Goal: Task Accomplishment & Management: Use online tool/utility

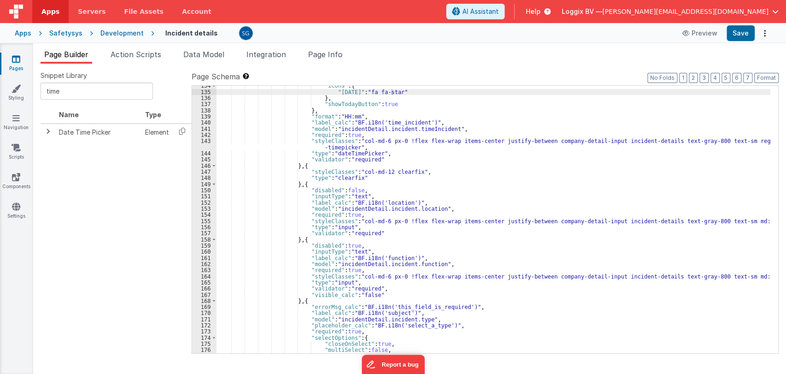
scroll to position [838, 0]
click at [44, 133] on span at bounding box center [47, 131] width 7 height 7
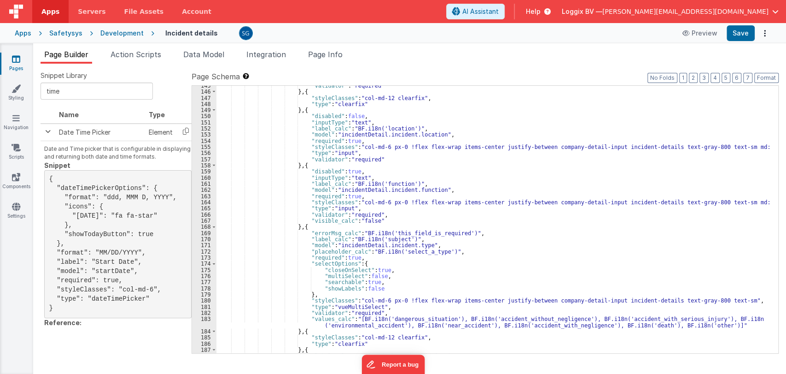
scroll to position [909, 0]
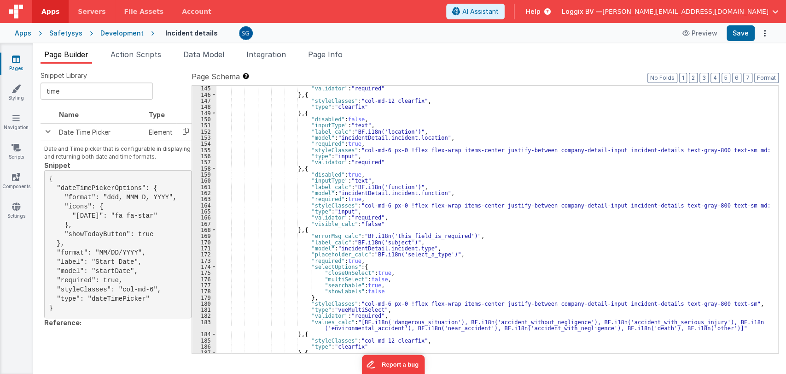
click at [465, 148] on div ""validator" : "required" } , { "styleClasses" : "col-md-12 clearfix" , "type" :…" at bounding box center [493, 225] width 554 height 280
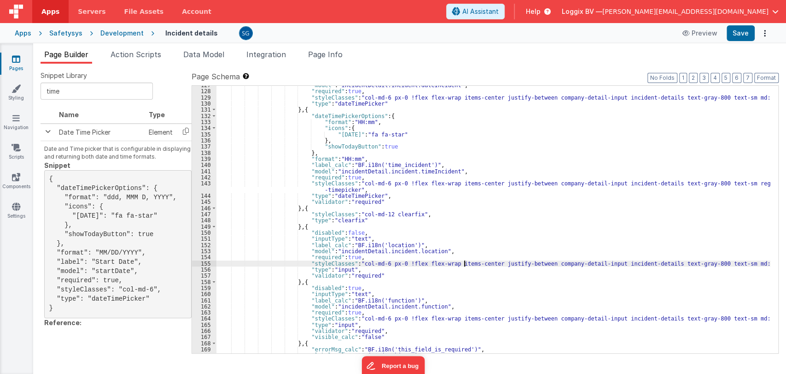
scroll to position [795, 0]
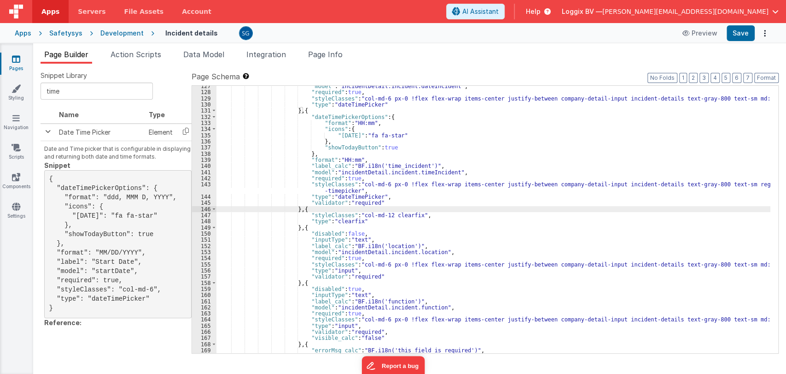
click at [294, 207] on div ""model" : "incidentDetail.incident.dateIncident" , "required" : true , "styleCl…" at bounding box center [493, 223] width 554 height 280
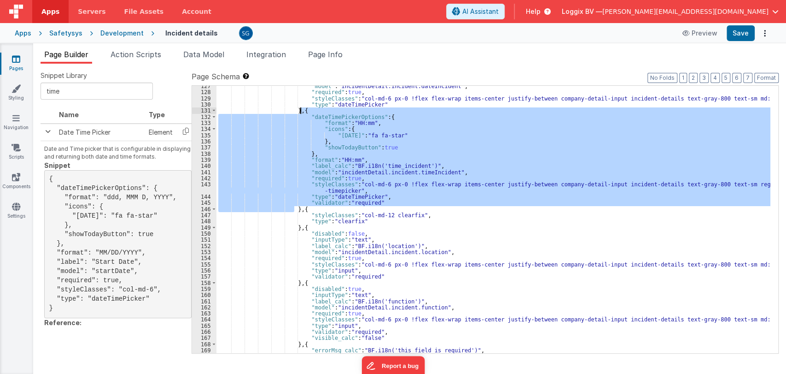
drag, startPoint x: 294, startPoint y: 207, endPoint x: 300, endPoint y: 113, distance: 94.2
click at [300, 113] on div ""model" : "incidentDetail.incident.dateIncident" , "required" : true , "styleCl…" at bounding box center [493, 223] width 554 height 280
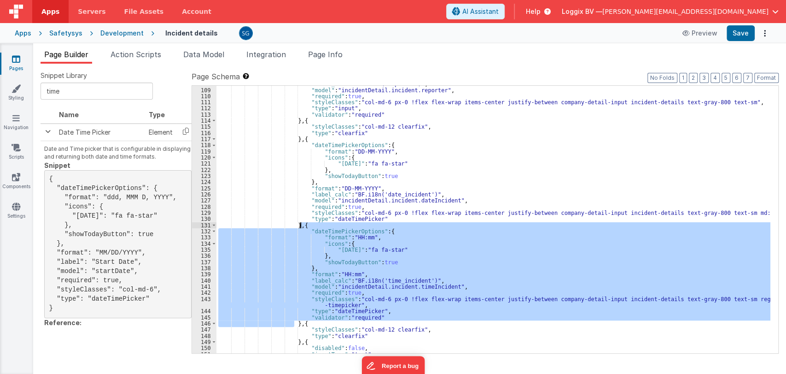
scroll to position [679, 0]
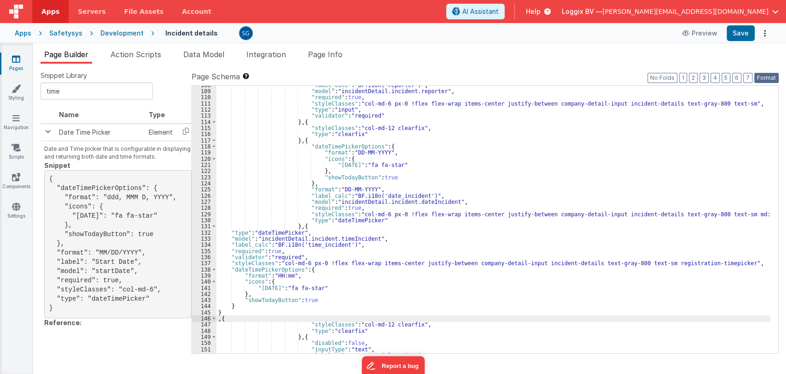
click at [762, 76] on button "Format" at bounding box center [766, 78] width 24 height 10
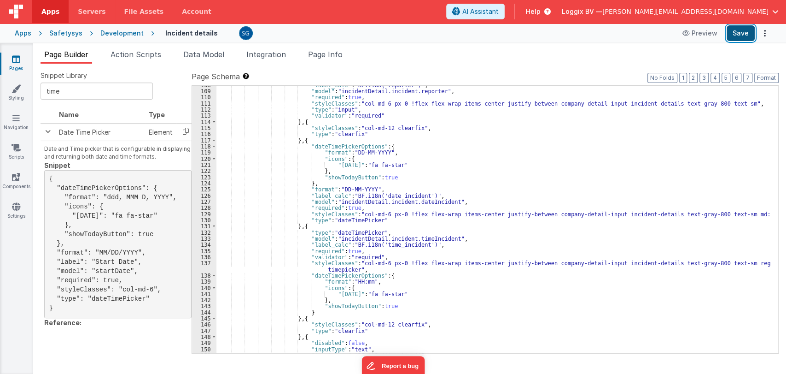
click at [730, 35] on button "Save" at bounding box center [741, 33] width 28 height 16
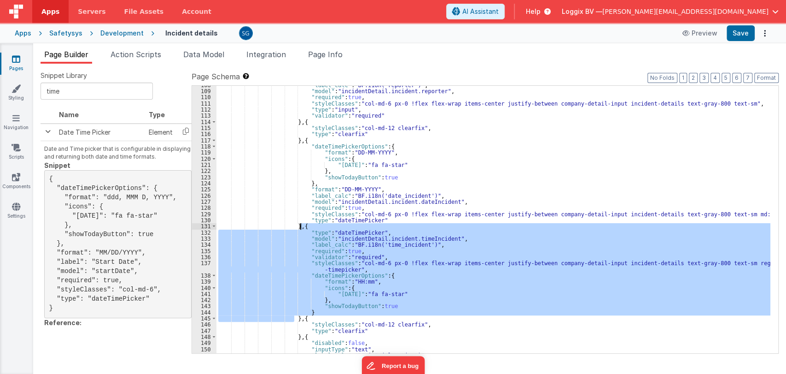
drag, startPoint x: 295, startPoint y: 315, endPoint x: 302, endPoint y: 227, distance: 89.2
click at [302, 227] on div ""label_calc" : "BF.i18n('reporter')" , "model" : "incidentDetail.incident.repor…" at bounding box center [493, 222] width 554 height 280
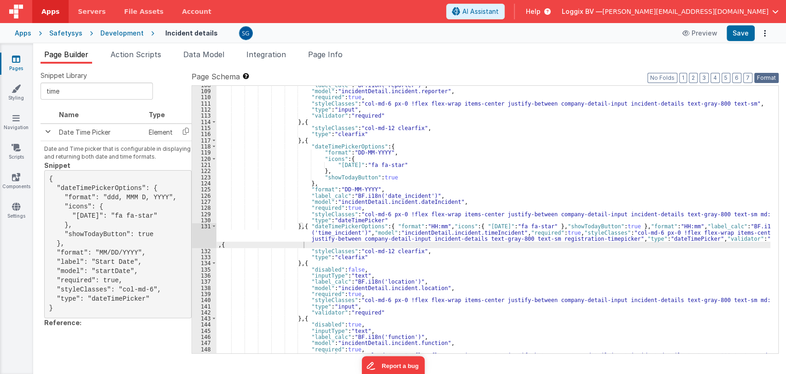
click at [759, 75] on button "Format" at bounding box center [766, 78] width 24 height 10
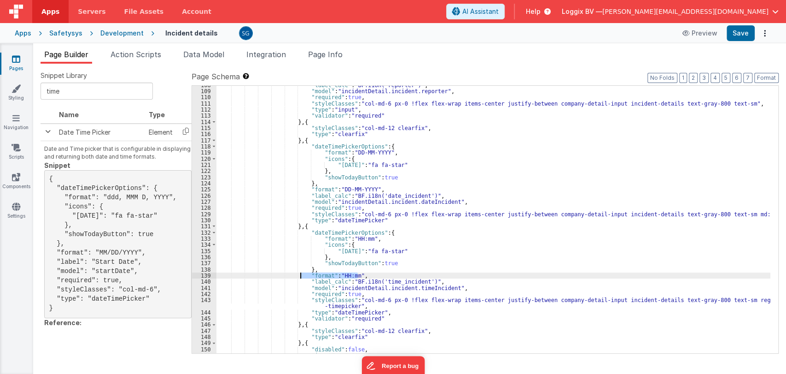
drag, startPoint x: 363, startPoint y: 275, endPoint x: 301, endPoint y: 274, distance: 62.6
click at [301, 274] on div ""label_calc" : "BF.i18n('reporter')" , "model" : "incidentDetail.incident.repor…" at bounding box center [493, 222] width 554 height 280
click at [741, 34] on button "Save" at bounding box center [741, 33] width 28 height 16
click at [328, 276] on div ""label_calc" : "BF.i18n('reporter')" , "model" : "incidentDetail.incident.repor…" at bounding box center [493, 222] width 554 height 280
click at [743, 39] on button "Save" at bounding box center [741, 33] width 28 height 16
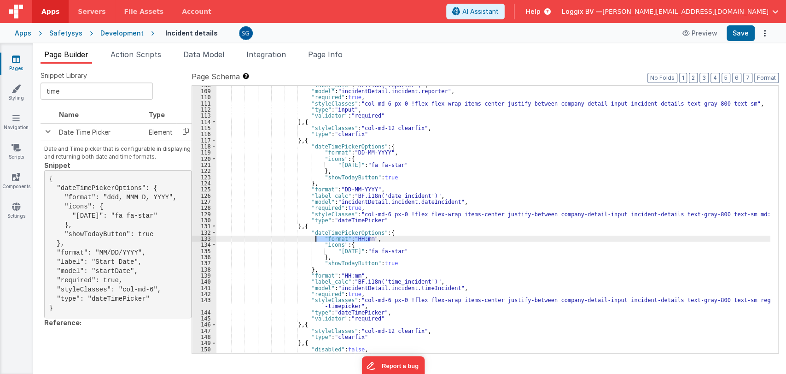
drag, startPoint x: 378, startPoint y: 240, endPoint x: 315, endPoint y: 238, distance: 62.7
click at [315, 238] on div ""label_calc" : "BF.i18n('reporter')" , "model" : "incidentDetail.incident.repor…" at bounding box center [493, 222] width 554 height 280
click at [749, 33] on button "Save" at bounding box center [741, 33] width 28 height 16
click at [331, 239] on div ""label_calc" : "BF.i18n('reporter')" , "model" : "incidentDetail.incident.repor…" at bounding box center [493, 222] width 554 height 280
click at [737, 35] on button "Save" at bounding box center [741, 33] width 28 height 16
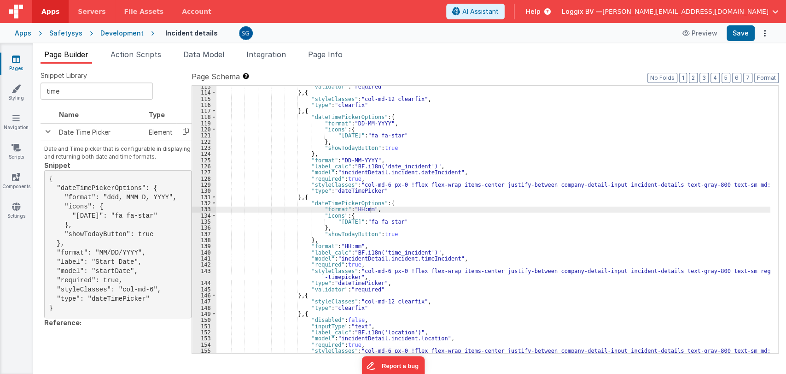
scroll to position [708, 0]
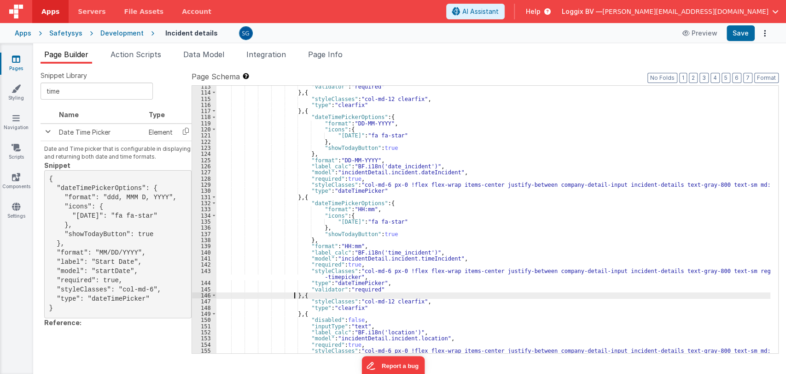
click at [293, 294] on div ""validator" : "required" } , { "styleClasses" : "col-md-12 clearfix" , "type" :…" at bounding box center [493, 223] width 554 height 280
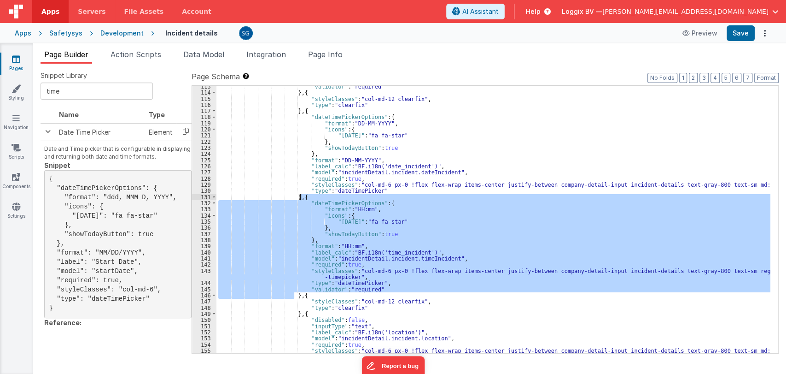
drag, startPoint x: 293, startPoint y: 294, endPoint x: 300, endPoint y: 196, distance: 97.9
click at [300, 196] on div ""validator" : "required" } , { "styleClasses" : "col-md-12 clearfix" , "type" :…" at bounding box center [493, 223] width 554 height 280
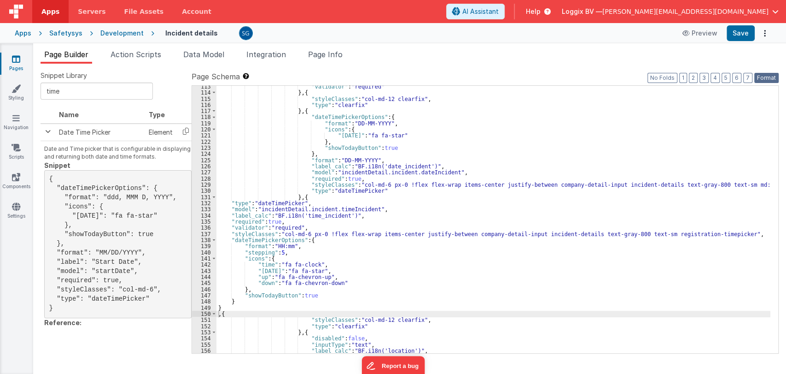
click at [763, 76] on button "Format" at bounding box center [766, 78] width 24 height 10
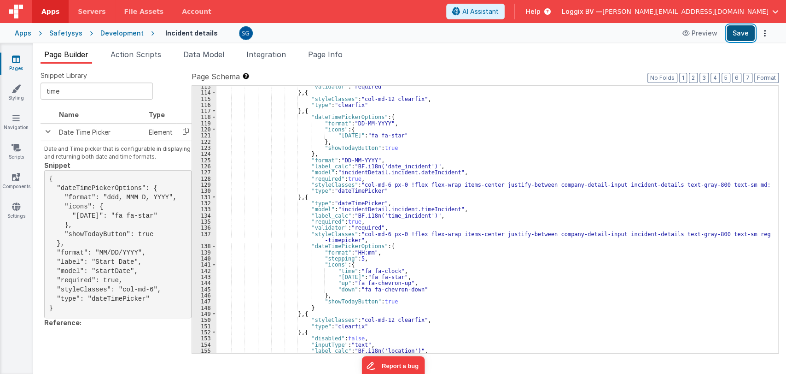
click at [746, 27] on button "Save" at bounding box center [741, 33] width 28 height 16
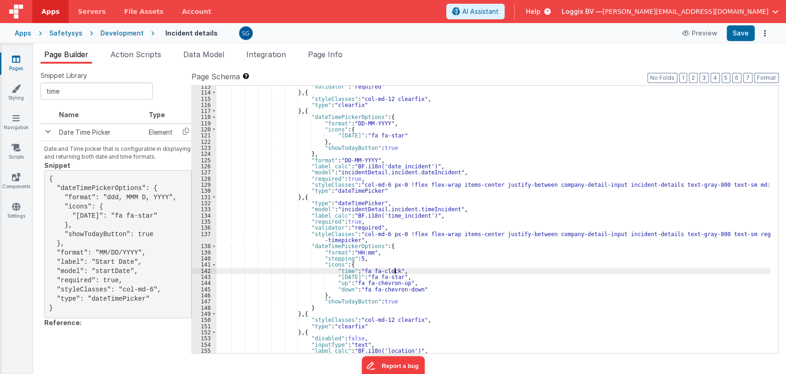
click at [427, 273] on div ""validator" : "required" } , { "styleClasses" : "col-md-12 clearfix" , "type" :…" at bounding box center [493, 223] width 554 height 280
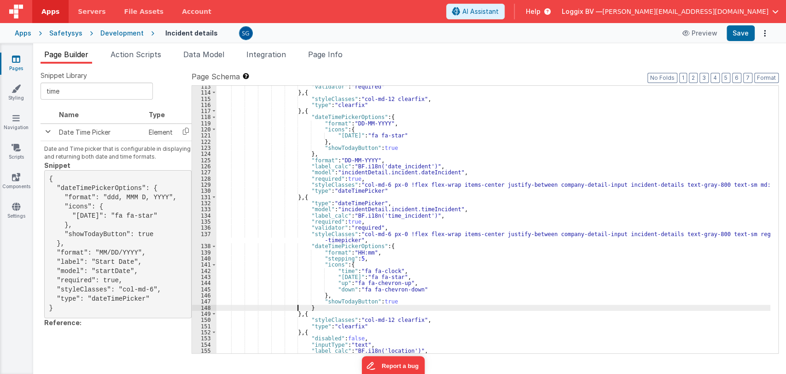
click at [296, 309] on div ""validator" : "required" } , { "styleClasses" : "col-md-12 clearfix" , "type" :…" at bounding box center [493, 223] width 554 height 280
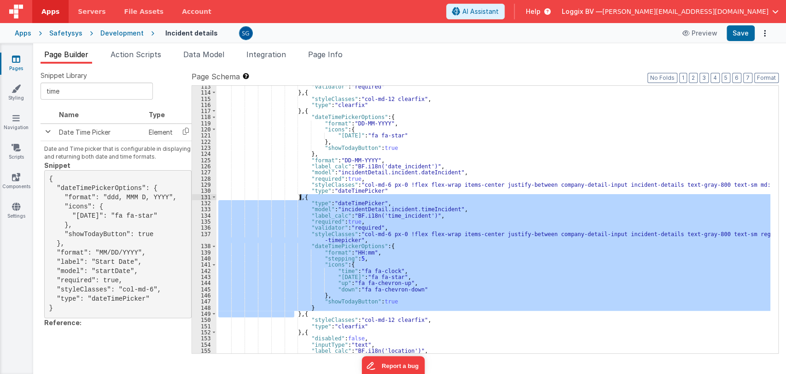
drag, startPoint x: 295, startPoint y: 313, endPoint x: 299, endPoint y: 199, distance: 114.3
click at [299, 199] on div ""validator" : "required" } , { "styleClasses" : "col-md-12 clearfix" , "type" :…" at bounding box center [493, 223] width 554 height 280
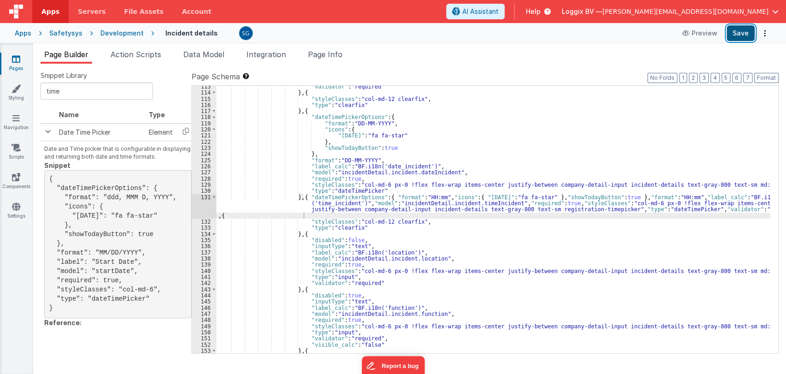
click at [736, 33] on button "Save" at bounding box center [741, 33] width 28 height 16
click at [760, 78] on button "Format" at bounding box center [766, 78] width 24 height 10
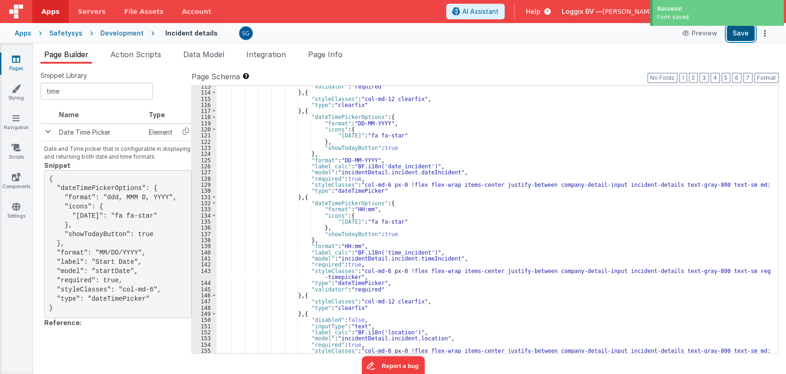
click at [737, 40] on button "Save" at bounding box center [741, 33] width 28 height 16
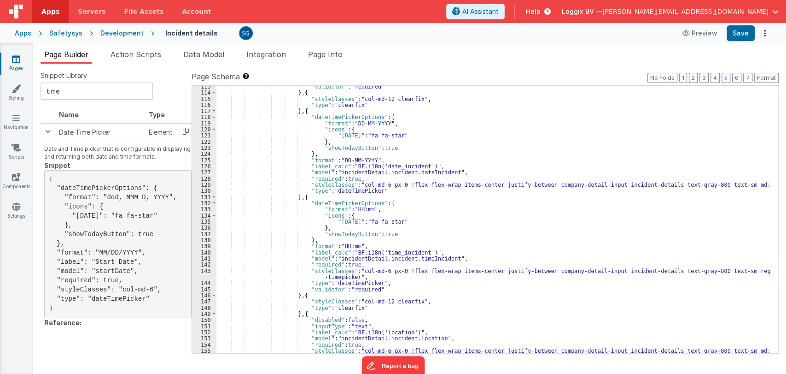
click at [77, 72] on span "Snippet Library" at bounding box center [64, 75] width 47 height 9
click at [387, 236] on div ""validator" : "required" } , { "styleClasses" : "col-md-12 clearfix" , "type" :…" at bounding box center [493, 223] width 554 height 280
click at [14, 60] on icon at bounding box center [16, 58] width 8 height 9
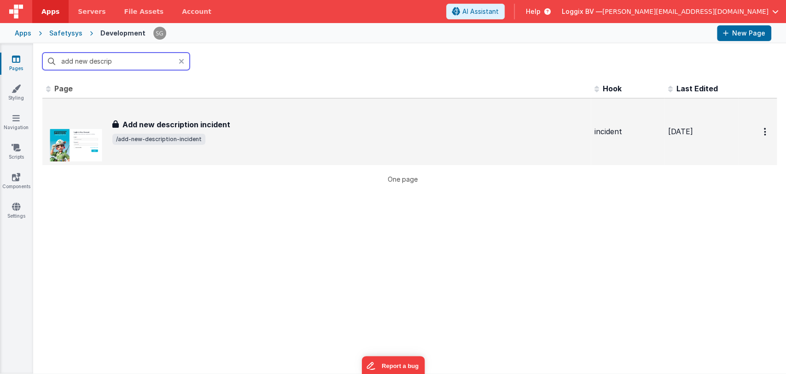
type input "add new descrip"
click at [208, 130] on div "Add new description incident Add new description incident /add-new-description-…" at bounding box center [349, 132] width 475 height 26
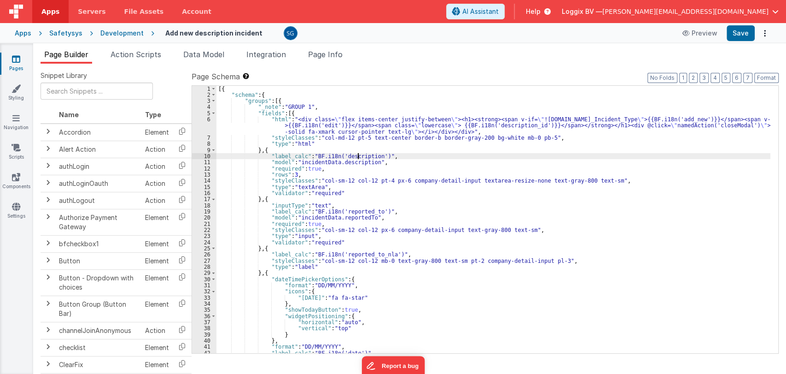
click at [358, 155] on div "[{ "schema" : { "groups" : [{ "_note" : "GROUP 1" , "fields" : [{ "html" : "<di…" at bounding box center [493, 226] width 554 height 280
click at [739, 39] on button "Save" at bounding box center [741, 33] width 28 height 16
click at [535, 226] on div "[{ "schema" : { "groups" : [{ "_note" : "GROUP 1" , "fields" : [{ "html" : "<di…" at bounding box center [493, 226] width 554 height 280
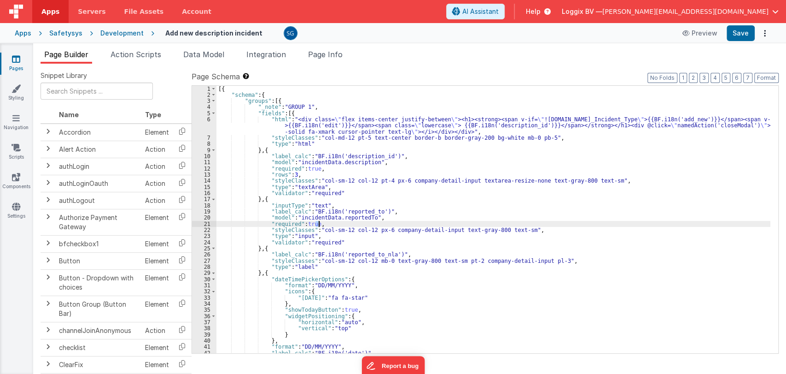
click at [535, 226] on div "[{ "schema" : { "groups" : [{ "_note" : "GROUP 1" , "fields" : [{ "html" : "<di…" at bounding box center [493, 226] width 554 height 280
click at [19, 53] on div "Pages Styling Navigation Scripts Components Settings" at bounding box center [16, 208] width 33 height 330
click at [18, 57] on icon at bounding box center [16, 58] width 8 height 9
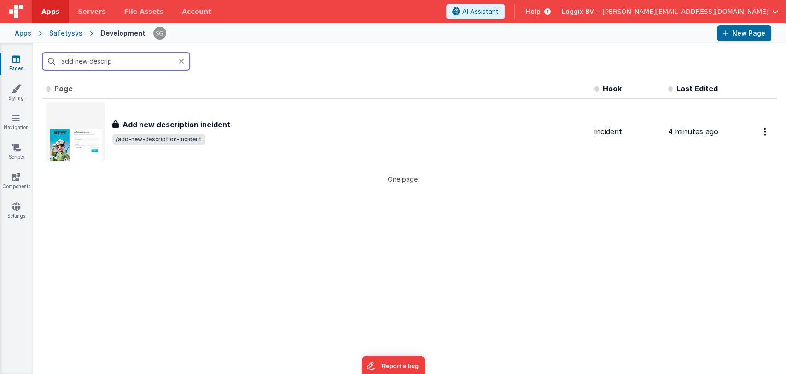
click at [154, 60] on input "add new descrip" at bounding box center [115, 62] width 147 height 18
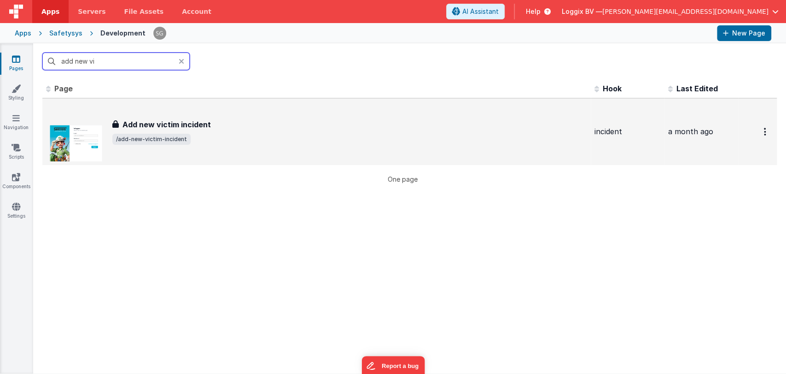
type input "add new vi"
click at [218, 128] on div "Add new victim incident" at bounding box center [349, 124] width 475 height 11
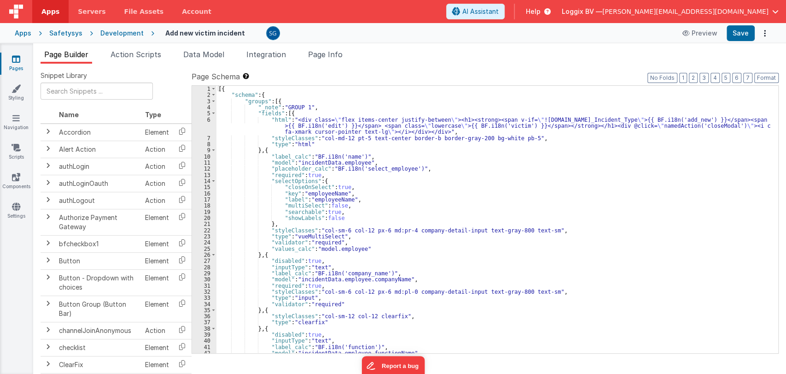
click at [578, 233] on div "[{ "schema" : { "groups" : [{ "_note" : "GROUP 1" , "fields" : [{ "html" : "<di…" at bounding box center [493, 226] width 554 height 280
click at [467, 167] on div "[{ "schema" : { "groups" : [{ "_note" : "GROUP 1" , "fields" : [{ "html" : "<di…" at bounding box center [493, 226] width 554 height 280
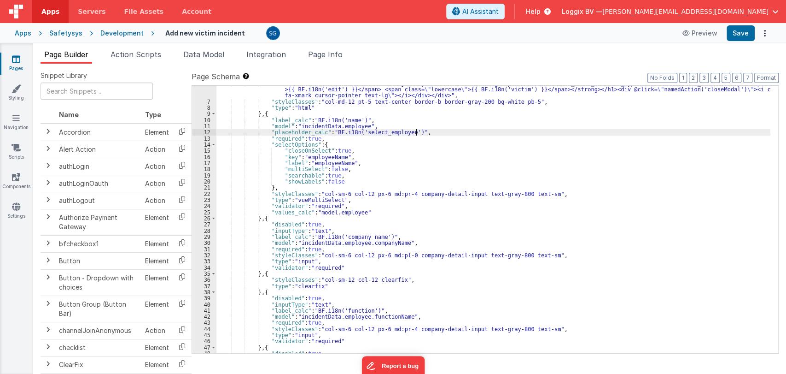
scroll to position [36, 0]
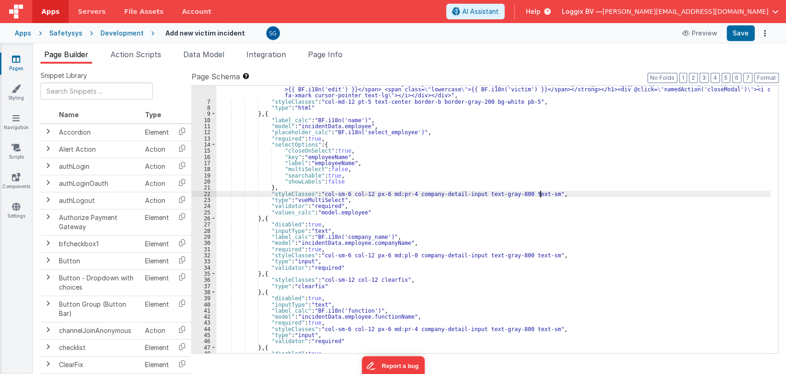
click at [568, 193] on div ""html" : "<div class= \" flex items-center justify-between \" ><h1><strong><spa…" at bounding box center [493, 226] width 554 height 292
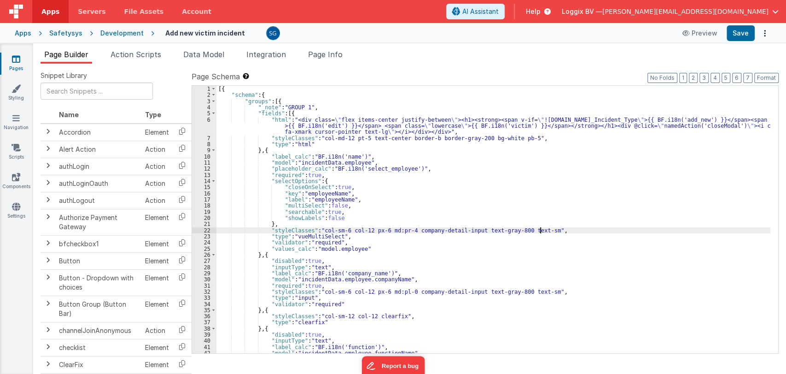
scroll to position [0, 0]
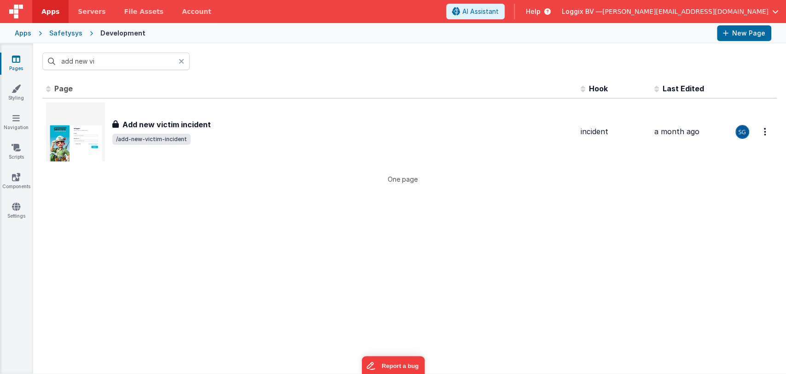
click at [181, 62] on icon at bounding box center [182, 61] width 6 height 7
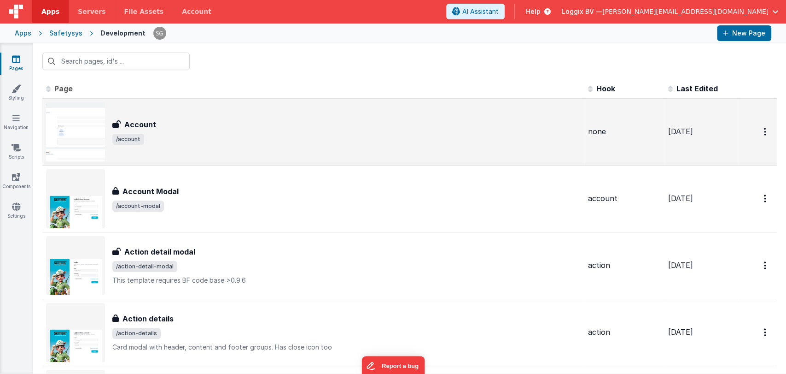
click at [323, 137] on span "/account" at bounding box center [346, 139] width 468 height 11
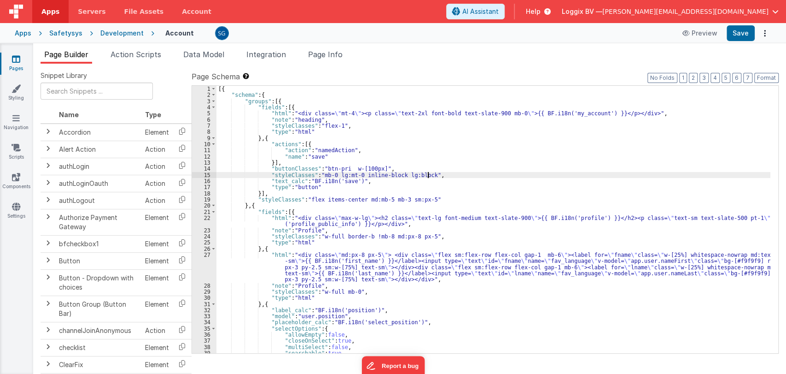
click at [432, 175] on div "[{ "schema" : { "groups" : [{ "fields" : [{ "html" : "<div class= \" mt-4 \" ><…" at bounding box center [493, 226] width 554 height 280
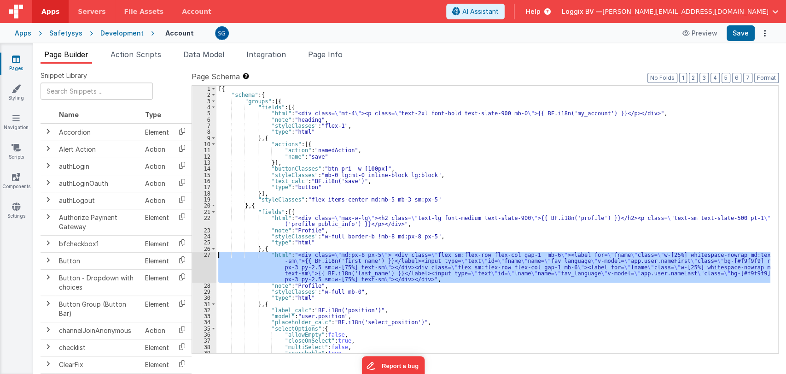
click at [210, 253] on div "27" at bounding box center [204, 266] width 24 height 31
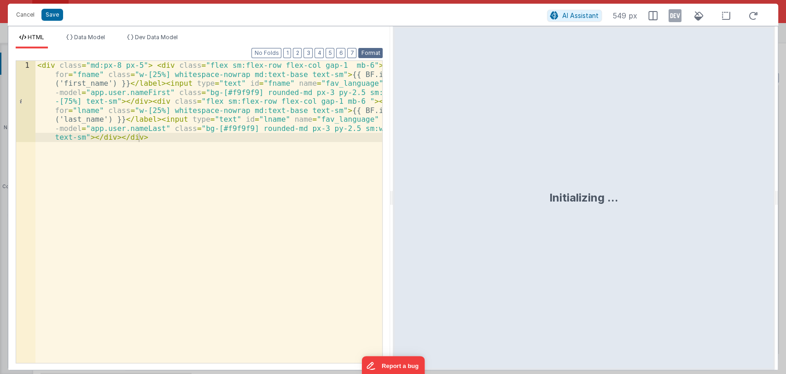
click at [372, 53] on button "Format" at bounding box center [370, 53] width 24 height 10
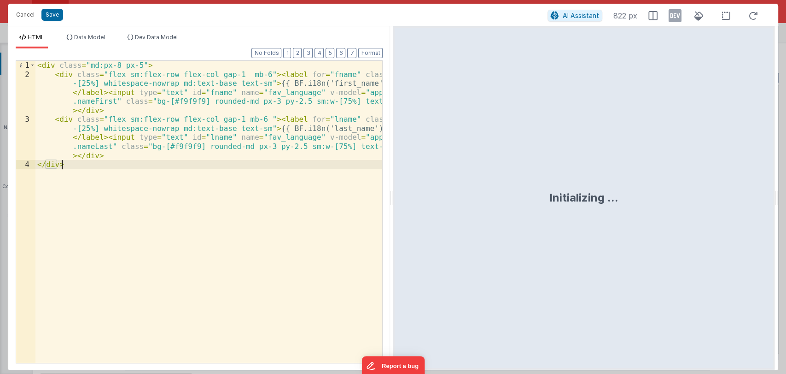
click at [82, 167] on div "< div class = "md:px-8 px-5" > < div class = "flex sm:flex-row flex-col gap-1 m…" at bounding box center [208, 221] width 347 height 320
click at [26, 18] on button "Cancel" at bounding box center [26, 14] width 28 height 13
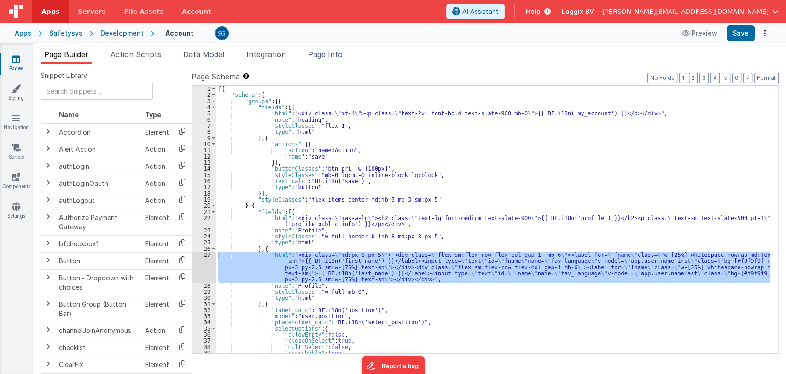
click at [439, 237] on div "[{ "schema" : { "groups" : [{ "fields" : [{ "html" : "<div class= \" mt-4 \" ><…" at bounding box center [493, 226] width 554 height 280
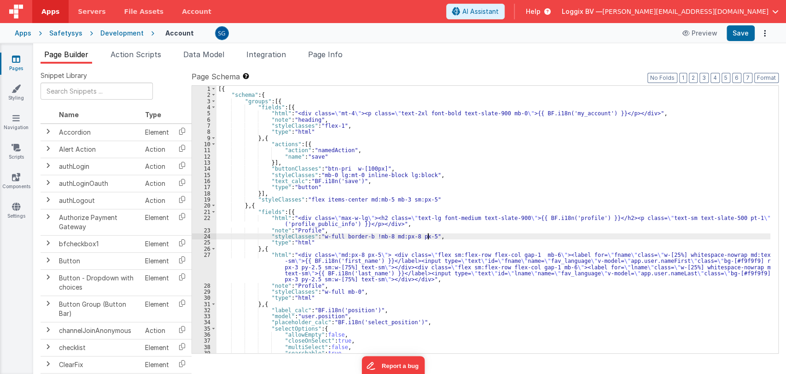
click at [445, 175] on div "[{ "schema" : { "groups" : [{ "fields" : [{ "html" : "<div class= \" mt-4 \" ><…" at bounding box center [493, 226] width 554 height 280
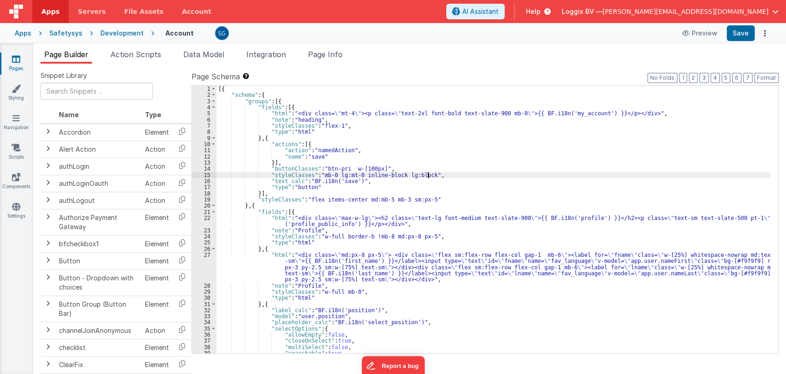
click at [450, 171] on div "[{ "schema" : { "groups" : [{ "fields" : [{ "html" : "<div class= \" mt-4 \" ><…" at bounding box center [493, 226] width 554 height 280
click at [399, 168] on div "[{ "schema" : { "groups" : [{ "fields" : [{ "html" : "<div class= \" mt-4 \" ><…" at bounding box center [493, 226] width 554 height 280
click at [444, 176] on div "[{ "schema" : { "groups" : [{ "fields" : [{ "html" : "<div class= \" mt-4 \" ><…" at bounding box center [493, 226] width 554 height 280
click at [403, 167] on div "[{ "schema" : { "groups" : [{ "fields" : [{ "html" : "<div class= \" mt-4 \" ><…" at bounding box center [493, 226] width 554 height 280
click at [441, 175] on div "[{ "schema" : { "groups" : [{ "fields" : [{ "html" : "<div class= \" mt-4 \" ><…" at bounding box center [493, 226] width 554 height 280
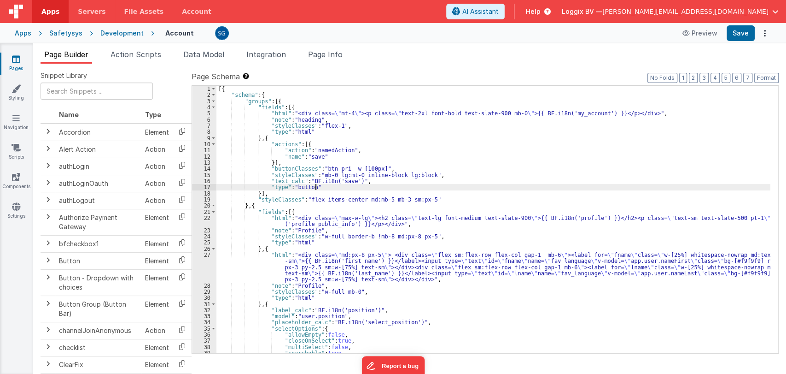
click at [375, 184] on div "[{ "schema" : { "groups" : [{ "fields" : [{ "html" : "<div class= \" mt-4 \" ><…" at bounding box center [493, 226] width 554 height 280
click at [380, 181] on div "[{ "schema" : { "groups" : [{ "fields" : [{ "html" : "<div class= \" mt-4 \" ><…" at bounding box center [493, 226] width 554 height 280
click at [148, 55] on span "Action Scripts" at bounding box center [136, 54] width 51 height 9
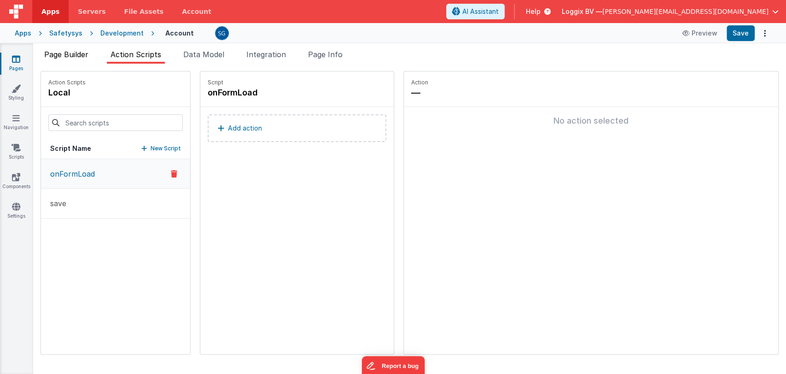
click at [68, 54] on span "Page Builder" at bounding box center [66, 54] width 44 height 9
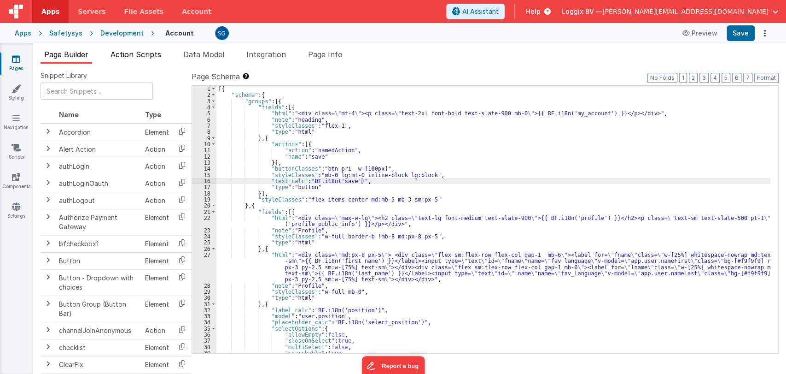
click at [142, 58] on span "Action Scripts" at bounding box center [136, 54] width 51 height 9
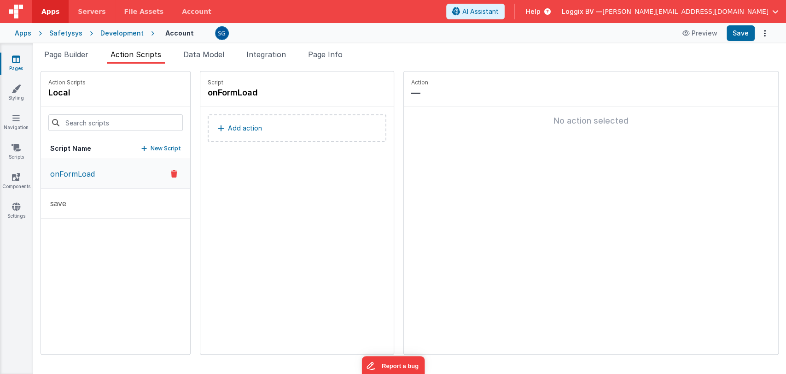
drag, startPoint x: 190, startPoint y: 183, endPoint x: 198, endPoint y: 183, distance: 7.8
click at [200, 183] on div "Script onFormLoad Add action" at bounding box center [297, 212] width 194 height 283
click at [51, 55] on span "Page Builder" at bounding box center [66, 54] width 44 height 9
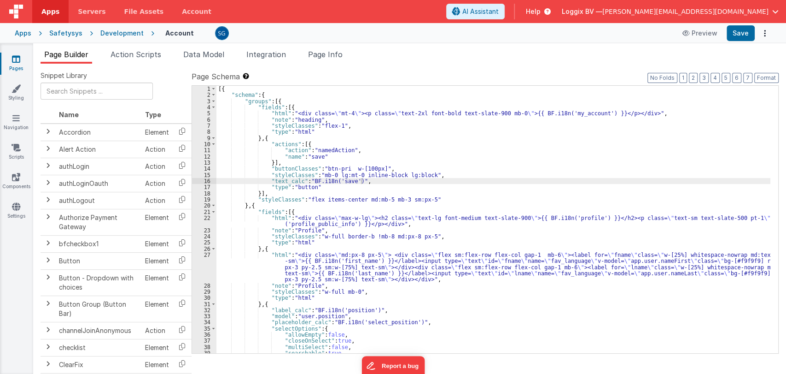
click at [18, 58] on icon at bounding box center [16, 58] width 8 height 9
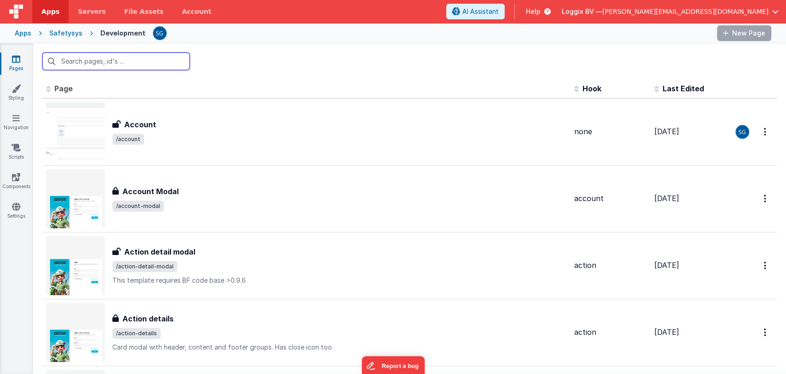
click at [138, 61] on input "text" at bounding box center [115, 62] width 147 height 18
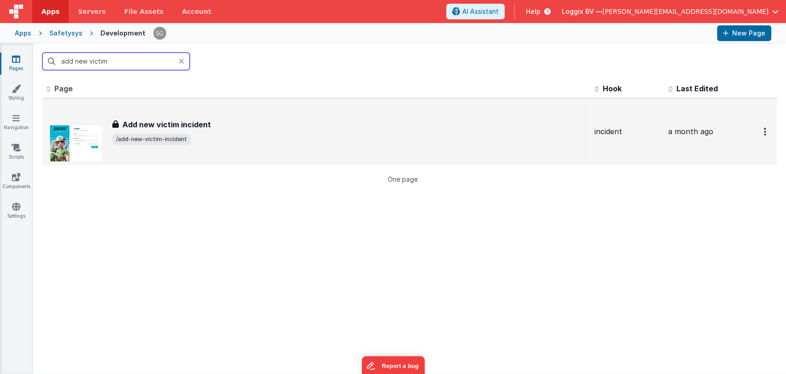
type input "add new victim"
click at [201, 146] on div "Add new victim incident Add new victim incident /add-new-victim-incident" at bounding box center [316, 131] width 541 height 59
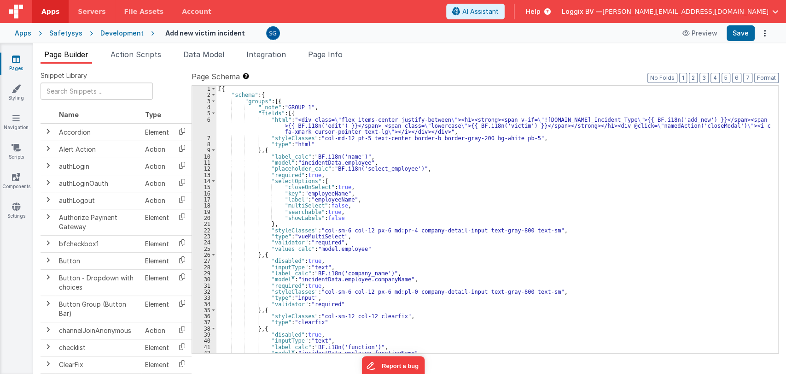
click at [458, 204] on div "[{ "schema" : { "groups" : [{ "_note" : "GROUP 1" , "fields" : [{ "html" : "<di…" at bounding box center [493, 226] width 554 height 280
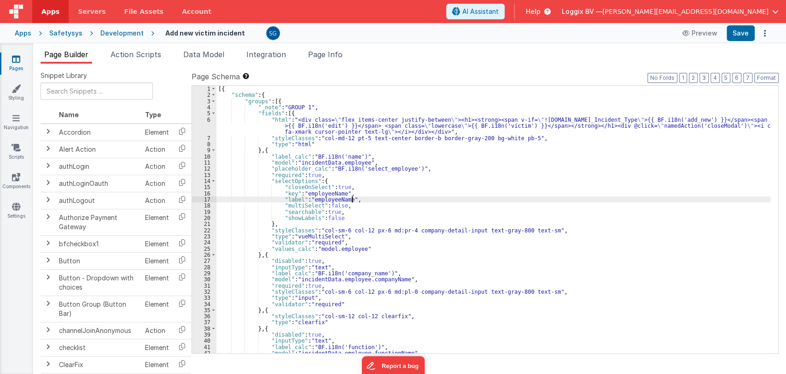
click at [413, 196] on div "[{ "schema" : { "groups" : [{ "_note" : "GROUP 1" , "fields" : [{ "html" : "<di…" at bounding box center [493, 226] width 554 height 280
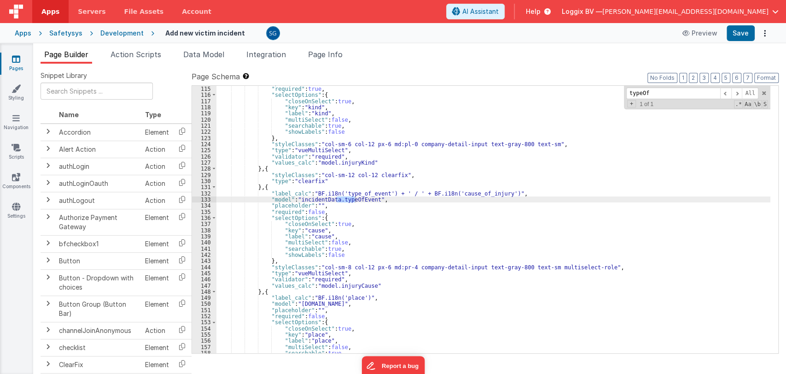
scroll to position [712, 0]
type input "typeOf"
click at [360, 286] on div ""required" : true , "selectOptions" : { "closeOnSelect" : true , "key" : "kind"…" at bounding box center [493, 226] width 554 height 280
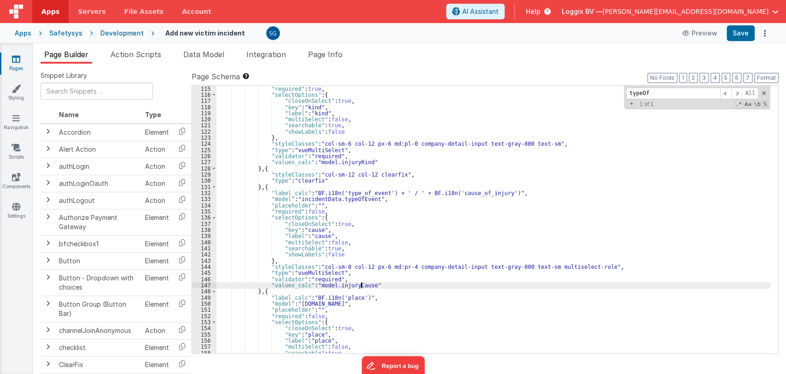
click at [360, 286] on div ""required" : true , "selectOptions" : { "closeOnSelect" : true , "key" : "kind"…" at bounding box center [493, 226] width 554 height 280
click at [371, 284] on div ""required" : true , "selectOptions" : { "closeOnSelect" : true , "key" : "kind"…" at bounding box center [493, 226] width 554 height 280
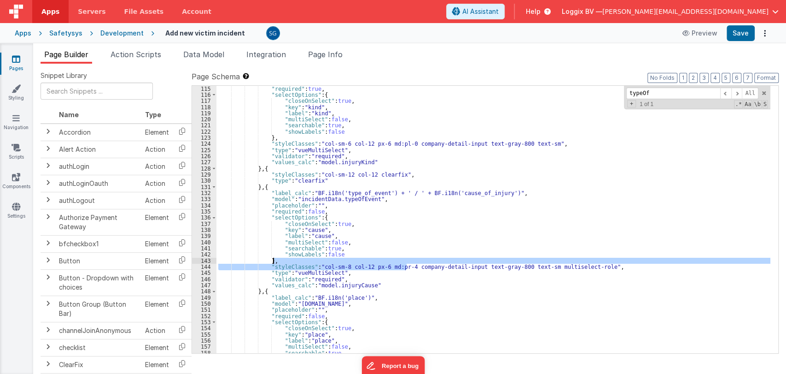
drag, startPoint x: 408, startPoint y: 267, endPoint x: 462, endPoint y: 263, distance: 54.9
click at [462, 263] on div ""required" : true , "selectOptions" : { "closeOnSelect" : true , "key" : "kind"…" at bounding box center [493, 226] width 554 height 280
click at [467, 269] on div ""required" : true , "selectOptions" : { "closeOnSelect" : true , "key" : "kind"…" at bounding box center [493, 226] width 554 height 280
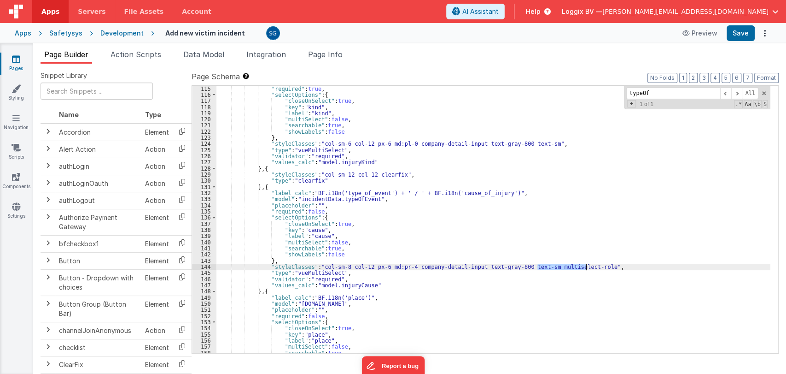
drag, startPoint x: 536, startPoint y: 267, endPoint x: 586, endPoint y: 265, distance: 49.8
click at [586, 265] on div ""required" : true , "selectOptions" : { "closeOnSelect" : true , "key" : "kind"…" at bounding box center [493, 226] width 554 height 280
click at [18, 58] on icon at bounding box center [16, 58] width 8 height 9
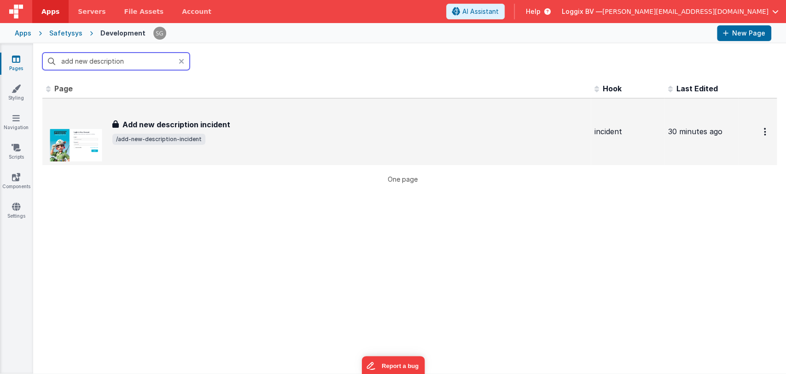
type input "add new description"
click at [193, 114] on div "Add new description incident Add new description incident /add-new-description-…" at bounding box center [316, 131] width 541 height 59
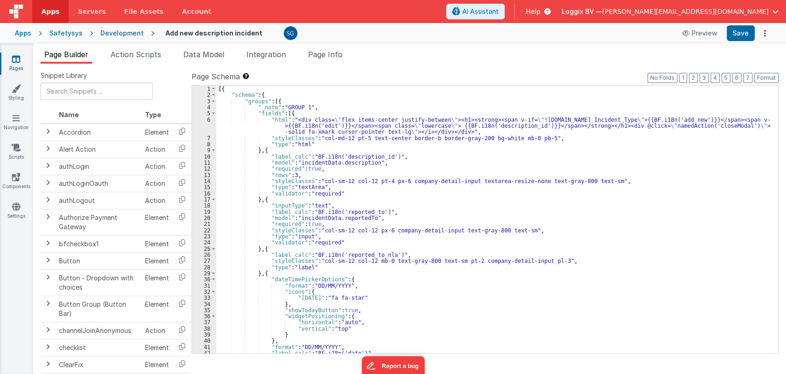
click at [367, 156] on div "[{ "schema" : { "groups" : [{ "_note" : "GROUP 1" , "fields" : [{ "html" : "<di…" at bounding box center [493, 226] width 554 height 280
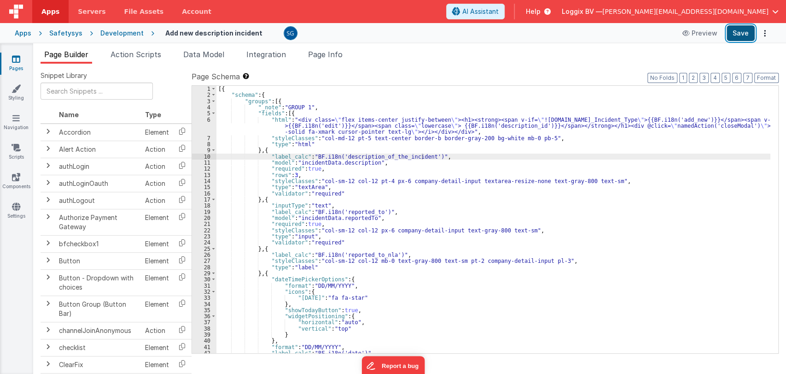
click at [745, 38] on button "Save" at bounding box center [741, 33] width 28 height 16
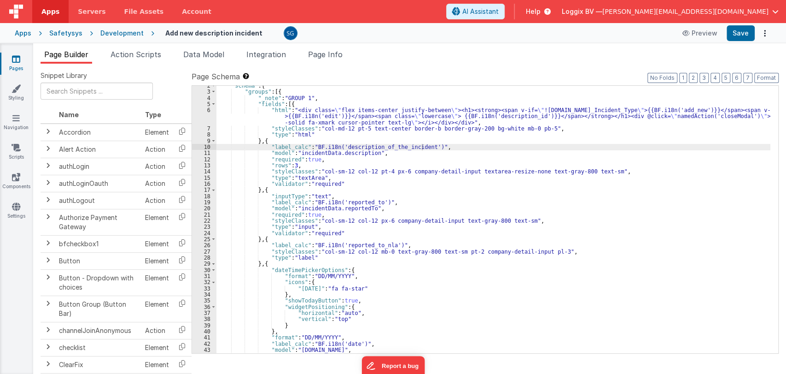
scroll to position [9, 0]
click at [309, 213] on div ""schema" : { "groups" : [{ "_note" : "GROUP 1" , "fields" : [{ "html" : "<div c…" at bounding box center [493, 222] width 554 height 280
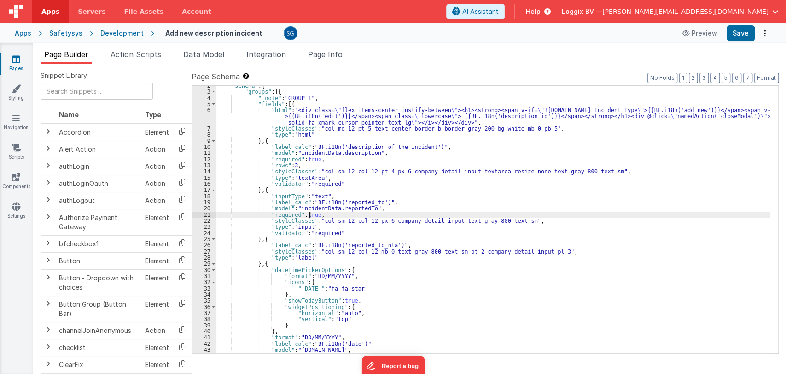
click at [309, 213] on div ""schema" : { "groups" : [{ "_note" : "GROUP 1" , "fields" : [{ "html" : "<div c…" at bounding box center [493, 222] width 554 height 280
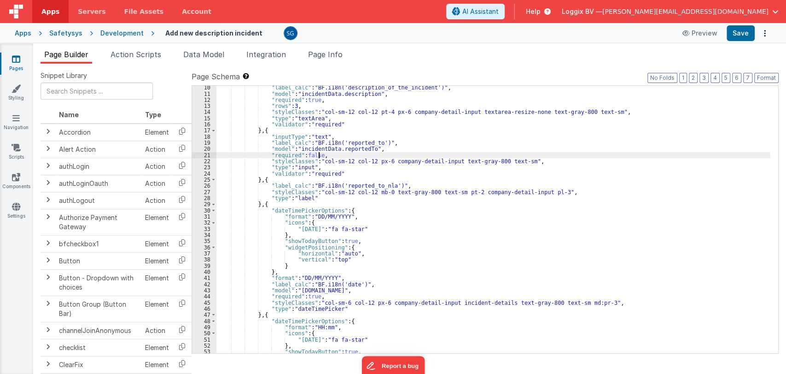
scroll to position [69, 0]
click at [309, 294] on div ""label_calc" : "BF.i18n('description_of_the_incident')" , "model" : "incidentDa…" at bounding box center [493, 224] width 554 height 280
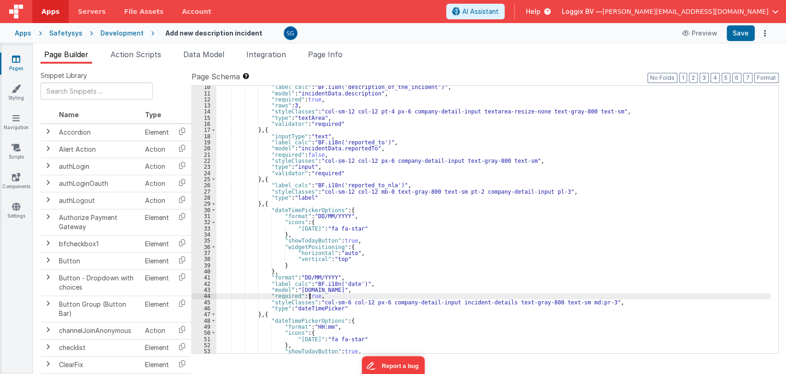
click at [309, 295] on div ""label_calc" : "BF.i18n('description_of_the_incident')" , "model" : "incidentDa…" at bounding box center [493, 224] width 554 height 280
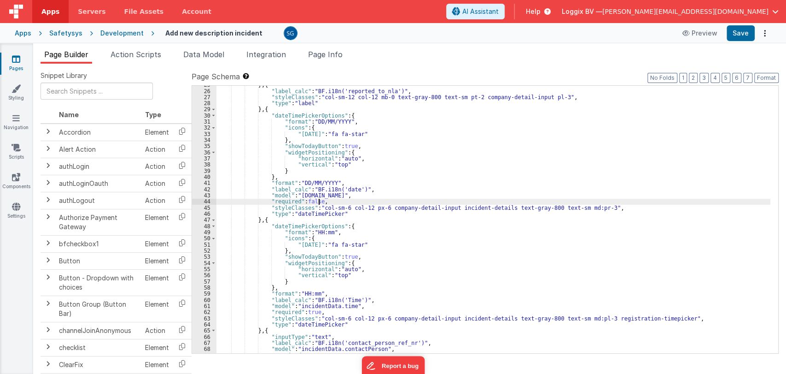
scroll to position [164, 0]
click at [310, 308] on div "} , { "label_calc" : "BF.i18n('reported_to_nla')" , "styleClasses" : "col-sm-12…" at bounding box center [493, 222] width 554 height 280
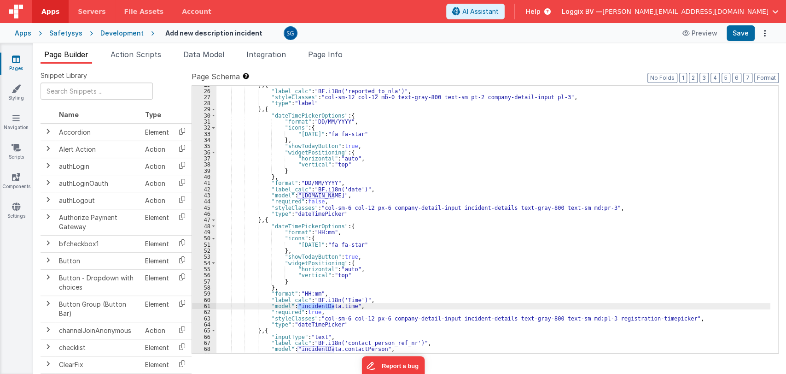
click at [309, 310] on div "} , { "label_calc" : "BF.i18n('reported_to_nla')" , "styleClasses" : "col-sm-12…" at bounding box center [493, 222] width 554 height 280
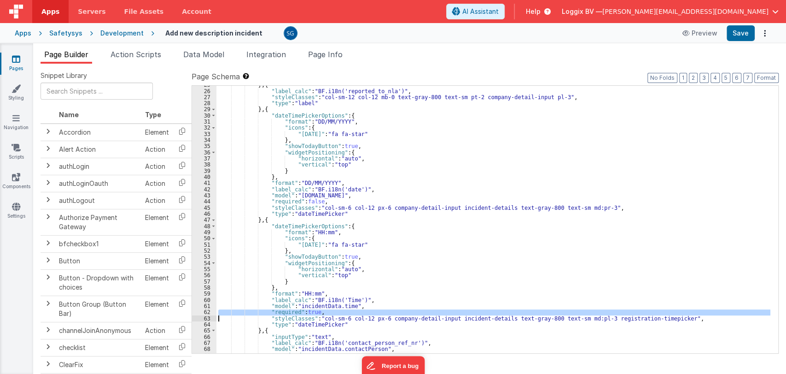
click at [309, 310] on div "} , { "label_calc" : "BF.i18n('reported_to_nla')" , "styleClasses" : "col-sm-12…" at bounding box center [493, 222] width 554 height 280
click at [309, 310] on div "} , { "label_calc" : "BF.i18n('reported_to_nla')" , "styleClasses" : "col-sm-12…" at bounding box center [493, 219] width 554 height 267
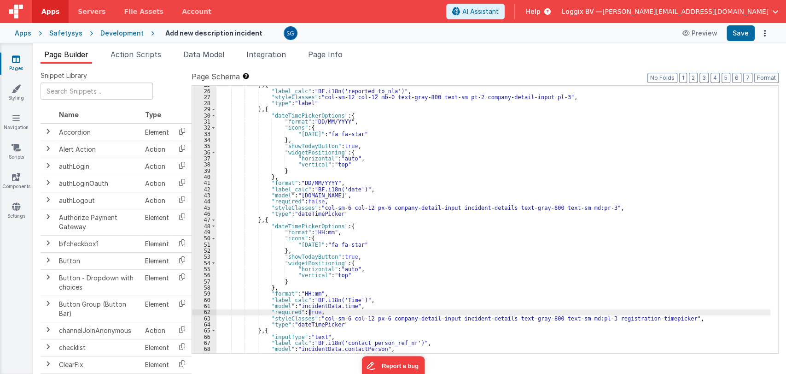
click at [309, 310] on div "} , { "label_calc" : "BF.i18n('reported_to_nla')" , "styleClasses" : "col-sm-12…" at bounding box center [493, 222] width 554 height 280
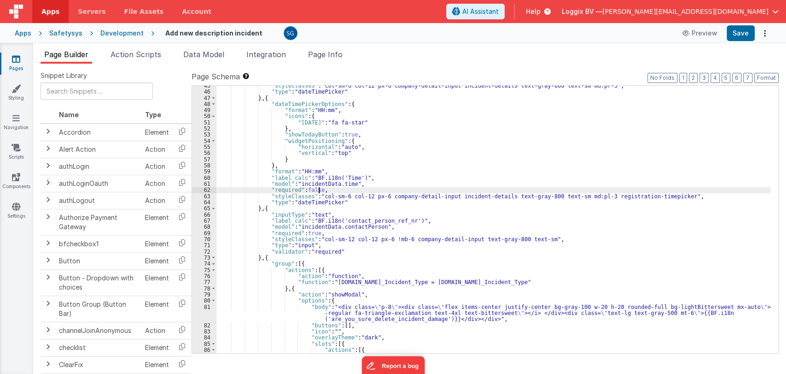
scroll to position [286, 0]
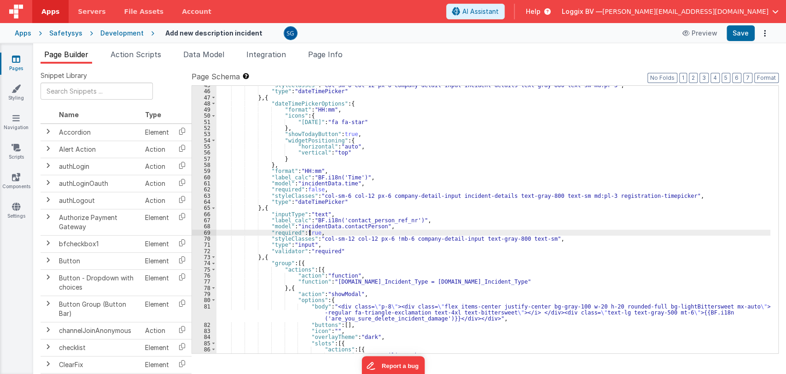
click at [310, 232] on div ""styleClasses" : "col-sm-6 col-12 px-6 company-detail-input incident-details te…" at bounding box center [493, 222] width 554 height 280
click at [739, 31] on button "Save" at bounding box center [741, 33] width 28 height 16
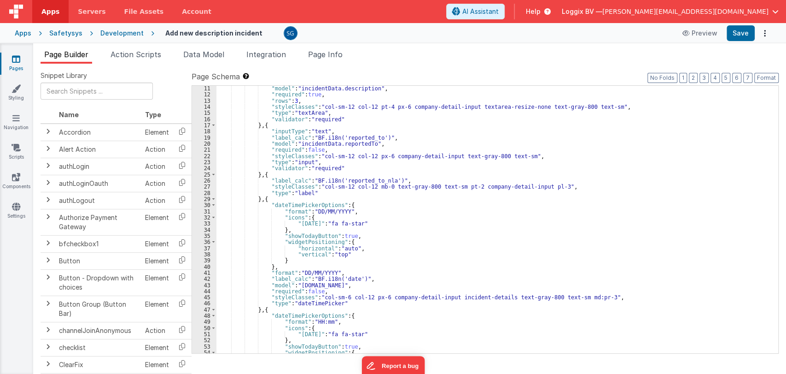
scroll to position [0, 0]
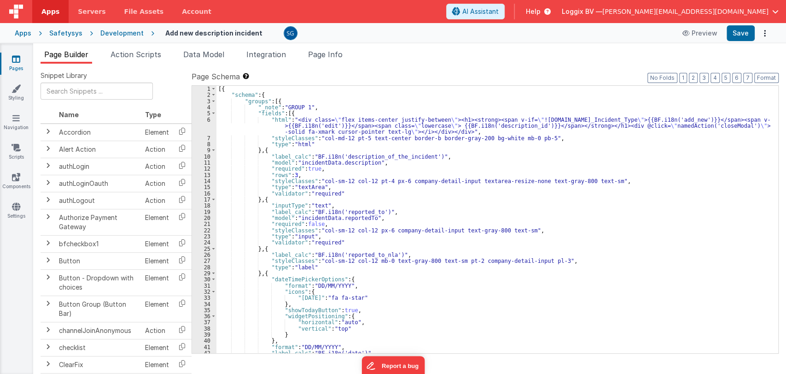
click at [684, 119] on div "[{ "schema" : { "groups" : [{ "_note" : "GROUP 1" , "fields" : [{ "html" : "<di…" at bounding box center [493, 226] width 554 height 280
click at [737, 36] on button "Save" at bounding box center [741, 33] width 28 height 16
click at [387, 211] on div "[{ "schema" : { "groups" : [{ "_note" : "GROUP 1" , "fields" : [{ "html" : "<di…" at bounding box center [493, 226] width 554 height 280
click at [15, 54] on icon at bounding box center [16, 58] width 8 height 9
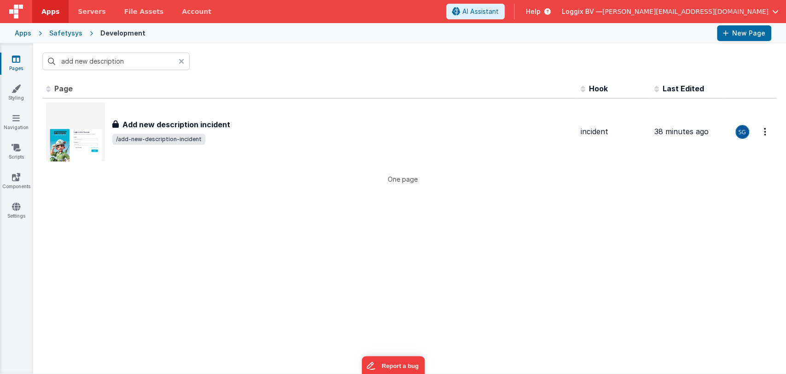
click at [180, 61] on icon at bounding box center [182, 61] width 6 height 7
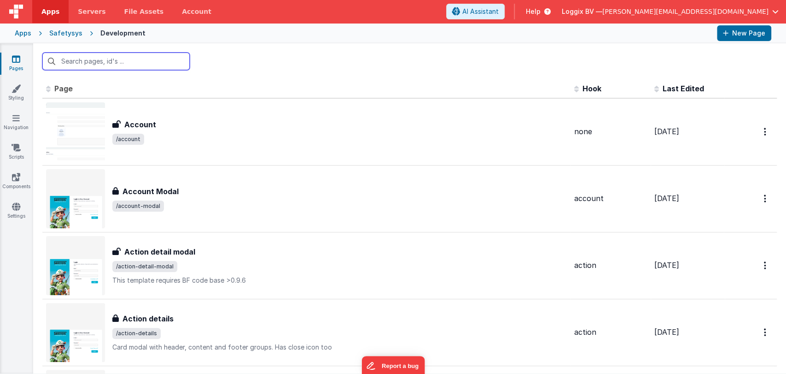
click at [152, 60] on input "text" at bounding box center [115, 62] width 147 height 18
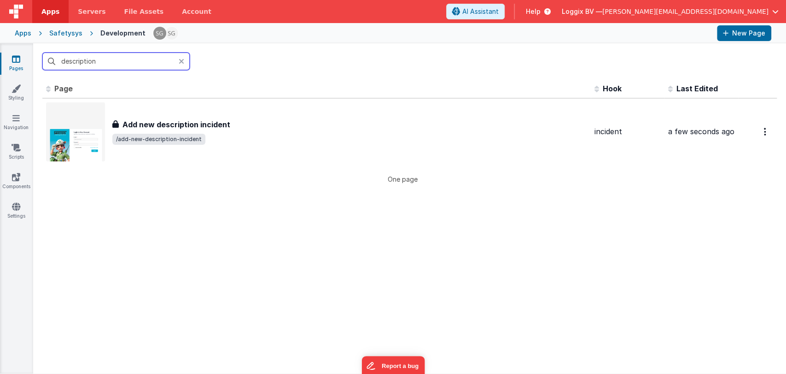
type input "description"
click at [181, 60] on icon at bounding box center [182, 61] width 6 height 7
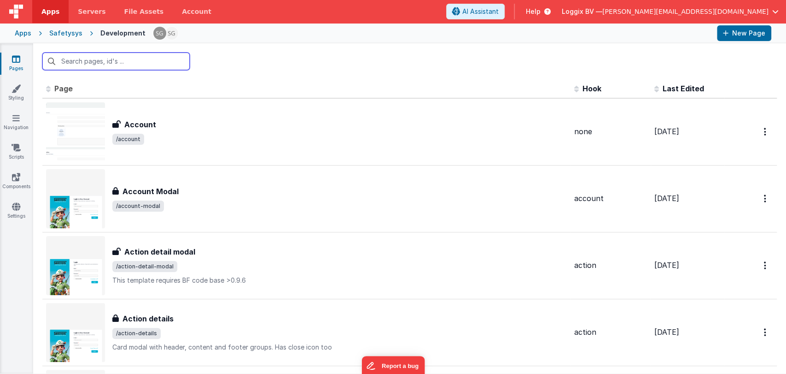
click at [143, 58] on input "text" at bounding box center [115, 62] width 147 height 18
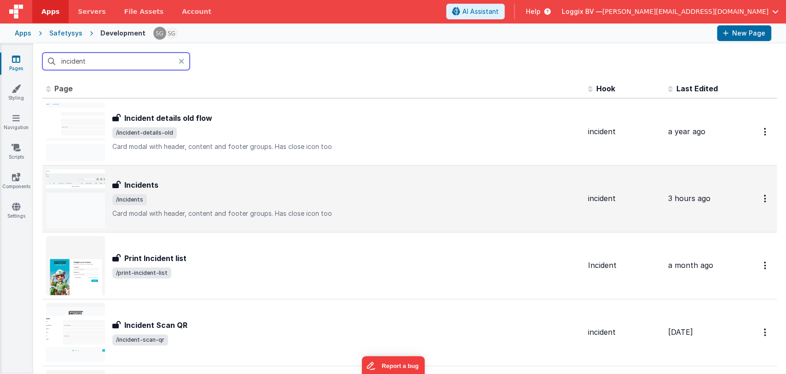
type input "incident"
click at [182, 186] on div "Incidents" at bounding box center [346, 184] width 468 height 11
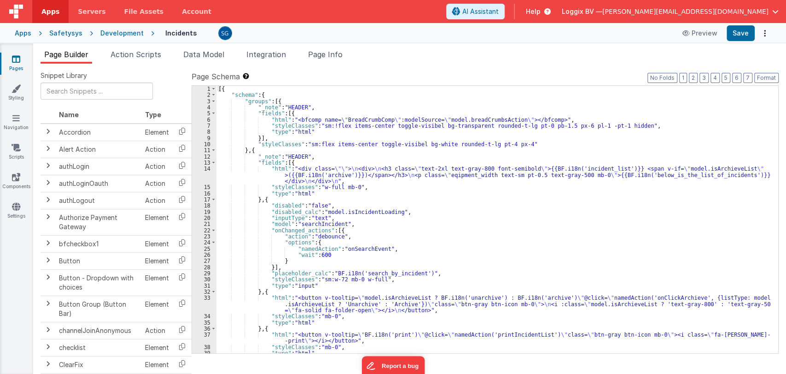
click at [418, 211] on div "[{ "schema" : { "groups" : [{ "_note" : "HEADER" , "fields" : [{ "html" : "<bfc…" at bounding box center [493, 226] width 554 height 280
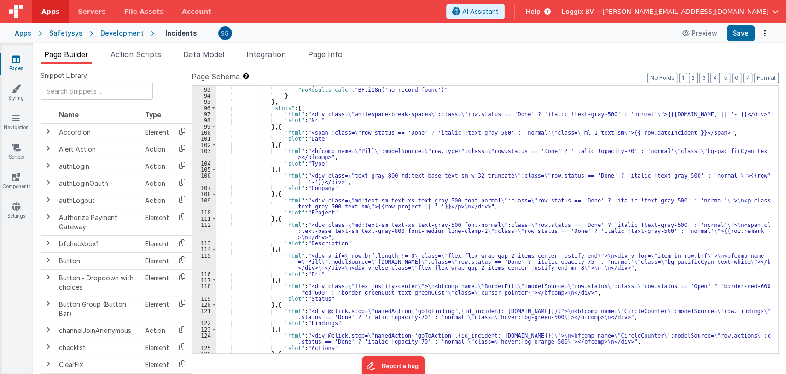
scroll to position [656, 0]
click at [12, 55] on icon at bounding box center [16, 58] width 8 height 9
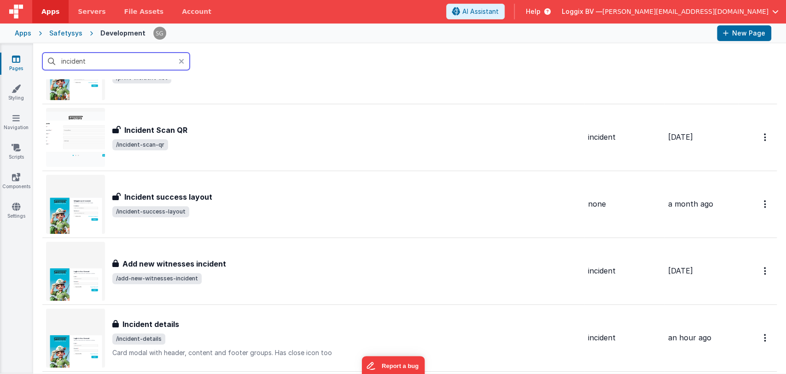
scroll to position [275, 0]
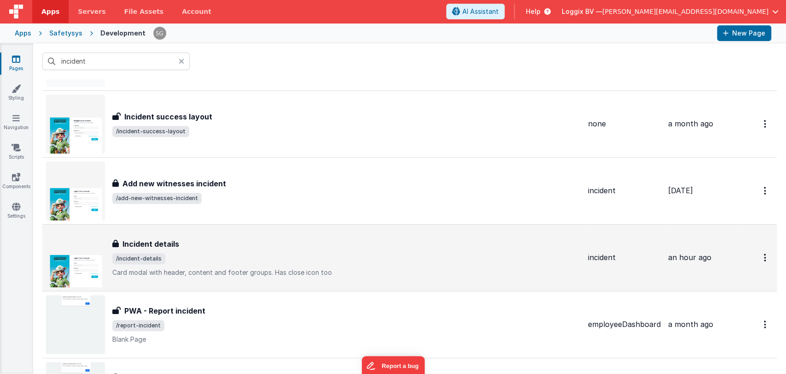
click at [208, 247] on div "Incident details" at bounding box center [346, 243] width 468 height 11
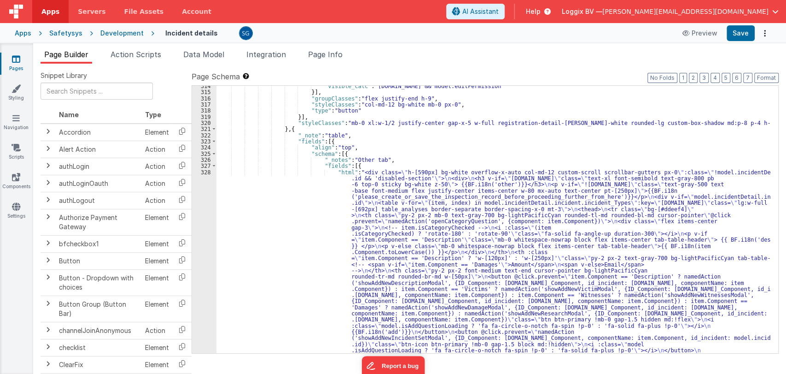
scroll to position [2306, 0]
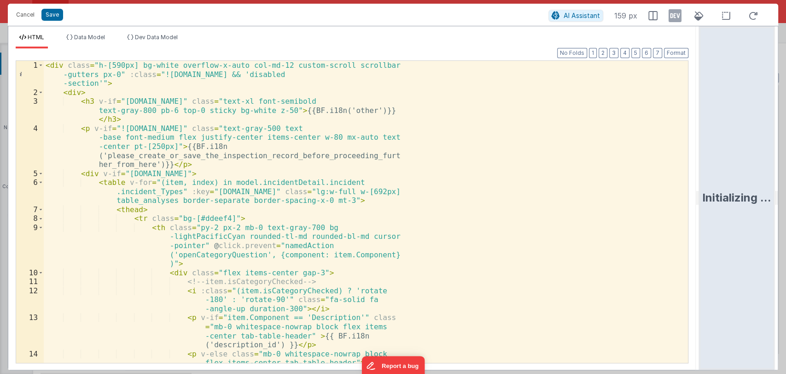
drag, startPoint x: 391, startPoint y: 196, endPoint x: 743, endPoint y: 184, distance: 352.1
click at [743, 184] on html "Cancel Save AI Assistant 159 px HTML Data Model Dev Data Model Format 7 6 5 4 3…" at bounding box center [393, 187] width 786 height 374
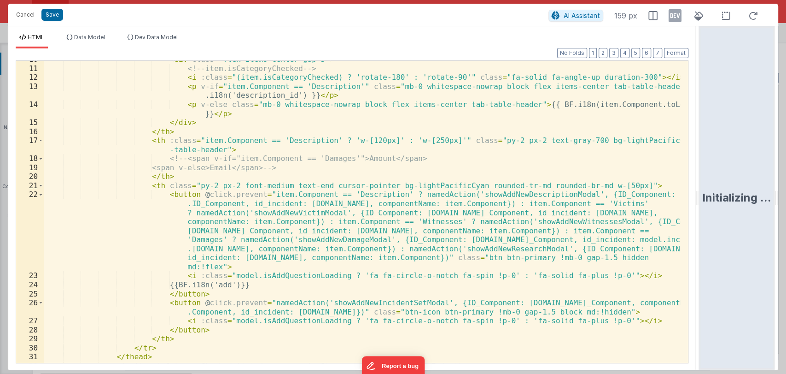
scroll to position [123, 0]
click at [24, 16] on button "Cancel" at bounding box center [26, 14] width 28 height 13
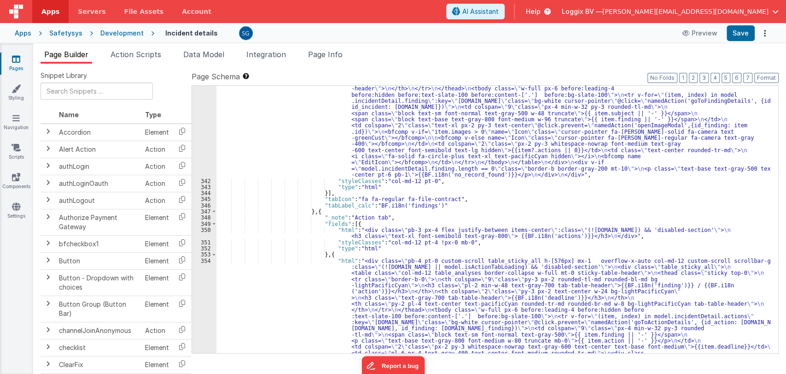
scroll to position [3114, 0]
click at [466, 240] on div ""html" : "<div class= \" h-[542px] bg-white overflow-x-auto col-md-12 custom-sc…" at bounding box center [493, 316] width 554 height 574
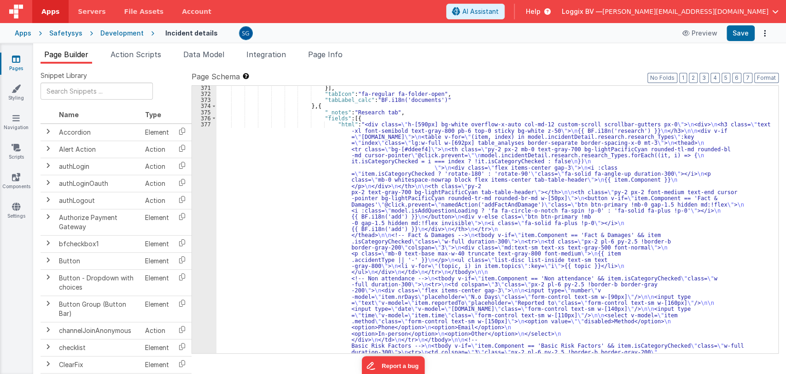
scroll to position [3778, 0]
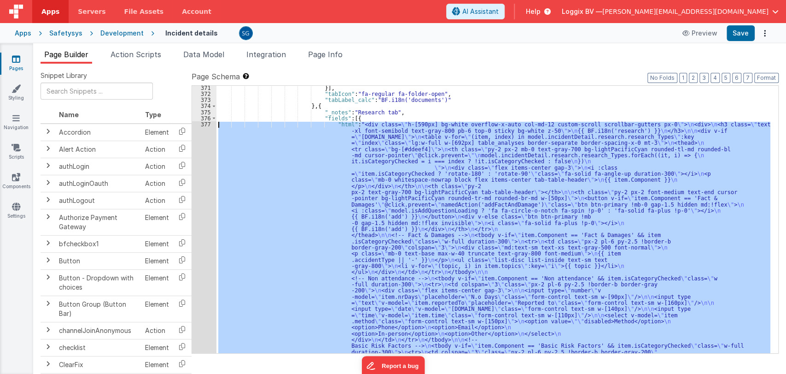
click at [204, 126] on div "377" at bounding box center [204, 323] width 24 height 405
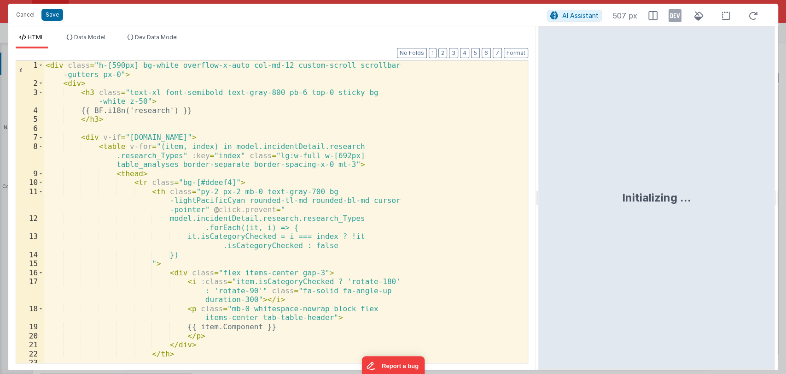
drag, startPoint x: 391, startPoint y: 202, endPoint x: 539, endPoint y: 204, distance: 147.9
click at [539, 204] on html "Cancel Save AI Assistant 507 px HTML Data Model Dev Data Model Format 7 6 5 4 3…" at bounding box center [393, 187] width 786 height 374
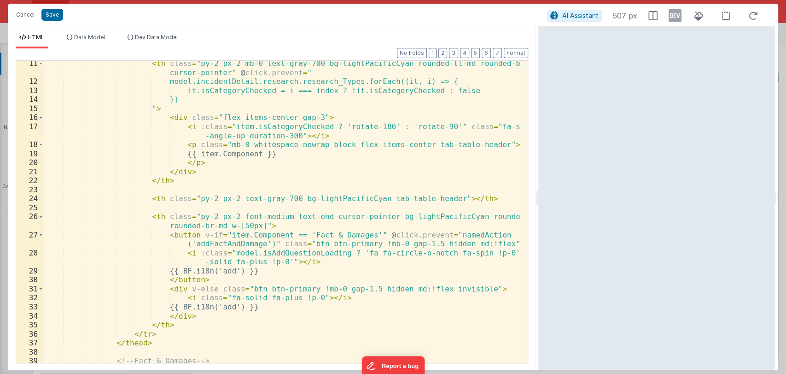
scroll to position [100, 0]
click at [23, 17] on button "Cancel" at bounding box center [26, 14] width 28 height 13
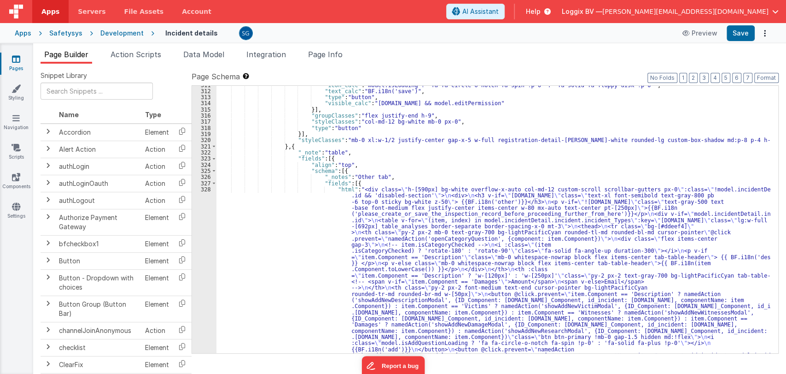
scroll to position [2288, 0]
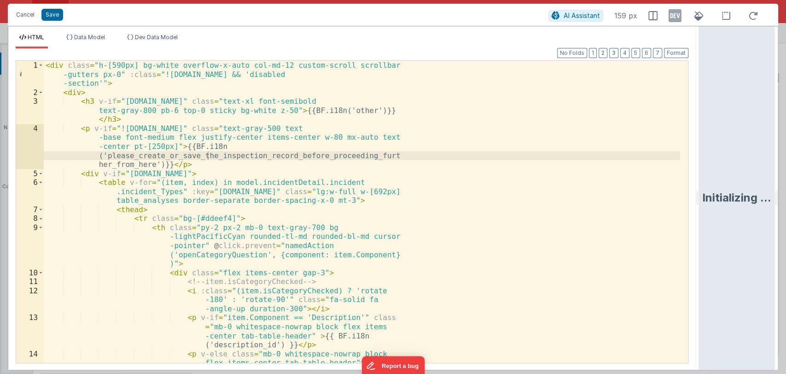
drag, startPoint x: 545, startPoint y: 179, endPoint x: 785, endPoint y: 198, distance: 241.2
click at [785, 198] on html "Cancel Save AI Assistant 159 px HTML Data Model Dev Data Model Format 7 6 5 4 3…" at bounding box center [393, 187] width 786 height 374
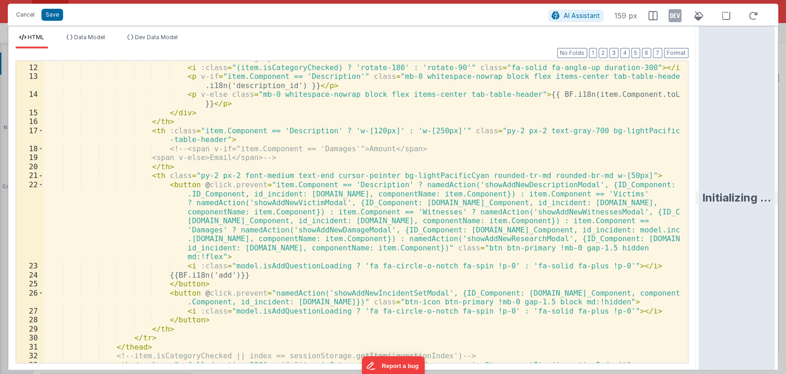
scroll to position [133, 0]
drag, startPoint x: 696, startPoint y: 200, endPoint x: 750, endPoint y: 199, distance: 54.4
click at [750, 199] on html "Cancel Save AI Assistant 159 px HTML Data Model Dev Data Model Format 7 6 5 4 3…" at bounding box center [393, 187] width 786 height 374
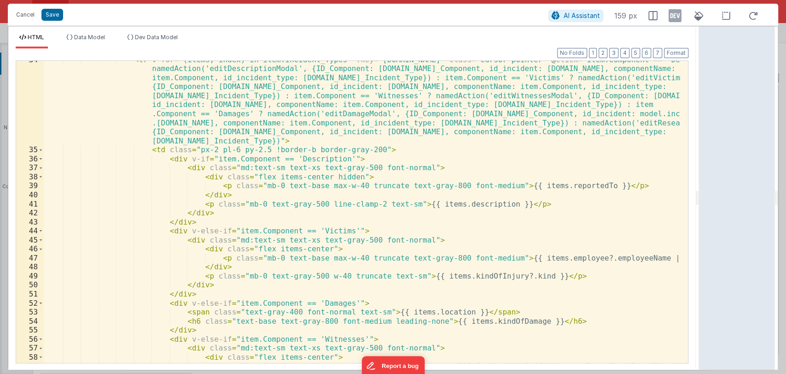
scroll to position [447, 0]
click at [398, 229] on div "< tr v-for = "(items, index) in item.incident_Types" :key = "items.id" class = …" at bounding box center [362, 255] width 636 height 401
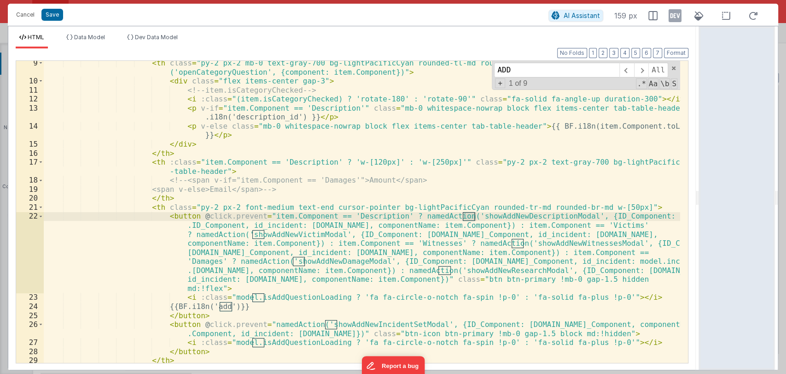
scroll to position [101, 0]
type input "A"
type input "add"
click at [654, 82] on span "Aa" at bounding box center [653, 83] width 11 height 11
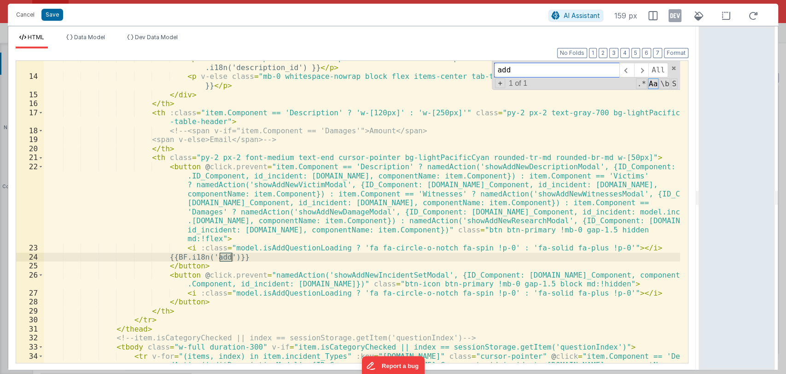
scroll to position [152, 0]
click at [183, 248] on div "< p v-if = "item.Component == 'Description'" class = "mb-0 whitespace-nowrap bl…" at bounding box center [362, 258] width 636 height 410
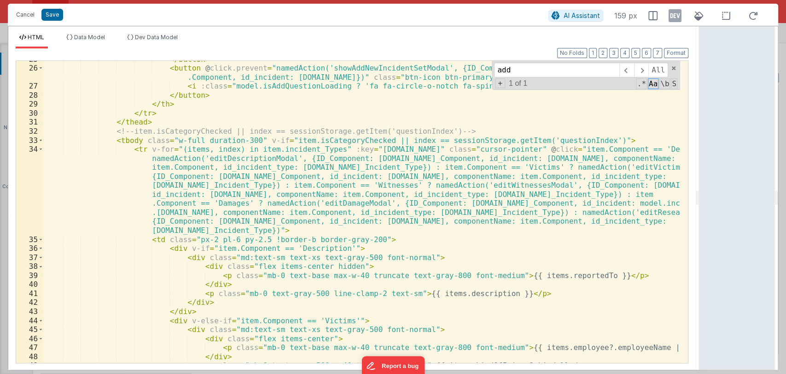
scroll to position [357, 0]
click at [281, 150] on div "</ button > < button @ click.prevent = "namedAction('showAddNewIncidentSetModal…" at bounding box center [362, 214] width 636 height 320
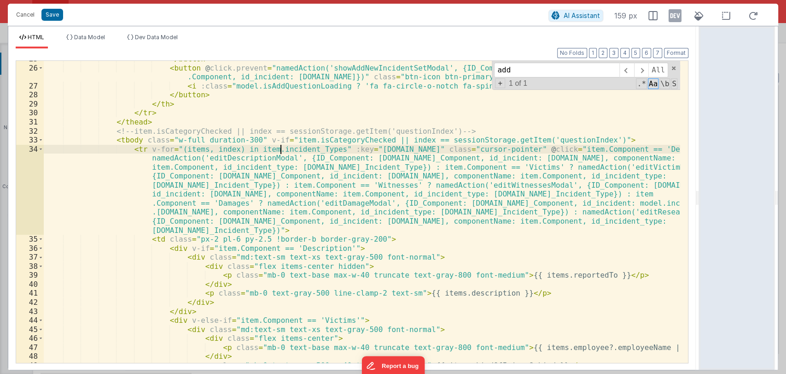
click at [281, 150] on div "</ button > < button @ click.prevent = "namedAction('showAddNewIncidentSetModal…" at bounding box center [362, 214] width 636 height 320
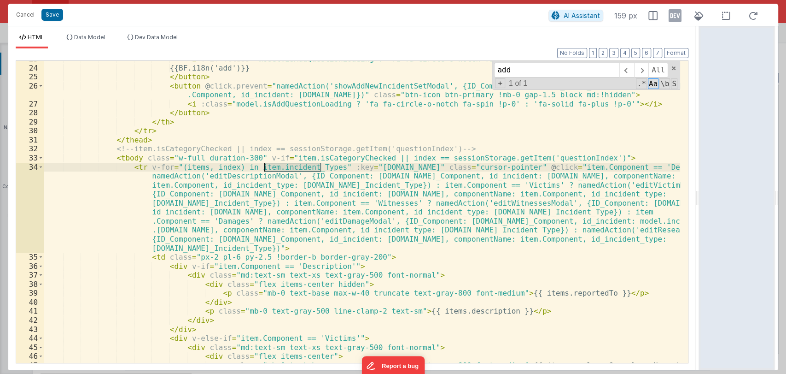
scroll to position [339, 0]
click at [672, 68] on span at bounding box center [674, 68] width 6 height 6
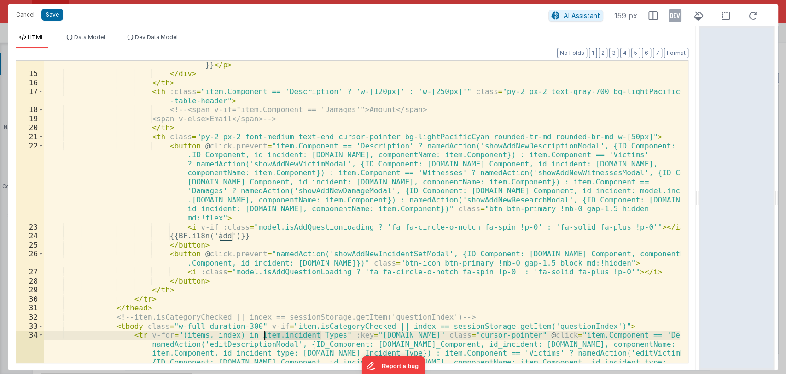
scroll to position [172, 0]
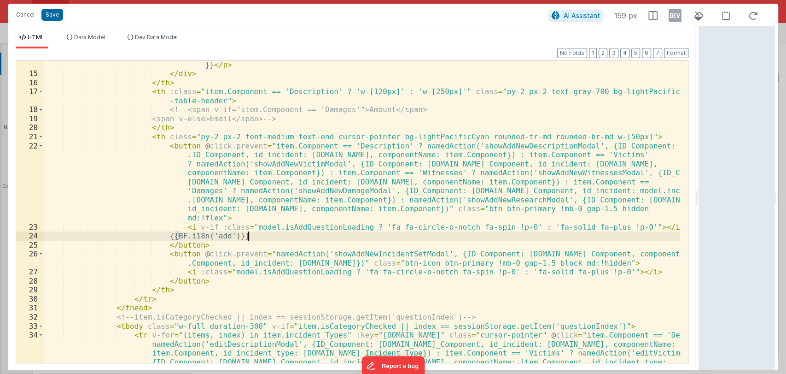
click at [288, 237] on div "< p v-else class = "mb-0 whitespace-nowrap block flex items-center tab-table-he…" at bounding box center [362, 256] width 636 height 410
click at [203, 225] on div "< p v-else class = "mb-0 whitespace-nowrap block flex items-center tab-table-he…" at bounding box center [362, 256] width 636 height 410
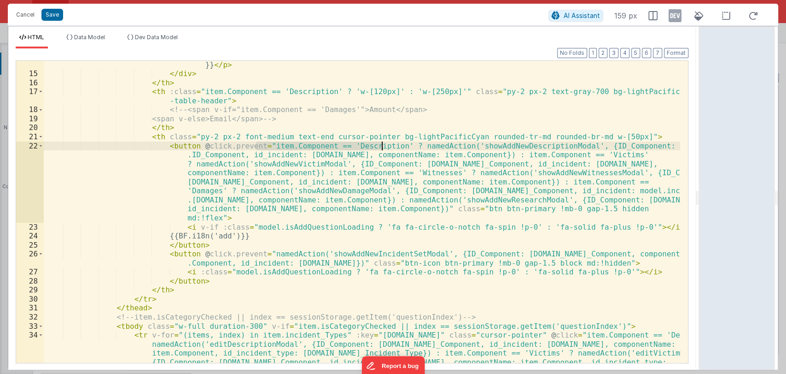
drag, startPoint x: 257, startPoint y: 145, endPoint x: 381, endPoint y: 146, distance: 124.4
click at [381, 146] on div "< p v-else class = "mb-0 whitespace-nowrap block flex items-center tab-table-he…" at bounding box center [362, 256] width 636 height 410
click at [204, 226] on div "< p v-else class = "mb-0 whitespace-nowrap block flex items-center tab-table-he…" at bounding box center [362, 256] width 636 height 410
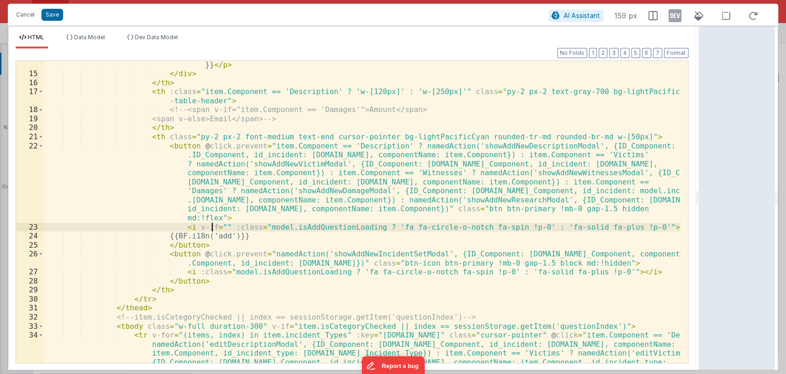
paste textarea
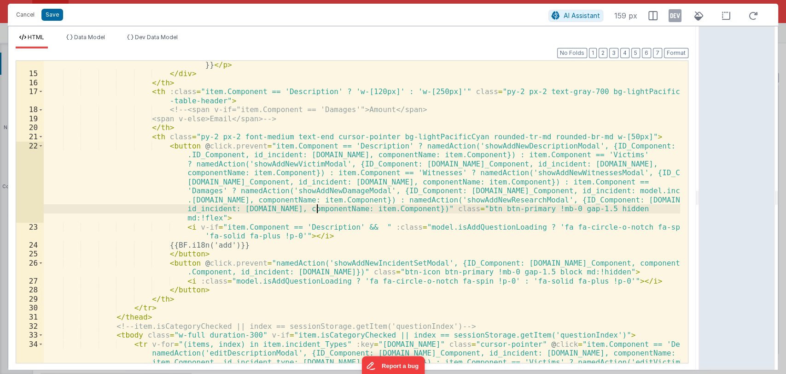
click at [318, 207] on div "< p v-else class = "mb-0 whitespace-nowrap block flex items-center tab-table-he…" at bounding box center [362, 256] width 636 height 410
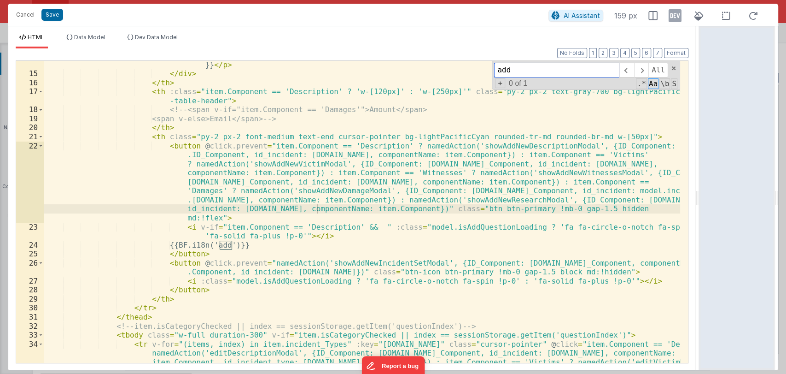
type input "s"
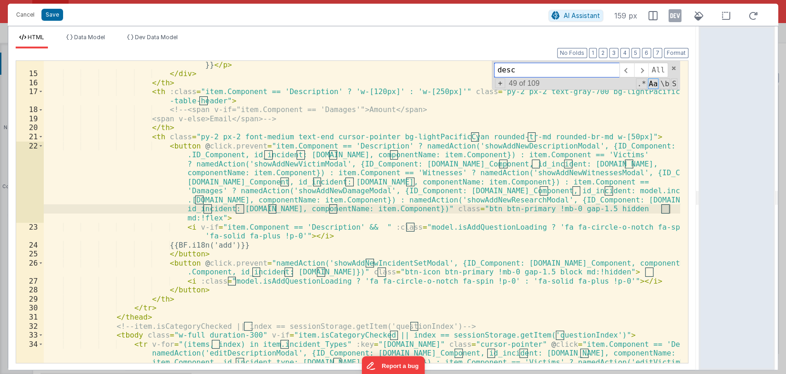
scroll to position [453, 0]
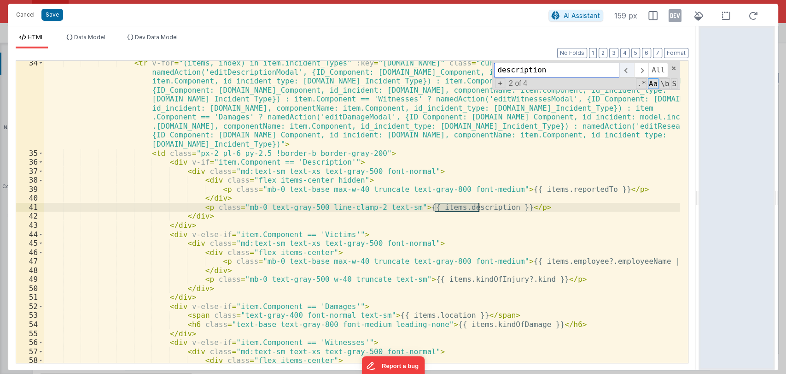
type input "description"
click at [629, 75] on span at bounding box center [626, 70] width 14 height 15
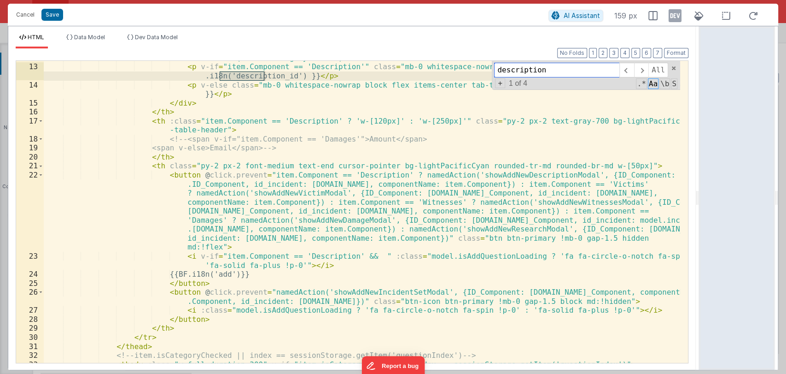
scroll to position [143, 0]
click at [350, 257] on div "< i :class = "(item.isCategoryChecked) ? 'rotate-180' : 'rotate-90'" class = "f…" at bounding box center [362, 213] width 636 height 320
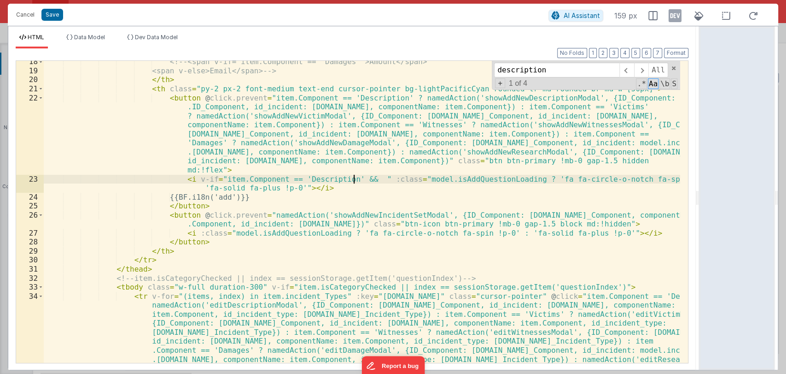
scroll to position [219, 0]
click at [353, 179] on div "<!-- <span v-if="item.Component == 'Damages'">Amount</span> <span v-else>Email<…" at bounding box center [362, 258] width 636 height 401
paste textarea
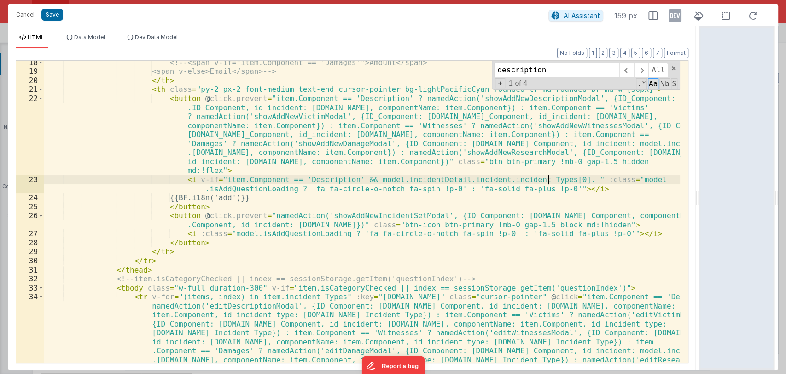
paste textarea
click at [353, 178] on div "<!-- <span v-if="item.Component == 'Damages'">Amount</span> <span v-else>Email<…" at bounding box center [362, 258] width 636 height 401
click at [664, 181] on div "<!-- <span v-if="item.Component == 'Damages'">Amount</span> <span v-else>Email<…" at bounding box center [362, 258] width 636 height 401
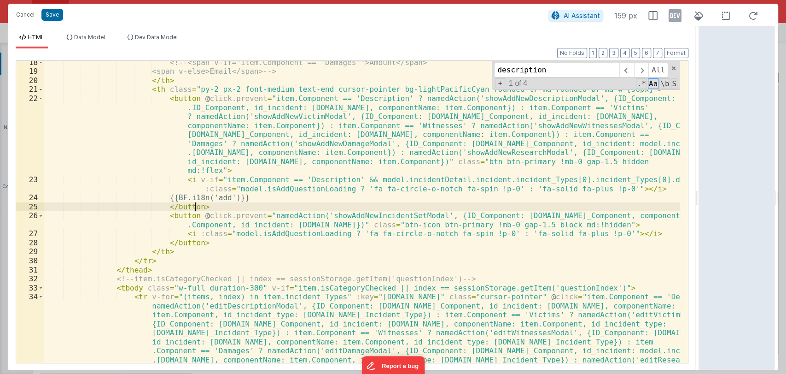
click at [203, 204] on div "<!-- <span v-if="item.Component == 'Damages'">Amount</span> <span v-else>Email<…" at bounding box center [362, 258] width 636 height 401
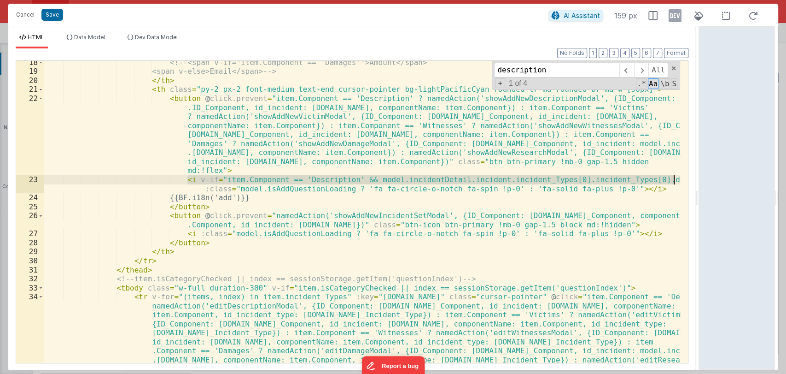
drag, startPoint x: 186, startPoint y: 178, endPoint x: 674, endPoint y: 178, distance: 488.7
click at [674, 178] on div "<!-- <span v-if="item.Component == 'Damages'">Amount</span> <span v-else>Email<…" at bounding box center [362, 258] width 636 height 401
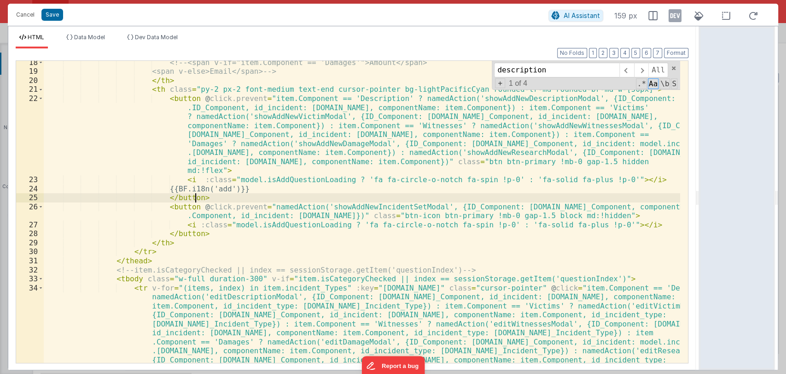
click at [216, 200] on div "<!-- <span v-if="item.Component == 'Damages'">Amount</span> <span v-else>Email<…" at bounding box center [362, 258] width 636 height 401
click at [202, 196] on div "<!-- <span v-if="item.Component == 'Damages'">Amount</span> <span v-else>Email<…" at bounding box center [362, 258] width 636 height 401
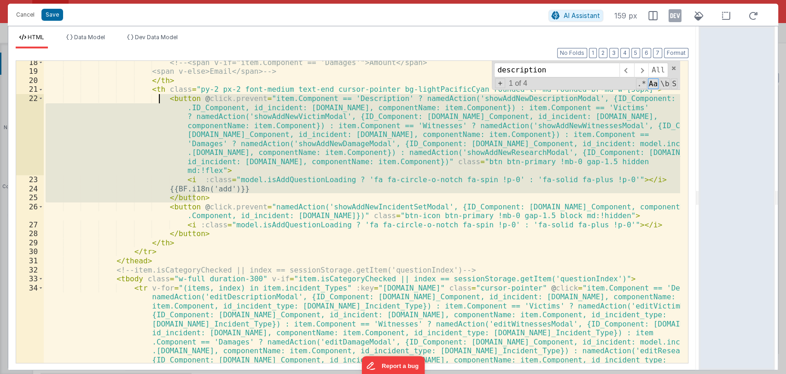
drag, startPoint x: 202, startPoint y: 196, endPoint x: 158, endPoint y: 100, distance: 105.5
click at [158, 100] on div "<!-- <span v-if="item.Component == 'Damages'">Amount</span> <span v-else>Email<…" at bounding box center [362, 258] width 636 height 401
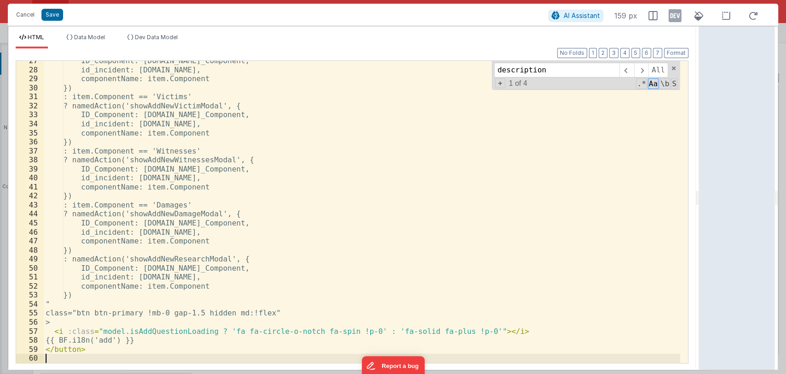
scroll to position [302, 0]
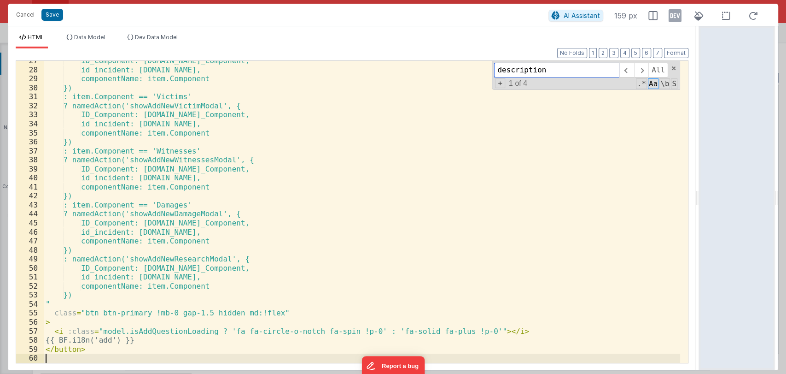
click at [671, 71] on div "description All Replace All + 1 of 4 .* Aa \b S" at bounding box center [586, 75] width 188 height 29
click at [672, 68] on span at bounding box center [674, 68] width 6 height 6
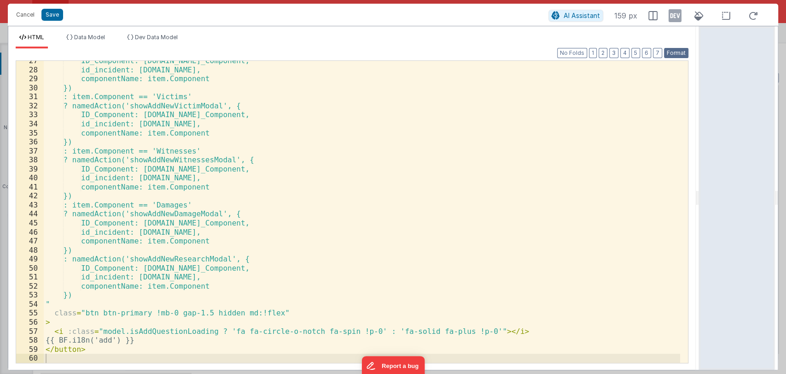
click at [678, 54] on button "Format" at bounding box center [676, 53] width 24 height 10
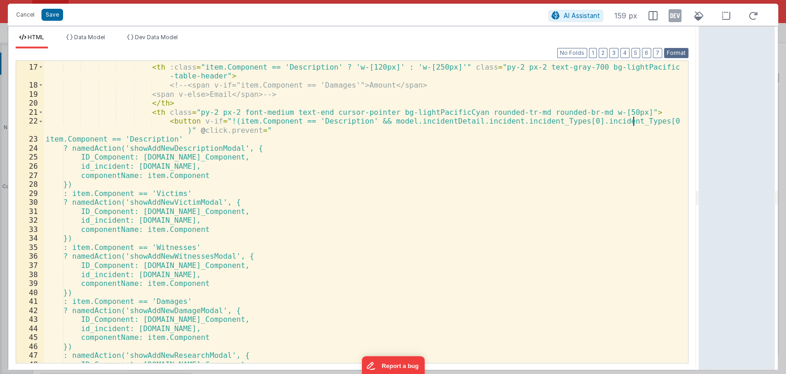
scroll to position [191, 0]
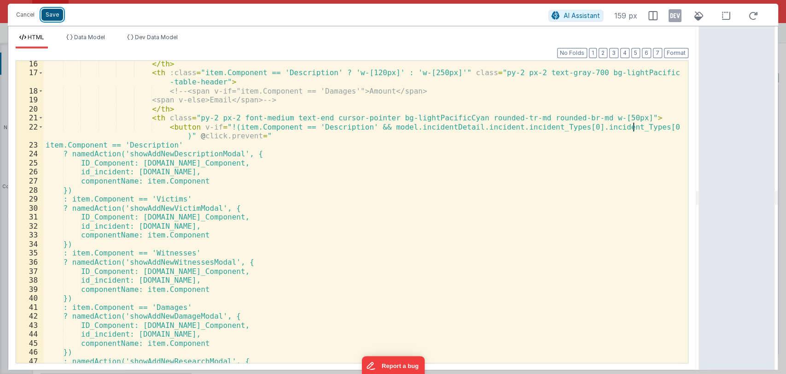
click at [53, 10] on button "Save" at bounding box center [52, 15] width 22 height 12
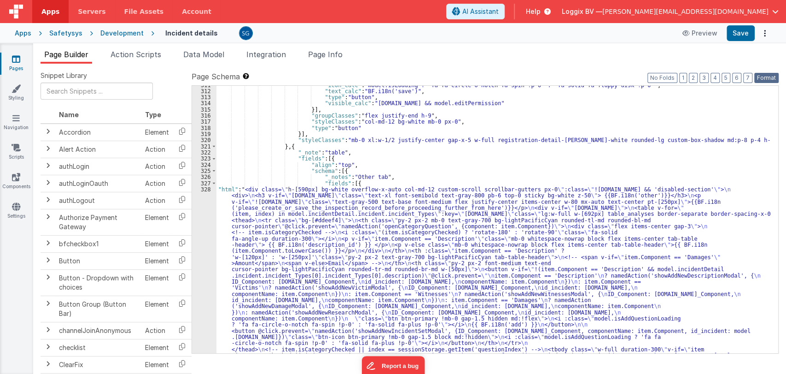
click at [762, 81] on button "Format" at bounding box center [766, 78] width 24 height 10
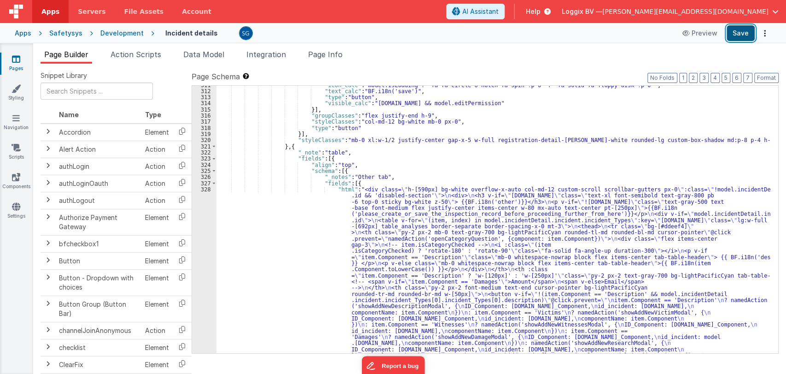
click at [737, 33] on button "Save" at bounding box center [741, 33] width 28 height 16
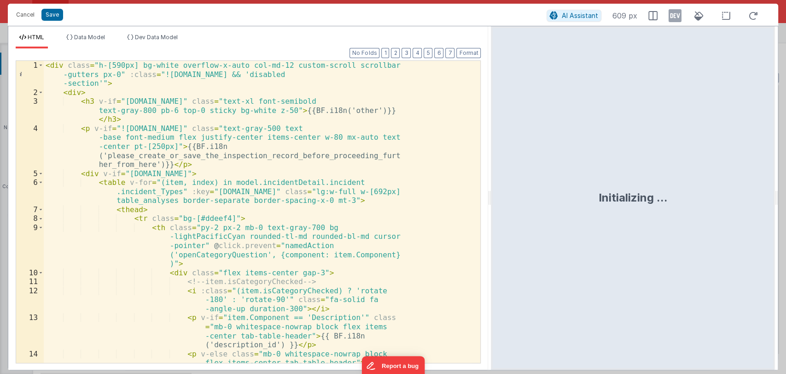
drag, startPoint x: 402, startPoint y: 192, endPoint x: 491, endPoint y: 204, distance: 90.7
click at [491, 204] on html "Cancel Save AI Assistant 609 px HTML Data Model Dev Data Model Format 7 6 5 4 3…" at bounding box center [393, 187] width 786 height 374
drag, startPoint x: 555, startPoint y: 212, endPoint x: 581, endPoint y: 228, distance: 30.2
click at [581, 228] on html "Cancel Save AI Assistant 609 px HTML Data Model Dev Data Model Format 7 6 5 4 3…" at bounding box center [393, 187] width 786 height 374
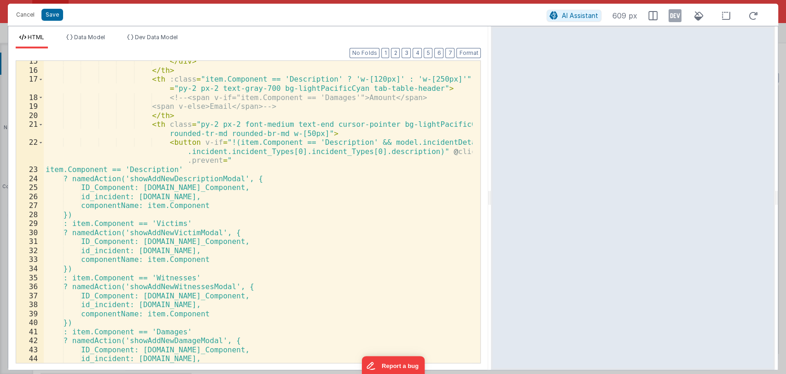
scroll to position [229, 0]
click at [189, 141] on div "</ div > </ th > < th :class = "item.Component == 'Description' ? 'w-[120px]' :…" at bounding box center [258, 217] width 429 height 320
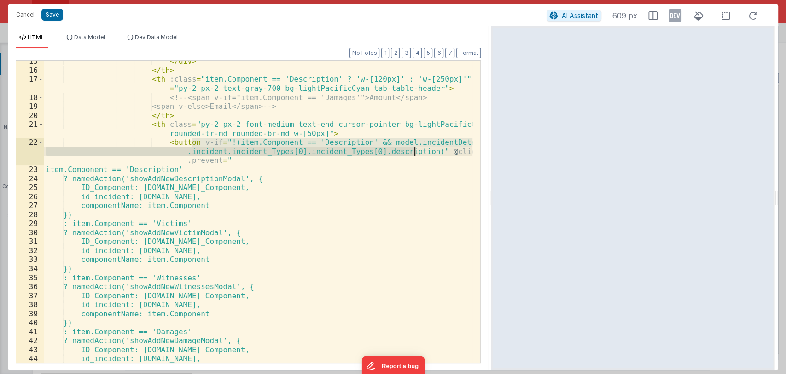
drag, startPoint x: 192, startPoint y: 141, endPoint x: 415, endPoint y: 152, distance: 223.6
click at [415, 152] on div "</ div > </ th > < th :class = "item.Component == 'Description' ? 'w-[120px]' :…" at bounding box center [258, 217] width 429 height 320
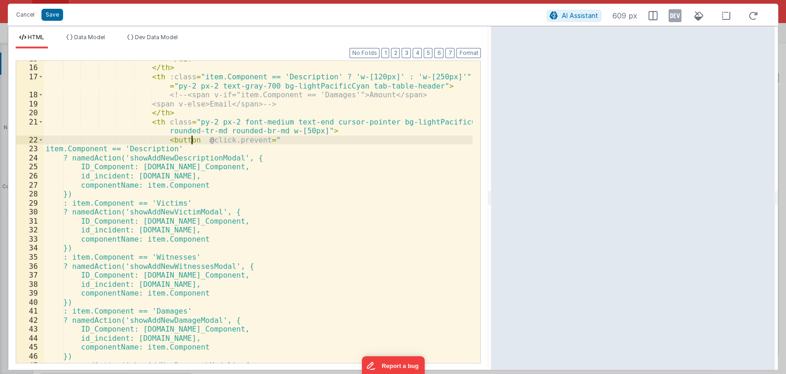
scroll to position [232, 0]
click at [161, 141] on div "</ div > </ th > < th :class = "item.Component == 'Description' ? 'w-[120px]' :…" at bounding box center [258, 214] width 429 height 320
click at [42, 140] on span at bounding box center [40, 139] width 5 height 9
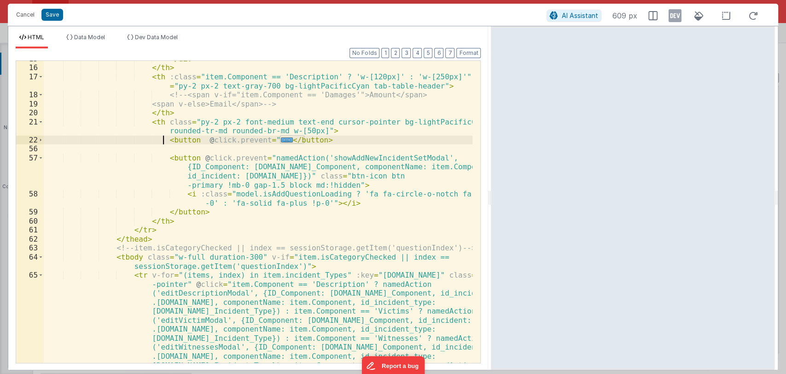
click at [321, 140] on div "</ div > </ th > < th :class = "item.Component == 'Description' ? 'w-[120px]' :…" at bounding box center [258, 281] width 429 height 455
drag, startPoint x: 321, startPoint y: 140, endPoint x: 158, endPoint y: 140, distance: 162.1
click at [158, 140] on div "</ div > </ th > < th :class = "item.Component == 'Description' ? 'w-[120px]' :…" at bounding box center [258, 281] width 429 height 455
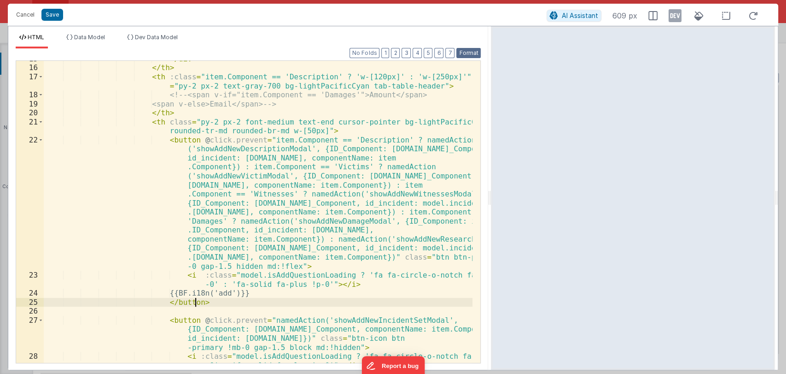
click at [467, 54] on button "Format" at bounding box center [468, 53] width 24 height 10
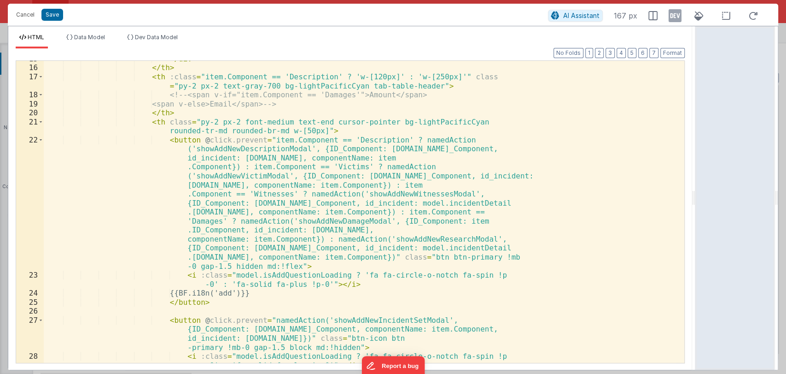
drag, startPoint x: 490, startPoint y: 201, endPoint x: 697, endPoint y: 219, distance: 207.5
click at [697, 219] on html "Cancel Save AI Assistant 167 px HTML Data Model Dev Data Model Format 7 6 5 4 3…" at bounding box center [393, 187] width 786 height 374
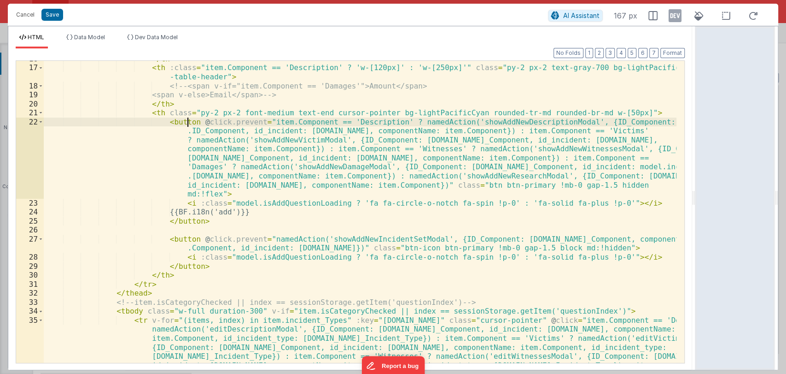
click at [189, 119] on div "</ th > < th :class = "item.Component == 'Description' ? 'w-[120px]' : 'w-[250p…" at bounding box center [360, 254] width 633 height 401
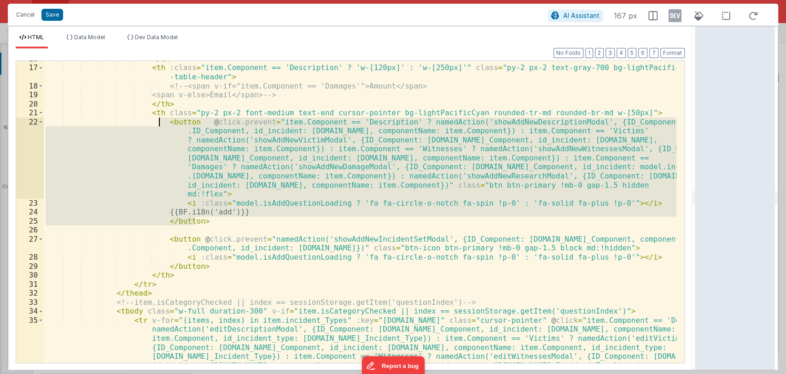
drag, startPoint x: 203, startPoint y: 222, endPoint x: 158, endPoint y: 122, distance: 109.7
click at [158, 122] on div "</ th > < th :class = "item.Component == 'Description' ? 'w-[120px]' : 'w-[250p…" at bounding box center [360, 254] width 633 height 401
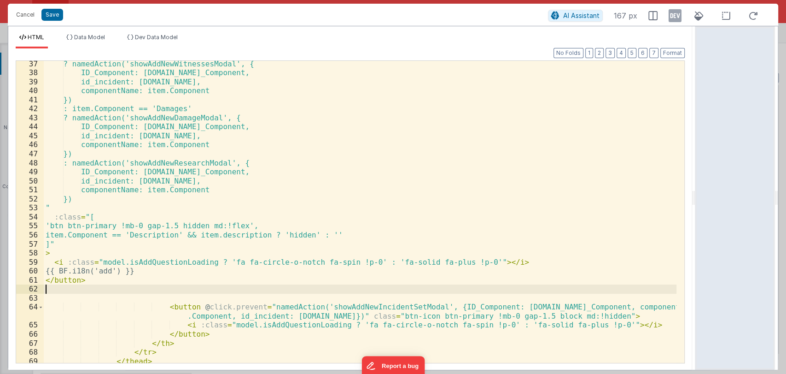
scroll to position [391, 0]
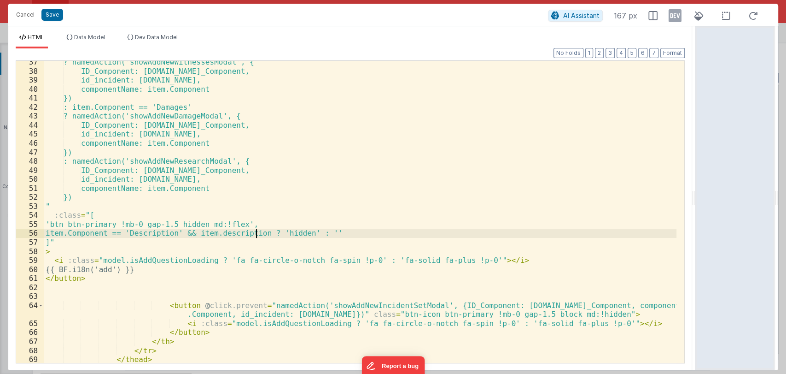
click at [257, 233] on div "? namedAction('showAddNewWitnessesModal', { ID_Component: item.ID_Component, id…" at bounding box center [360, 218] width 633 height 320
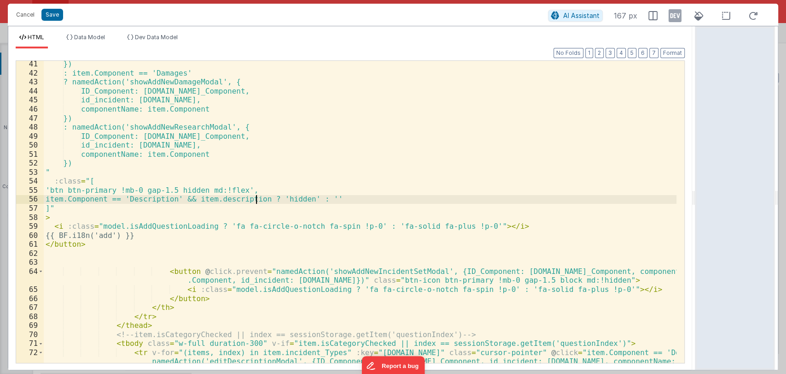
scroll to position [429, 0]
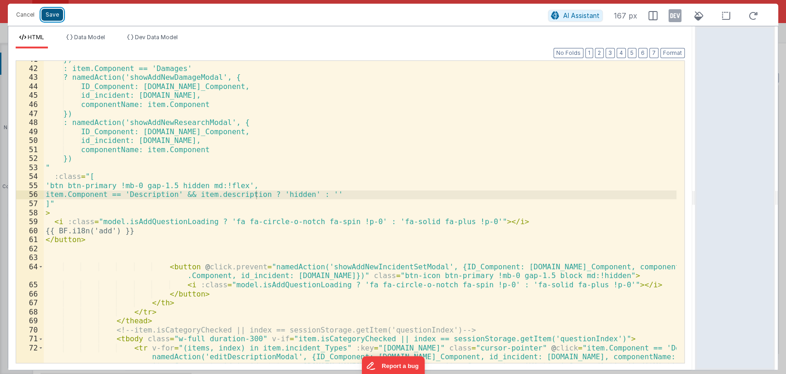
click at [56, 15] on button "Save" at bounding box center [52, 15] width 22 height 12
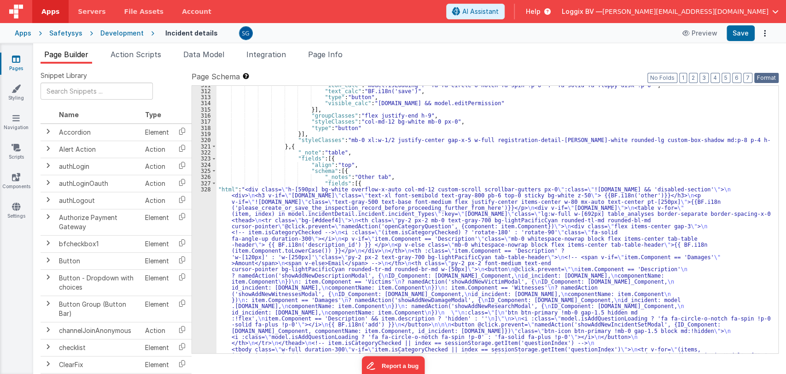
click at [766, 77] on button "Format" at bounding box center [766, 78] width 24 height 10
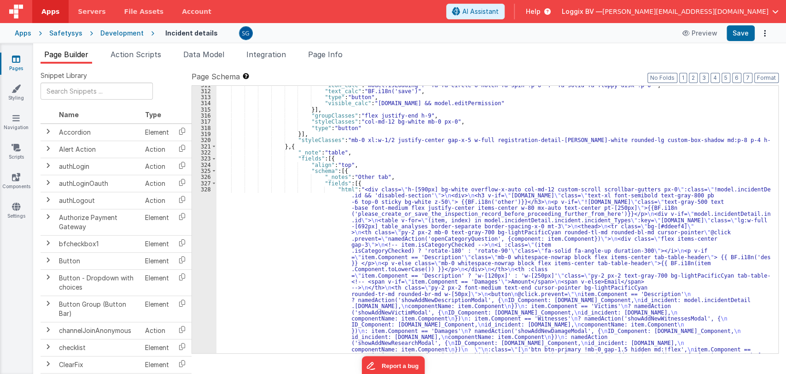
click at [731, 24] on div "Apps Safetysys Development Incident details Preview Save" at bounding box center [393, 33] width 786 height 20
click at [736, 31] on button "Save" at bounding box center [741, 33] width 28 height 16
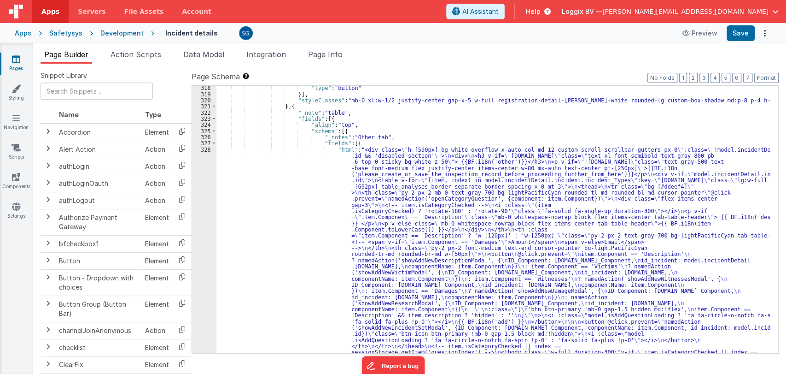
scroll to position [2328, 0]
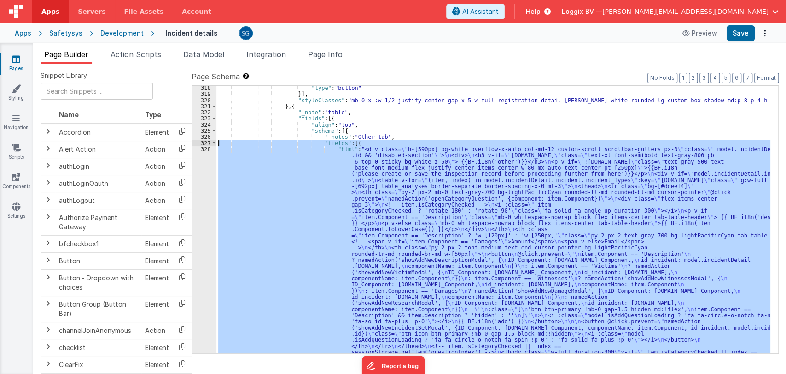
click at [237, 151] on div ""type" : "button" }] , "styleClasses" : "mb-0 xl:w-1/2 justify-center gap-x-5 w…" at bounding box center [493, 219] width 554 height 267
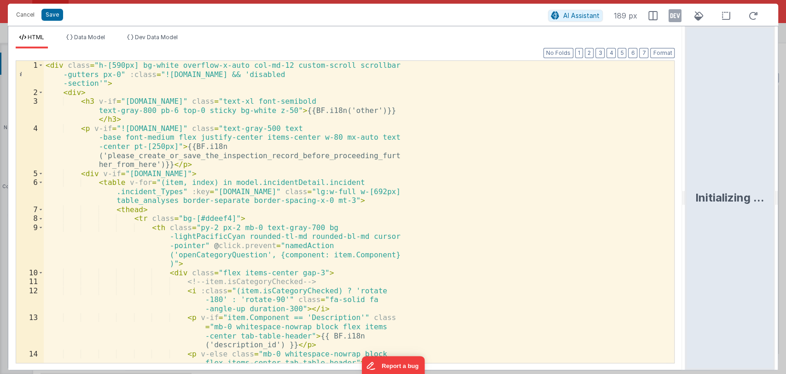
drag, startPoint x: 391, startPoint y: 196, endPoint x: 717, endPoint y: 216, distance: 326.2
click at [717, 216] on html "Cancel Save AI Assistant 189 px HTML Data Model Dev Data Model Format 7 6 5 4 3…" at bounding box center [393, 187] width 786 height 374
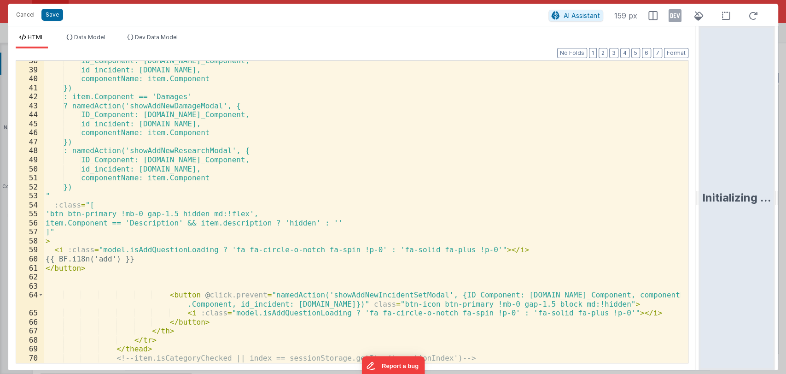
scroll to position [401, 0]
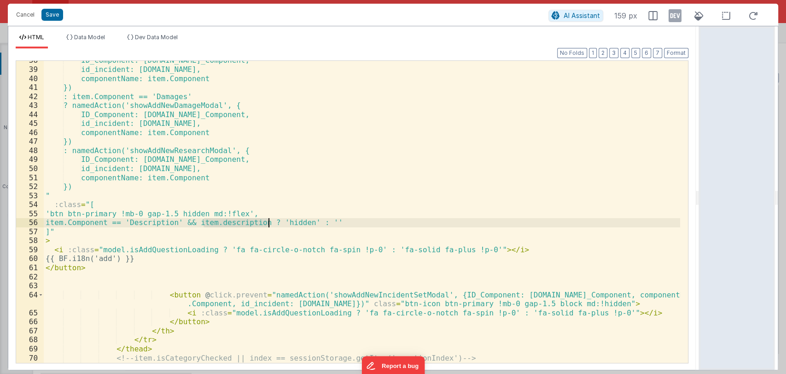
drag, startPoint x: 204, startPoint y: 222, endPoint x: 267, endPoint y: 225, distance: 63.2
click at [267, 225] on div "ID_Component: item.ID_Component, id_incident: model.incidentDetail.incident.id,…" at bounding box center [362, 216] width 636 height 320
click at [58, 17] on button "Save" at bounding box center [52, 15] width 22 height 12
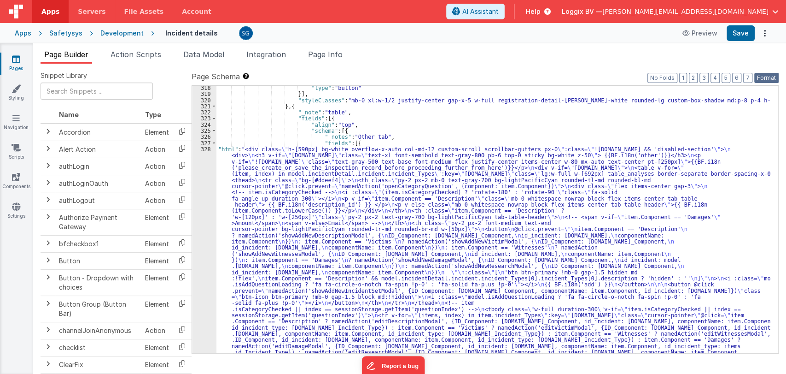
click at [763, 75] on button "Format" at bounding box center [766, 78] width 24 height 10
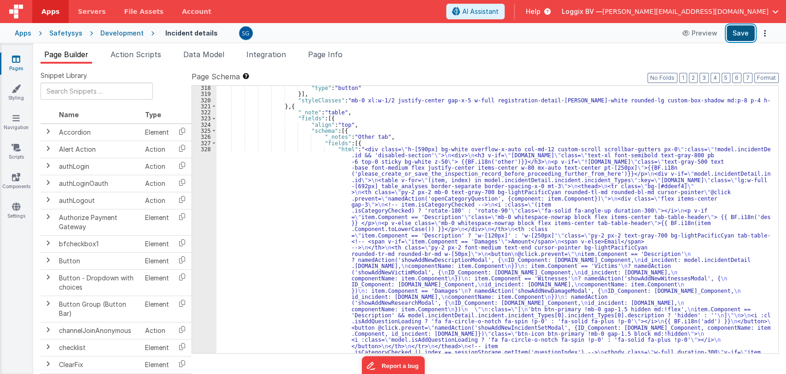
click at [744, 34] on button "Save" at bounding box center [741, 33] width 28 height 16
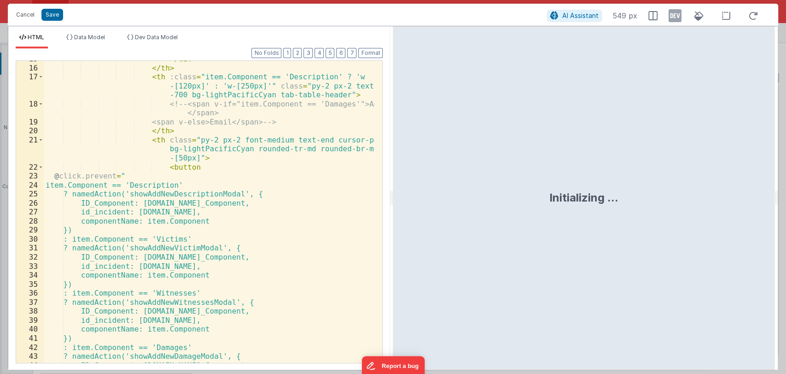
scroll to position [321, 0]
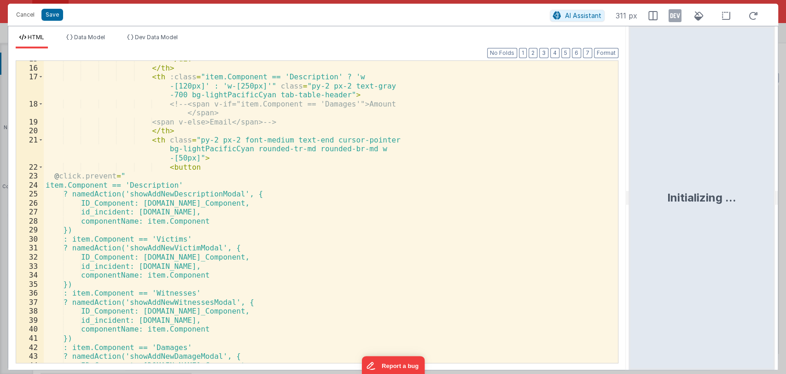
drag, startPoint x: 391, startPoint y: 200, endPoint x: 630, endPoint y: 208, distance: 239.6
click at [630, 208] on html "Cancel Save AI Assistant 311 px HTML Data Model Dev Data Model Format 7 6 5 4 3…" at bounding box center [393, 187] width 786 height 374
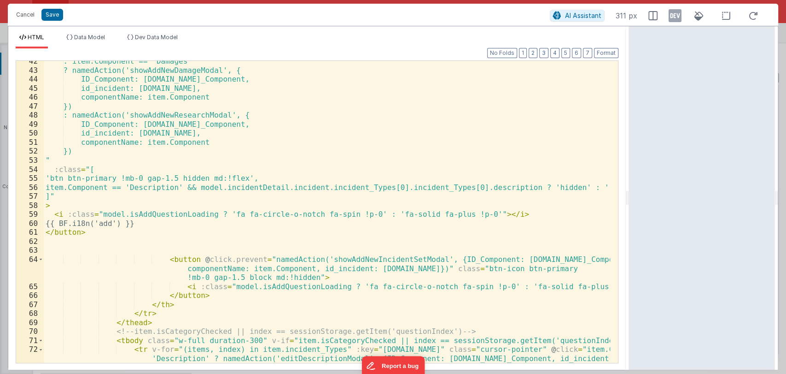
scroll to position [463, 0]
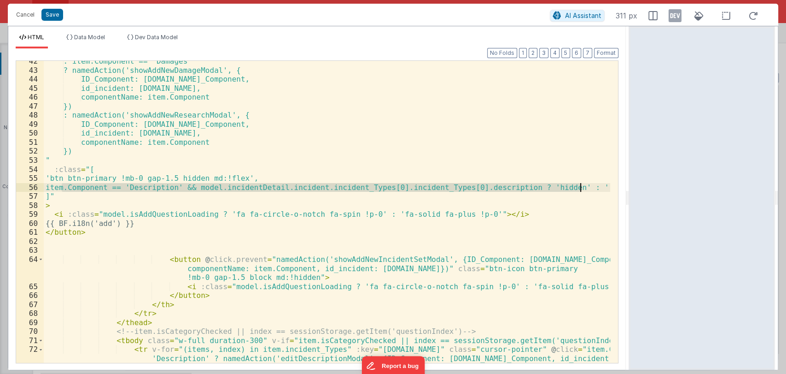
drag, startPoint x: 62, startPoint y: 186, endPoint x: 580, endPoint y: 188, distance: 517.7
click at [580, 188] on div ": item.Component == 'Damages' ? namedAction('showAddNewDamageModal', { ID_Compo…" at bounding box center [327, 262] width 567 height 410
click at [580, 188] on div ": item.Component == 'Damages' ? namedAction('showAddNewDamageModal', { ID_Compo…" at bounding box center [327, 212] width 566 height 302
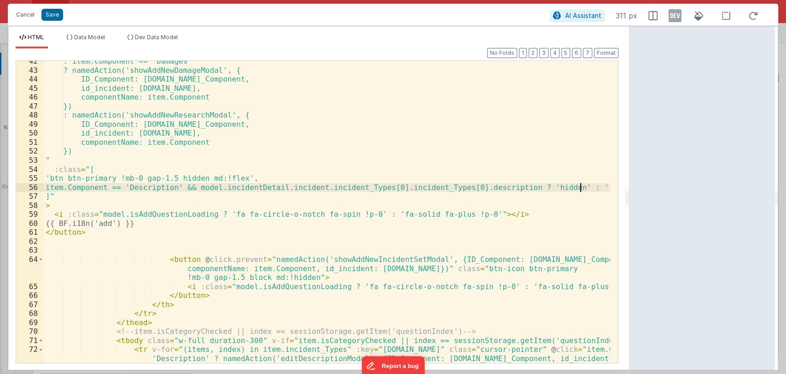
click at [580, 189] on div ": item.Component == 'Damages' ? namedAction('showAddNewDamageModal', { ID_Compo…" at bounding box center [327, 262] width 567 height 410
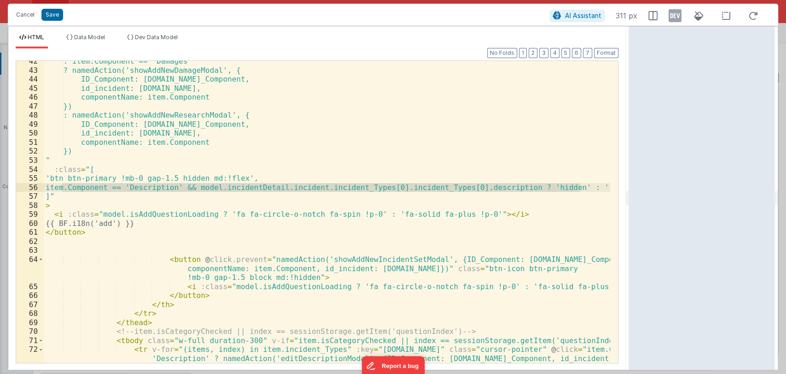
drag, startPoint x: 580, startPoint y: 189, endPoint x: 61, endPoint y: 185, distance: 518.6
click at [61, 185] on div ": item.Component == 'Damages' ? namedAction('showAddNewDamageModal', { ID_Compo…" at bounding box center [327, 262] width 567 height 410
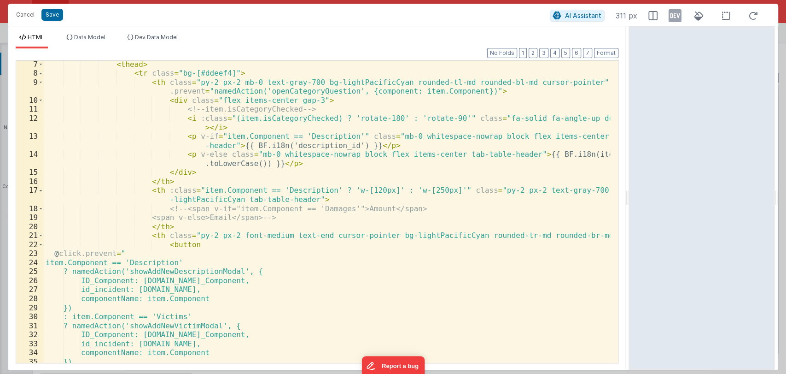
scroll to position [100, 0]
click at [40, 245] on span at bounding box center [40, 243] width 5 height 9
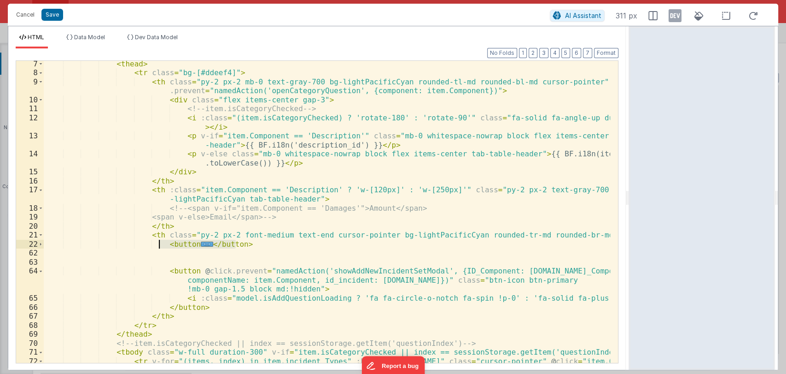
drag, startPoint x: 247, startPoint y: 244, endPoint x: 160, endPoint y: 246, distance: 87.1
click at [160, 246] on div "< thead > < tr class = "bg-[#ddeef4]" > < th class = "py-2 px-2 mb-0 text-gray-…" at bounding box center [327, 264] width 567 height 410
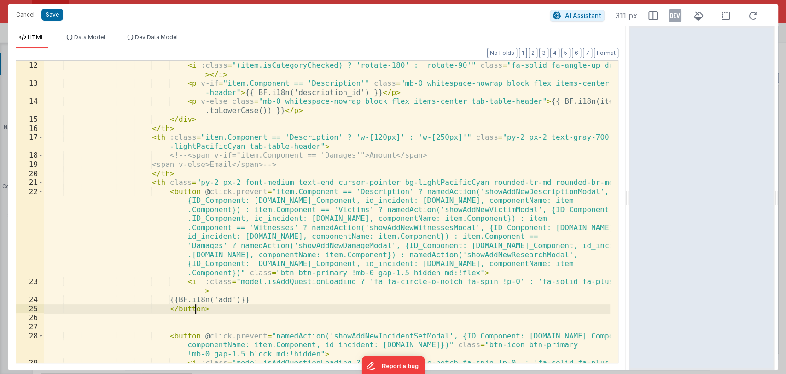
scroll to position [153, 0]
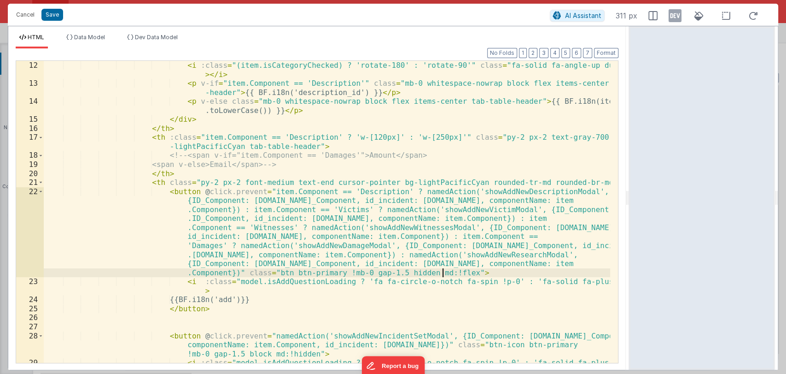
click at [444, 273] on div "< i :class = "(item.isCategoryChecked) ? 'rotate-180' : 'rotate-90'" class = "f…" at bounding box center [327, 225] width 567 height 329
click at [446, 272] on div "< i :class = "(item.isCategoryChecked) ? 'rotate-180' : 'rotate-90'" class = "f…" at bounding box center [327, 225] width 567 height 329
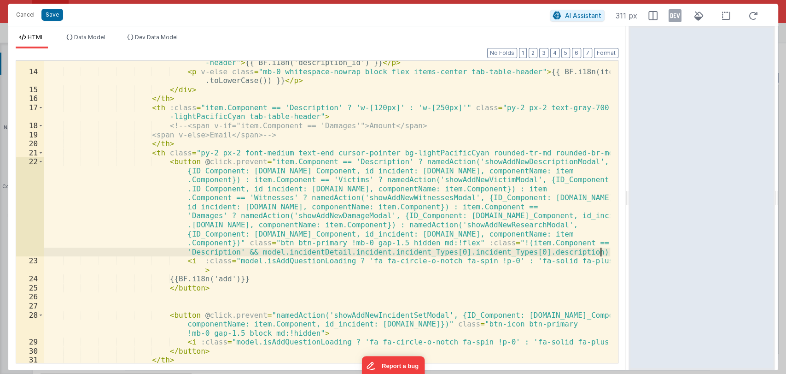
scroll to position [183, 0]
click at [57, 12] on button "Save" at bounding box center [52, 15] width 22 height 12
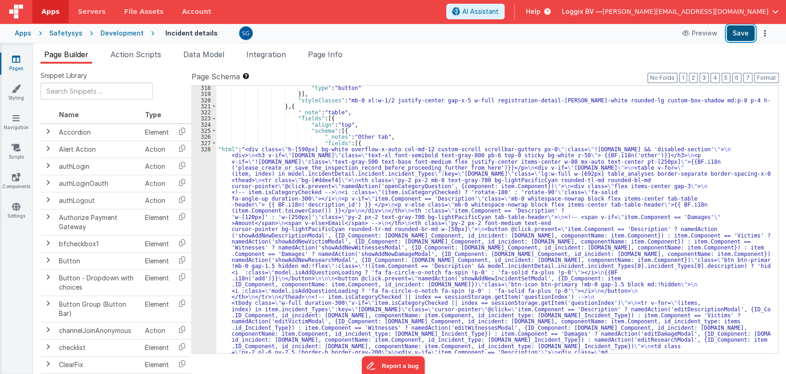
click at [747, 33] on button "Save" at bounding box center [741, 33] width 28 height 16
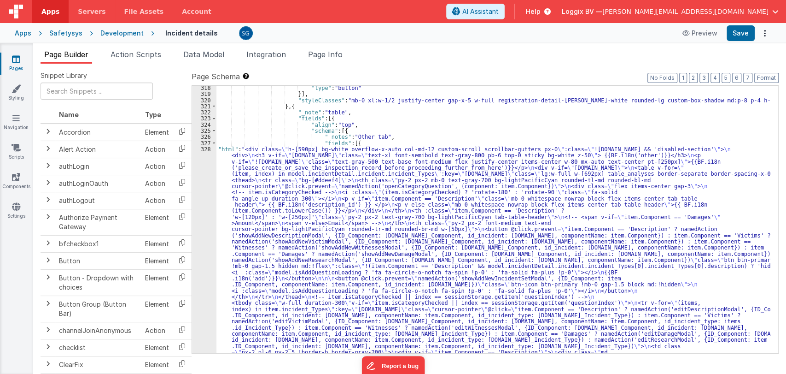
click at [206, 150] on div "328" at bounding box center [204, 370] width 24 height 448
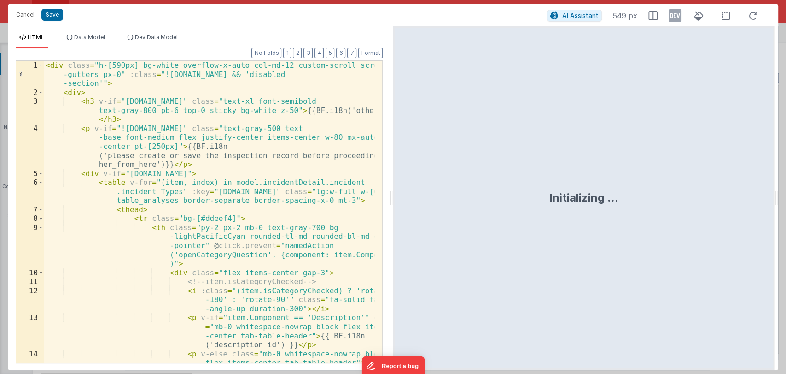
drag, startPoint x: 391, startPoint y: 193, endPoint x: 671, endPoint y: 205, distance: 280.8
click at [671, 205] on html "Cancel Save AI Assistant 549 px HTML Data Model Dev Data Model Format 7 6 5 4 3…" at bounding box center [393, 187] width 786 height 374
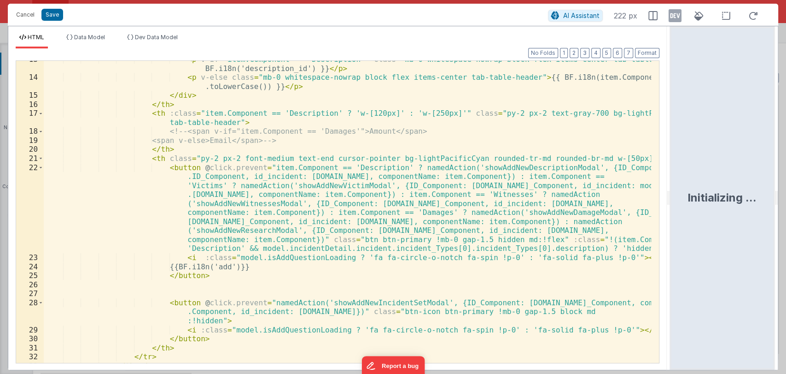
scroll to position [190, 0]
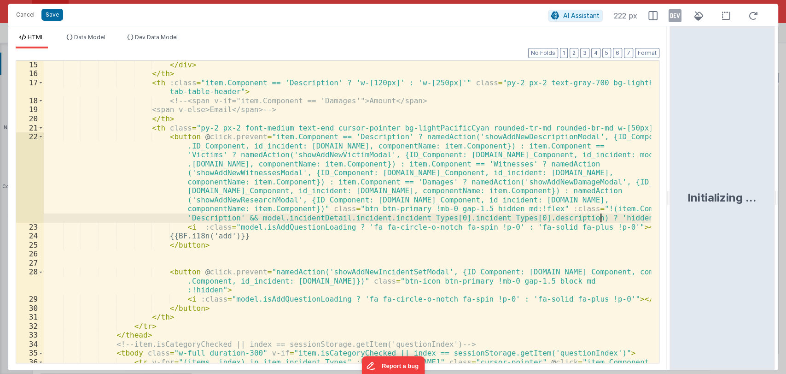
click at [600, 220] on div "</ div > </ th > < th :class = "item.Component == 'Description' ? 'w-[120px]' :…" at bounding box center [347, 260] width 607 height 401
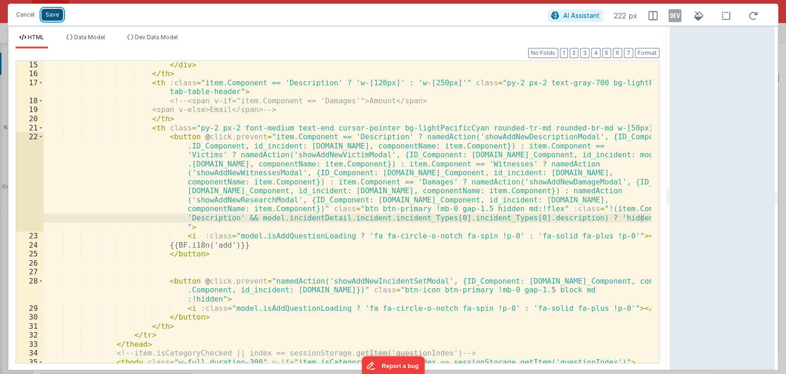
click at [54, 12] on button "Save" at bounding box center [52, 15] width 22 height 12
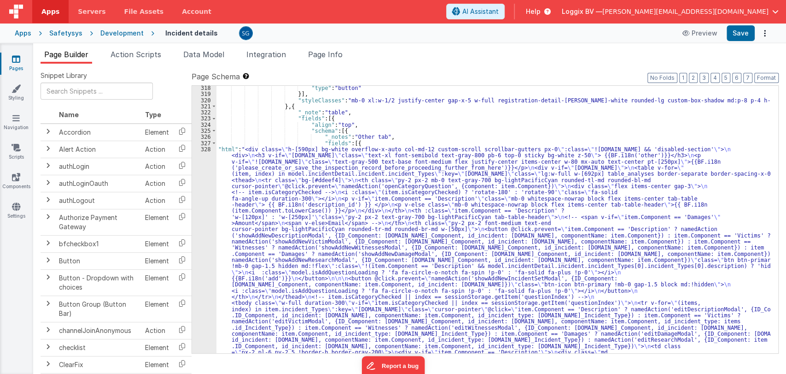
click at [750, 30] on div "Cancel Save AI Assistant 222 px HTML Data Model Dev Data Model Format 7 6 5 4 3…" at bounding box center [393, 187] width 786 height 374
click at [741, 38] on button "Save" at bounding box center [741, 33] width 28 height 16
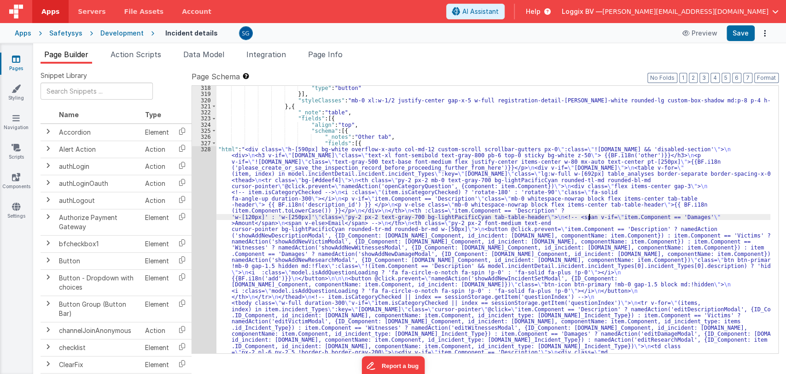
click at [208, 148] on div "328" at bounding box center [204, 370] width 24 height 448
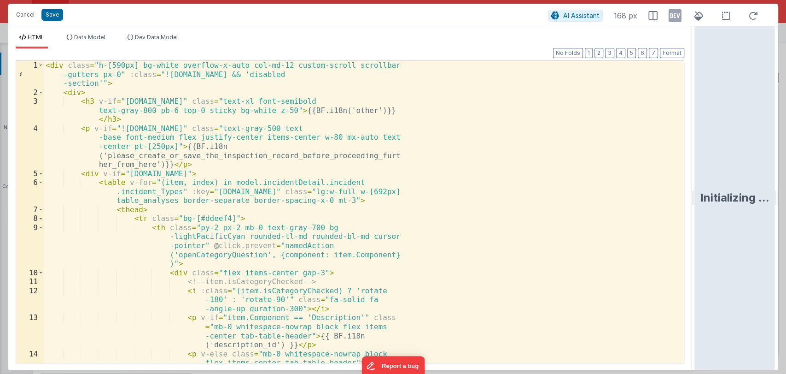
drag, startPoint x: 390, startPoint y: 199, endPoint x: 754, endPoint y: 210, distance: 364.5
click at [754, 210] on html "Cancel Save AI Assistant 168 px HTML Data Model Dev Data Model Format 7 6 5 4 3…" at bounding box center [393, 187] width 786 height 374
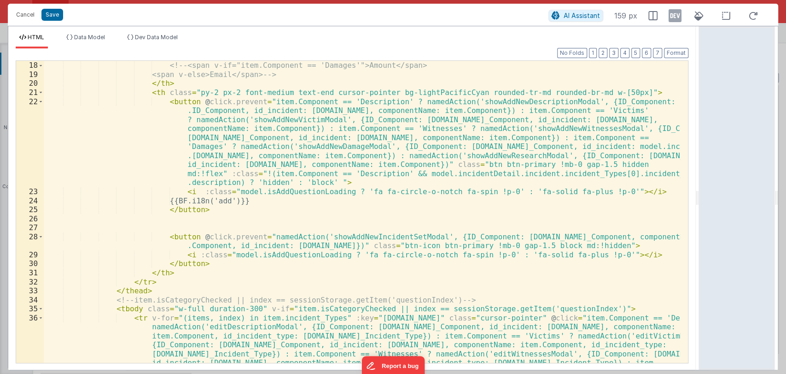
scroll to position [216, 0]
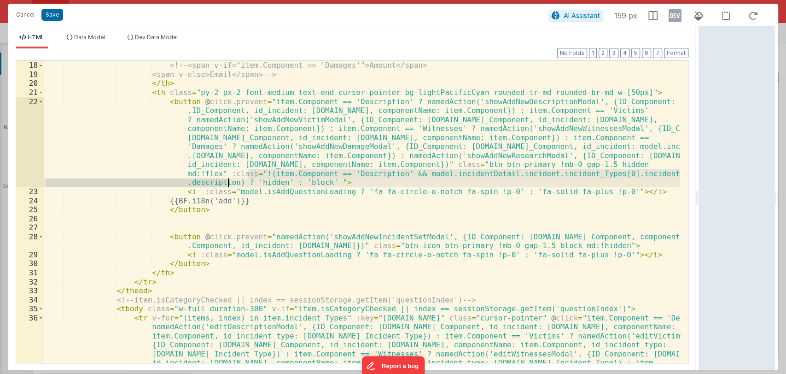
drag, startPoint x: 247, startPoint y: 173, endPoint x: 228, endPoint y: 181, distance: 20.8
click at [228, 181] on div "< th :class = "item.Component == 'Description' ? 'w-[120px]' : 'w-[250px]'" cla…" at bounding box center [362, 248] width 636 height 410
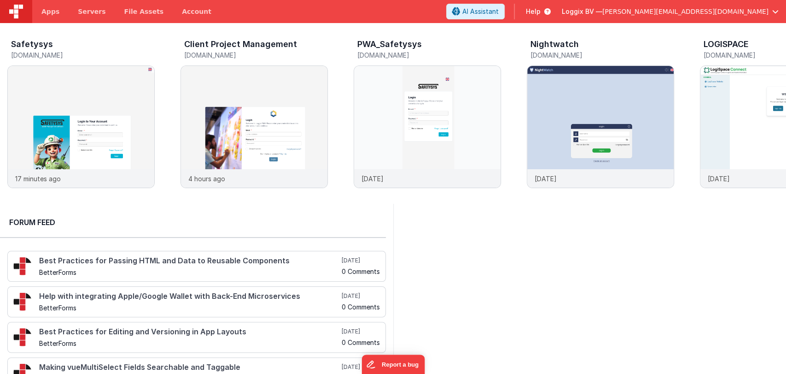
click at [50, 15] on span "Apps" at bounding box center [50, 11] width 18 height 9
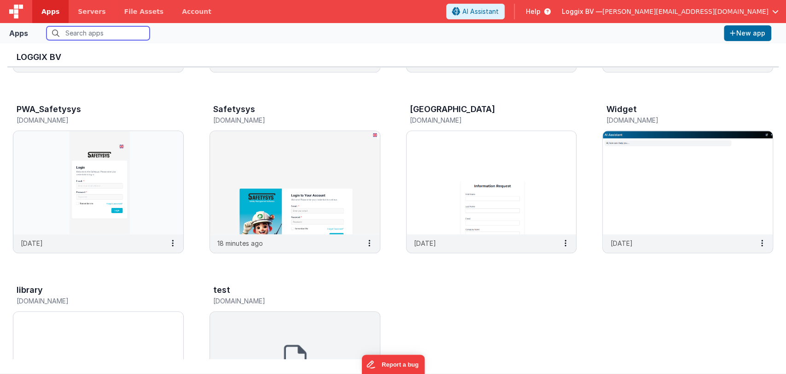
scroll to position [340, 0]
click at [306, 181] on img at bounding box center [295, 182] width 170 height 103
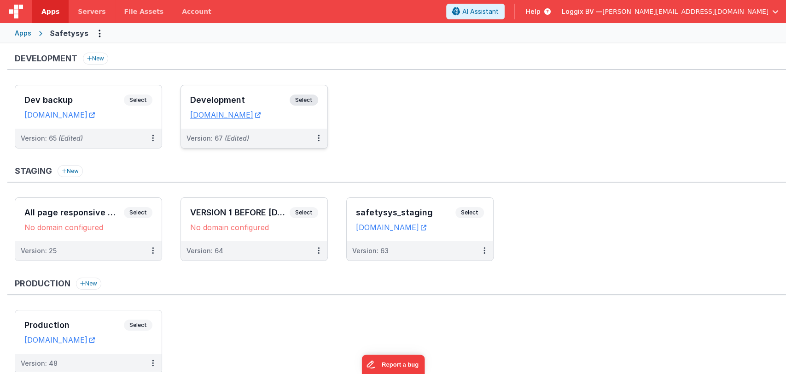
click at [204, 89] on div "Development Select URLs safetysystest.fmbetterforms.com" at bounding box center [254, 106] width 146 height 43
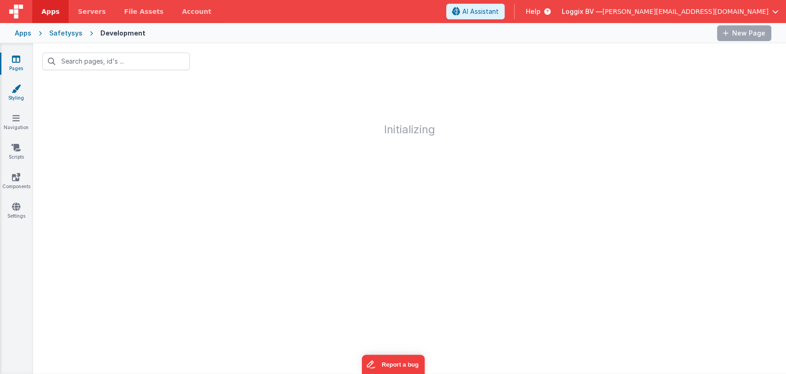
click at [16, 97] on link "Styling" at bounding box center [16, 93] width 33 height 18
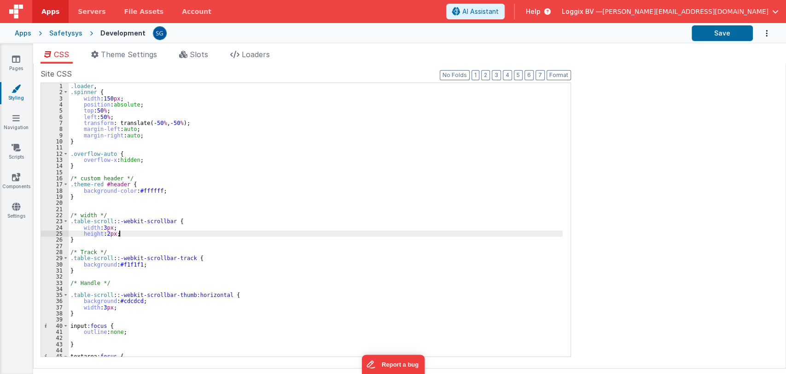
click at [340, 234] on div ".loader , .spinner { width : 150 px ; position : absolute ; top : 50 % ; left :…" at bounding box center [316, 226] width 494 height 286
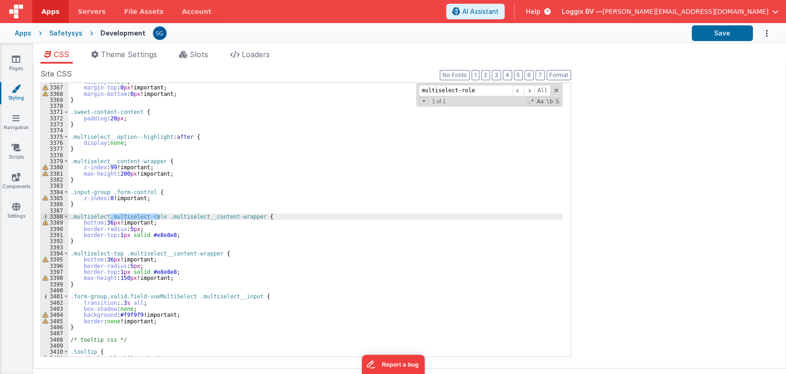
scroll to position [10080, 0]
type input "multiselect-role"
click at [112, 222] on div "display : block ; margin-top : 0 px !important; margin-bottom : 0 px !important…" at bounding box center [316, 221] width 494 height 286
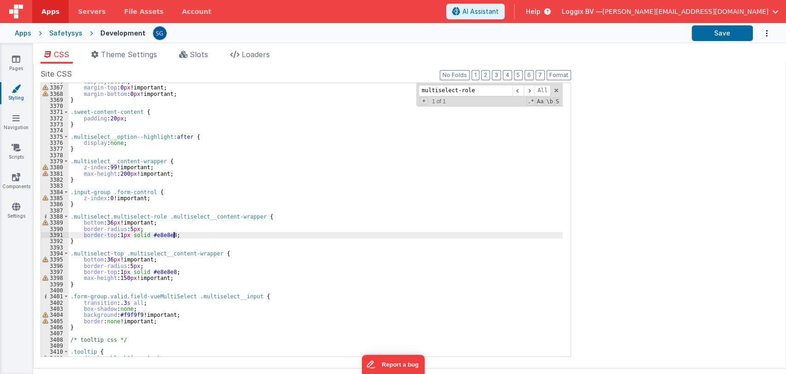
click at [180, 234] on div "display : block ; margin-top : 0 px !important; margin-bottom : 0 px !important…" at bounding box center [316, 221] width 494 height 286
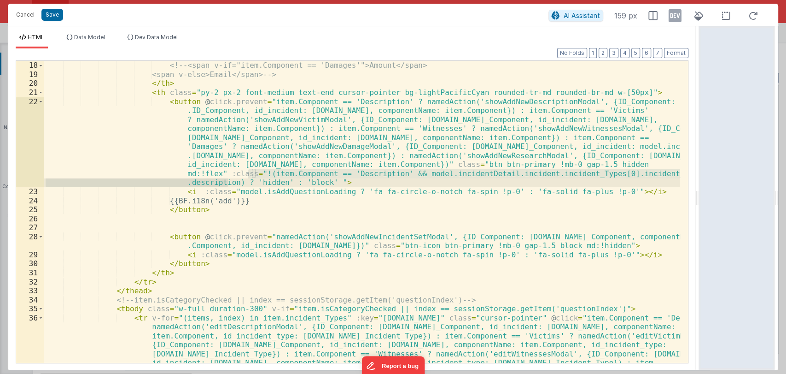
scroll to position [2328, 0]
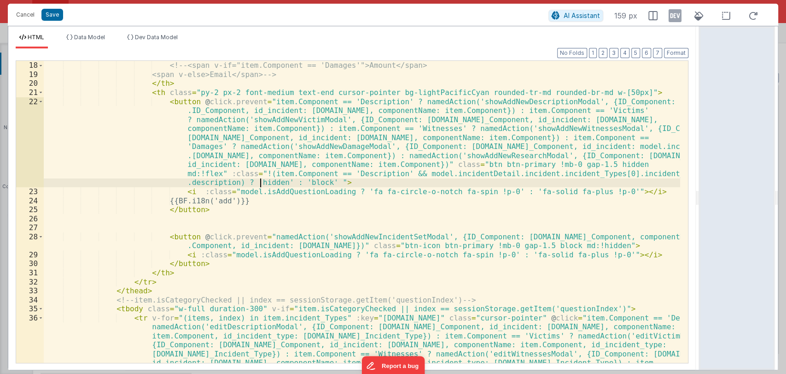
click at [262, 187] on div "< th :class = "item.Component == 'Description' ? 'w-[120px]' : 'w-[250px]'" cla…" at bounding box center [362, 248] width 636 height 410
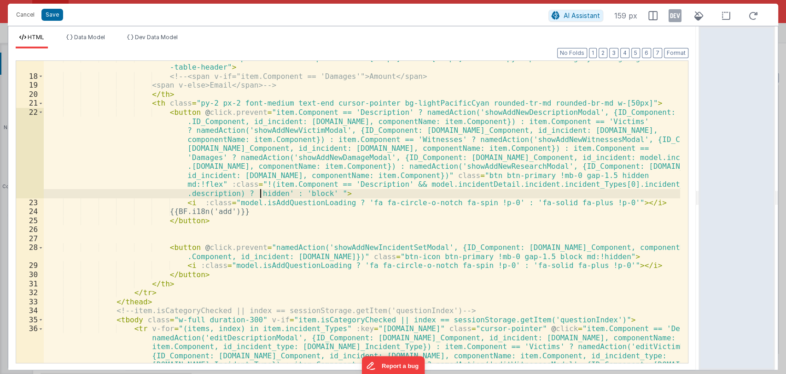
scroll to position [204, 0]
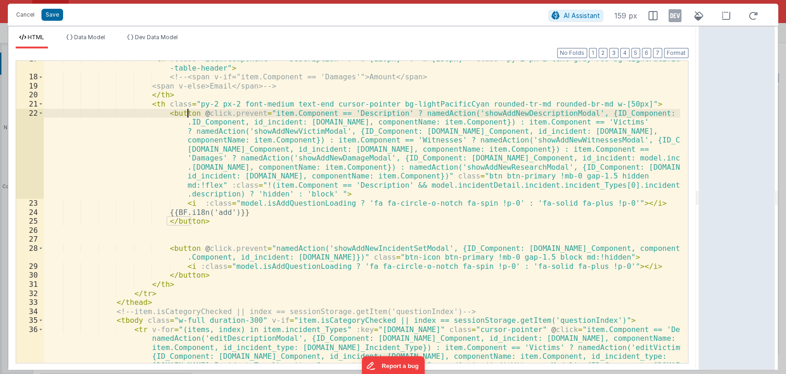
click at [188, 113] on div "< th :class = "item.Component == 'Description' ? 'w-[120px]' : 'w-[250px]'" cla…" at bounding box center [362, 259] width 636 height 410
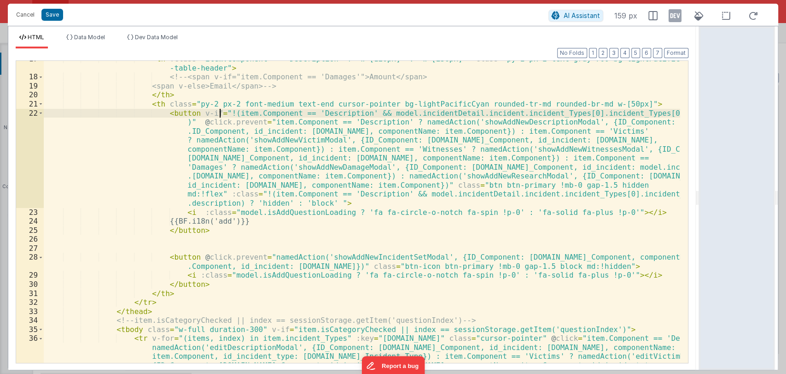
click at [218, 113] on div "< th :class = "item.Component == 'Description' ? 'w-[120px]' : 'w-[250px]'" cla…" at bounding box center [362, 259] width 636 height 410
click at [674, 113] on div "< th :class = "item.Component == 'Description' ? 'w-[120px]' : 'w-[250px]'" cla…" at bounding box center [362, 259] width 636 height 410
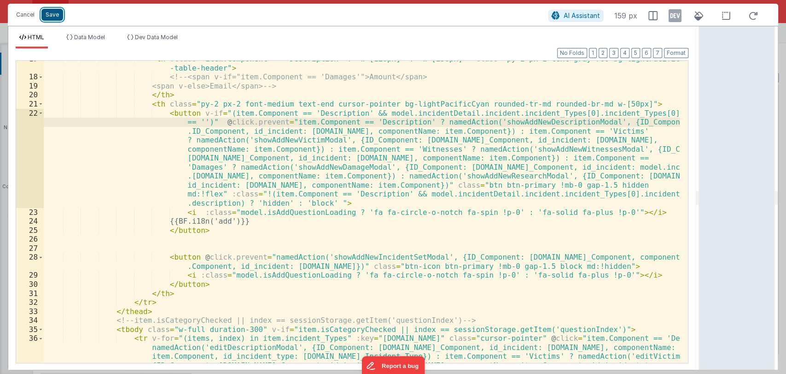
click at [52, 15] on button "Save" at bounding box center [52, 15] width 22 height 12
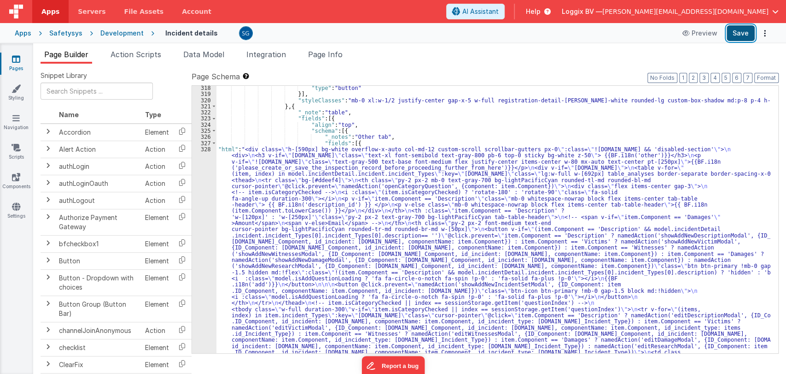
click at [736, 37] on button "Save" at bounding box center [741, 33] width 28 height 16
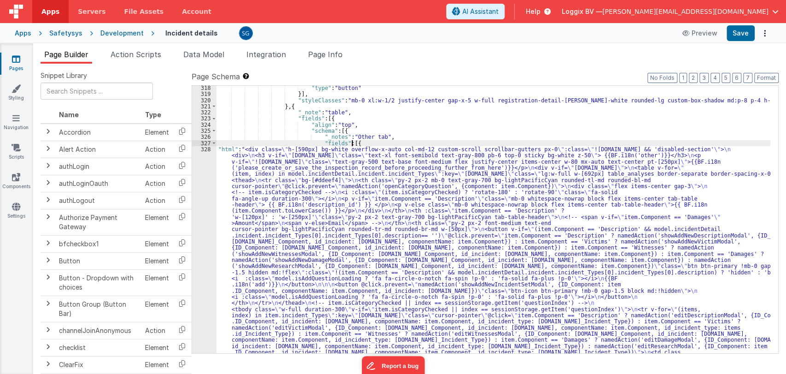
click at [210, 147] on div "328" at bounding box center [204, 373] width 24 height 455
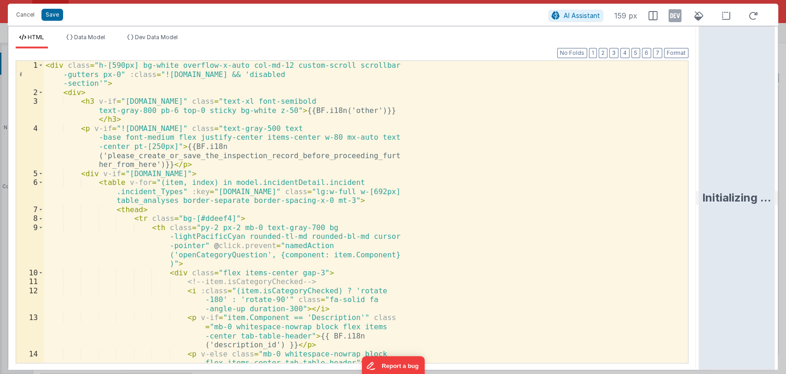
drag, startPoint x: 391, startPoint y: 199, endPoint x: 785, endPoint y: 213, distance: 394.5
click at [785, 213] on html "Cancel Save AI Assistant 159 px HTML Data Model Dev Data Model Format 7 6 5 4 3…" at bounding box center [393, 187] width 786 height 374
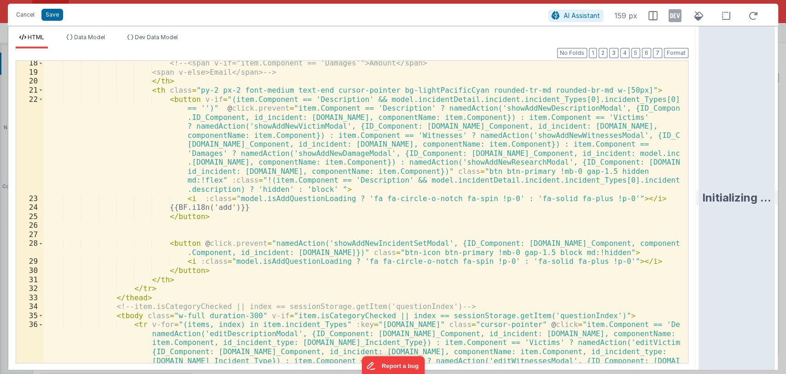
scroll to position [218, 0]
click at [201, 213] on div "<!-- <span v-if="item.Component == 'Damages'">Amount</span> <span v-else>Email<…" at bounding box center [362, 259] width 636 height 401
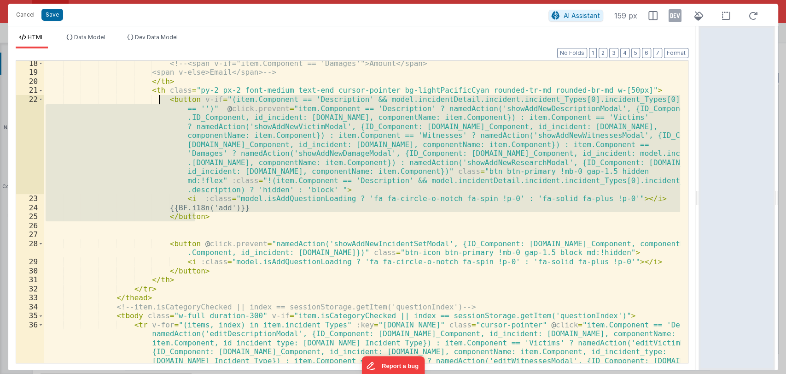
drag, startPoint x: 201, startPoint y: 213, endPoint x: 160, endPoint y: 103, distance: 117.5
click at [160, 103] on div "<!-- <span v-if="item.Component == 'Damages'">Amount</span> <span v-else>Email<…" at bounding box center [362, 259] width 636 height 401
click at [203, 221] on div "<!-- <span v-if="item.Component == 'Damages'">Amount</span> <span v-else>Email<…" at bounding box center [362, 259] width 636 height 401
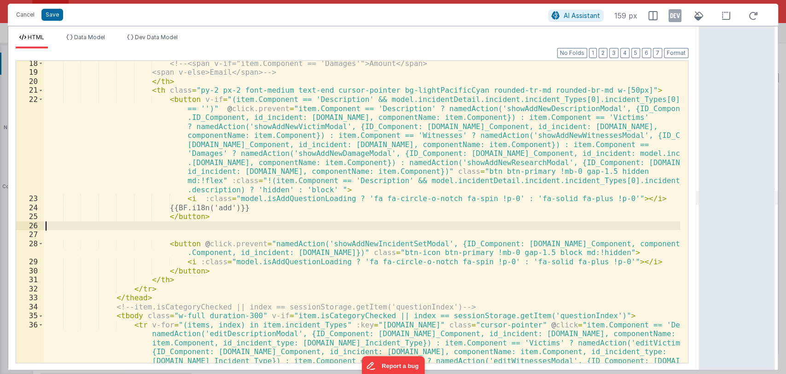
click at [203, 217] on div "<!-- <span v-if="item.Component == 'Damages'">Amount</span> <span v-else>Email<…" at bounding box center [362, 259] width 636 height 401
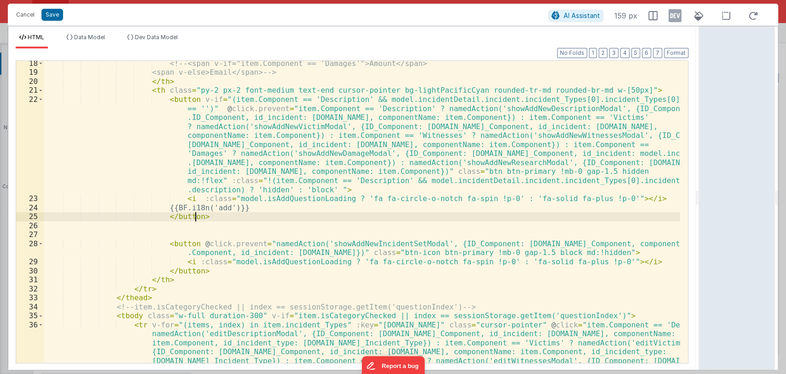
paste textarea
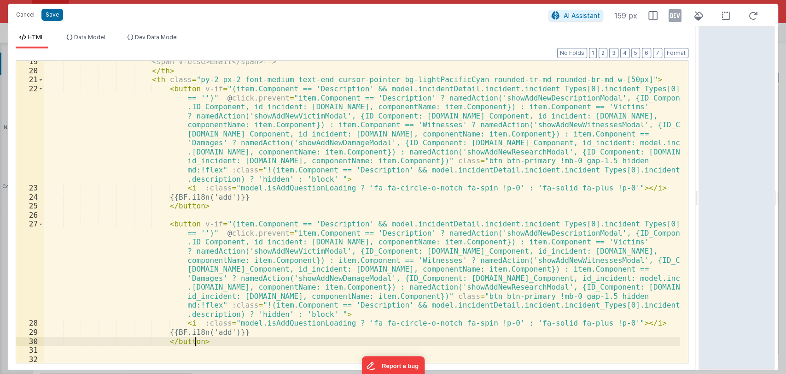
scroll to position [229, 0]
click at [191, 225] on div "<span v-else>Email</span> --> </ th > < th class = "py-2 px-2 font-medium text-…" at bounding box center [362, 220] width 636 height 329
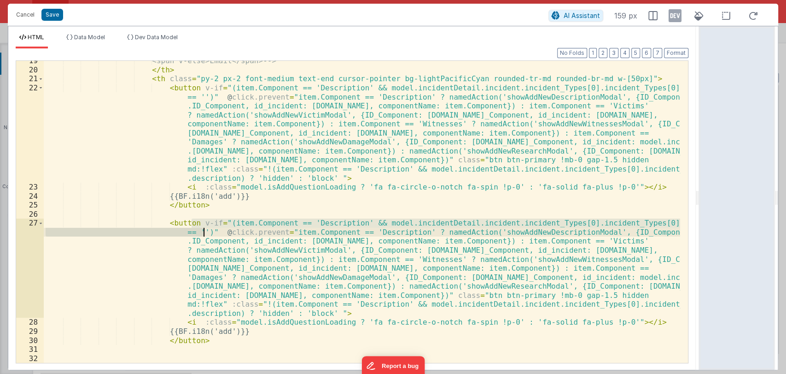
drag, startPoint x: 191, startPoint y: 224, endPoint x: 203, endPoint y: 230, distance: 13.2
click at [203, 230] on div "<span v-else>Email</span> --> </ th > < th class = "py-2 px-2 font-medium text-…" at bounding box center [362, 220] width 636 height 329
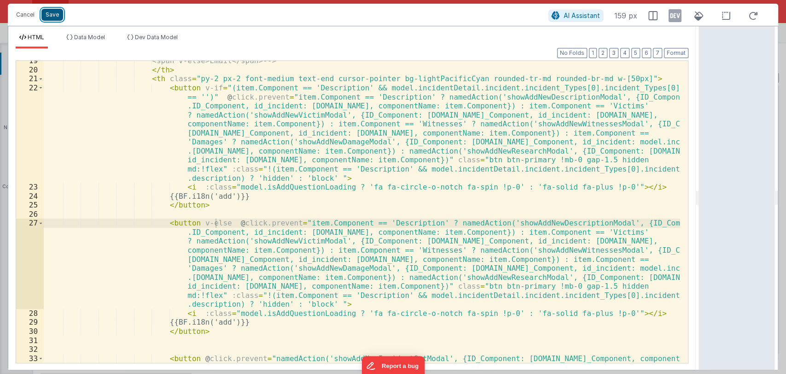
click at [54, 12] on button "Save" at bounding box center [52, 15] width 22 height 12
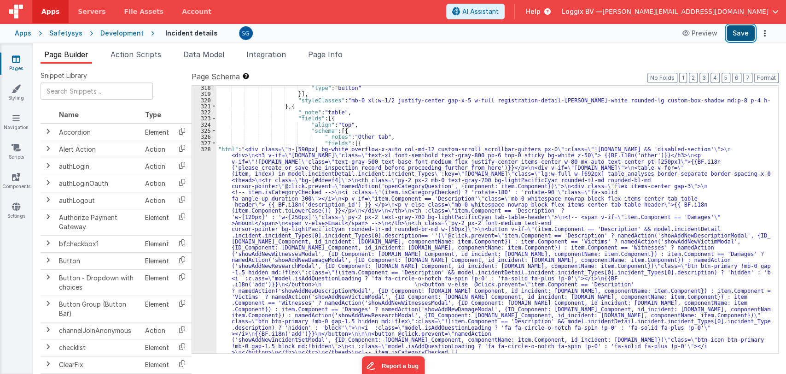
click at [731, 34] on button "Save" at bounding box center [741, 33] width 28 height 16
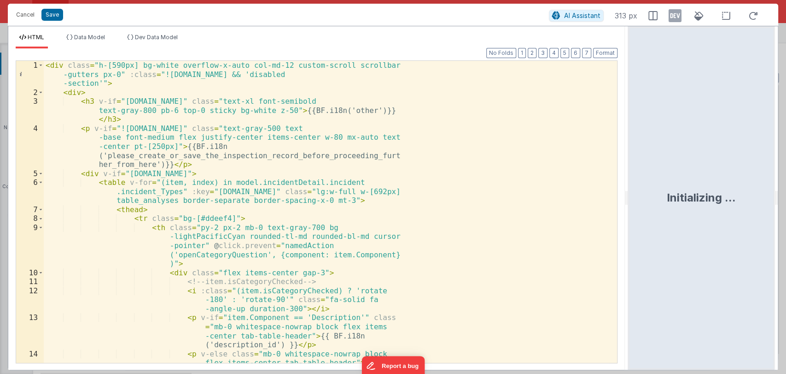
drag, startPoint x: 391, startPoint y: 199, endPoint x: 677, endPoint y: 192, distance: 286.6
click at [677, 192] on html "Cancel Save AI Assistant 313 px HTML Data Model Dev Data Model Format 7 6 5 4 3…" at bounding box center [393, 187] width 786 height 374
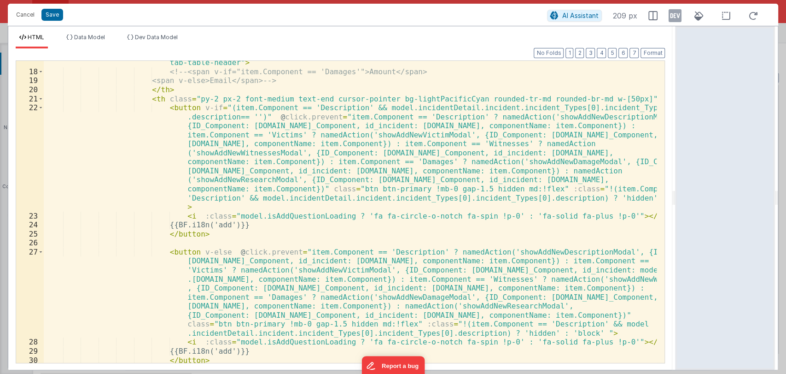
scroll to position [257, 0]
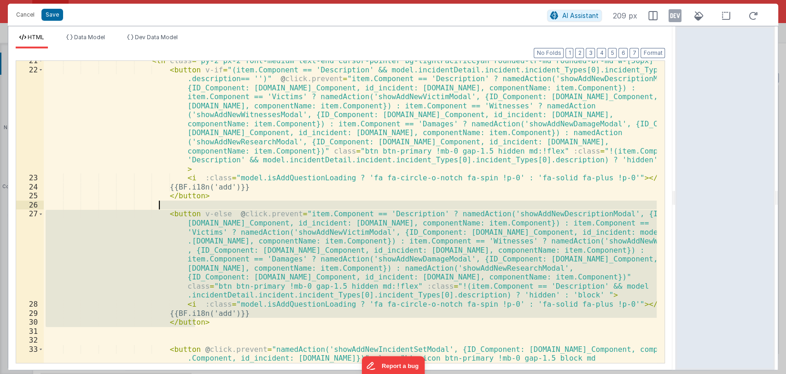
drag, startPoint x: 203, startPoint y: 321, endPoint x: 208, endPoint y: 201, distance: 119.8
click at [208, 201] on div "< th class = "py-2 px-2 font-medium text-end cursor-pointer bg-lightPacificCyan…" at bounding box center [350, 225] width 613 height 338
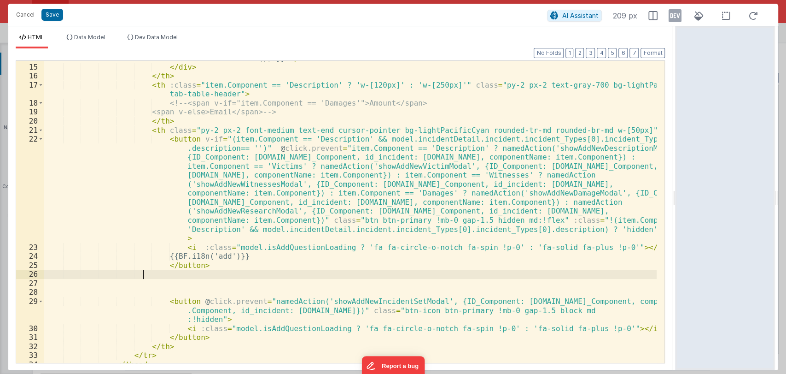
scroll to position [187, 0]
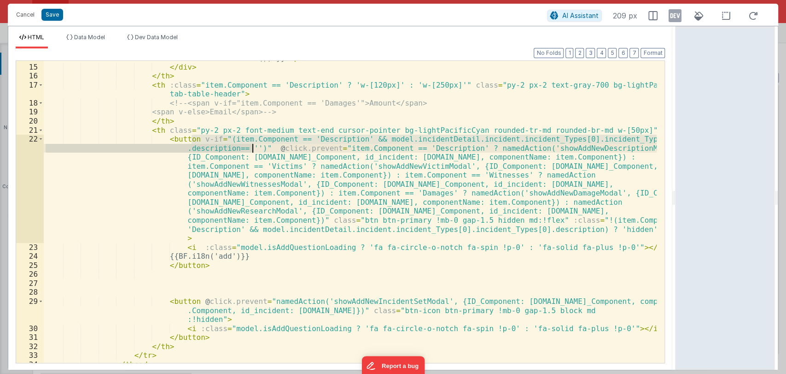
drag, startPoint x: 191, startPoint y: 139, endPoint x: 251, endPoint y: 149, distance: 61.1
click at [251, 149] on div "< p v-else class = "mb-0 whitespace-nowrap block flex items-center tab-table-he…" at bounding box center [350, 209] width 613 height 329
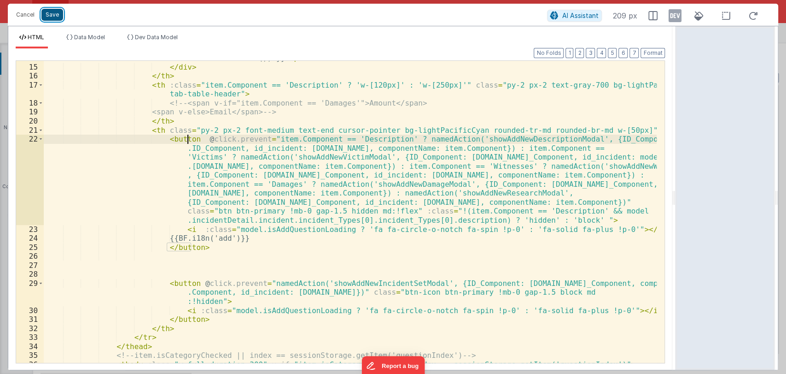
click at [55, 18] on button "Save" at bounding box center [52, 15] width 22 height 12
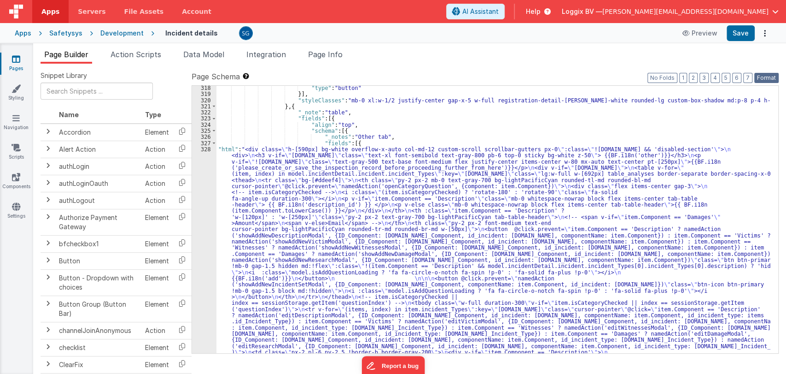
click at [759, 79] on button "Format" at bounding box center [766, 78] width 24 height 10
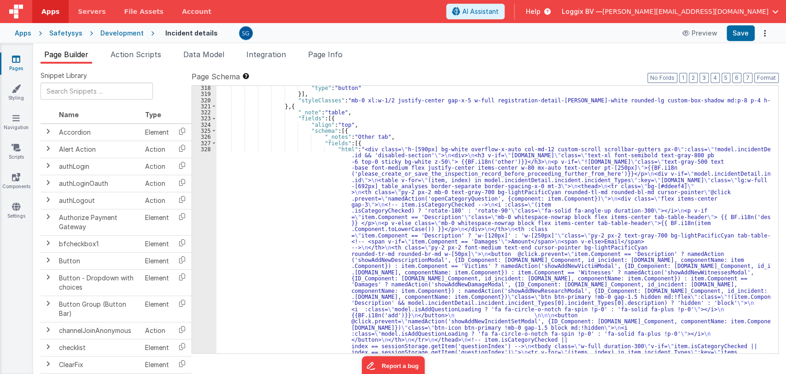
click at [748, 42] on div "Apps Safetysys Development Incident details Preview Save" at bounding box center [393, 33] width 786 height 20
click at [747, 39] on button "Save" at bounding box center [741, 33] width 28 height 16
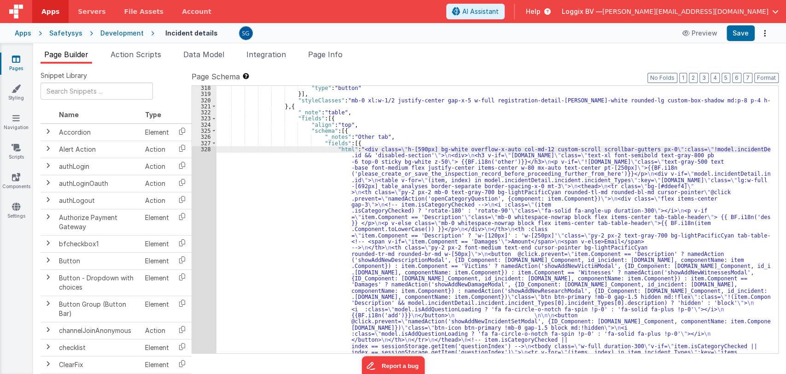
scroll to position [2699, 0]
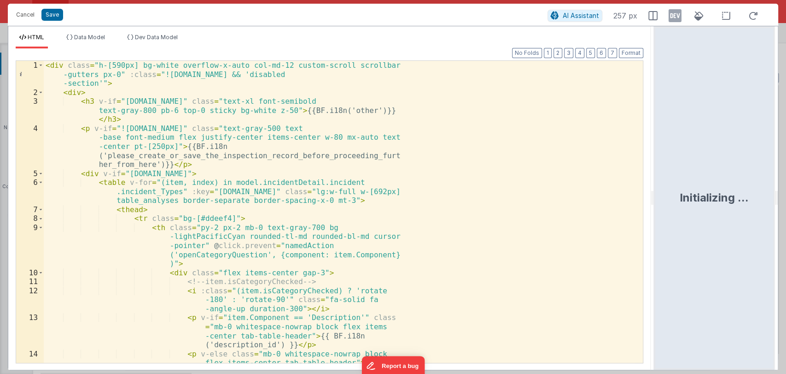
drag, startPoint x: 391, startPoint y: 199, endPoint x: 655, endPoint y: 195, distance: 263.5
click at [655, 195] on html "Cancel Save AI Assistant 257 px HTML Data Model Dev Data Model Format 7 6 5 4 3…" at bounding box center [393, 187] width 786 height 374
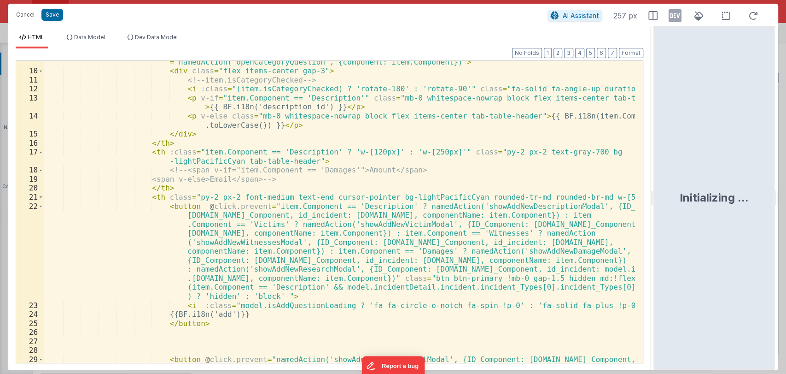
scroll to position [120, 0]
click at [302, 294] on div "< th class = "py-2 px-2 mb-0 text-gray-700 bg-lightPacificCyan rounded-tl-md ro…" at bounding box center [339, 221] width 591 height 347
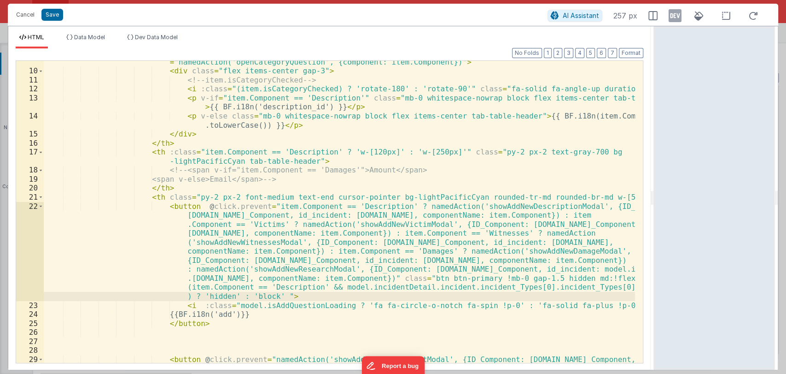
click at [284, 297] on div "< th class = "py-2 px-2 mb-0 text-gray-700 bg-lightPacificCyan rounded-tl-md ro…" at bounding box center [339, 221] width 591 height 347
click at [273, 297] on div "< th class = "py-2 px-2 mb-0 text-gray-700 bg-lightPacificCyan rounded-tl-md ro…" at bounding box center [339, 221] width 591 height 347
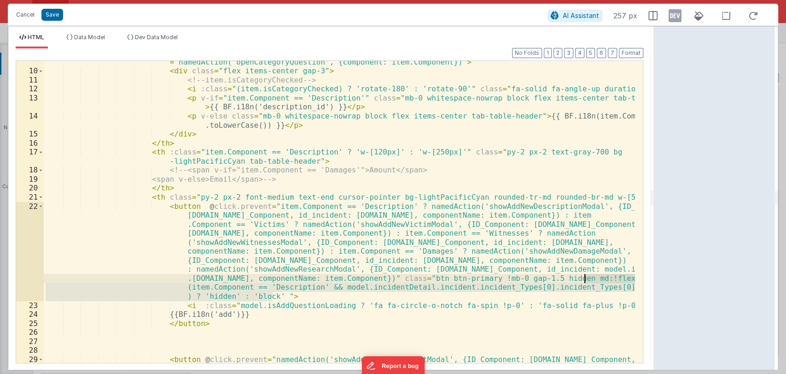
drag, startPoint x: 272, startPoint y: 297, endPoint x: 586, endPoint y: 280, distance: 314.1
click at [586, 280] on div "< th class = "py-2 px-2 mb-0 text-gray-700 bg-lightPacificCyan rounded-tl-md ro…" at bounding box center [339, 221] width 591 height 347
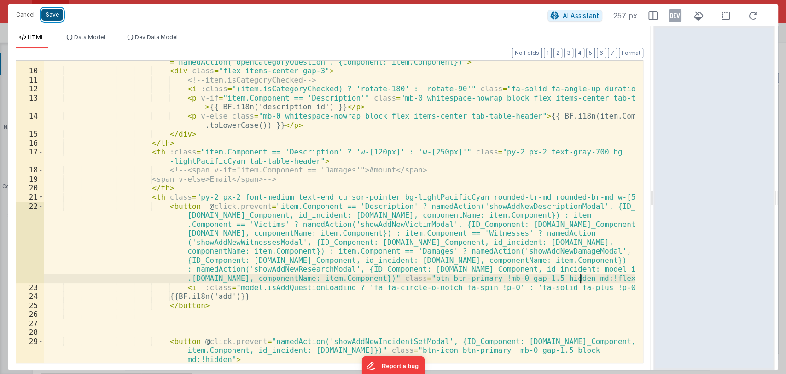
click at [55, 12] on button "Save" at bounding box center [52, 15] width 22 height 12
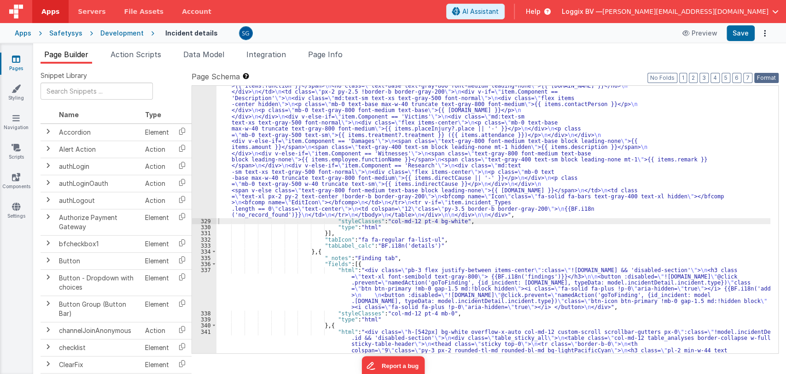
click at [765, 80] on button "Format" at bounding box center [766, 78] width 24 height 10
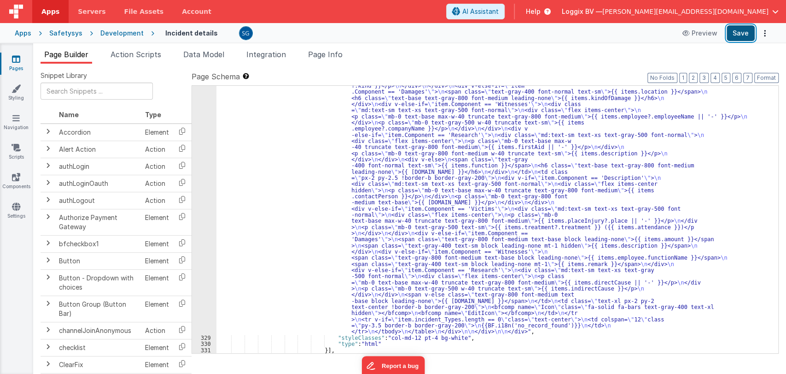
click at [744, 33] on button "Save" at bounding box center [741, 33] width 28 height 16
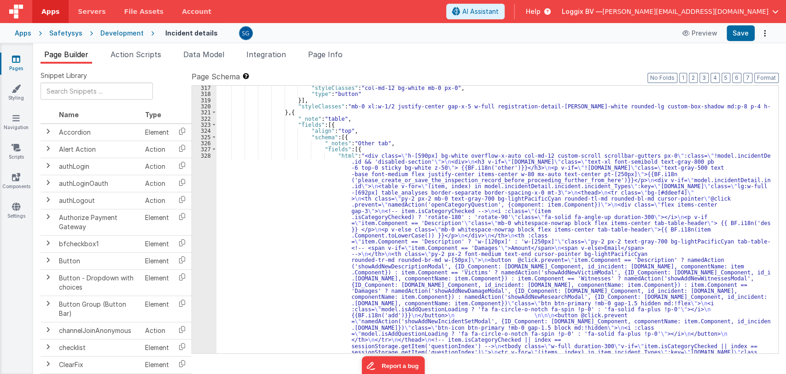
scroll to position [2322, 0]
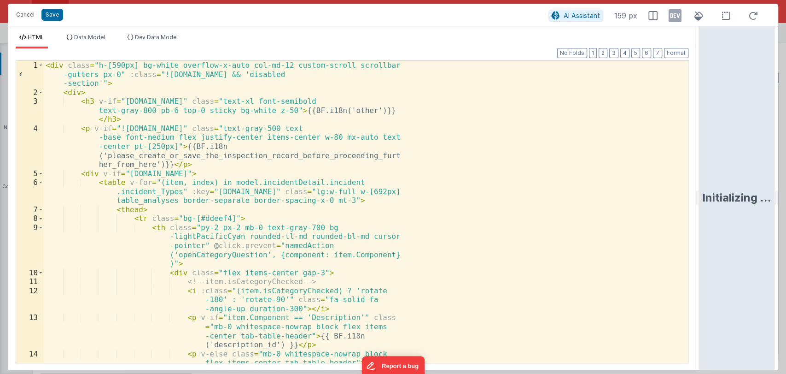
drag, startPoint x: 391, startPoint y: 198, endPoint x: 716, endPoint y: 223, distance: 326.6
click at [716, 223] on html "Cancel Save AI Assistant 159 px HTML Data Model Dev Data Model Format 7 6 5 4 3…" at bounding box center [393, 187] width 786 height 374
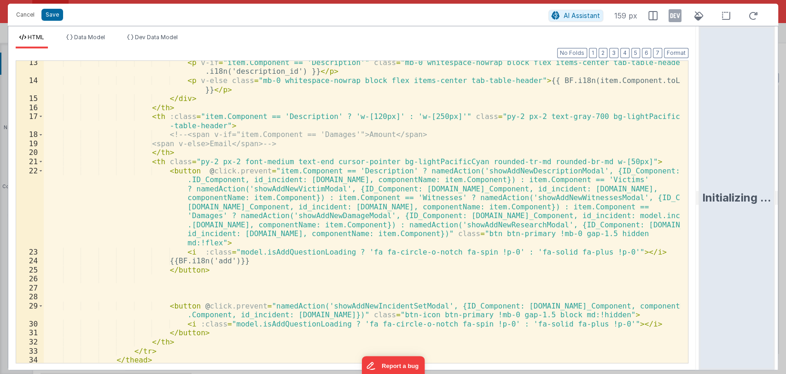
scroll to position [190, 0]
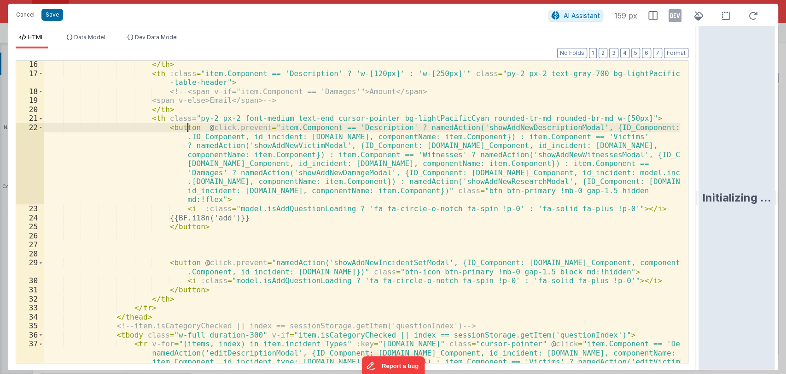
click at [186, 130] on div "</ th > < th :class = "item.Component == 'Description' ? 'w-[120px]' : 'w-[250p…" at bounding box center [362, 260] width 636 height 401
click at [193, 126] on div "</ th > < th :class = "item.Component == 'Description' ? 'w-[120px]' : 'w-[250p…" at bounding box center [362, 260] width 636 height 401
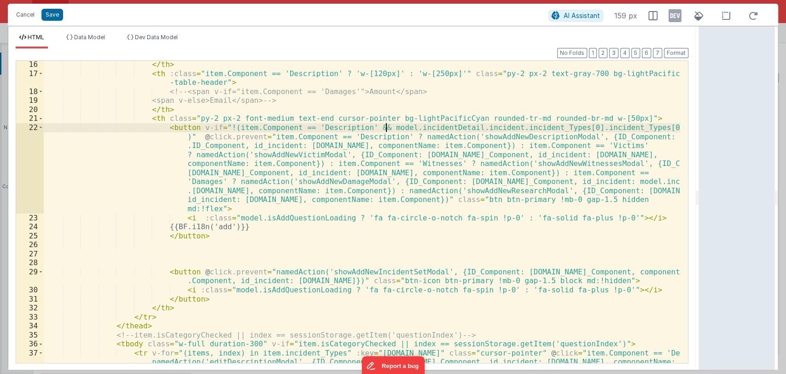
click at [385, 129] on div "</ th > < th :class = "item.Component == 'Description' ? 'w-[120px]' : 'w-[250p…" at bounding box center [362, 260] width 636 height 401
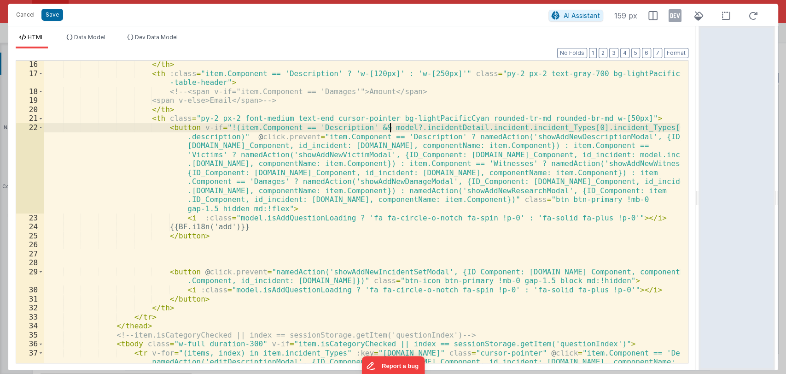
click at [450, 128] on div "</ th > < th :class = "item.Component == 'Description' ? 'w-[120px]' : 'w-[250p…" at bounding box center [362, 260] width 636 height 401
click at [490, 127] on div "</ th > < th :class = "item.Component == 'Description' ? 'w-[120px]' : 'w-[250p…" at bounding box center [362, 260] width 636 height 401
click at [567, 128] on div "</ th > < th :class = "item.Component == 'Description' ? 'w-[120px]' : 'w-[250p…" at bounding box center [362, 260] width 636 height 401
click at [655, 128] on div "</ th > < th :class = "item.Component == 'Description' ? 'w-[120px]' : 'w-[250p…" at bounding box center [362, 260] width 636 height 401
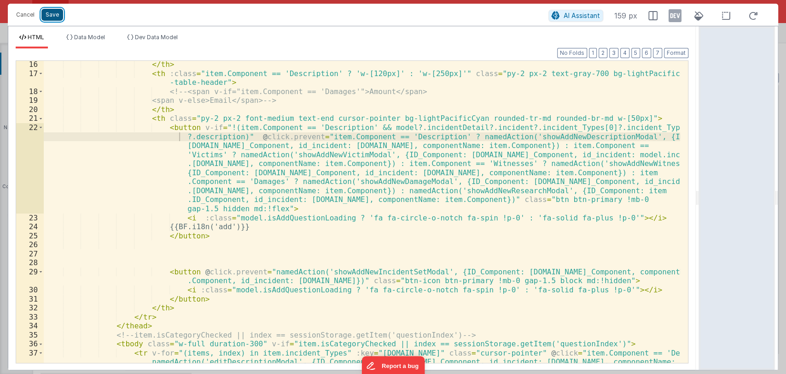
click at [53, 17] on button "Save" at bounding box center [52, 15] width 22 height 12
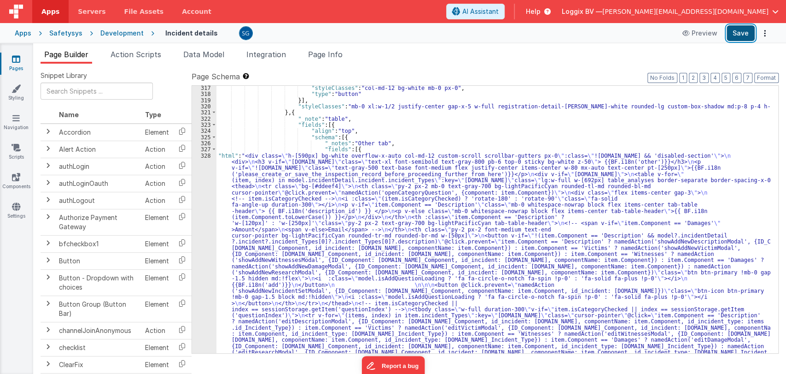
click at [743, 37] on button "Save" at bounding box center [741, 33] width 28 height 16
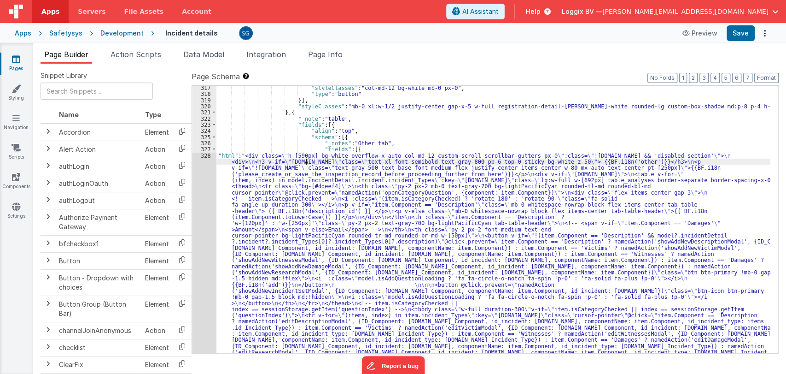
click at [203, 156] on div "328" at bounding box center [204, 376] width 24 height 448
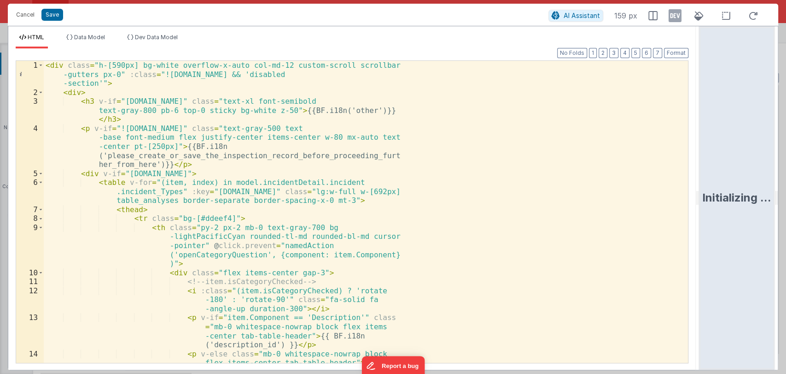
drag, startPoint x: 391, startPoint y: 202, endPoint x: 761, endPoint y: 201, distance: 370.3
click at [761, 201] on html "Cancel Save AI Assistant 159 px HTML Data Model Dev Data Model Format 7 6 5 4 3…" at bounding box center [393, 187] width 786 height 374
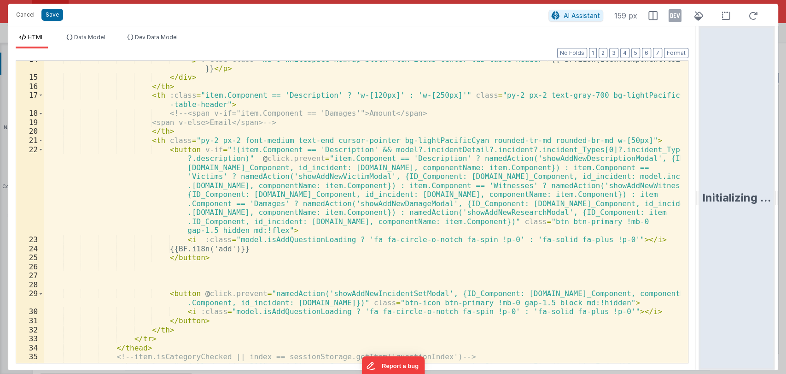
scroll to position [174, 0]
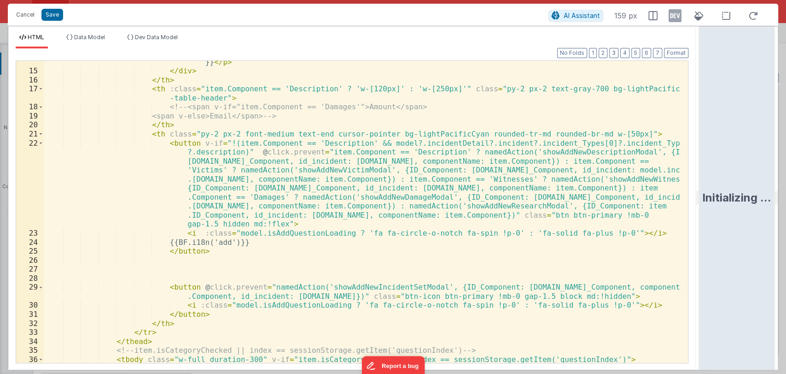
click at [218, 143] on div "< p v-else class = "mb-0 whitespace-nowrap block flex items-center tab-table-he…" at bounding box center [362, 253] width 636 height 410
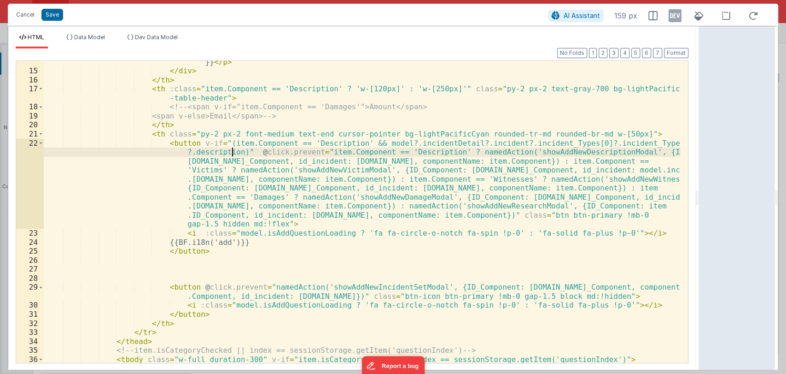
click at [231, 153] on div "< p v-else class = "mb-0 whitespace-nowrap block flex items-center tab-table-he…" at bounding box center [362, 253] width 636 height 410
click at [238, 152] on div "< p v-else class = "mb-0 whitespace-nowrap block flex items-center tab-table-he…" at bounding box center [362, 253] width 636 height 410
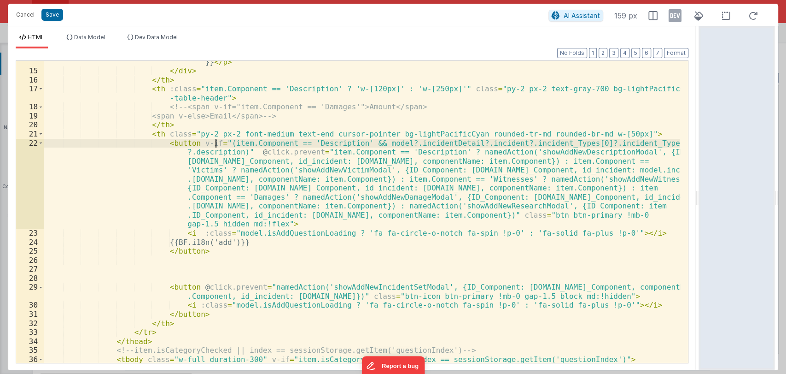
click at [216, 142] on div "< p v-else class = "mb-0 whitespace-nowrap block flex items-center tab-table-he…" at bounding box center [362, 253] width 636 height 410
click at [206, 142] on div "< p v-else class = "mb-0 whitespace-nowrap block flex items-center tab-table-he…" at bounding box center [362, 253] width 636 height 410
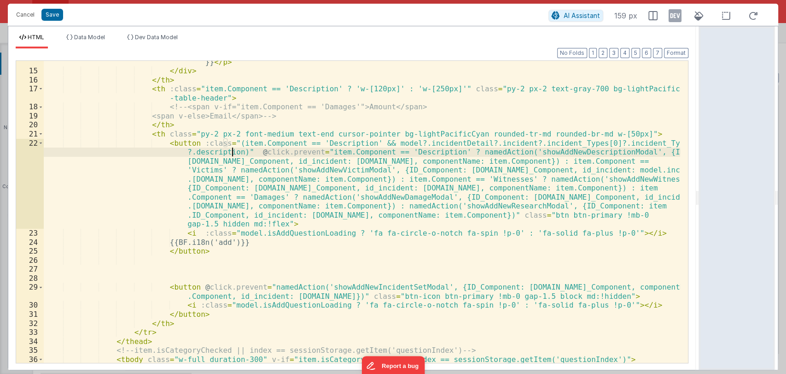
click at [231, 150] on div "< p v-else class = "mb-0 whitespace-nowrap block flex items-center tab-table-he…" at bounding box center [362, 253] width 636 height 410
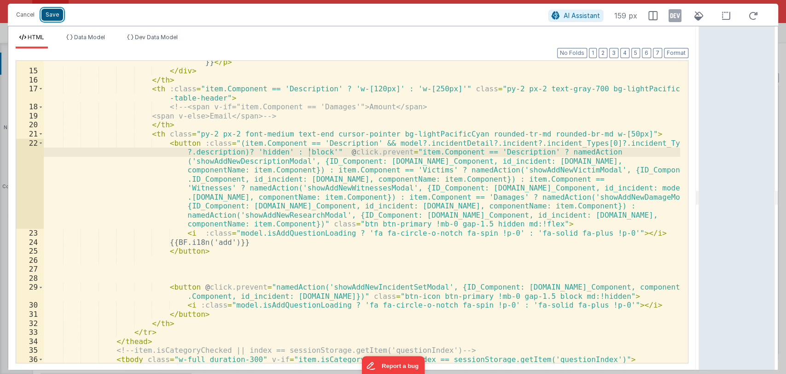
click at [55, 16] on button "Save" at bounding box center [52, 15] width 22 height 12
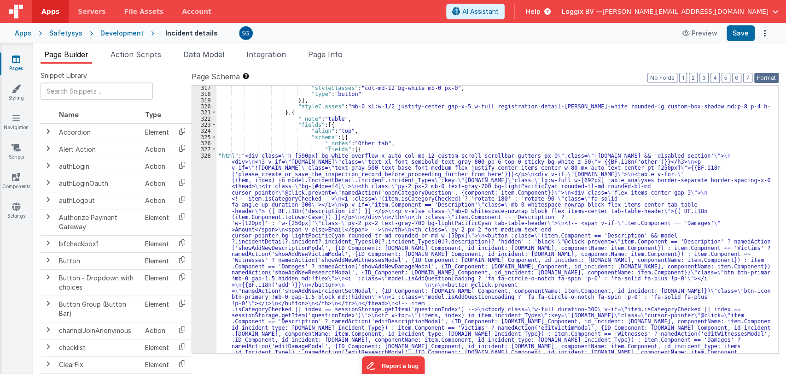
click at [767, 76] on button "Format" at bounding box center [766, 78] width 24 height 10
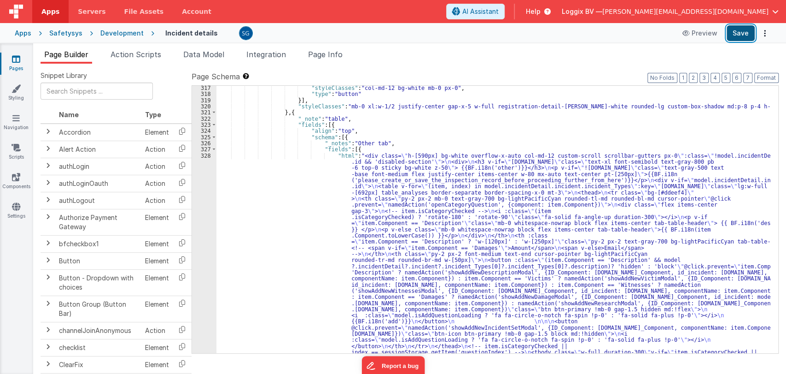
click at [745, 39] on button "Save" at bounding box center [741, 33] width 28 height 16
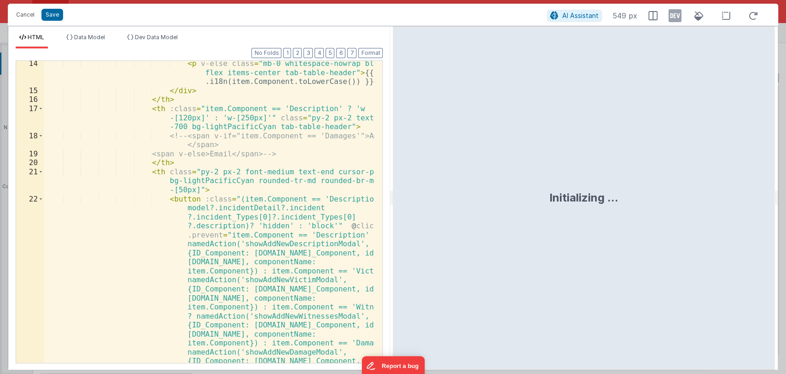
scroll to position [290, 0]
drag, startPoint x: 391, startPoint y: 197, endPoint x: 659, endPoint y: 213, distance: 267.6
click at [659, 213] on html "Cancel Save AI Assistant 549 px HTML Data Model Dev Data Model Format 7 6 5 4 3…" at bounding box center [393, 187] width 786 height 374
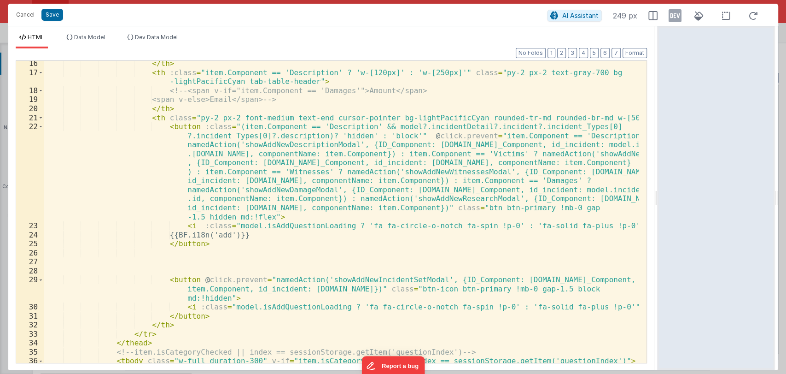
scroll to position [199, 0]
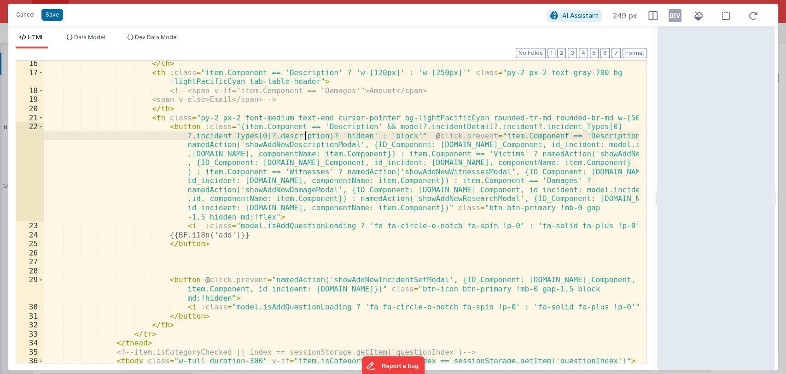
click at [304, 137] on div "</ th > < th :class = "item.Component == 'Description' ? 'w-[120px]' : 'w-[250p…" at bounding box center [341, 264] width 595 height 410
click at [357, 138] on div "</ th > < th :class = "item.Component == 'Description' ? 'w-[120px]' : 'w-[250p…" at bounding box center [341, 264] width 595 height 410
click at [398, 136] on div "</ th > < th :class = "item.Component == 'Description' ? 'w-[120px]' : 'w-[250p…" at bounding box center [341, 264] width 595 height 410
click at [397, 136] on div "</ th > < th :class = "item.Component == 'Description' ? 'w-[120px]' : 'w-[250p…" at bounding box center [341, 264] width 595 height 410
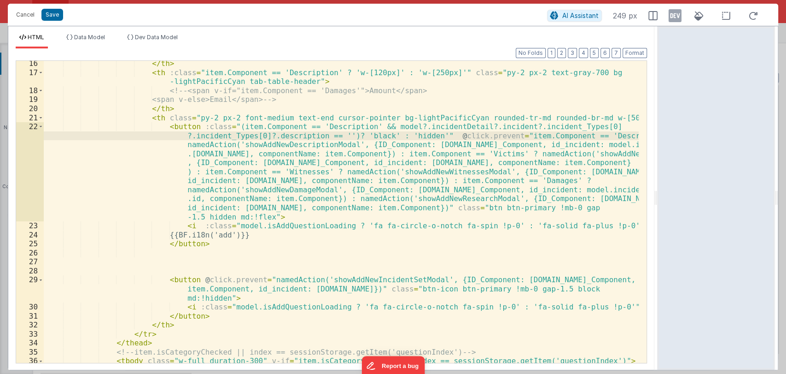
click at [359, 134] on div "</ th > < th :class = "item.Component == 'Description' ? 'w-[120px]' : 'w-[250p…" at bounding box center [341, 264] width 595 height 410
click at [51, 18] on button "Save" at bounding box center [52, 15] width 22 height 12
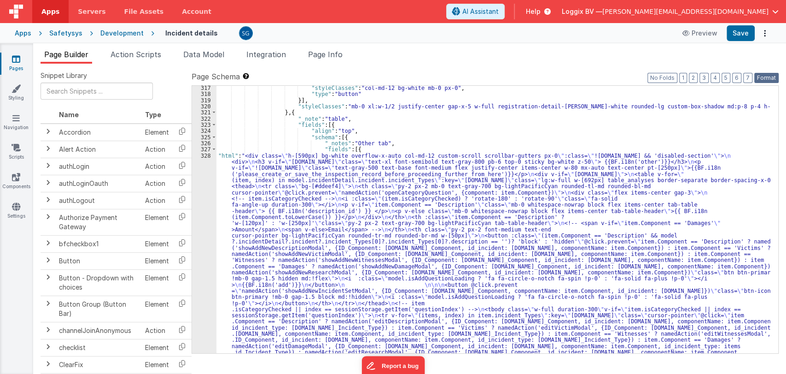
click at [766, 75] on button "Format" at bounding box center [766, 78] width 24 height 10
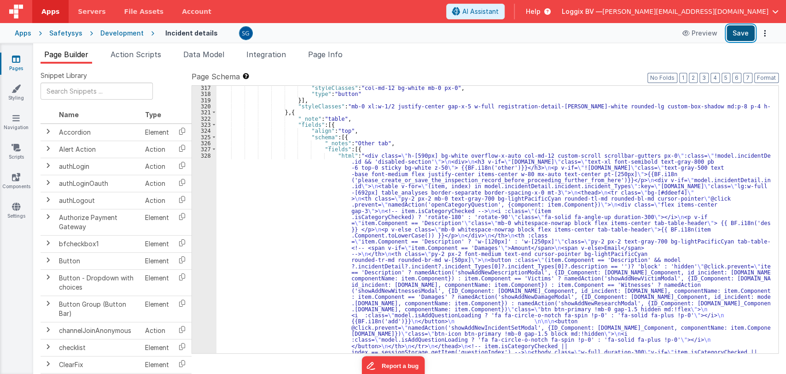
click at [739, 33] on button "Save" at bounding box center [741, 33] width 28 height 16
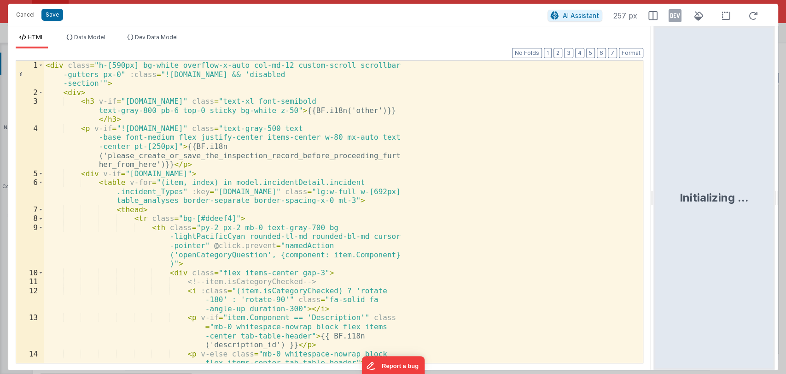
drag, startPoint x: 392, startPoint y: 202, endPoint x: 655, endPoint y: 226, distance: 264.0
click at [655, 226] on html "Cancel Save AI Assistant 257 px HTML Data Model Dev Data Model Format 7 6 5 4 3…" at bounding box center [393, 187] width 786 height 374
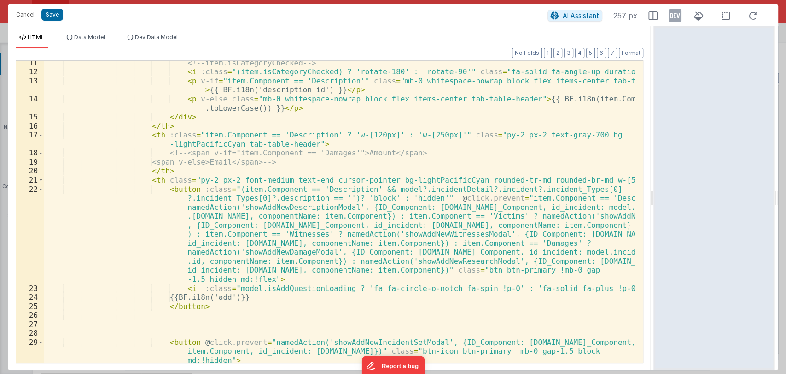
scroll to position [138, 0]
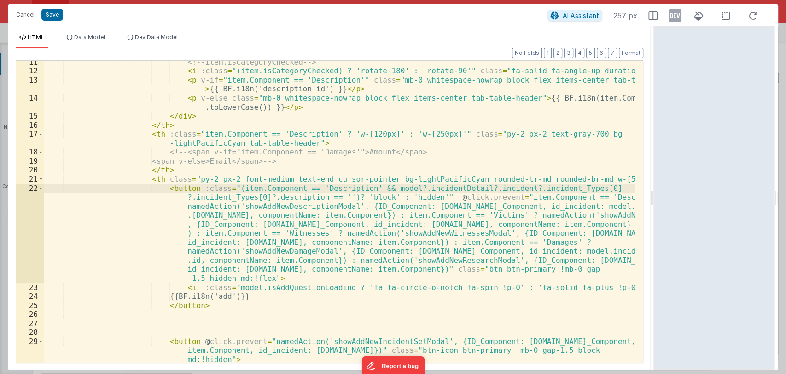
click at [191, 186] on div "<!-- item.isCategoryChecked --> < i :class = "(item.isCategoryChecked) ? 'rotat…" at bounding box center [339, 218] width 591 height 320
click at [312, 196] on div "<!-- item.isCategoryChecked --> < i :class = "(item.isCategoryChecked) ? 'rotat…" at bounding box center [339, 218] width 591 height 320
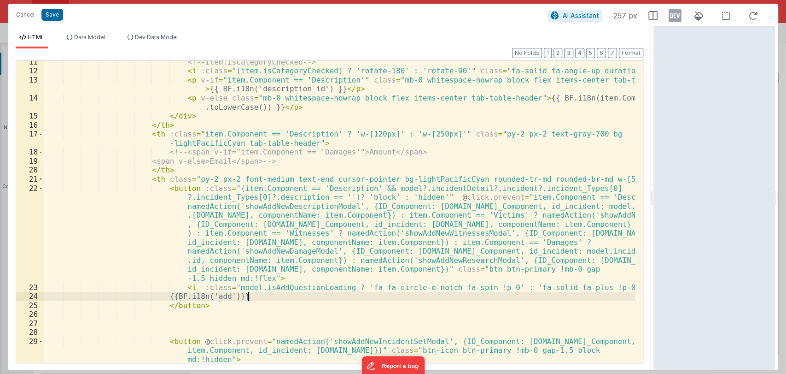
click at [262, 299] on div "<!-- item.isCategoryChecked --> < i :class = "(item.isCategoryChecked) ? 'rotat…" at bounding box center [339, 218] width 591 height 320
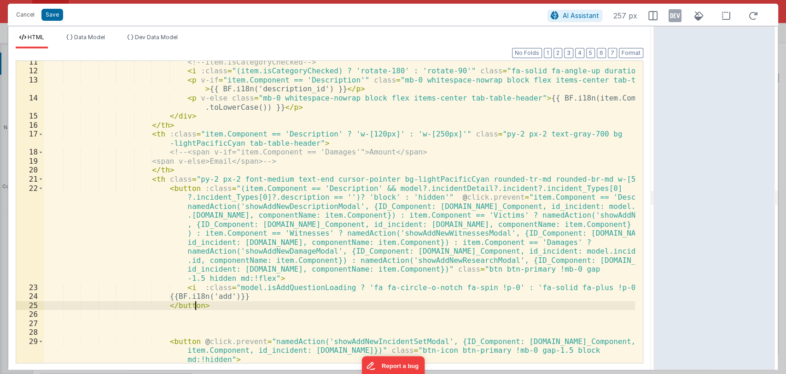
click at [203, 307] on div "<!-- item.isCategoryChecked --> < i :class = "(item.isCategoryChecked) ? 'rotat…" at bounding box center [339, 218] width 591 height 320
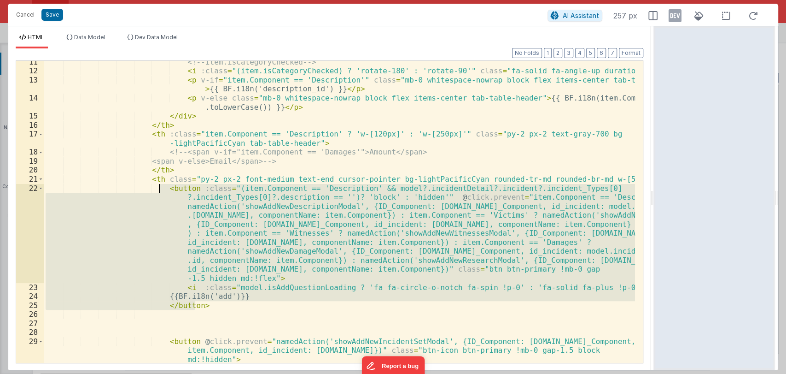
drag, startPoint x: 203, startPoint y: 307, endPoint x: 160, endPoint y: 192, distance: 122.8
click at [160, 192] on div "<!-- item.isCategoryChecked --> < i :class = "(item.isCategoryChecked) ? 'rotat…" at bounding box center [339, 218] width 591 height 320
click at [416, 187] on div "<!-- item.isCategoryChecked --> < i :class = "(item.isCategoryChecked) ? 'rotat…" at bounding box center [339, 212] width 591 height 302
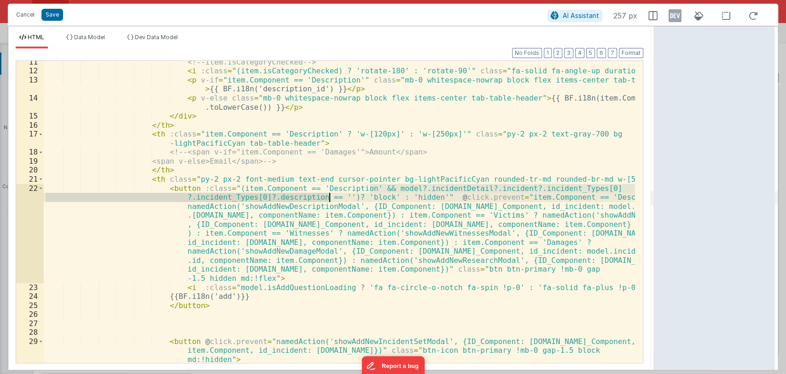
drag, startPoint x: 369, startPoint y: 189, endPoint x: 328, endPoint y: 198, distance: 41.5
click at [328, 198] on div "<!-- item.isCategoryChecked --> < i :class = "(item.isCategoryChecked) ? 'rotat…" at bounding box center [339, 218] width 591 height 320
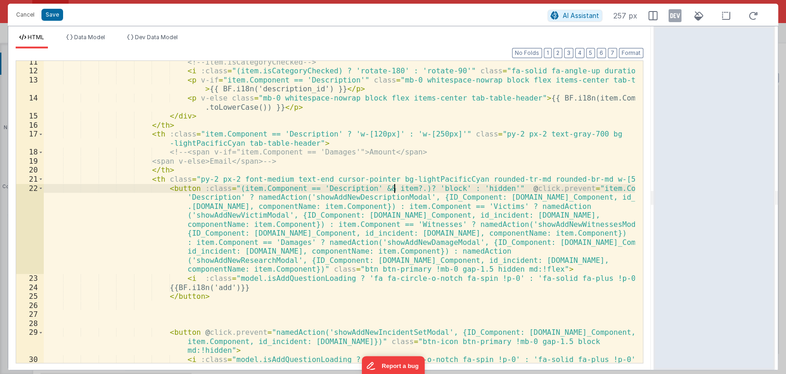
paste textarea
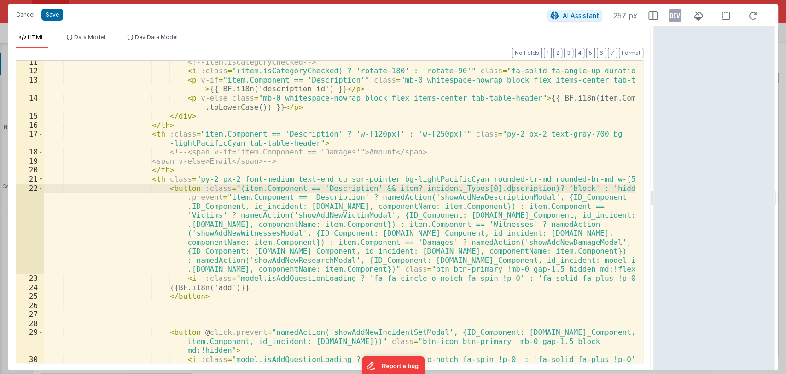
click at [535, 187] on div "<!-- item.isCategoryChecked --> < i :class = "(item.isCategoryChecked) ? 'rotat…" at bounding box center [339, 218] width 591 height 320
click at [573, 188] on div "<!-- item.isCategoryChecked --> < i :class = "(item.isCategoryChecked) ? 'rotat…" at bounding box center [339, 218] width 591 height 320
click at [573, 189] on div "<!-- item.isCategoryChecked --> < i :class = "(item.isCategoryChecked) ? 'rotat…" at bounding box center [339, 218] width 591 height 320
click at [53, 15] on button "Save" at bounding box center [52, 15] width 22 height 12
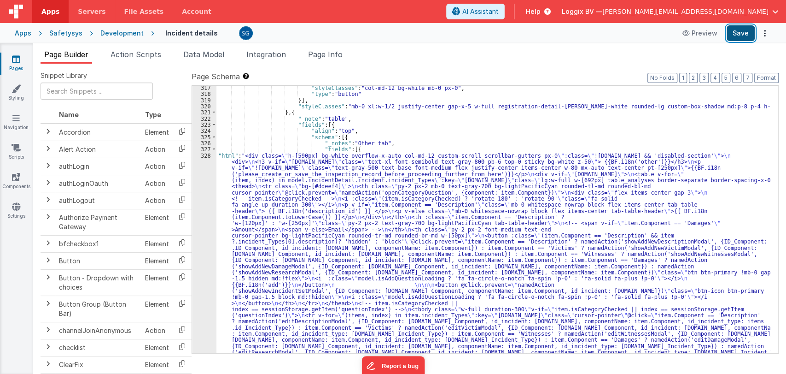
click at [741, 33] on button "Save" at bounding box center [741, 33] width 28 height 16
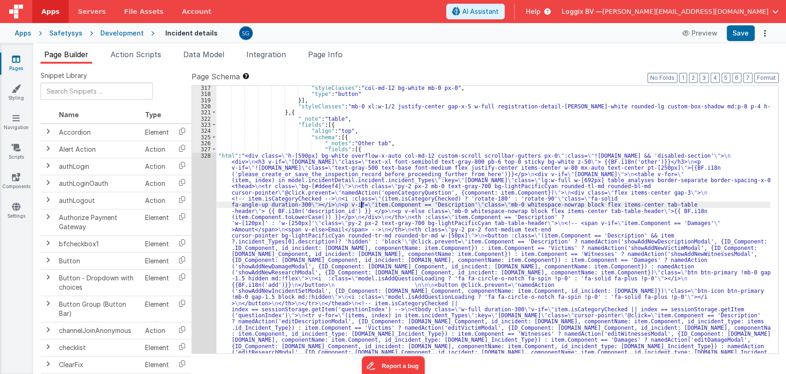
click at [204, 156] on div "328" at bounding box center [204, 376] width 24 height 448
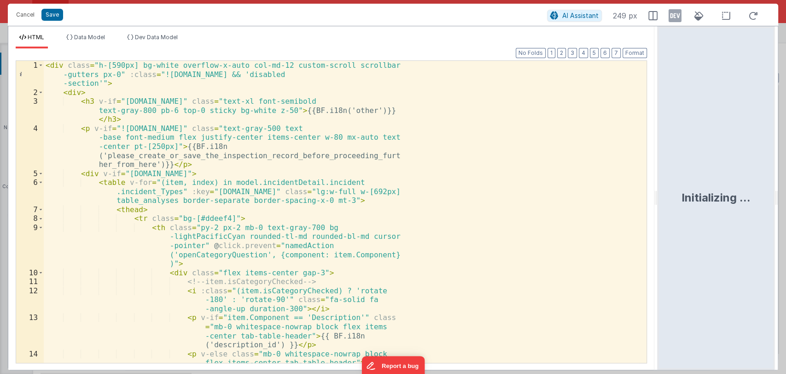
drag, startPoint x: 391, startPoint y: 200, endPoint x: 659, endPoint y: 183, distance: 269.0
click at [659, 183] on html "Cancel Save AI Assistant 249 px HTML Data Model Dev Data Model Format 7 6 5 4 3…" at bounding box center [393, 187] width 786 height 374
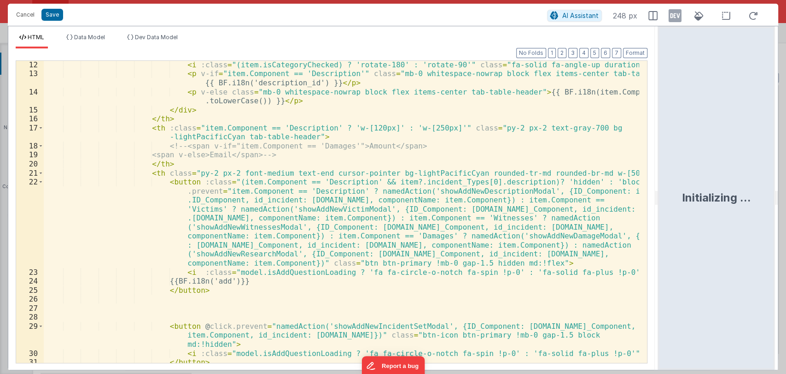
scroll to position [145, 0]
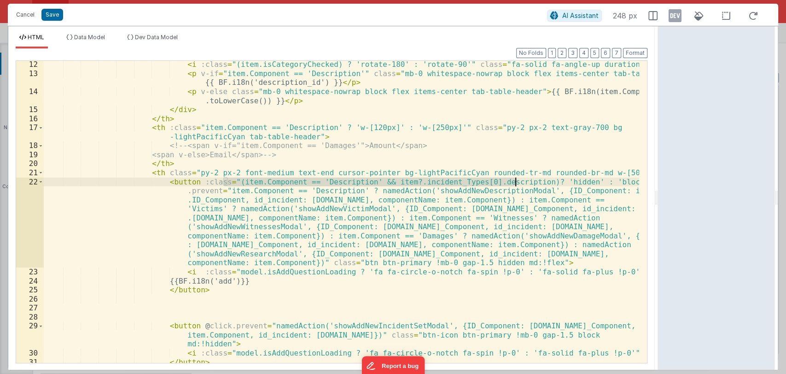
drag, startPoint x: 225, startPoint y: 182, endPoint x: 515, endPoint y: 185, distance: 290.2
click at [515, 185] on div "< i :class = "(item.isCategoryChecked) ? 'rotate-180' : 'rotate-90'" class = "f…" at bounding box center [342, 220] width 596 height 320
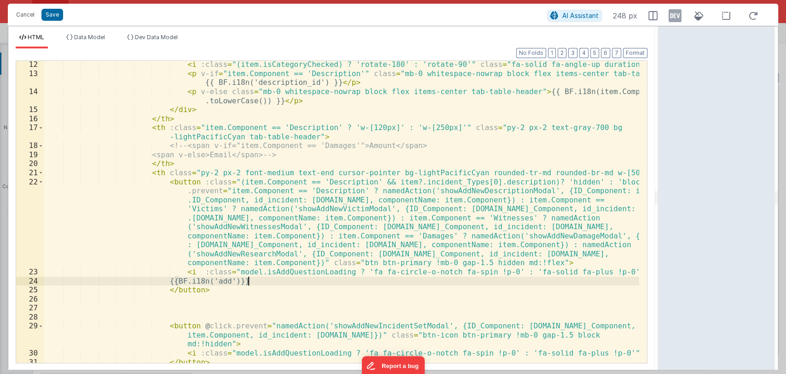
click at [271, 282] on div "< i :class = "(item.isCategoryChecked) ? 'rotate-180' : 'rotate-90'" class = "f…" at bounding box center [342, 220] width 596 height 320
click at [57, 17] on button "Save" at bounding box center [52, 15] width 22 height 12
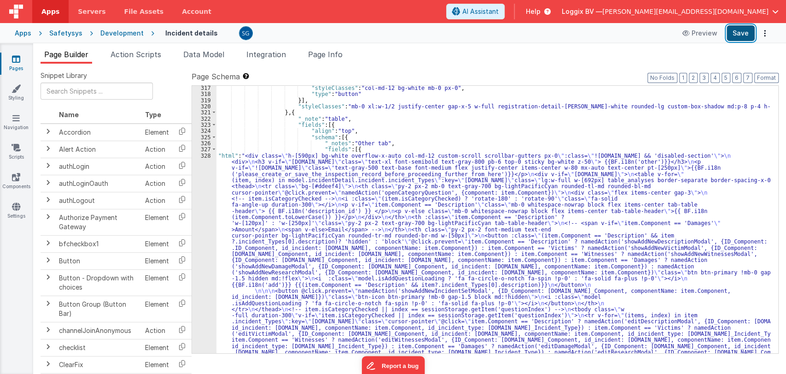
click at [740, 35] on button "Save" at bounding box center [741, 33] width 28 height 16
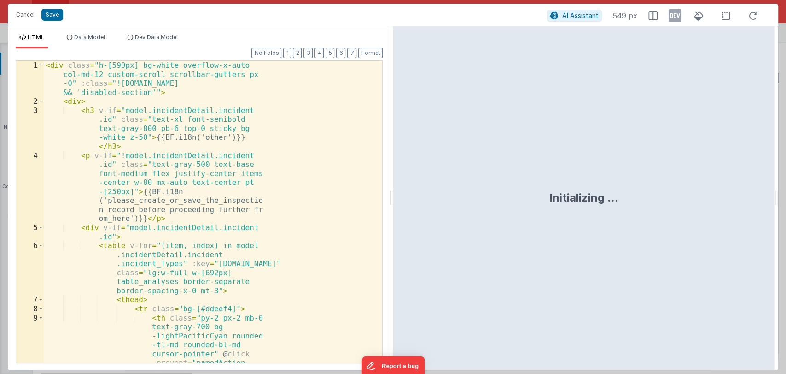
scroll to position [2582, 0]
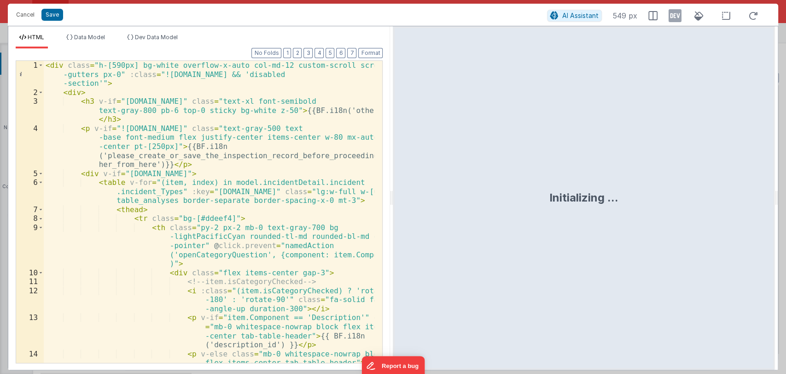
drag, startPoint x: 391, startPoint y: 196, endPoint x: 778, endPoint y: 202, distance: 387.4
click at [778, 202] on html "Cancel Save AI Assistant 549 px HTML Data Model Dev Data Model Format 7 6 5 4 3…" at bounding box center [393, 187] width 786 height 374
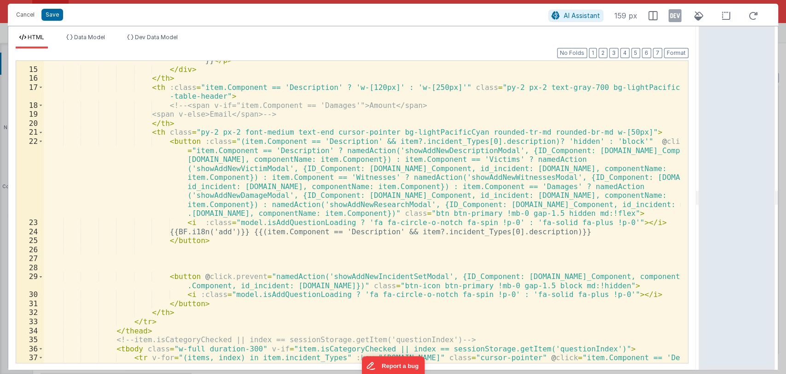
scroll to position [175, 0]
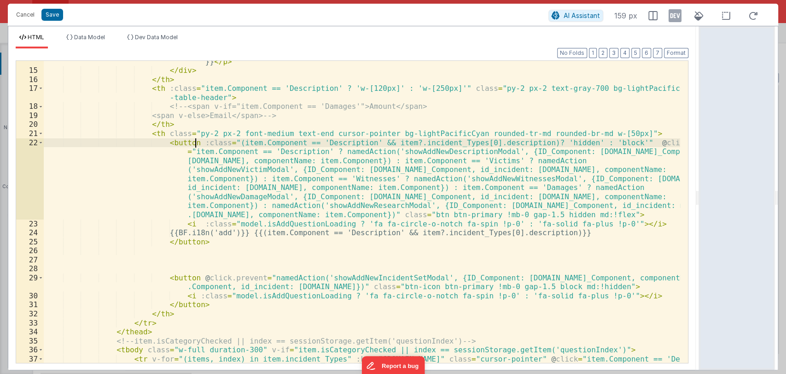
click at [194, 143] on div "< p v-else class = "mb-0 whitespace-nowrap block flex items-center tab-table-he…" at bounding box center [362, 253] width 636 height 410
drag, startPoint x: 191, startPoint y: 143, endPoint x: 600, endPoint y: 144, distance: 409.0
click at [600, 144] on div "< p v-else class = "mb-0 whitespace-nowrap block flex items-center tab-table-he…" at bounding box center [362, 253] width 636 height 410
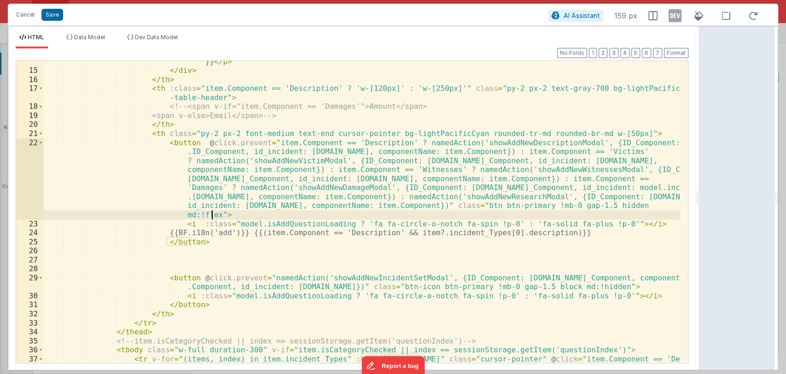
click at [210, 215] on div "< p v-else class = "mb-0 whitespace-nowrap block flex items-center tab-table-he…" at bounding box center [362, 253] width 636 height 410
click at [52, 11] on button "Save" at bounding box center [52, 15] width 22 height 12
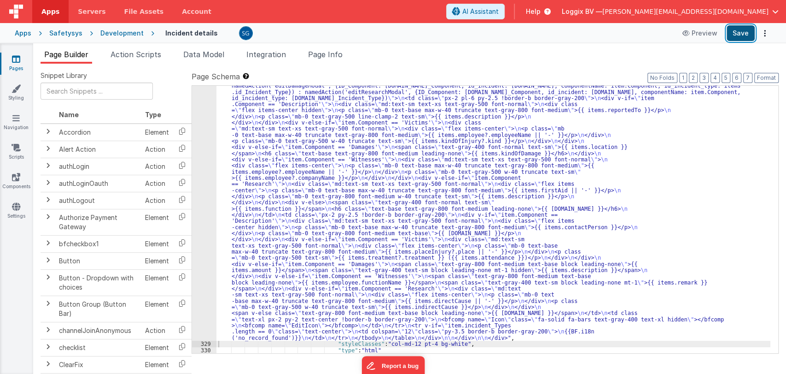
click at [743, 33] on button "Save" at bounding box center [741, 33] width 28 height 16
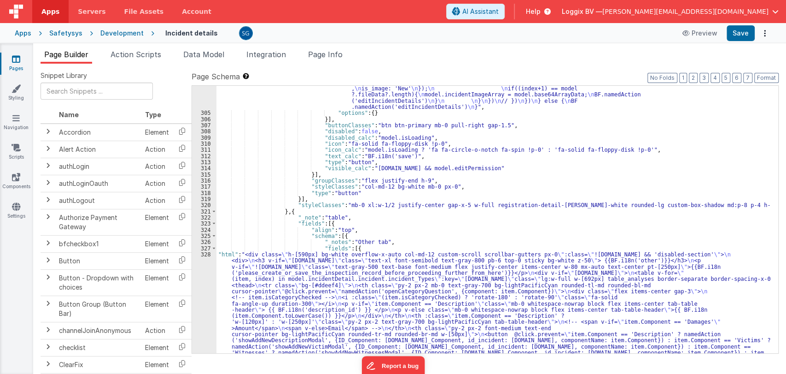
scroll to position [2223, 0]
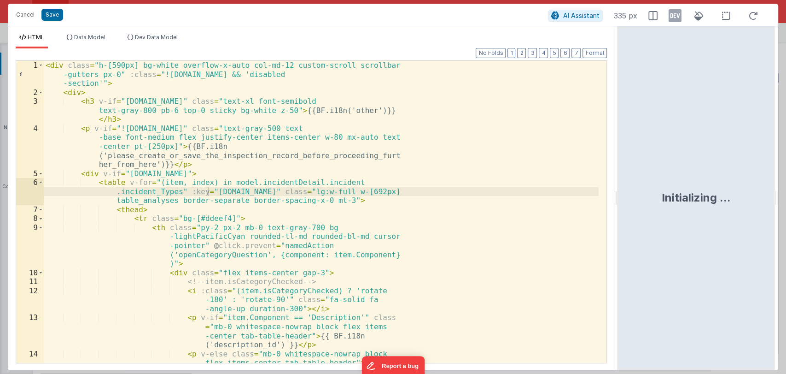
click at [619, 237] on html "Cancel Save AI Assistant 335 px HTML Data Model Dev Data Model Format 7 6 5 4 3…" at bounding box center [393, 187] width 786 height 374
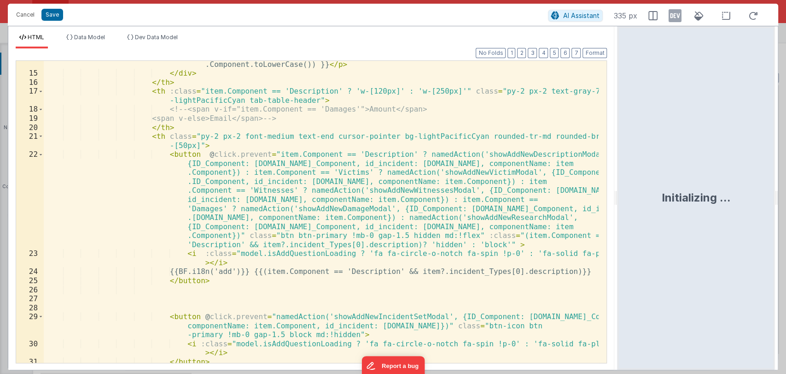
scroll to position [200, 0]
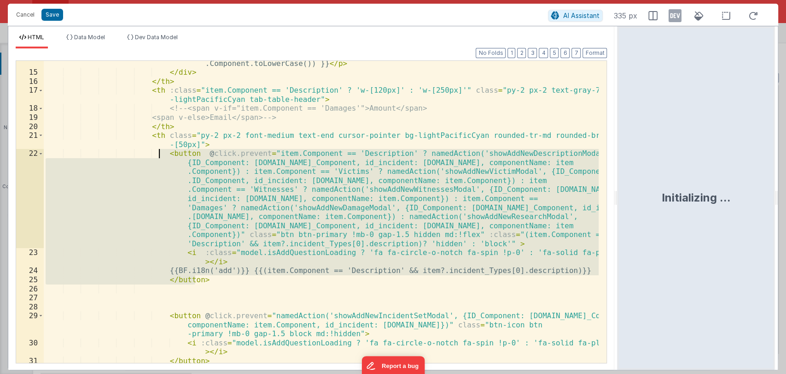
drag, startPoint x: 201, startPoint y: 280, endPoint x: 158, endPoint y: 156, distance: 131.8
click at [158, 156] on div "< p v-else class = "mb-0 whitespace-nowrap block flex items-center tab-table-he…" at bounding box center [321, 214] width 555 height 329
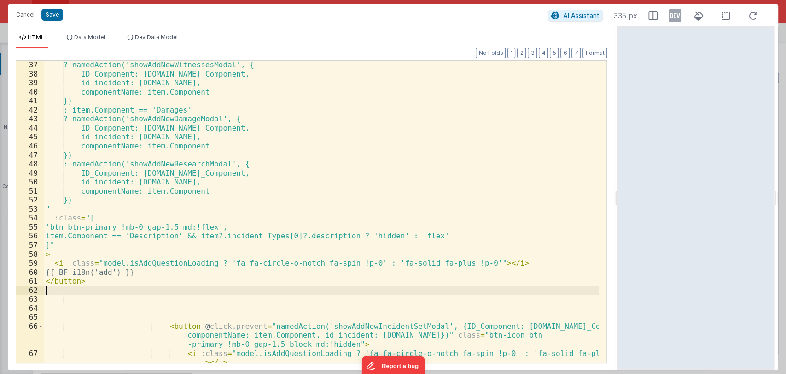
scroll to position [424, 0]
click at [47, 16] on button "Save" at bounding box center [52, 15] width 22 height 12
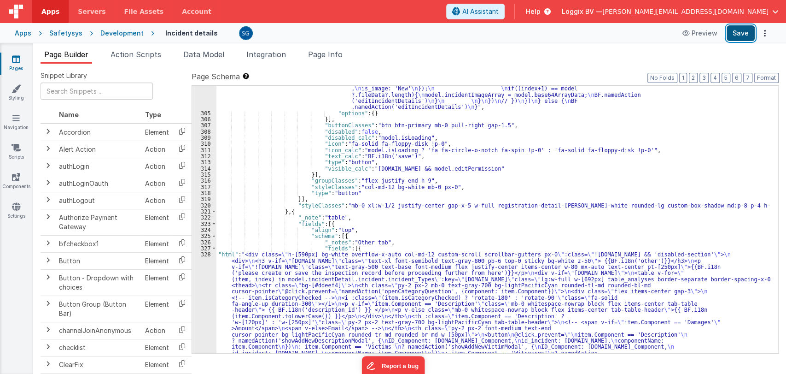
click at [744, 35] on button "Save" at bounding box center [741, 33] width 28 height 16
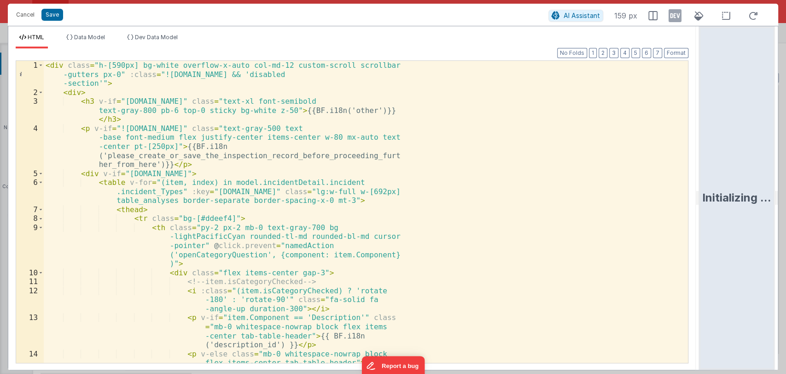
drag, startPoint x: 392, startPoint y: 196, endPoint x: 716, endPoint y: 205, distance: 323.9
click at [716, 205] on html "Cancel Save AI Assistant 159 px HTML Data Model Dev Data Model Format 7 6 5 4 3…" at bounding box center [393, 187] width 786 height 374
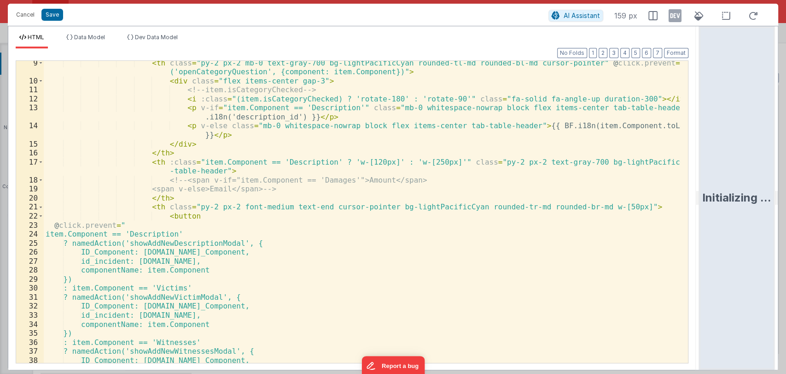
scroll to position [189, 0]
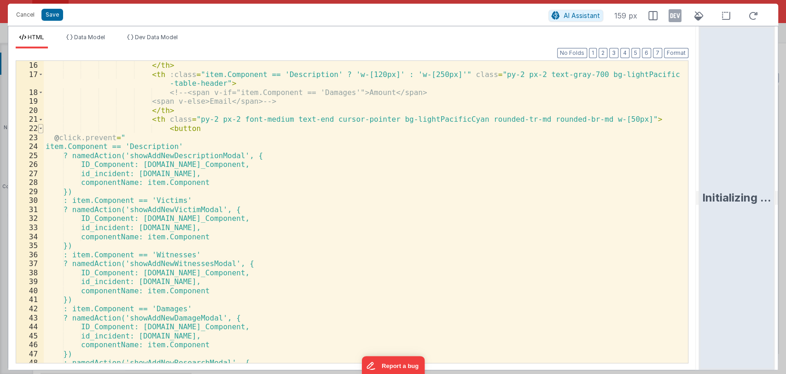
click at [41, 128] on span at bounding box center [40, 128] width 5 height 9
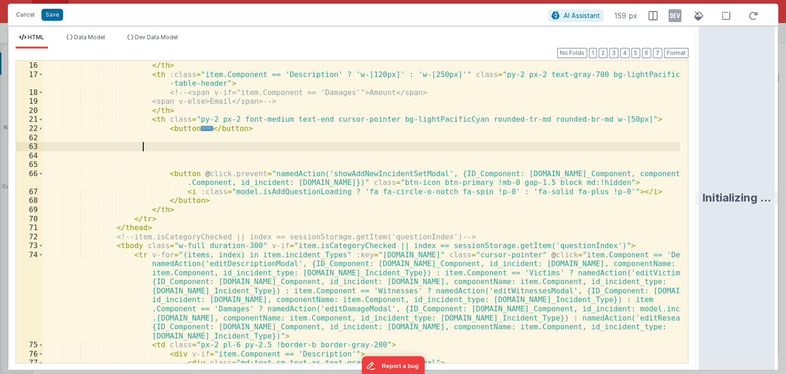
click at [249, 142] on div "</ div > </ th > < th :class = "item.Component == 'Description' ? 'w-[120px]' :…" at bounding box center [362, 212] width 636 height 320
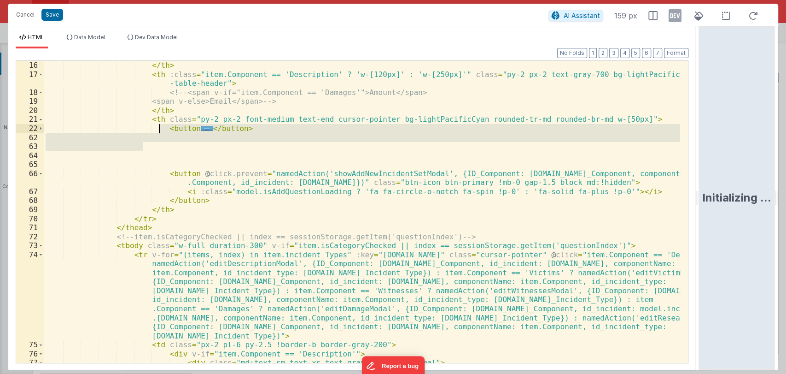
drag, startPoint x: 249, startPoint y: 141, endPoint x: 158, endPoint y: 128, distance: 91.7
click at [158, 128] on div "</ div > </ th > < th :class = "item.Component == 'Description' ? 'w-[120px]' :…" at bounding box center [362, 212] width 636 height 320
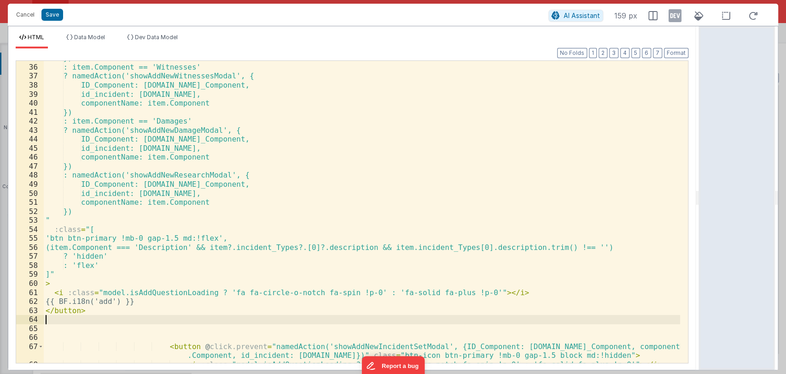
scroll to position [376, 0]
click at [54, 14] on button "Save" at bounding box center [52, 15] width 22 height 12
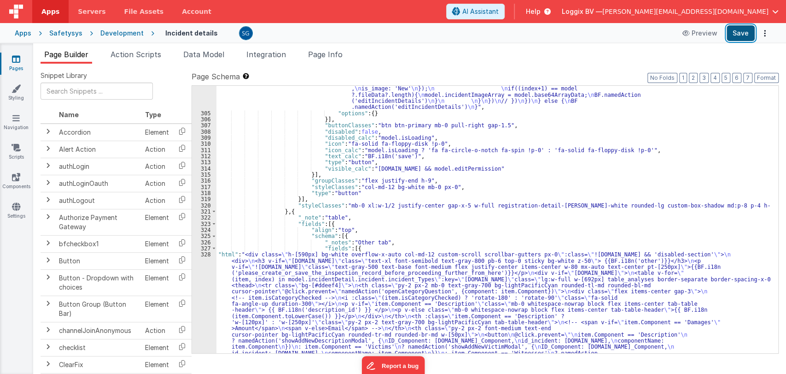
click at [753, 31] on button "Save" at bounding box center [741, 33] width 28 height 16
click at [752, 30] on button "Save" at bounding box center [741, 33] width 28 height 16
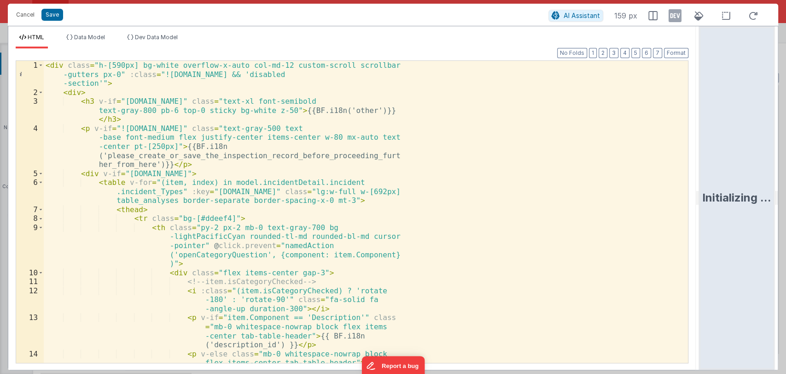
drag, startPoint x: 391, startPoint y: 195, endPoint x: 745, endPoint y: 204, distance: 354.3
click at [745, 204] on html "Cancel Save AI Assistant 159 px HTML Data Model Dev Data Model Format 7 6 5 4 3…" at bounding box center [393, 187] width 786 height 374
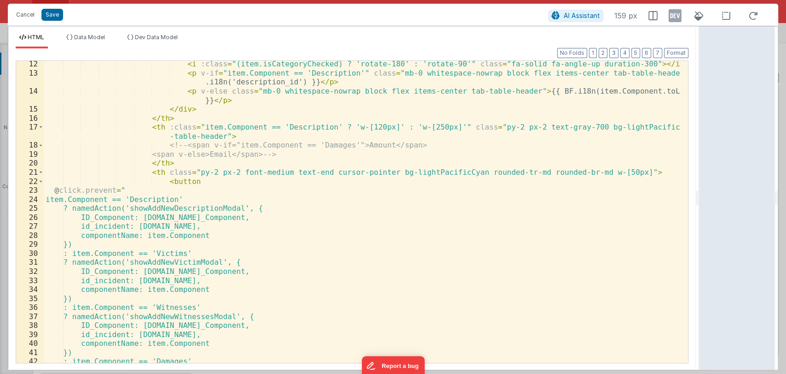
scroll to position [136, 0]
click at [39, 181] on span at bounding box center [40, 181] width 5 height 9
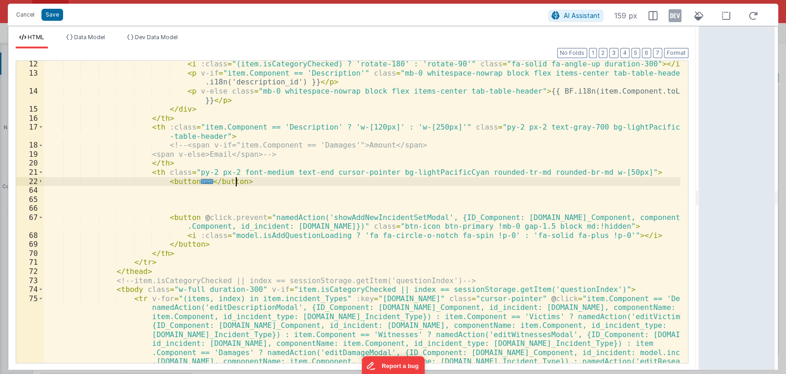
click at [239, 181] on div "< i :class = "(item.isCategoryChecked) ? 'rotate-180' : 'rotate-90'" class = "f…" at bounding box center [362, 259] width 636 height 401
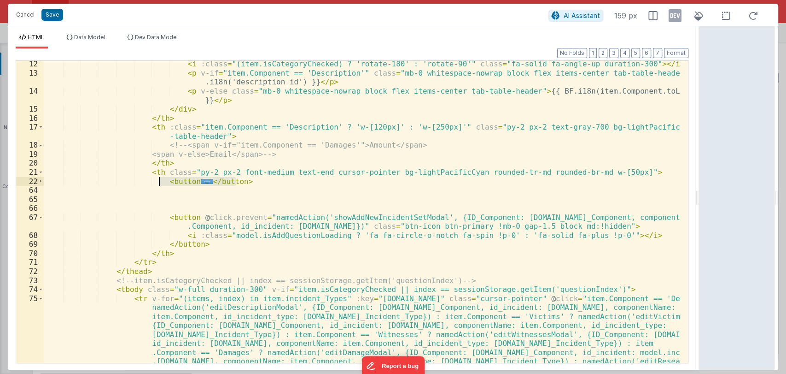
drag, startPoint x: 239, startPoint y: 181, endPoint x: 158, endPoint y: 183, distance: 82.0
click at [158, 183] on div "< i :class = "(item.isCategoryChecked) ? 'rotate-180' : 'rotate-90'" class = "f…" at bounding box center [362, 259] width 636 height 401
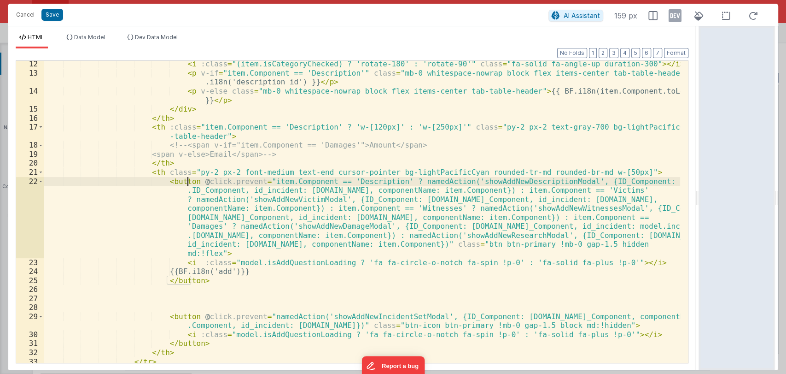
click at [188, 180] on div "< i :class = "(item.isCategoryChecked) ? 'rotate-180' : 'rotate-90'" class = "f…" at bounding box center [362, 219] width 636 height 320
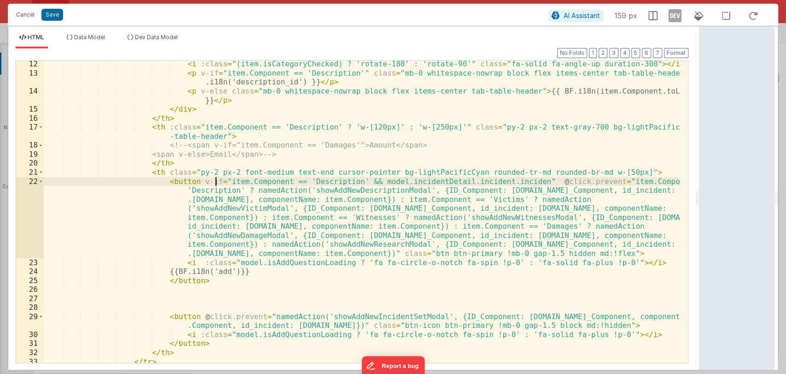
click at [216, 179] on div "< i :class = "(item.isCategoryChecked) ? 'rotate-180' : 'rotate-90'" class = "f…" at bounding box center [362, 219] width 636 height 320
click at [514, 182] on div "< i :class = "(item.isCategoryChecked) ? 'rotate-180' : 'rotate-90'" class = "f…" at bounding box center [362, 219] width 636 height 320
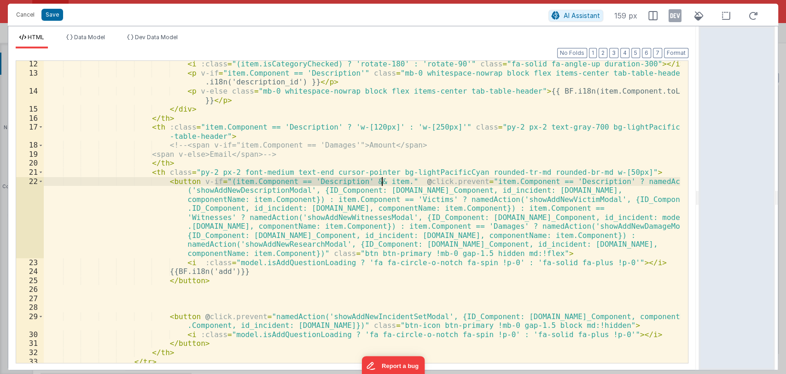
drag, startPoint x: 216, startPoint y: 181, endPoint x: 383, endPoint y: 182, distance: 167.2
click at [383, 182] on div "< i :class = "(item.isCategoryChecked) ? 'rotate-180' : 'rotate-90'" class = "f…" at bounding box center [362, 219] width 636 height 320
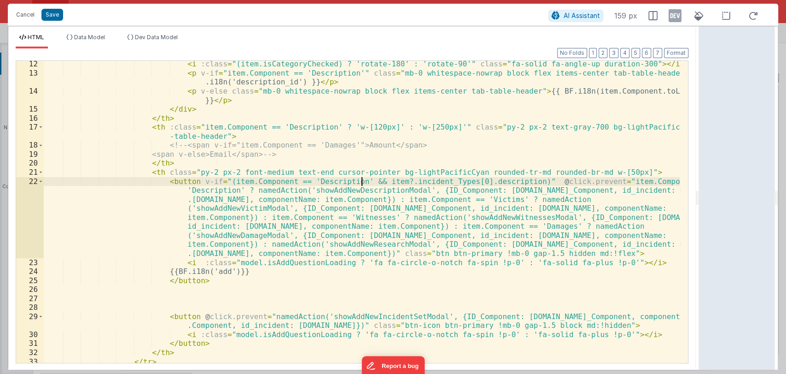
click at [360, 181] on div "< i :class = "(item.isCategoryChecked) ? 'rotate-180' : 'rotate-90'" class = "f…" at bounding box center [362, 219] width 636 height 320
click at [48, 14] on button "Save" at bounding box center [52, 15] width 22 height 12
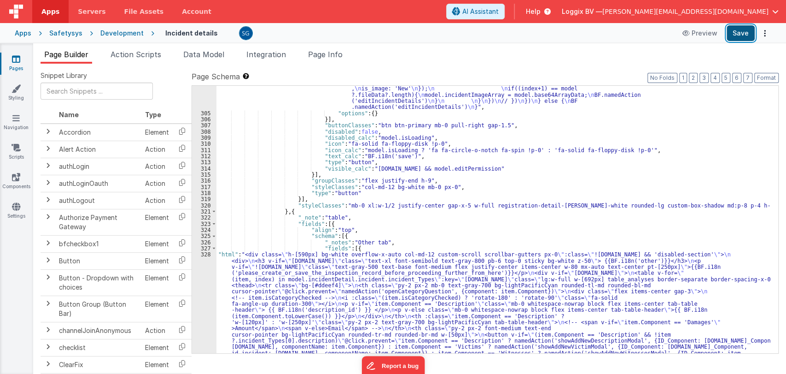
click at [730, 29] on button "Save" at bounding box center [741, 33] width 28 height 16
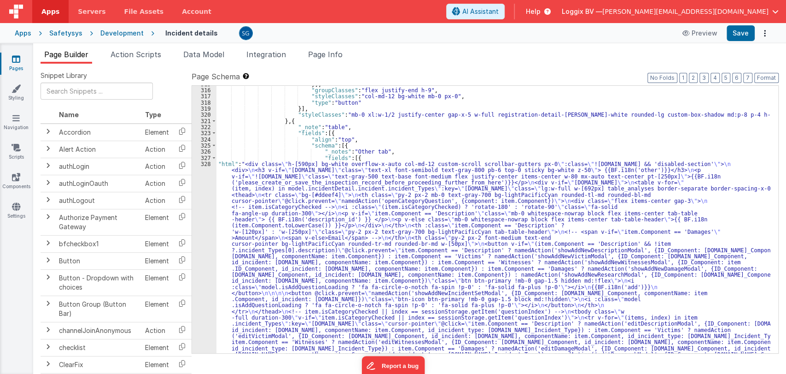
scroll to position [2314, 0]
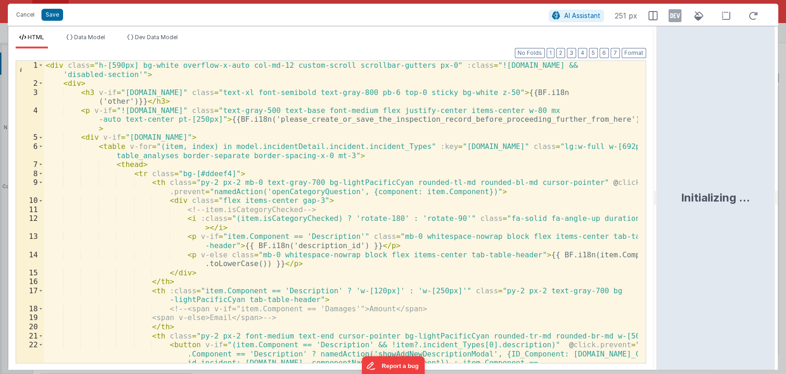
drag, startPoint x: 391, startPoint y: 198, endPoint x: 658, endPoint y: 197, distance: 266.7
click at [658, 197] on html "Cancel Save AI Assistant 251 px HTML Data Model Dev Data Model Format 7 6 5 4 3…" at bounding box center [393, 187] width 786 height 374
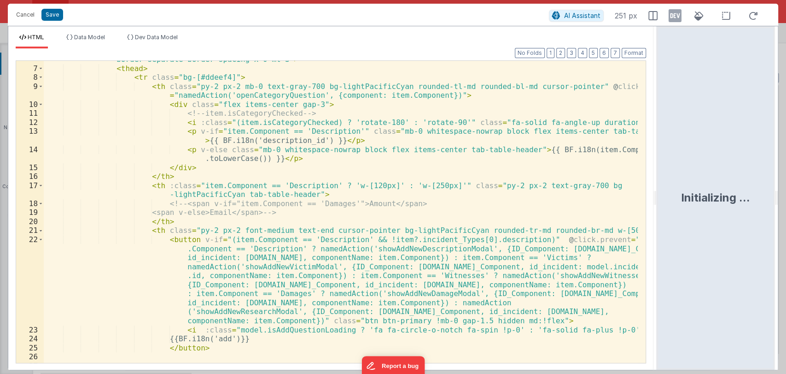
scroll to position [88, 0]
click at [209, 346] on div "< table v-for = "(item, index) in model.incidentDetail.incident.incident_Types"…" at bounding box center [341, 209] width 594 height 329
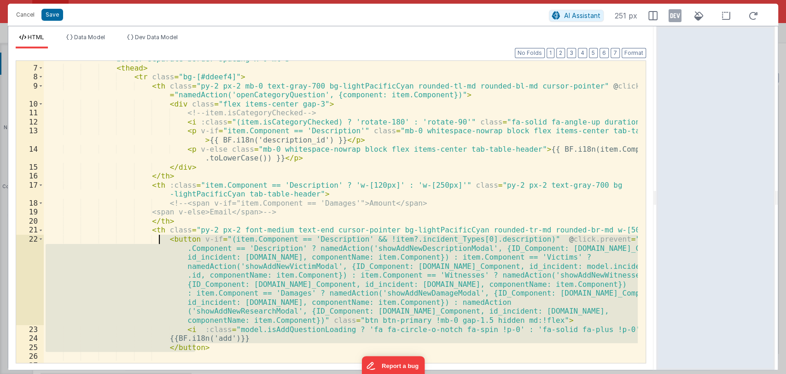
drag, startPoint x: 210, startPoint y: 344, endPoint x: 160, endPoint y: 241, distance: 114.5
click at [160, 241] on div "< table v-for = "(item, index) in model.incidentDetail.incident.incident_Types"…" at bounding box center [341, 209] width 594 height 329
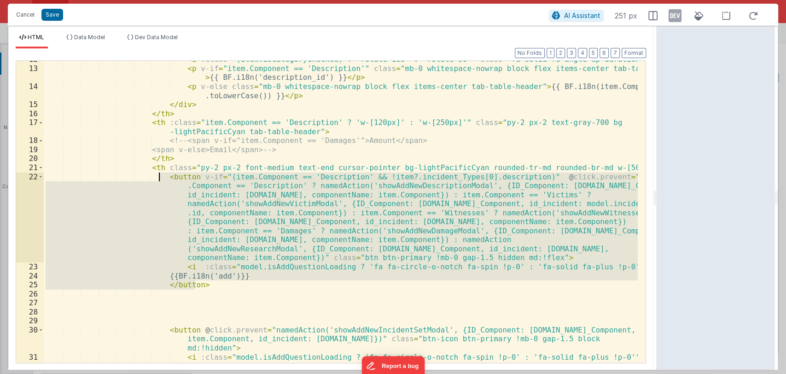
scroll to position [150, 0]
click at [197, 286] on div "< i :class = "(item.isCategoryChecked) ? 'rotate-180' : 'rotate-90'" class = "f…" at bounding box center [341, 212] width 594 height 302
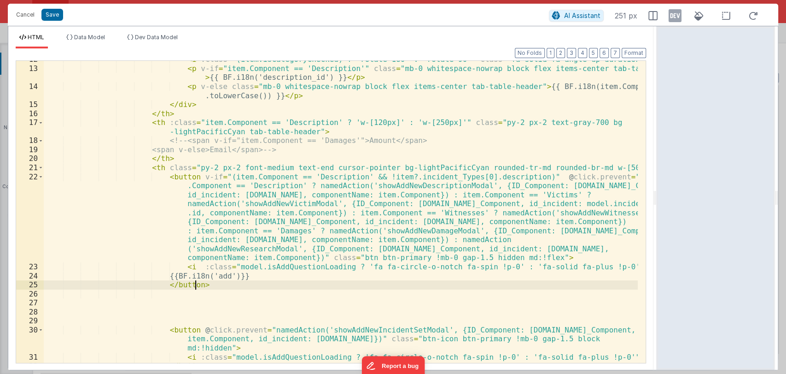
click at [191, 293] on div "< i :class = "(item.isCategoryChecked) ? 'rotate-180' : 'rotate-90'" class = "f…" at bounding box center [341, 215] width 594 height 320
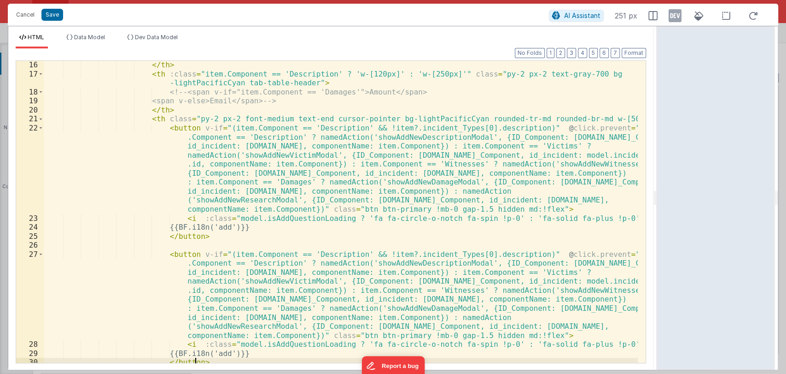
scroll to position [194, 0]
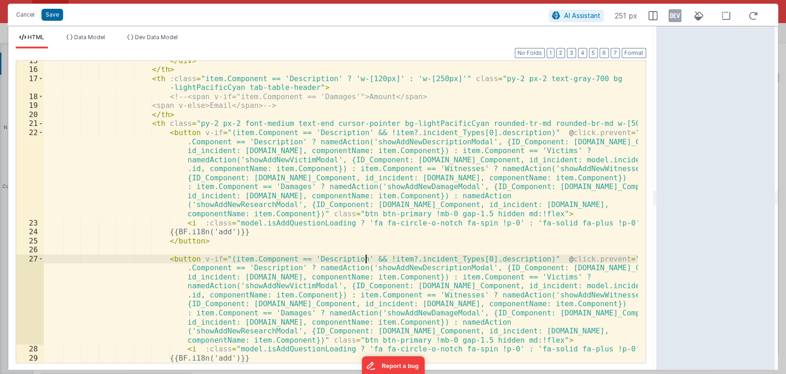
click at [367, 259] on div "</ div > </ th > < th :class = "item.Component == 'Description' ? 'w-[120px]' :…" at bounding box center [341, 216] width 594 height 320
click at [455, 256] on div "</ div > </ th > < th :class = "item.Component == 'Description' ? 'w-[120px]' :…" at bounding box center [341, 216] width 594 height 320
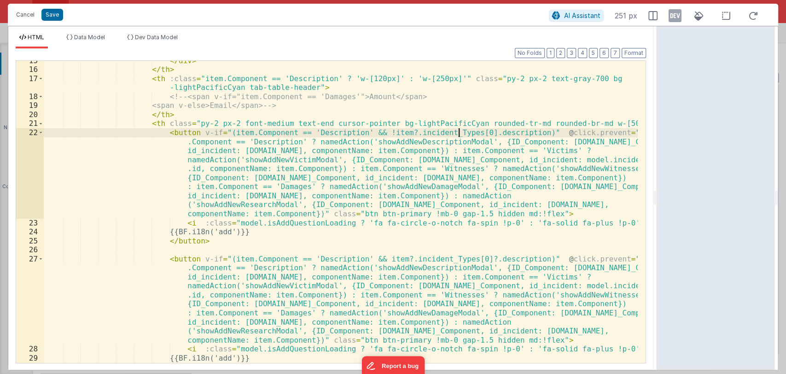
click at [457, 131] on div "</ div > </ th > < th :class = "item.Component == 'Description' ? 'w-[120px]' :…" at bounding box center [341, 216] width 594 height 320
click at [221, 259] on div "</ div > </ th > < th :class = "item.Component == 'Description' ? 'w-[120px]' :…" at bounding box center [341, 216] width 594 height 320
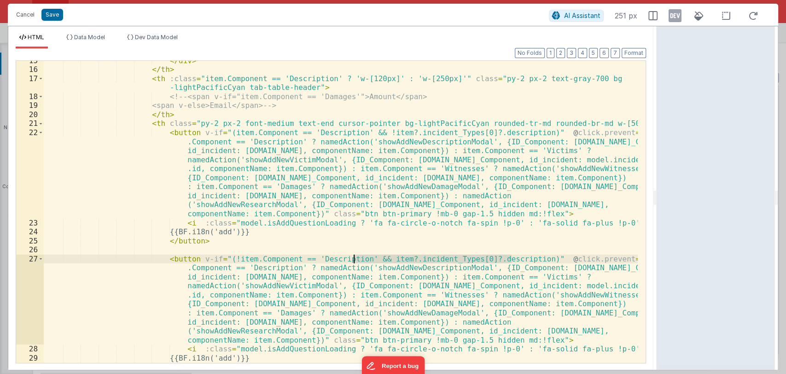
drag, startPoint x: 511, startPoint y: 258, endPoint x: 351, endPoint y: 257, distance: 159.8
click at [351, 257] on div "</ div > </ th > < th :class = "item.Component == 'Description' ? 'w-[120px]' :…" at bounding box center [341, 216] width 594 height 320
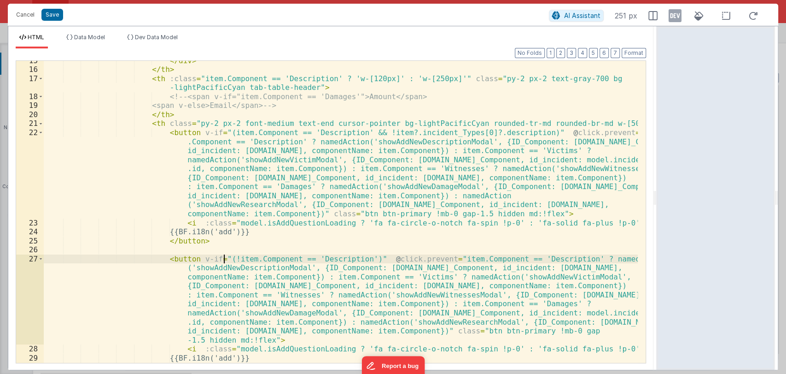
click at [224, 258] on div "</ div > </ th > < th :class = "item.Component == 'Description' ? 'w-[120px]' :…" at bounding box center [341, 216] width 594 height 320
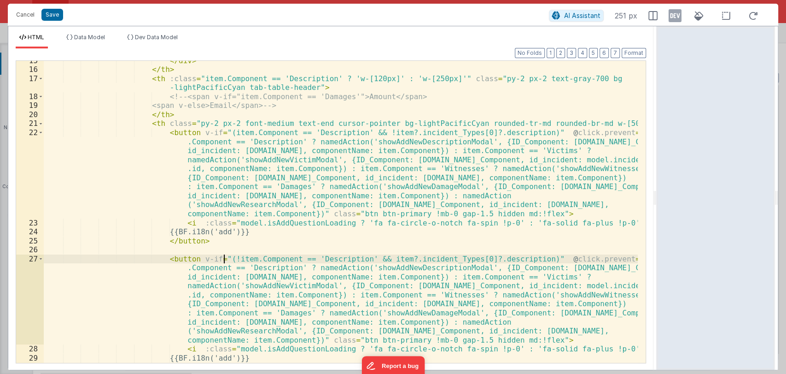
click at [225, 257] on div "</ div > </ th > < th :class = "item.Component == 'Description' ? 'w-[120px]' :…" at bounding box center [341, 216] width 594 height 320
click at [284, 258] on div "</ div > </ th > < th :class = "item.Component == 'Description' ? 'w-[120px]' :…" at bounding box center [341, 216] width 594 height 320
click at [363, 258] on div "</ div > </ th > < th :class = "item.Component == 'Description' ? 'w-[120px]' :…" at bounding box center [341, 216] width 594 height 320
drag, startPoint x: 505, startPoint y: 259, endPoint x: 471, endPoint y: 257, distance: 34.1
click at [472, 257] on div "</ div > </ th > < th :class = "item.Component == 'Description' ? 'w-[120px]' :…" at bounding box center [341, 216] width 594 height 320
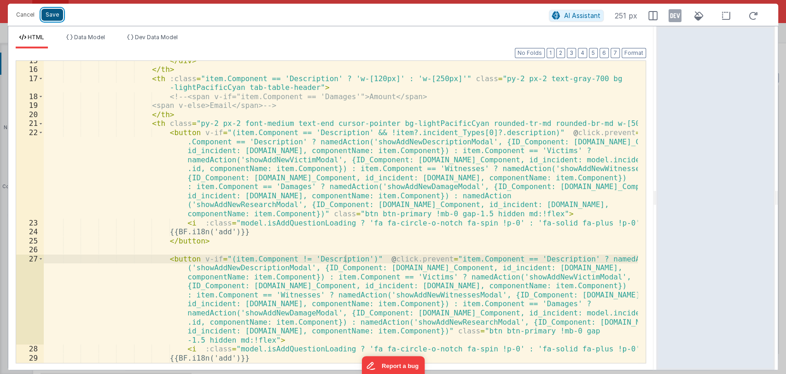
click at [55, 16] on button "Save" at bounding box center [52, 15] width 22 height 12
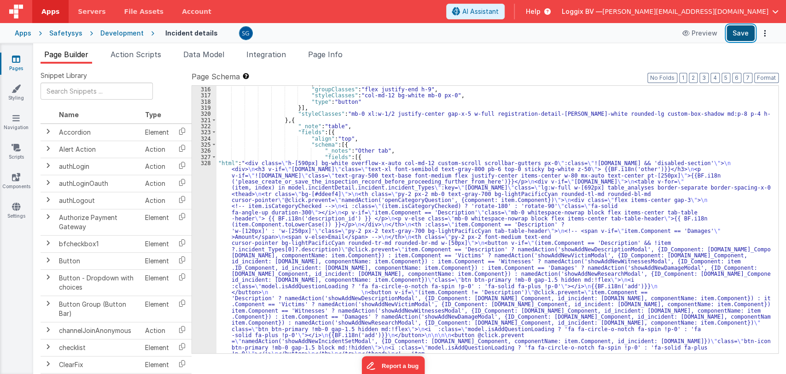
click at [742, 37] on button "Save" at bounding box center [741, 33] width 28 height 16
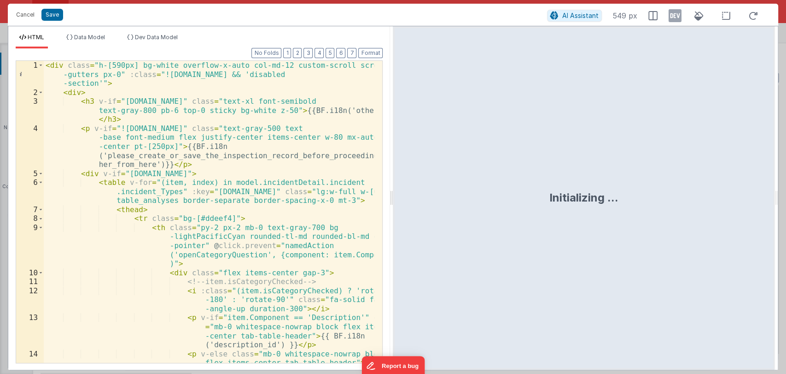
click at [393, 193] on div "HTML Data Model Dev Data Model Format 7 6 5 4 3 2 1 No Folds 1 2 3 4 5 6 7 8 9 …" at bounding box center [393, 198] width 771 height 344
click at [393, 193] on div at bounding box center [391, 197] width 3 height 343
drag, startPoint x: 393, startPoint y: 193, endPoint x: 618, endPoint y: 186, distance: 224.9
click at [618, 185] on div "HTML Data Model Dev Data Model Format 7 6 5 4 3 2 1 No Folds 1 2 3 4 5 6 7 8 9 …" at bounding box center [393, 198] width 771 height 344
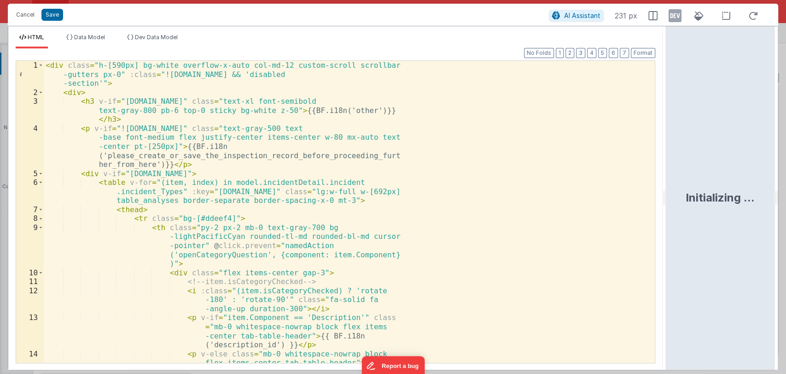
drag, startPoint x: 391, startPoint y: 198, endPoint x: 667, endPoint y: 203, distance: 276.4
click at [667, 203] on html "Cancel Save AI Assistant 231 px HTML Data Model Dev Data Model Format 7 6 5 4 3…" at bounding box center [393, 187] width 786 height 374
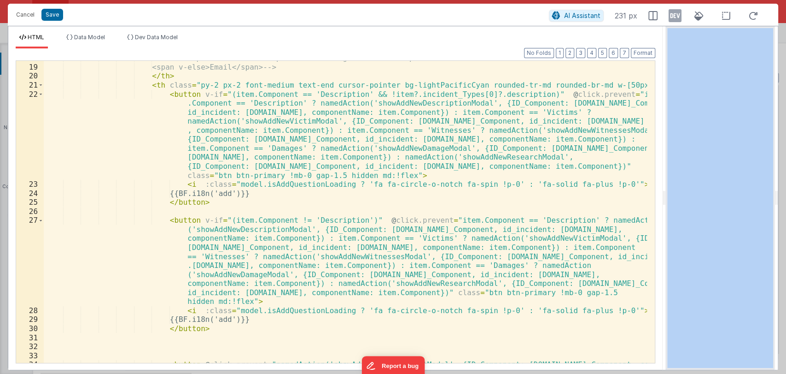
scroll to position [232, 0]
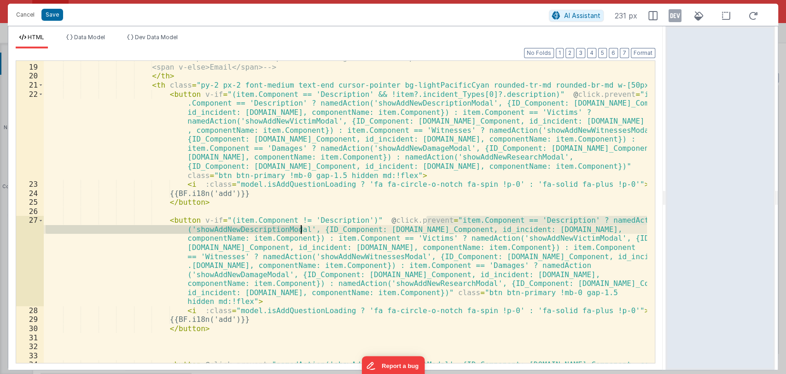
drag, startPoint x: 426, startPoint y: 219, endPoint x: 303, endPoint y: 230, distance: 124.3
click at [303, 230] on div "<!-- <span v-if="item.Component == 'Damages'">Amount</span> <span v-else>Email<…" at bounding box center [345, 222] width 603 height 338
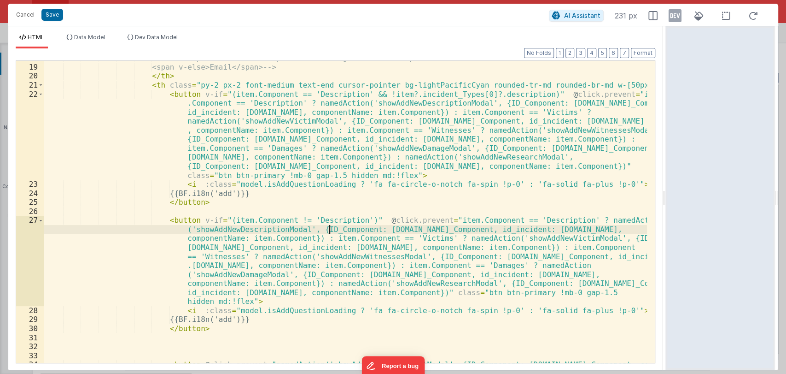
click at [328, 229] on div "<!-- <span v-if="item.Component == 'Damages'">Amount</span> <span v-else>Email<…" at bounding box center [345, 222] width 603 height 338
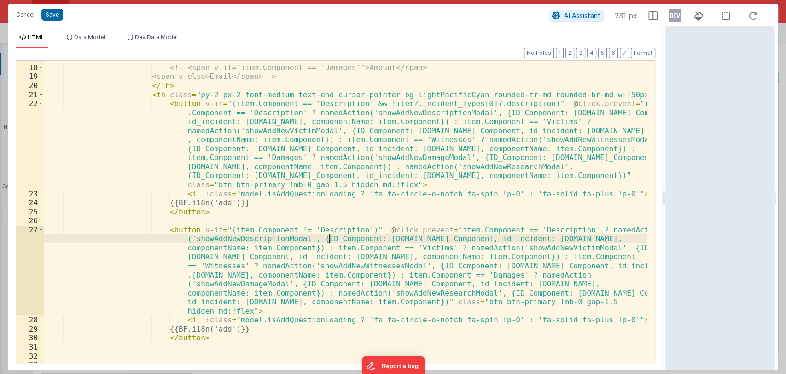
scroll to position [222, 0]
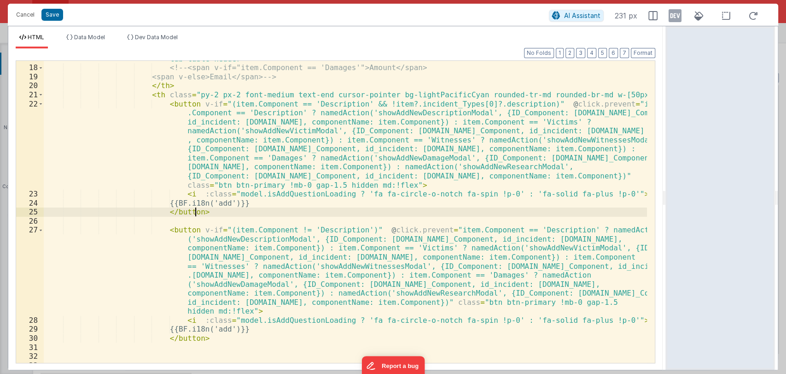
click at [212, 211] on div "< th :class = "item.Component == 'Description' ? 'w-[120px]' : 'w-[250px]'" cla…" at bounding box center [345, 209] width 603 height 329
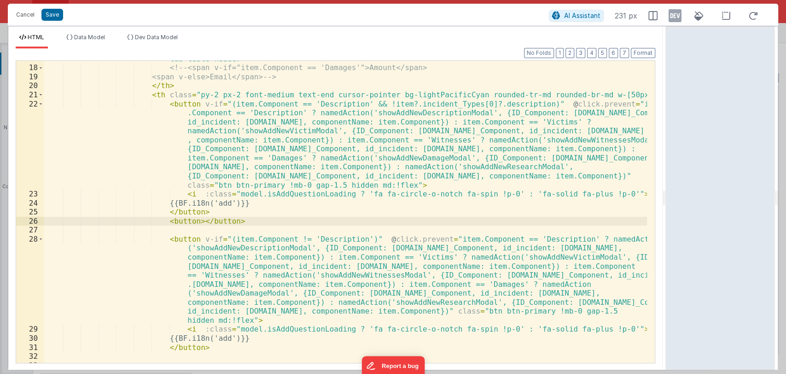
click at [188, 220] on div "< th :class = "item.Component == 'Description' ? 'w-[120px]' : 'w-[250px]'" cla…" at bounding box center [345, 209] width 603 height 329
click at [216, 222] on div "< th :class = "item.Component == 'Description' ? 'w-[120px]' : 'w-[250px]'" cla…" at bounding box center [345, 209] width 603 height 329
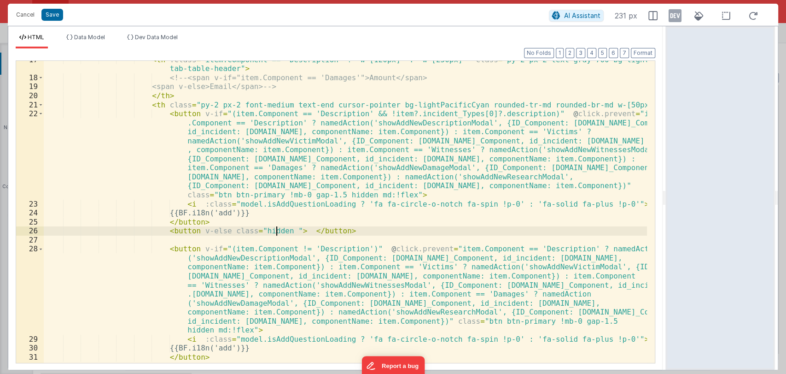
scroll to position [213, 0]
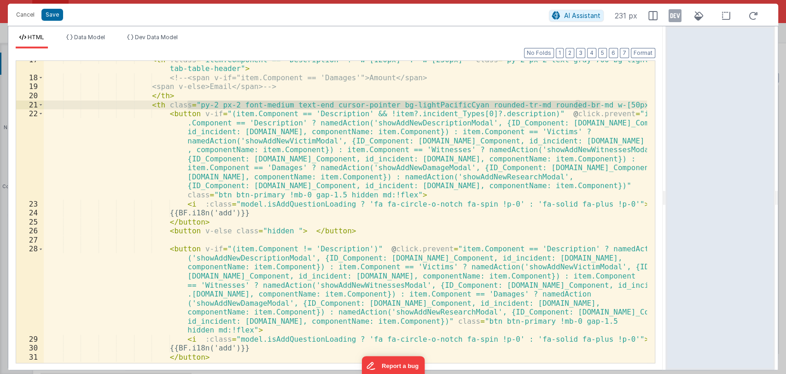
drag, startPoint x: 189, startPoint y: 105, endPoint x: 600, endPoint y: 104, distance: 410.4
click at [600, 104] on div "< th :class = "item.Component == 'Description' ? 'w-[120px]' : 'w-[250px]'" cla…" at bounding box center [345, 219] width 603 height 329
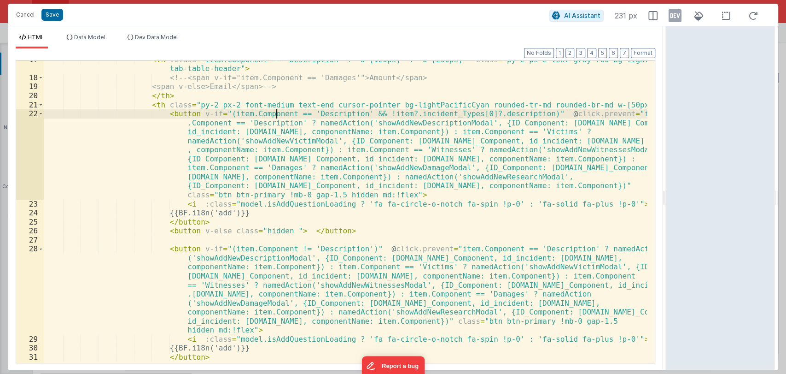
click at [275, 117] on div "< th :class = "item.Component == 'Description' ? 'w-[120px]' : 'w-[250px]'" cla…" at bounding box center [345, 219] width 603 height 329
drag, startPoint x: 203, startPoint y: 196, endPoint x: 351, endPoint y: 196, distance: 148.3
click at [351, 196] on div "< th :class = "item.Component == 'Description' ? 'w-[120px]' : 'w-[250px]'" cla…" at bounding box center [345, 219] width 603 height 329
click at [276, 230] on div "< th :class = "item.Component == 'Description' ? 'w-[120px]' : 'w-[250px]'" cla…" at bounding box center [345, 219] width 603 height 329
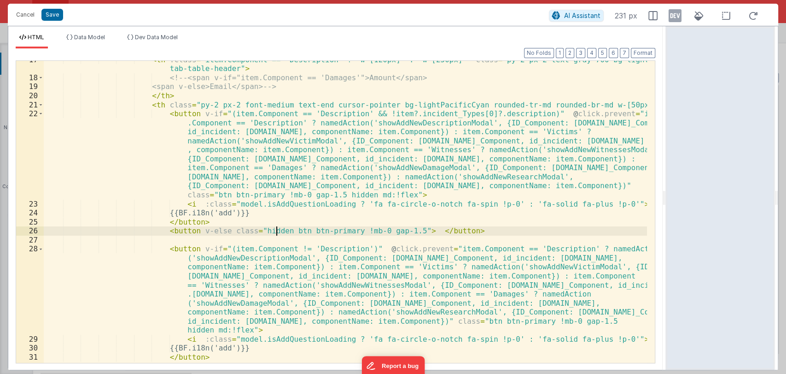
click at [276, 230] on div "< th :class = "item.Component == 'Description' ? 'w-[120px]' : 'w-[250px]'" cla…" at bounding box center [345, 219] width 603 height 329
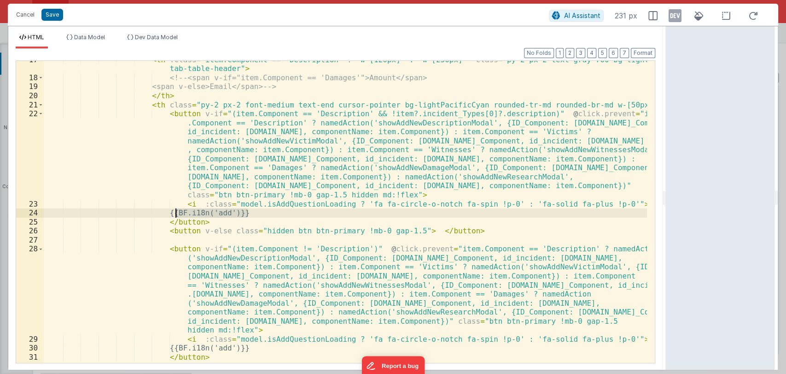
drag, startPoint x: 268, startPoint y: 212, endPoint x: 176, endPoint y: 213, distance: 91.7
click at [176, 213] on div "< th :class = "item.Component == 'Description' ? 'w-[120px]' : 'w-[250px]'" cla…" at bounding box center [345, 219] width 603 height 329
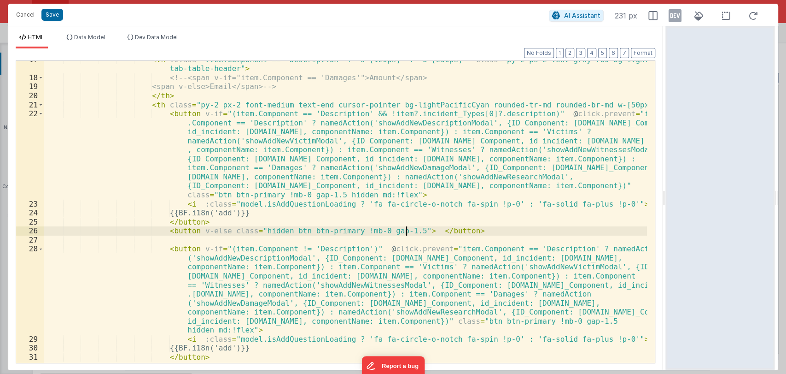
click at [404, 229] on div "< th :class = "item.Component == 'Description' ? 'w-[120px]' : 'w-[250px]'" cla…" at bounding box center [345, 219] width 603 height 329
click at [51, 14] on button "Save" at bounding box center [52, 15] width 22 height 12
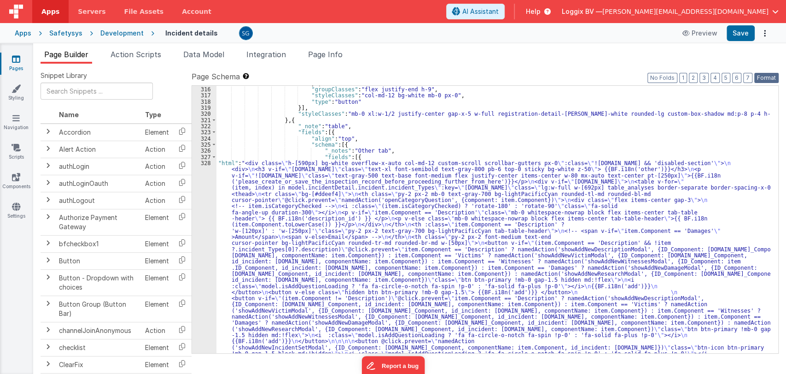
click at [767, 81] on button "Format" at bounding box center [766, 78] width 24 height 10
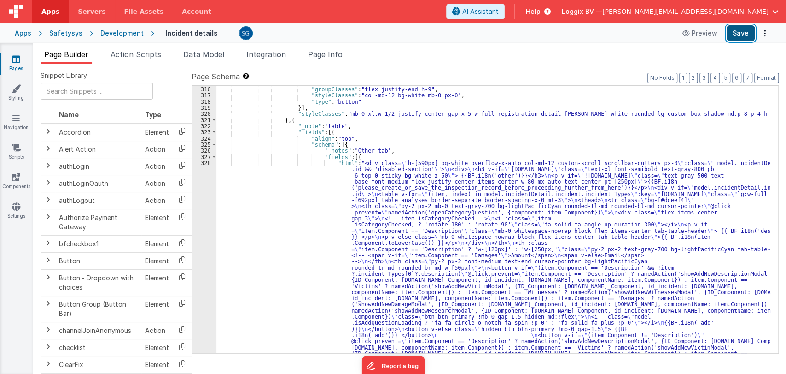
click at [741, 30] on button "Save" at bounding box center [741, 33] width 28 height 16
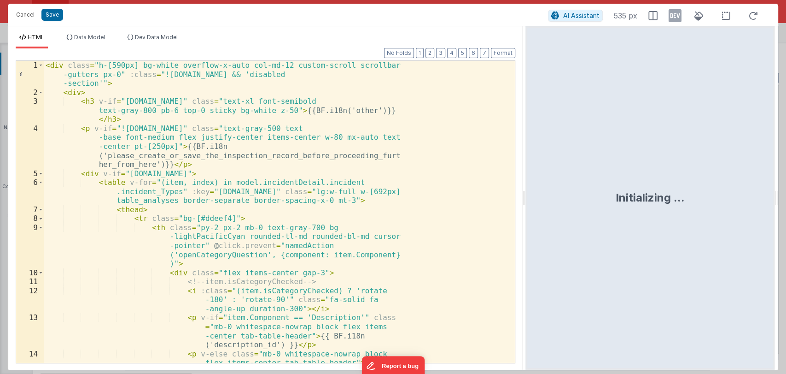
drag, startPoint x: 393, startPoint y: 199, endPoint x: 526, endPoint y: 204, distance: 133.2
click at [526, 204] on html "Cancel Save AI Assistant 535 px HTML Data Model Dev Data Model Format 7 6 5 4 3…" at bounding box center [393, 187] width 786 height 374
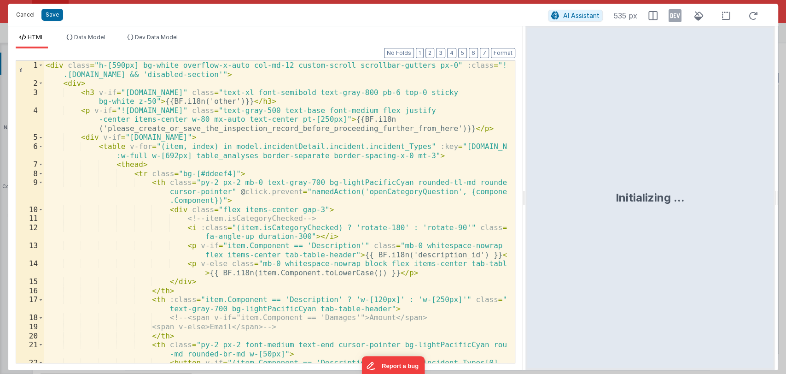
drag, startPoint x: 27, startPoint y: 12, endPoint x: 309, endPoint y: 150, distance: 313.3
click at [27, 12] on button "Cancel" at bounding box center [26, 14] width 28 height 13
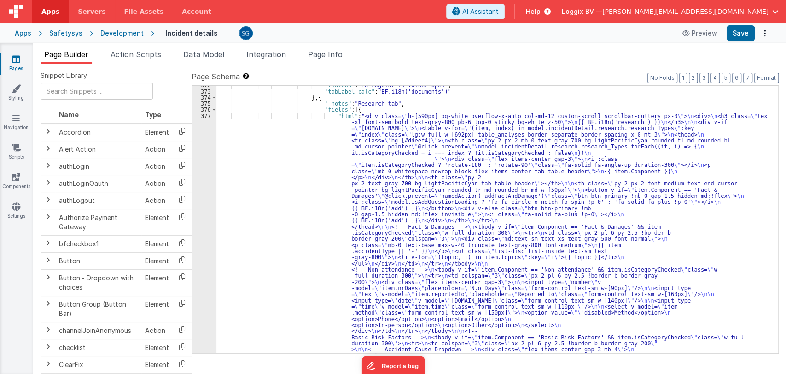
scroll to position [3860, 0]
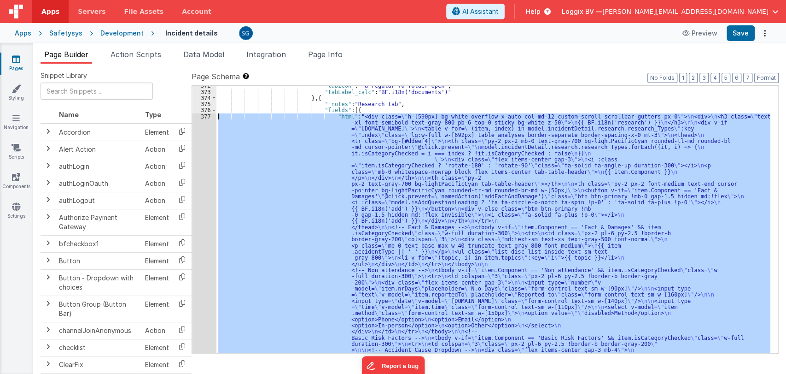
click at [206, 118] on div "377" at bounding box center [204, 315] width 24 height 405
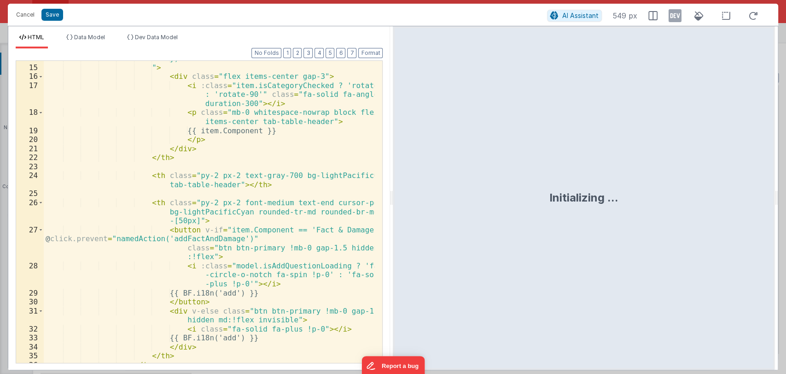
scroll to position [196, 0]
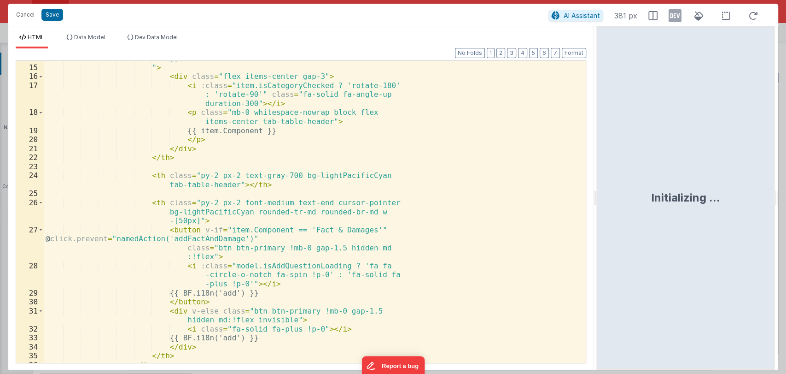
drag, startPoint x: 391, startPoint y: 198, endPoint x: 597, endPoint y: 181, distance: 206.5
click at [597, 181] on html "Cancel Save AI Assistant 381 px HTML Data Model Dev Data Model Format 7 6 5 4 3…" at bounding box center [393, 187] width 786 height 374
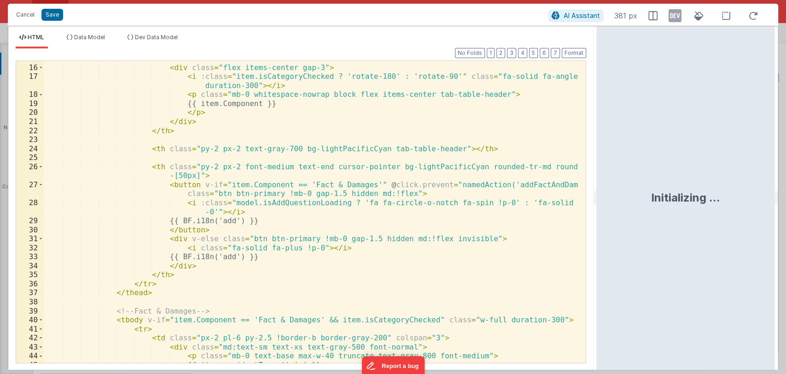
scroll to position [151, 0]
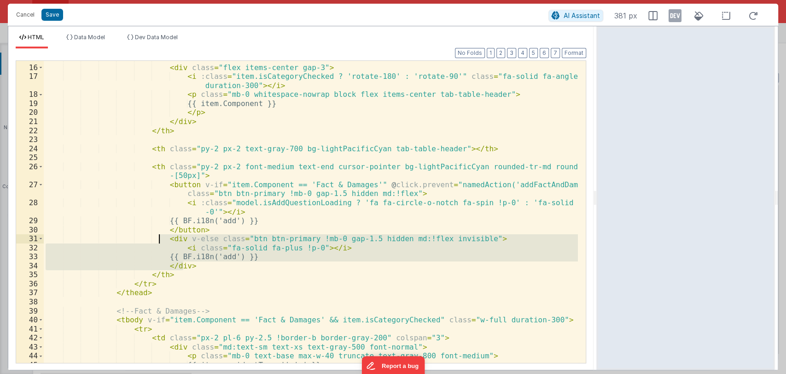
drag, startPoint x: 198, startPoint y: 262, endPoint x: 159, endPoint y: 241, distance: 44.1
click at [159, 241] on div "" > < div class = "flex items-center gap-3" > < i :class = "item.isCategoryChec…" at bounding box center [311, 214] width 534 height 320
click at [25, 13] on button "Cancel" at bounding box center [26, 14] width 28 height 13
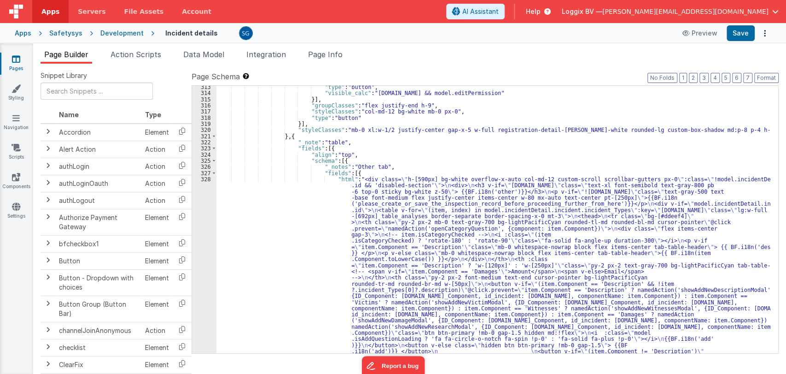
scroll to position [2297, 0]
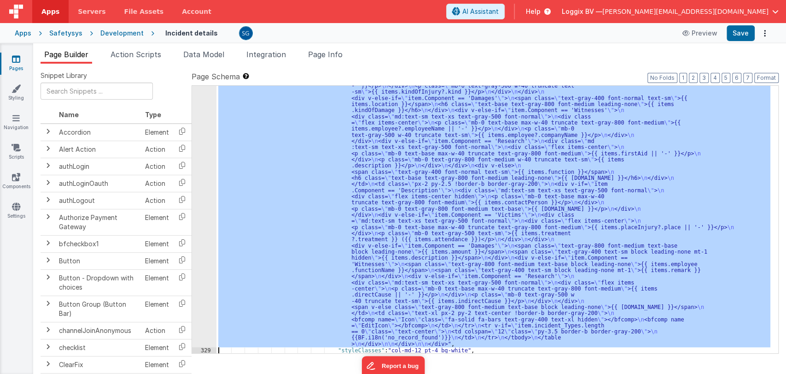
click at [208, 184] on div "328 329 330 331 332 333 334 335 336 337 338 339 340 341 342 343 344 345 346 347…" at bounding box center [204, 167] width 24 height 906
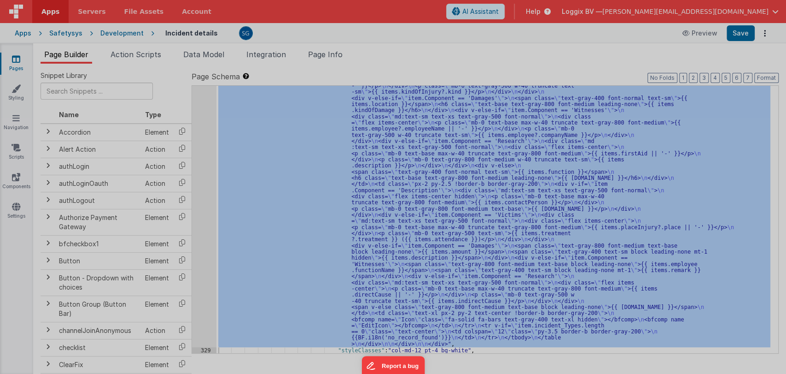
click at [393, 164] on div "Initializing ..." at bounding box center [584, 188] width 382 height 343
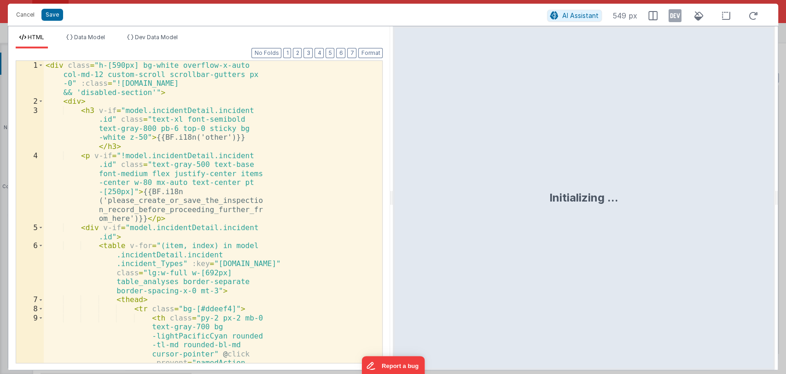
scroll to position [2760, 0]
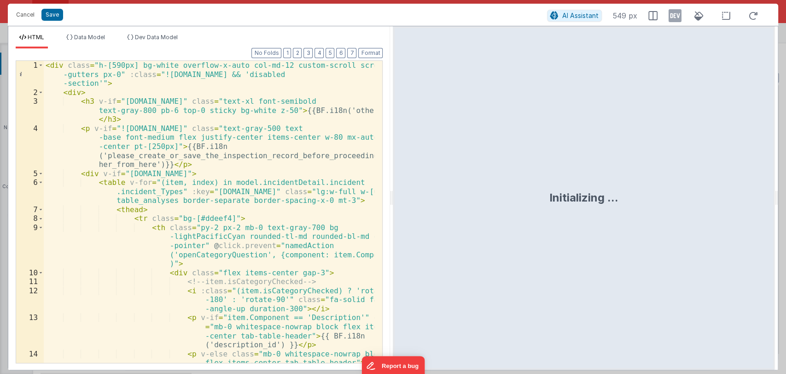
drag, startPoint x: 391, startPoint y: 193, endPoint x: 610, endPoint y: 201, distance: 218.5
click at [610, 201] on html "Cancel Save AI Assistant 549 px HTML Data Model Dev Data Model Format 7 6 5 4 3…" at bounding box center [393, 187] width 786 height 374
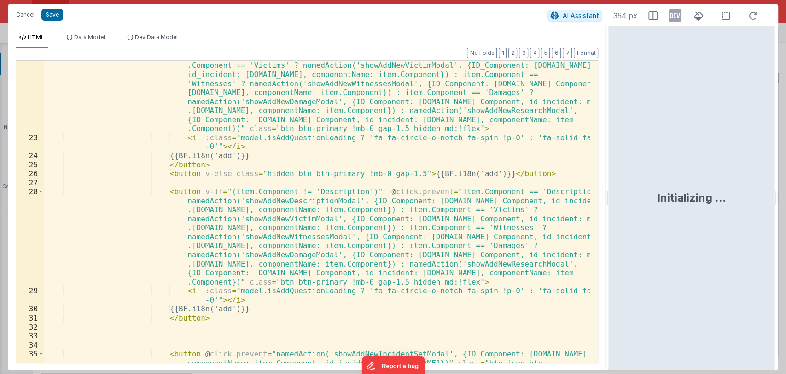
scroll to position [315, 0]
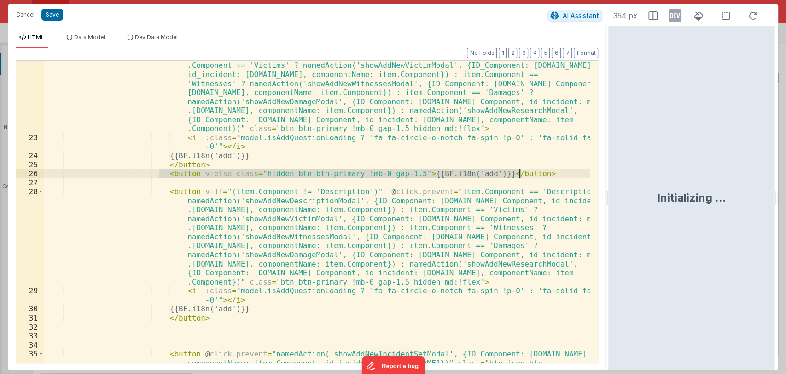
drag, startPoint x: 158, startPoint y: 174, endPoint x: 542, endPoint y: 174, distance: 383.6
click at [542, 174] on div "< button v-if = "(item.Component == 'Description' && !item?.incident_Types[0]?.…" at bounding box center [317, 248] width 547 height 428
click at [542, 174] on div "< button v-if = "(item.Component == 'Description' && !item?.incident_Types[0]?.…" at bounding box center [317, 212] width 546 height 302
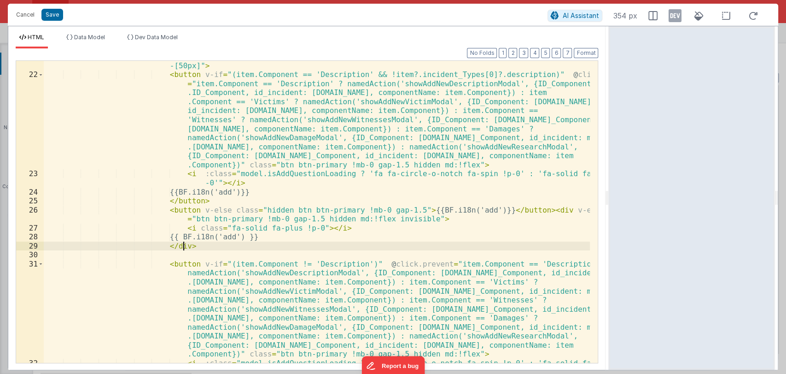
scroll to position [279, 0]
click at [53, 13] on button "Save" at bounding box center [52, 15] width 22 height 12
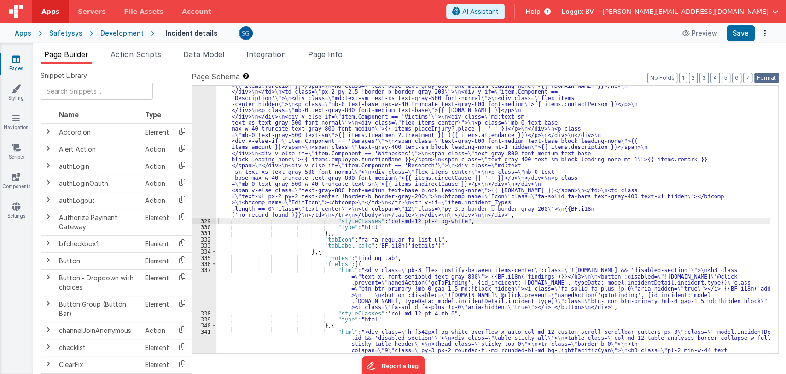
click at [766, 75] on button "Format" at bounding box center [766, 78] width 24 height 10
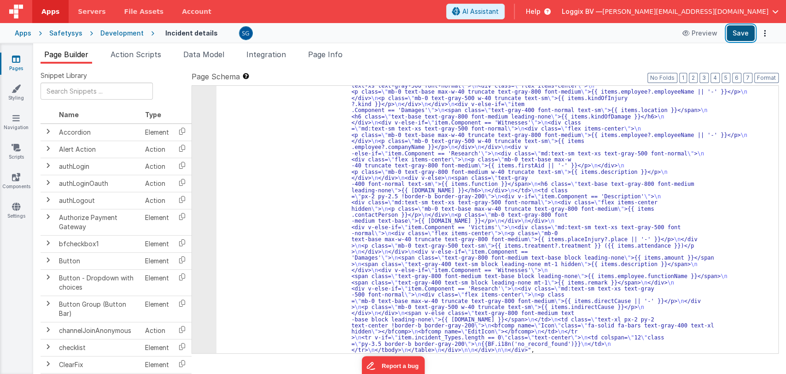
click at [743, 39] on button "Save" at bounding box center [741, 33] width 28 height 16
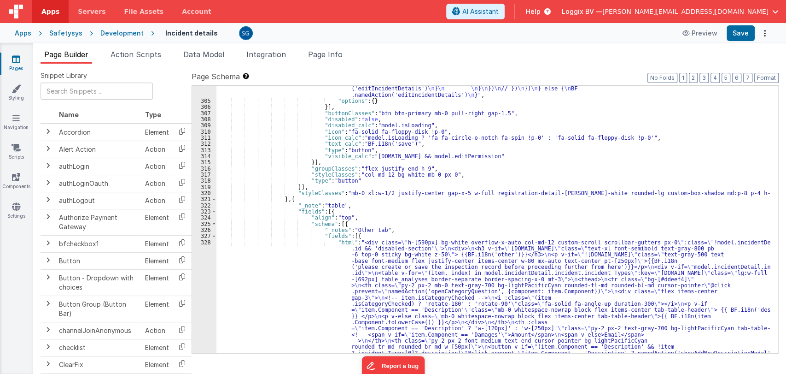
scroll to position [2236, 0]
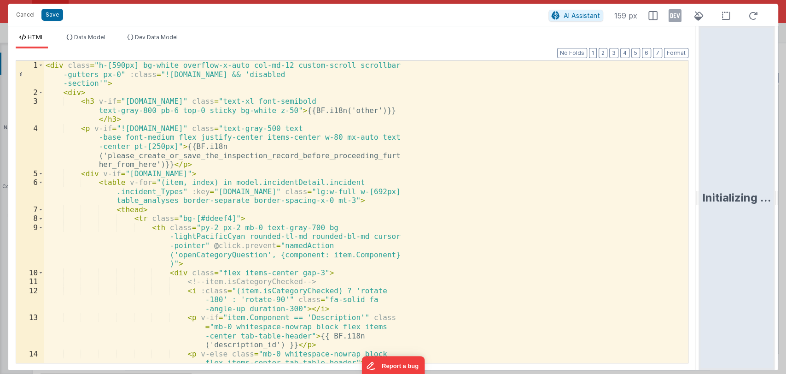
drag, startPoint x: 391, startPoint y: 199, endPoint x: 785, endPoint y: 174, distance: 395.5
click at [785, 174] on html "Cancel Save AI Assistant 159 px HTML Data Model Dev Data Model Format 7 6 5 4 3…" at bounding box center [393, 187] width 786 height 374
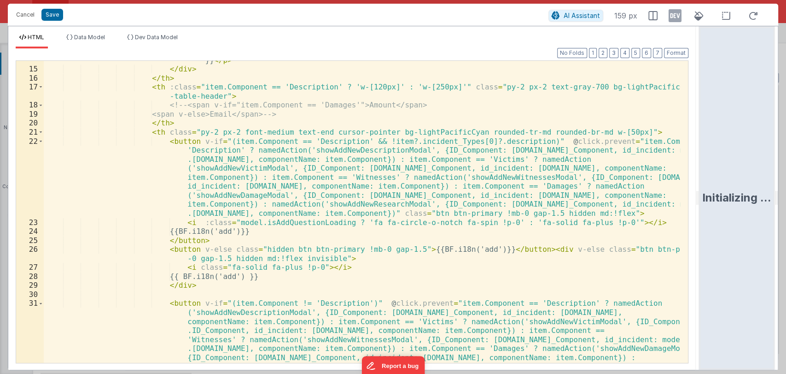
scroll to position [176, 0]
click at [20, 17] on button "Cancel" at bounding box center [26, 14] width 28 height 13
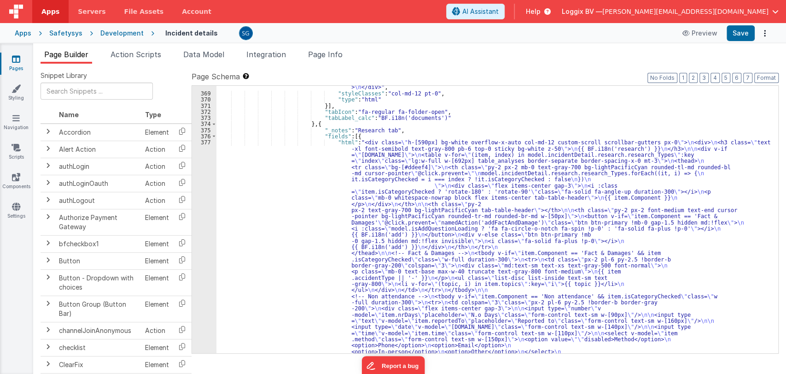
scroll to position [3870, 0]
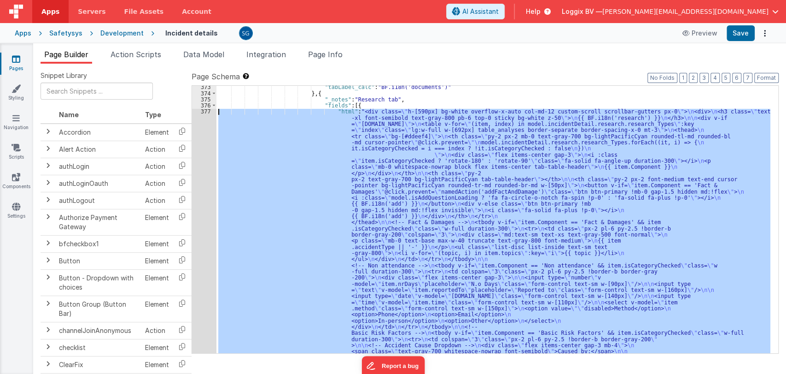
click at [200, 112] on div "377" at bounding box center [204, 310] width 24 height 405
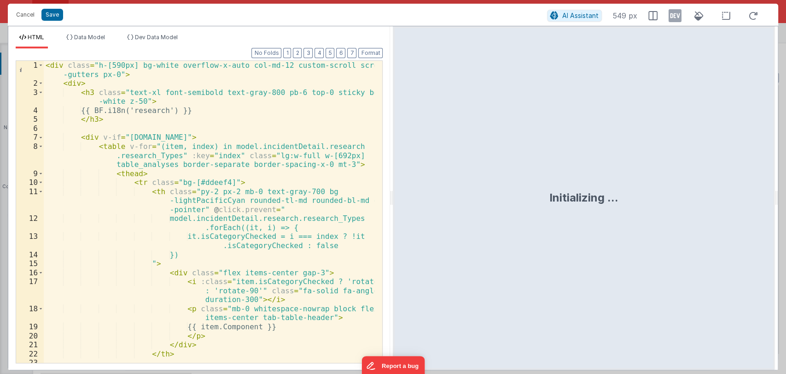
drag, startPoint x: 391, startPoint y: 199, endPoint x: 769, endPoint y: 192, distance: 377.3
click at [769, 192] on html "Cancel Save AI Assistant 549 px HTML Data Model Dev Data Model Format 7 6 5 4 3…" at bounding box center [393, 187] width 786 height 374
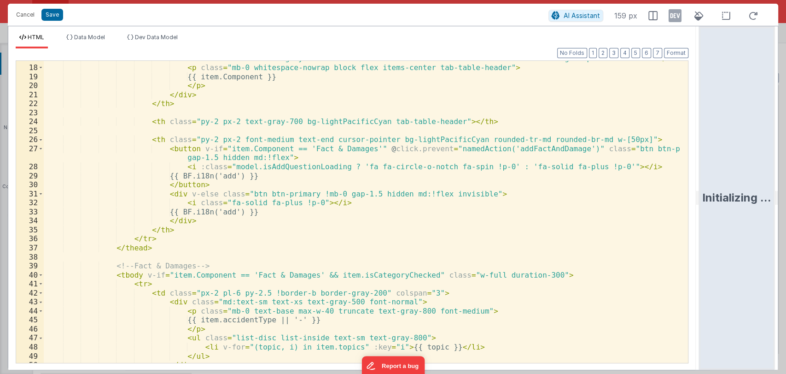
scroll to position [160, 0]
click at [196, 218] on div "< i :class = "item.isCategoryChecked ? 'rotate-180' : 'rotate-90'" class = "fa-…" at bounding box center [362, 213] width 636 height 320
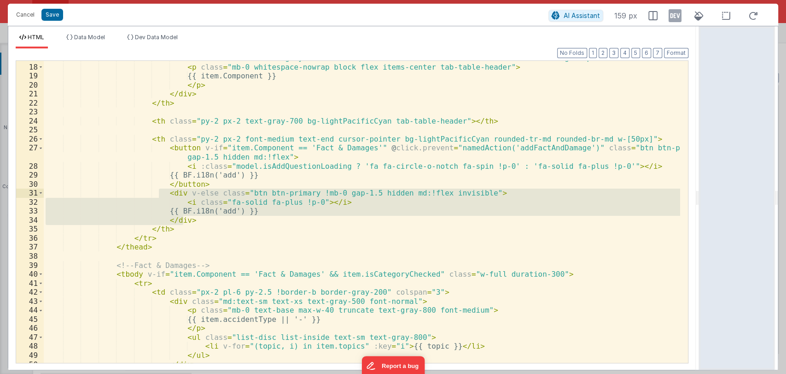
drag, startPoint x: 196, startPoint y: 218, endPoint x: 158, endPoint y: 194, distance: 44.5
click at [158, 194] on div "< i :class = "item.isCategoryChecked ? 'rotate-180' : 'rotate-90'" class = "fa-…" at bounding box center [362, 213] width 636 height 320
click at [158, 194] on div "< i :class = "item.isCategoryChecked ? 'rotate-180' : 'rotate-90'" class = "fa-…" at bounding box center [362, 212] width 636 height 302
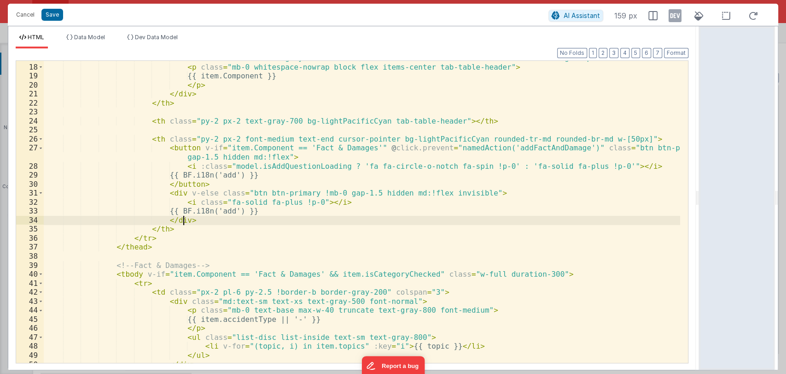
click at [187, 220] on div "< i :class = "item.isCategoryChecked ? 'rotate-180' : 'rotate-90'" class = "fa-…" at bounding box center [362, 213] width 636 height 320
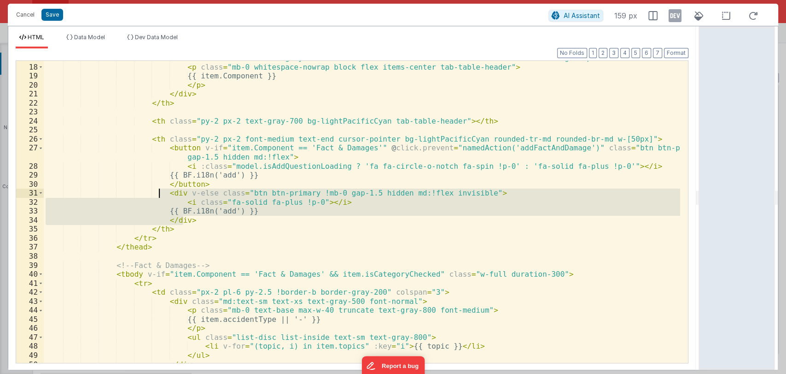
drag, startPoint x: 187, startPoint y: 220, endPoint x: 158, endPoint y: 196, distance: 36.9
click at [158, 196] on div "< i :class = "item.isCategoryChecked ? 'rotate-180' : 'rotate-90'" class = "fa-…" at bounding box center [362, 213] width 636 height 320
click at [22, 15] on button "Cancel" at bounding box center [26, 14] width 28 height 13
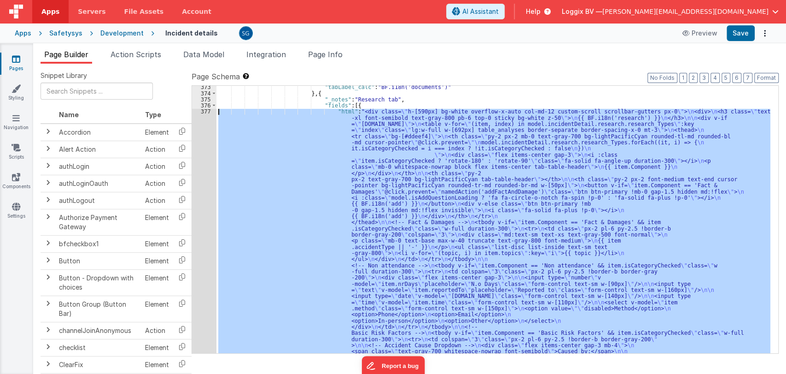
click at [415, 173] on div ""tabLabel_calc" : "BF.i18n('documents')" } , { "_notes" : "Research tab" , "fie…" at bounding box center [493, 219] width 554 height 267
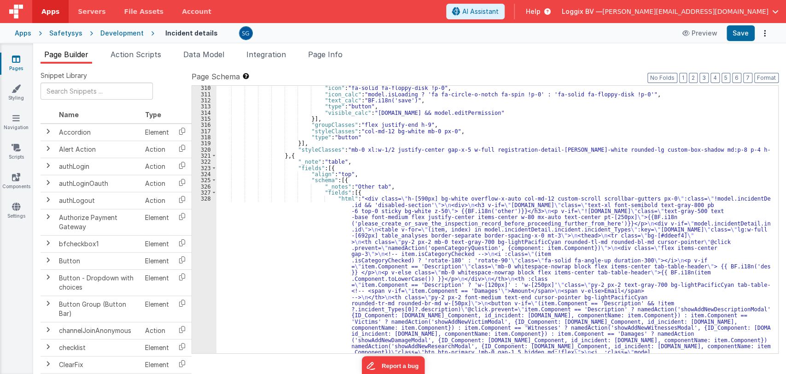
scroll to position [2279, 0]
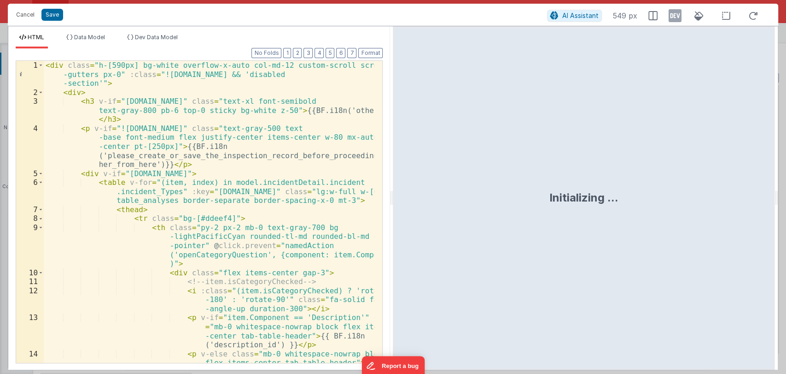
click at [394, 196] on div "Initializing ..." at bounding box center [584, 197] width 382 height 343
drag, startPoint x: 391, startPoint y: 196, endPoint x: 648, endPoint y: 220, distance: 258.1
click at [648, 220] on html "Cancel Save AI Assistant 549 px HTML Data Model Dev Data Model Format 7 6 5 4 3…" at bounding box center [393, 187] width 786 height 374
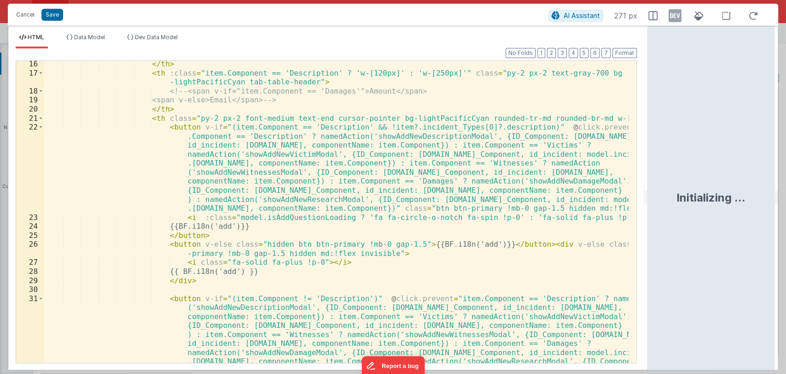
scroll to position [209, 0]
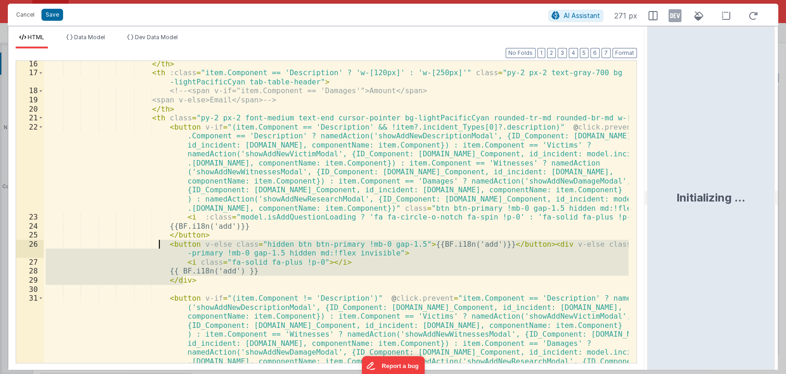
drag, startPoint x: 188, startPoint y: 279, endPoint x: 158, endPoint y: 243, distance: 46.5
click at [158, 243] on div "</ th > < th :class = "item.Component == 'Description' ? 'w-[120px]' : 'w-[250p…" at bounding box center [336, 259] width 585 height 401
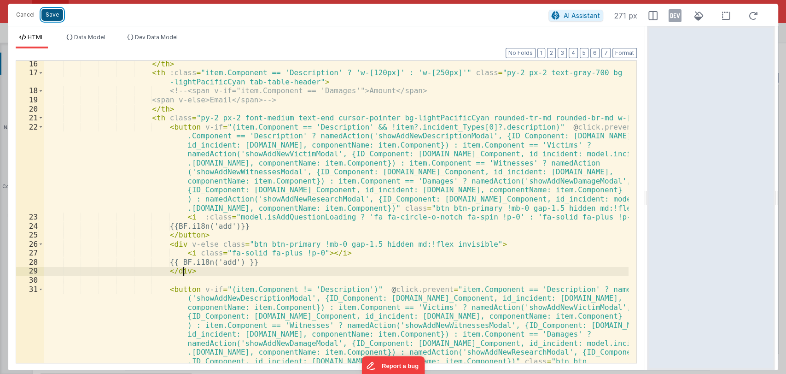
click at [48, 12] on button "Save" at bounding box center [52, 15] width 22 height 12
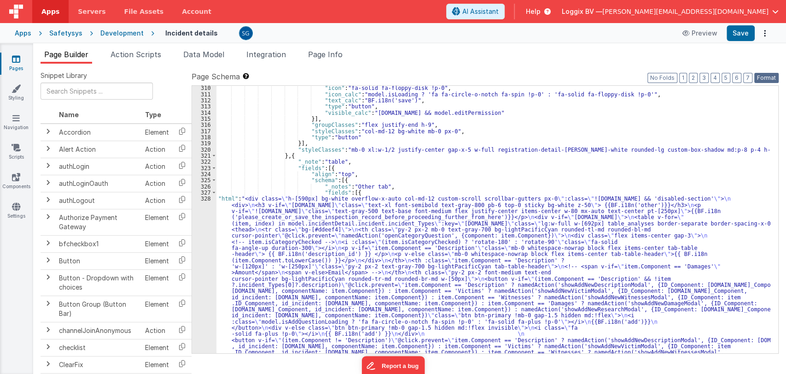
click at [775, 78] on button "Format" at bounding box center [766, 78] width 24 height 10
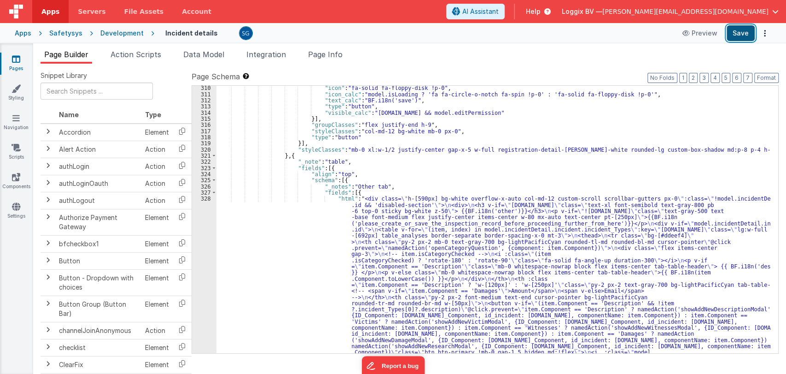
click at [742, 36] on button "Save" at bounding box center [741, 33] width 28 height 16
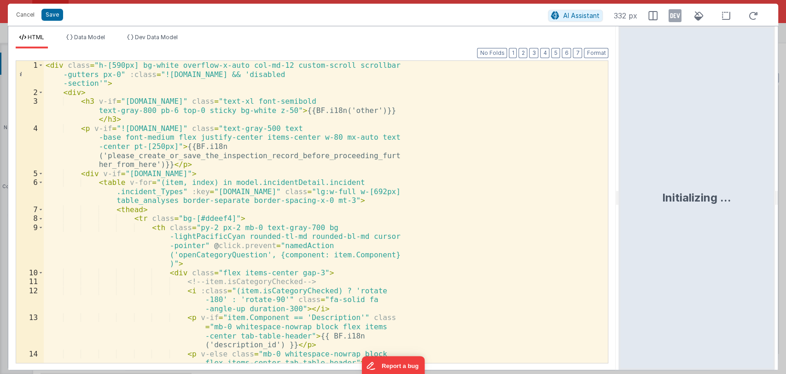
drag, startPoint x: 390, startPoint y: 199, endPoint x: 620, endPoint y: 228, distance: 231.7
click at [620, 228] on html "Cancel Save AI Assistant 332 px HTML Data Model Dev Data Model Format 7 6 5 4 3…" at bounding box center [393, 187] width 786 height 374
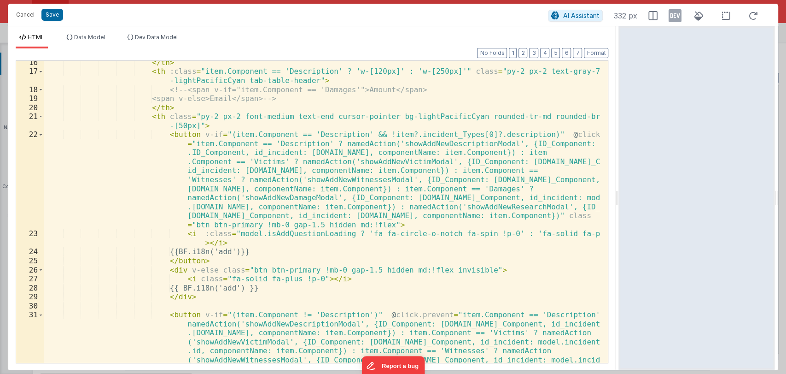
scroll to position [219, 0]
click at [203, 270] on div "</ th > < th :class = "item.Component == 'Description' ? 'w-[120px]' : 'w-[250p…" at bounding box center [322, 263] width 557 height 410
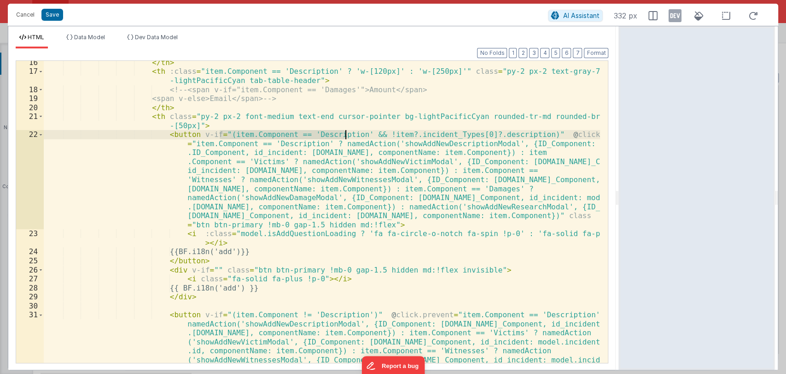
drag, startPoint x: 220, startPoint y: 135, endPoint x: 346, endPoint y: 135, distance: 126.2
click at [346, 135] on div "</ th > < th :class = "item.Component == 'Description' ? 'w-[120px]' : 'w-[250p…" at bounding box center [322, 263] width 557 height 410
click at [202, 269] on div "</ th > < th :class = "item.Component == 'Description' ? 'w-[120px]' : 'w-[250p…" at bounding box center [322, 263] width 557 height 410
drag, startPoint x: 191, startPoint y: 134, endPoint x: 517, endPoint y: 134, distance: 326.1
click at [517, 134] on div "</ th > < th :class = "item.Component == 'Description' ? 'w-[120px]' : 'w-[250p…" at bounding box center [322, 263] width 557 height 410
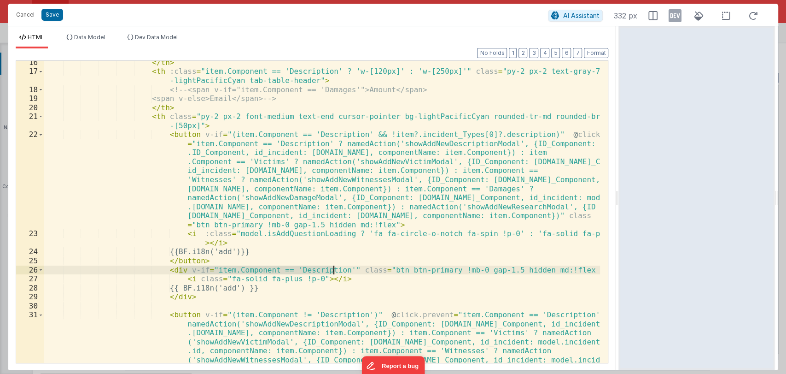
drag, startPoint x: 179, startPoint y: 269, endPoint x: 333, endPoint y: 270, distance: 154.8
click at [333, 270] on div "</ th > < th :class = "item.Component == 'Description' ? 'w-[120px]' : 'w-[250p…" at bounding box center [322, 263] width 557 height 410
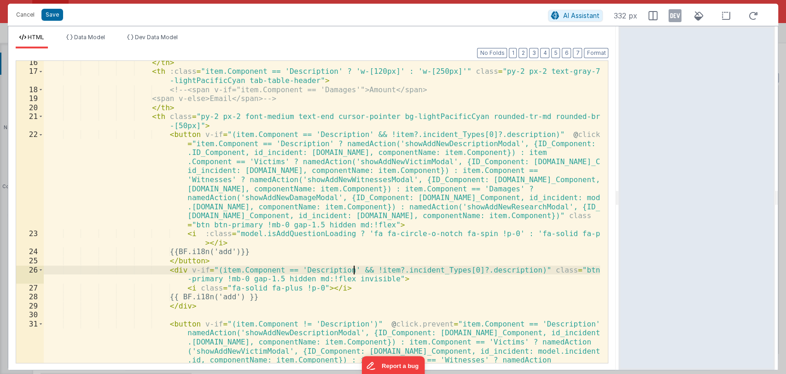
click at [352, 269] on div "</ th > < th :class = "item.Component == 'Description' ? 'w-[120px]' : 'w-[250p…" at bounding box center [322, 263] width 557 height 410
click at [52, 15] on button "Save" at bounding box center [52, 15] width 22 height 12
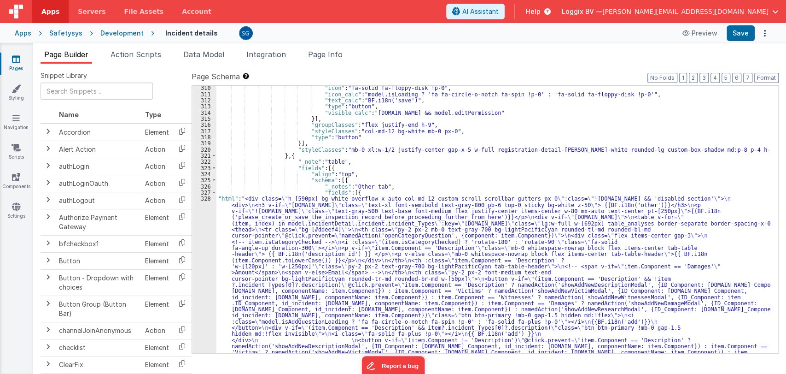
click at [765, 83] on div "Page Schema Shortcuts: Find: command-f Fold: command-option-L Unfold: command-o…" at bounding box center [485, 211] width 587 height 281
click at [765, 82] on button "Format" at bounding box center [766, 78] width 24 height 10
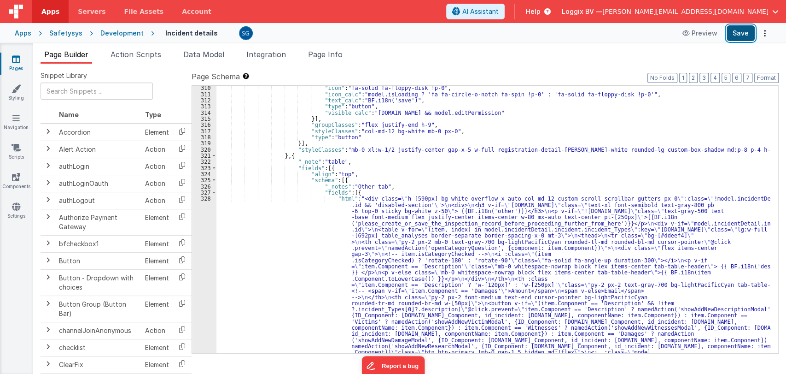
click at [746, 32] on button "Save" at bounding box center [741, 33] width 28 height 16
click at [12, 67] on link "Pages" at bounding box center [16, 63] width 33 height 18
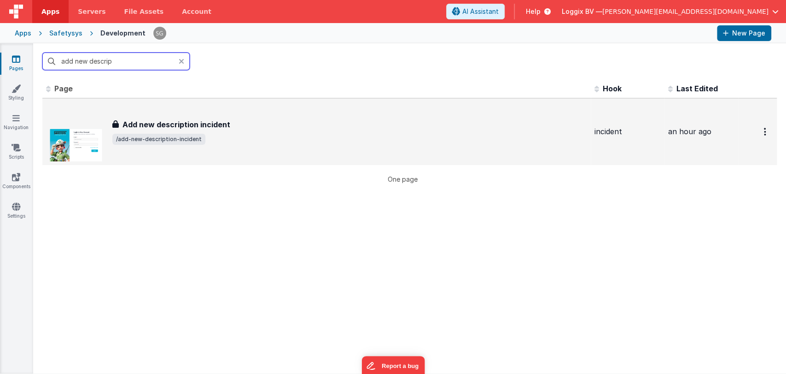
type input "add new descrip"
click at [164, 117] on div "Add new description incident Add new description incident /add-new-description-…" at bounding box center [316, 131] width 541 height 59
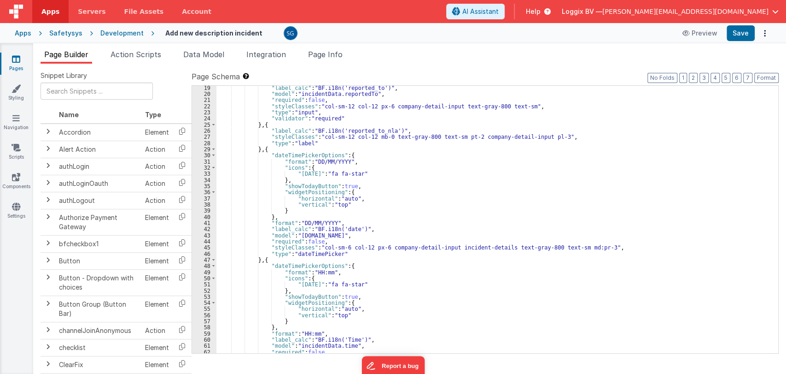
scroll to position [123, 0]
click at [372, 129] on div ""label_calc" : "BF.i18n('reported_to')" , "model" : "incidentData.reportedTo" ,…" at bounding box center [493, 225] width 554 height 280
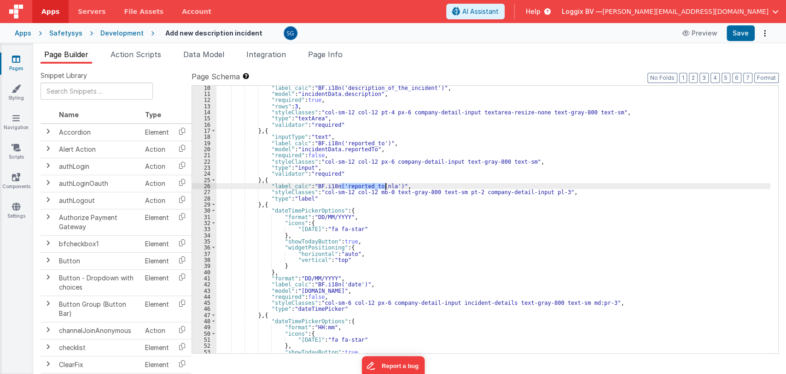
scroll to position [69, 0]
click at [372, 142] on div ""label_calc" : "BF.i18n('description_of_the_incident')" , "model" : "incidentDa…" at bounding box center [493, 224] width 554 height 280
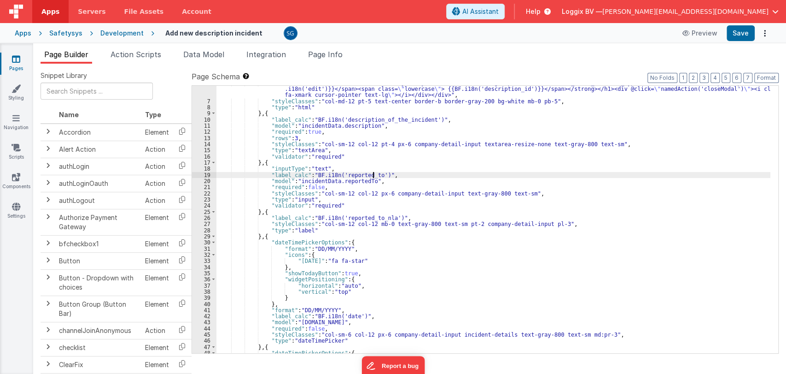
scroll to position [36, 0]
click at [355, 177] on div ""html" : "<div class= \" flex items-center justify-between \" ><h1><strong><spa…" at bounding box center [493, 226] width 554 height 292
click at [373, 175] on div ""html" : "<div class= \" flex items-center justify-between \" ><h1><strong><spa…" at bounding box center [493, 219] width 554 height 267
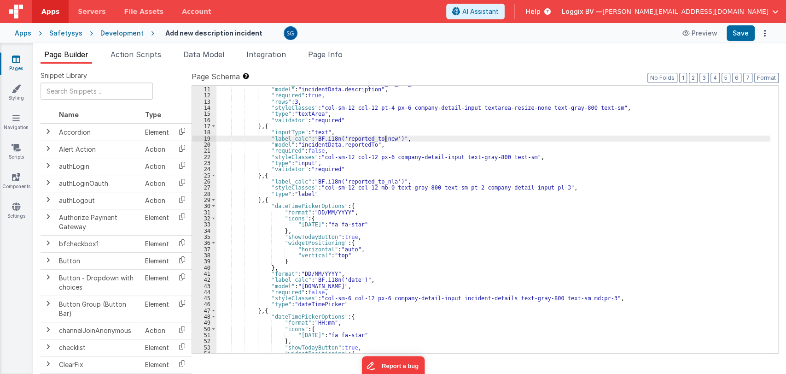
scroll to position [69, 0]
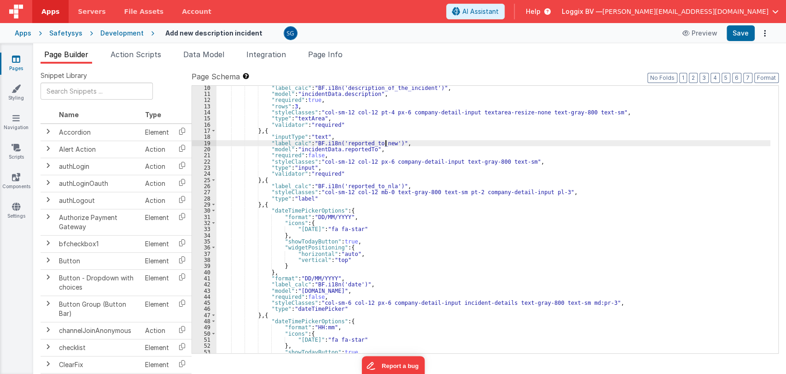
click at [387, 185] on div ""label_calc" : "BF.i18n('description_of_the_incident')" , "model" : "incidentDa…" at bounding box center [493, 225] width 554 height 280
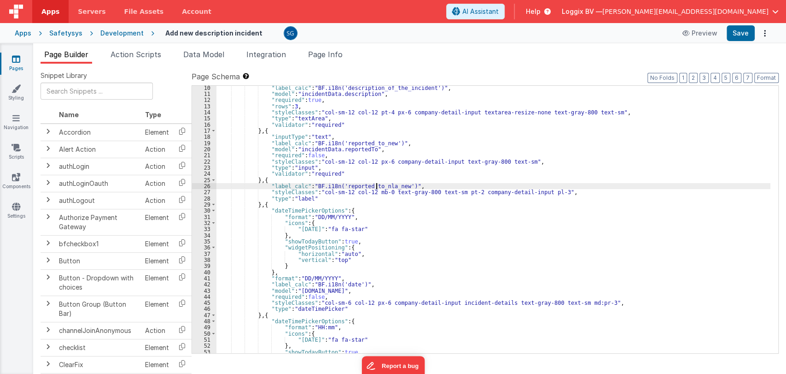
click at [376, 187] on div ""label_calc" : "BF.i18n('description_of_the_incident')" , "model" : "incidentDa…" at bounding box center [493, 225] width 554 height 280
click at [735, 38] on button "Save" at bounding box center [741, 33] width 28 height 16
click at [18, 59] on icon at bounding box center [16, 58] width 8 height 9
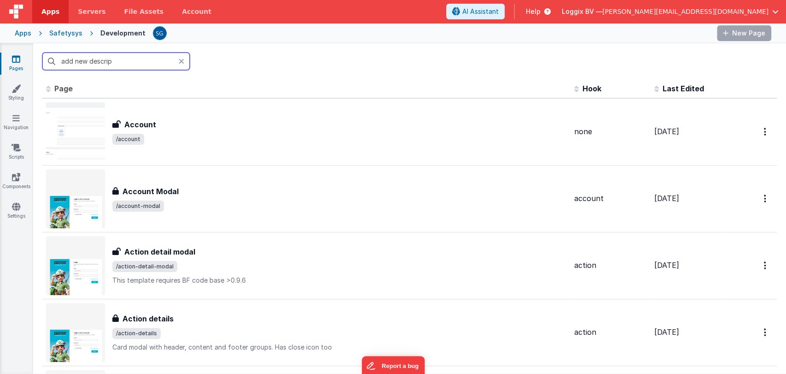
click at [154, 61] on input "add new descrip" at bounding box center [115, 62] width 147 height 18
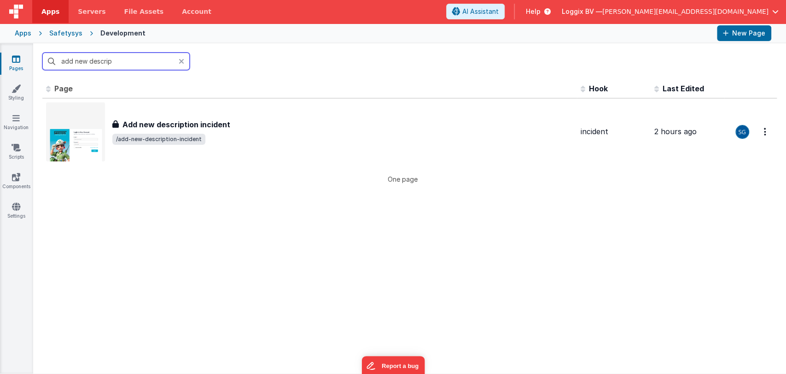
click at [154, 61] on input "add new descrip" at bounding box center [115, 62] width 147 height 18
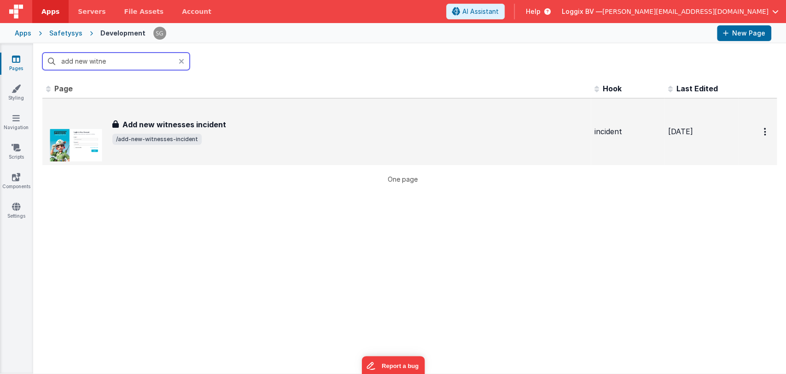
type input "add new witne"
click at [192, 129] on h3 "Add new witnesses incident" at bounding box center [175, 124] width 104 height 11
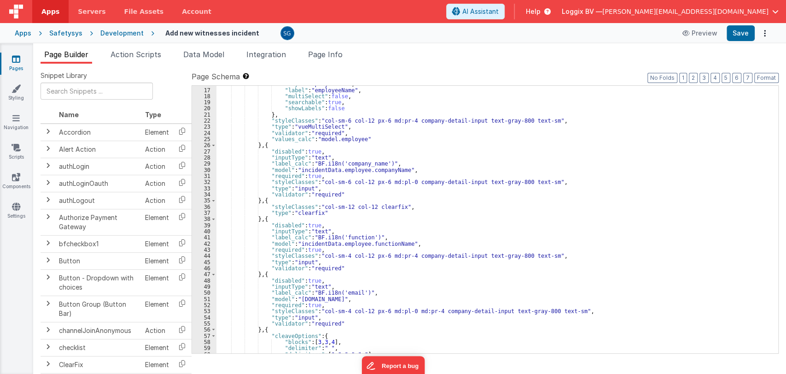
scroll to position [109, 0]
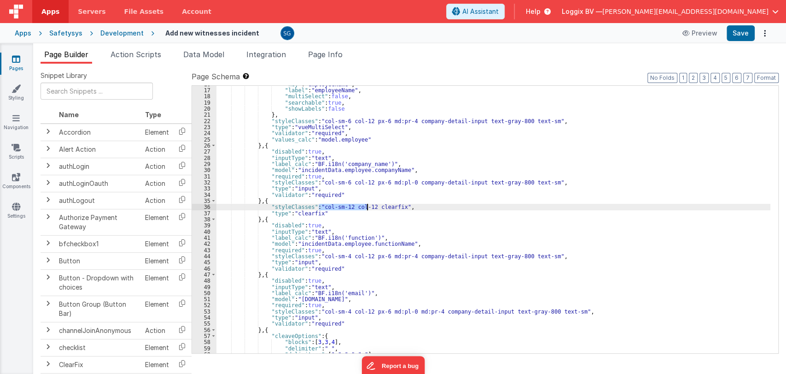
drag, startPoint x: 318, startPoint y: 206, endPoint x: 368, endPoint y: 209, distance: 49.8
click at [368, 209] on div ""key" : "employeeName" , "label" : "employeeName" , "multiSelect" : false , "se…" at bounding box center [493, 221] width 554 height 280
click at [397, 209] on div ""key" : "employeeName" , "label" : "employeeName" , "multiSelect" : false , "se…" at bounding box center [493, 221] width 554 height 280
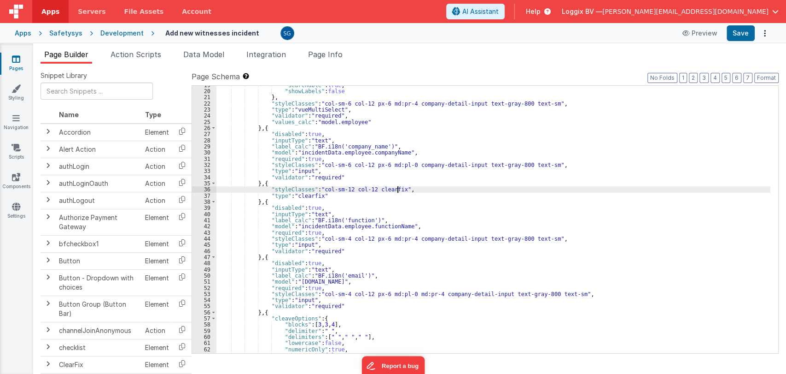
scroll to position [127, 0]
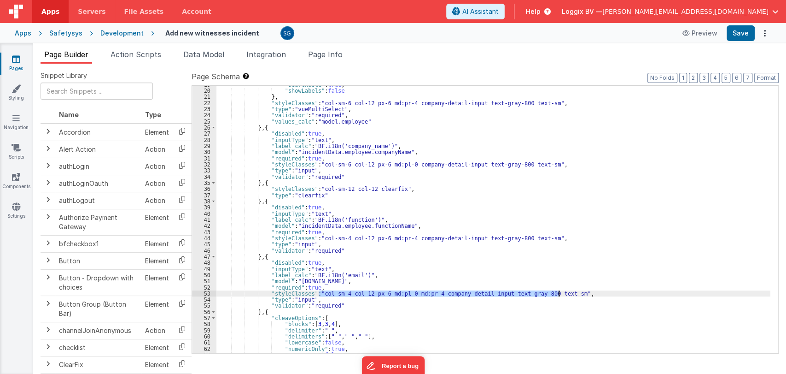
drag, startPoint x: 320, startPoint y: 295, endPoint x: 560, endPoint y: 296, distance: 240.4
click at [560, 296] on div ""searchable" : true , "showLabels" : false } , "styleClasses" : "col-sm-6 col-1…" at bounding box center [493, 222] width 554 height 280
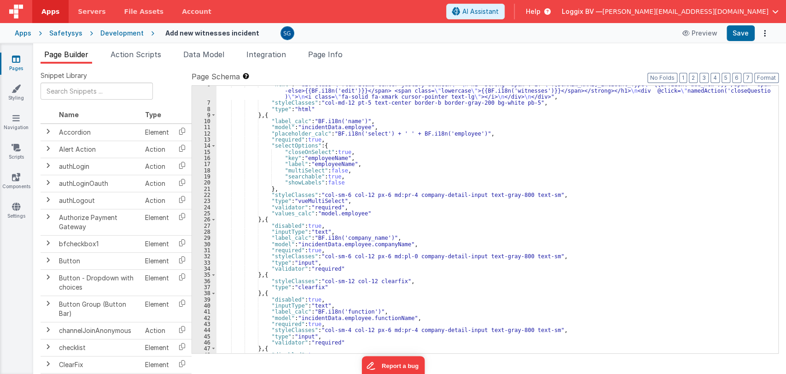
scroll to position [35, 0]
drag, startPoint x: 318, startPoint y: 193, endPoint x: 534, endPoint y: 196, distance: 216.0
click at [534, 196] on div ""html" : "<div class= \" flex items-center justify-between \" > \n <h1><strong>…" at bounding box center [493, 227] width 554 height 292
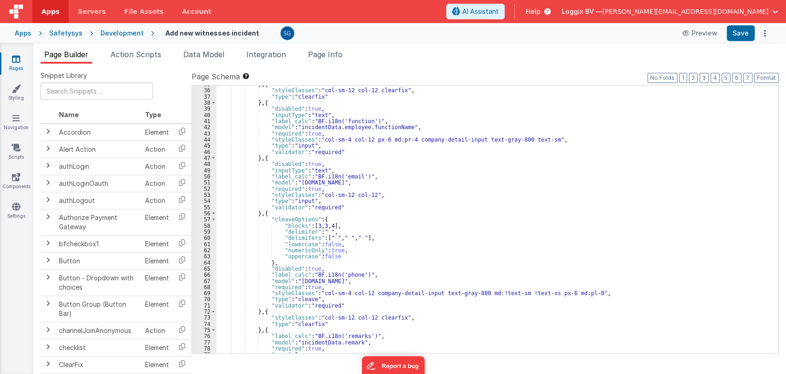
scroll to position [226, 0]
click at [319, 292] on div "} , { "styleClasses" : "col-sm-12 col-12 clearfix" , "type" : "clearfix" } , { …" at bounding box center [493, 221] width 554 height 280
drag, startPoint x: 318, startPoint y: 293, endPoint x: 575, endPoint y: 295, distance: 257.0
click at [575, 295] on div "} , { "styleClasses" : "col-sm-12 col-12 clearfix" , "type" : "clearfix" } , { …" at bounding box center [493, 221] width 554 height 280
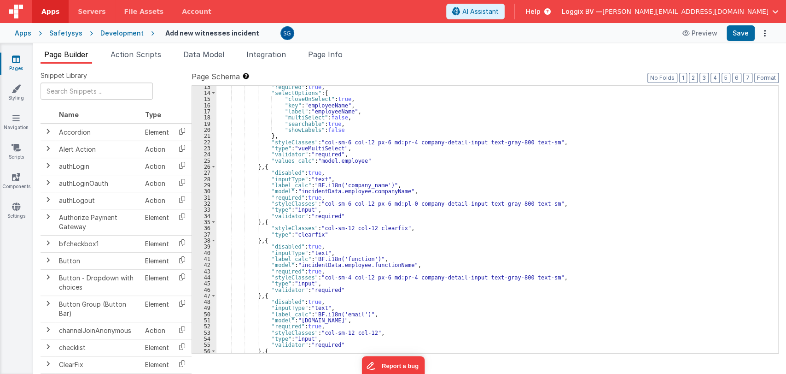
scroll to position [88, 0]
click at [500, 183] on div ""required" : true , "selectOptions" : { "closeOnSelect" : true , "key" : "emplo…" at bounding box center [493, 224] width 554 height 280
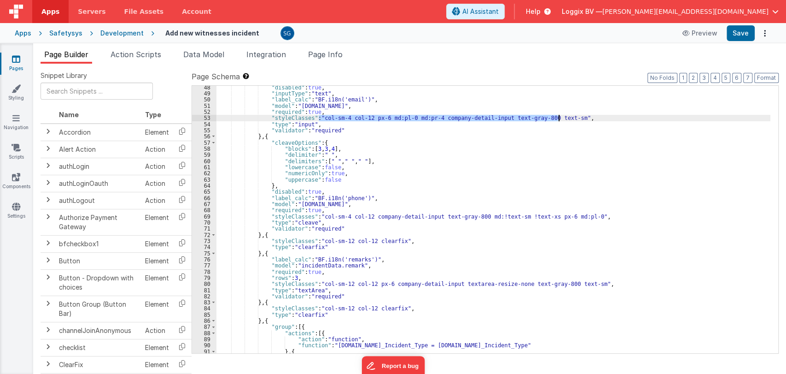
scroll to position [302, 0]
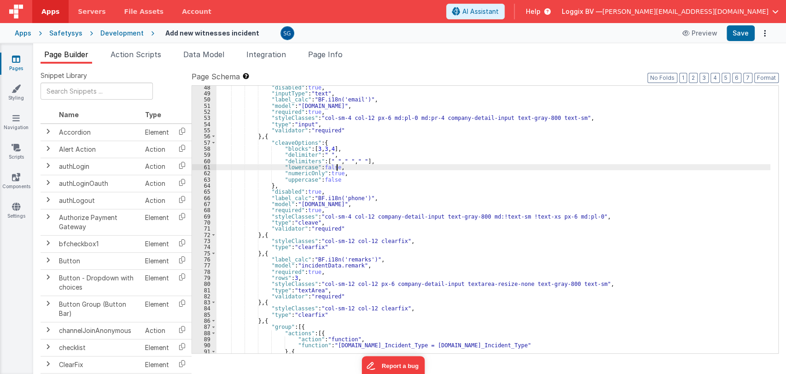
click at [425, 165] on div ""disabled" : true , "inputType" : "text" , "label_calc" : "BF.i18n('email')" , …" at bounding box center [493, 224] width 554 height 280
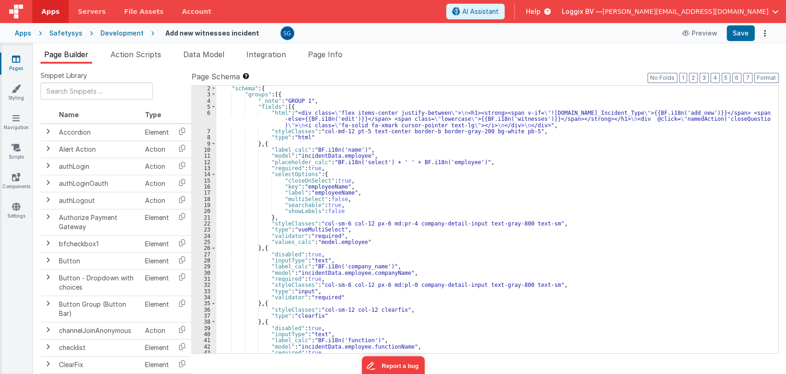
scroll to position [6, 0]
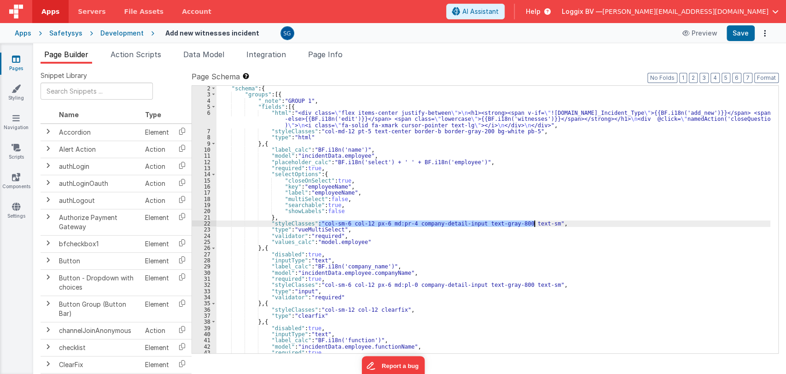
drag, startPoint x: 320, startPoint y: 222, endPoint x: 534, endPoint y: 225, distance: 214.6
click at [534, 225] on div ""schema" : { "groups" : [{ "_note" : "GROUP 1" , "fields" : [{ "html" : "<div c…" at bounding box center [493, 225] width 554 height 280
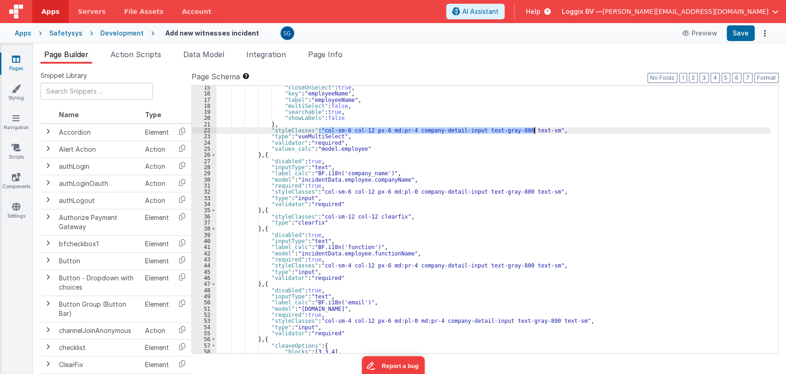
scroll to position [99, 0]
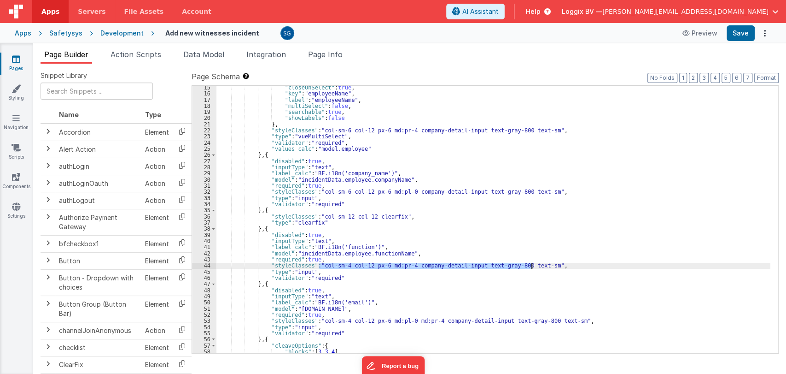
drag, startPoint x: 320, startPoint y: 267, endPoint x: 534, endPoint y: 266, distance: 214.6
click at [534, 266] on div ""closeOnSelect" : true , "key" : "employeeName" , "label" : "employeeName" , "m…" at bounding box center [493, 224] width 554 height 280
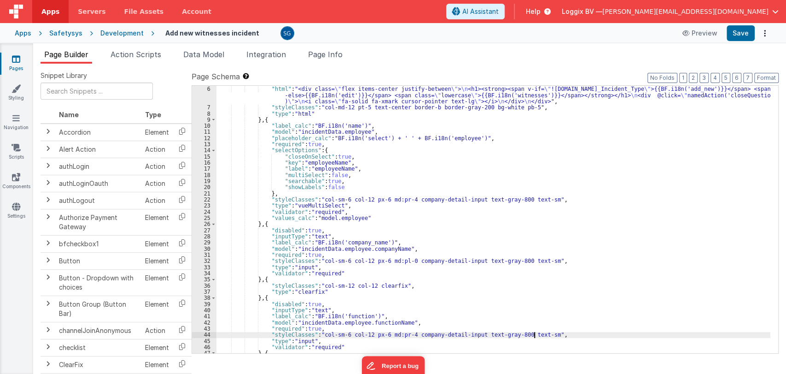
scroll to position [33, 0]
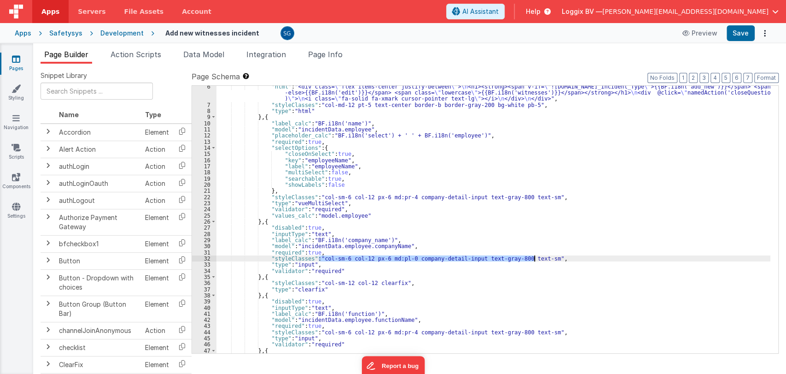
drag, startPoint x: 320, startPoint y: 258, endPoint x: 533, endPoint y: 259, distance: 213.7
click at [533, 259] on div ""html" : "<div class= \" flex items-center justify-between \" > \n <h1><strong>…" at bounding box center [493, 229] width 554 height 292
click at [460, 258] on div ""html" : "<div class= \" flex items-center justify-between \" > \n <h1><strong>…" at bounding box center [493, 219] width 554 height 267
click at [551, 259] on div ""html" : "<div class= \" flex items-center justify-between \" > \n <h1><strong>…" at bounding box center [493, 229] width 554 height 292
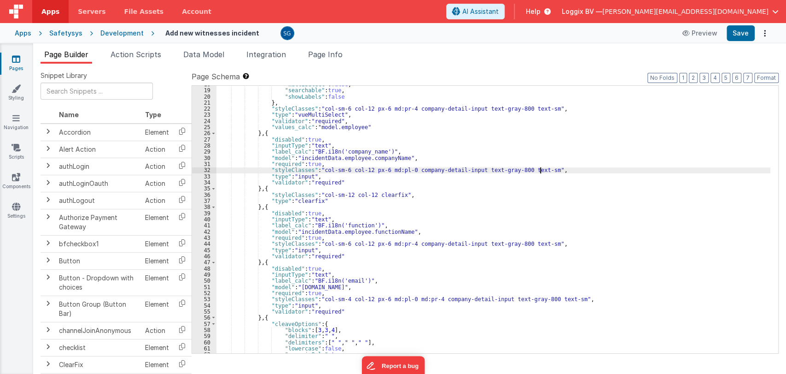
scroll to position [126, 0]
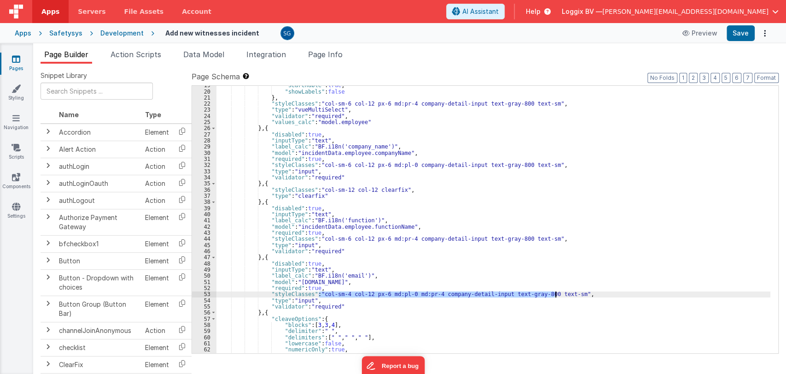
drag, startPoint x: 319, startPoint y: 294, endPoint x: 558, endPoint y: 294, distance: 239.0
click at [558, 294] on div ""searchable" : true , "showLabels" : false } , "styleClasses" : "col-sm-6 col-1…" at bounding box center [493, 222] width 554 height 280
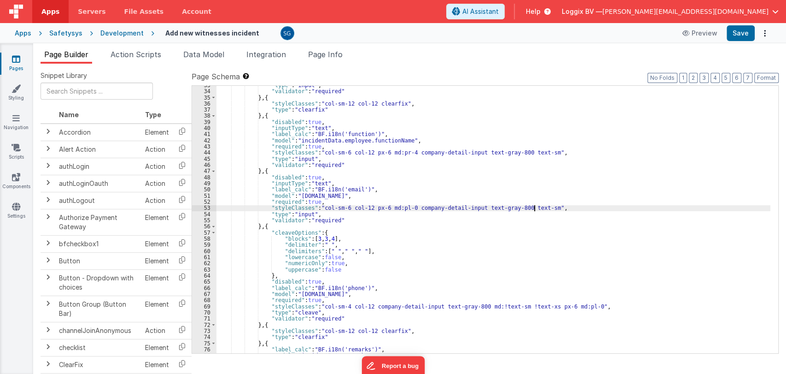
scroll to position [213, 0]
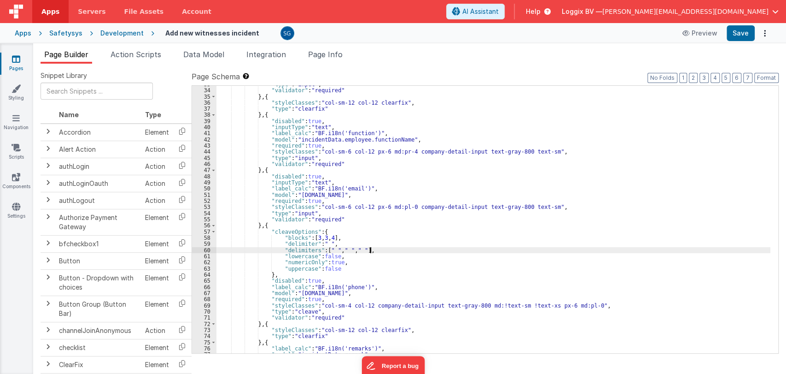
click at [472, 250] on div ""type" : "input" , "validator" : "required" } , { "styleClasses" : "col-sm-12 c…" at bounding box center [493, 221] width 554 height 280
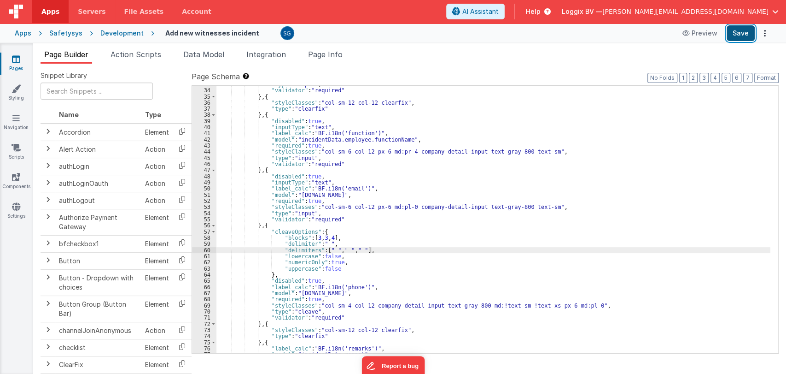
click at [733, 40] on button "Save" at bounding box center [741, 33] width 28 height 16
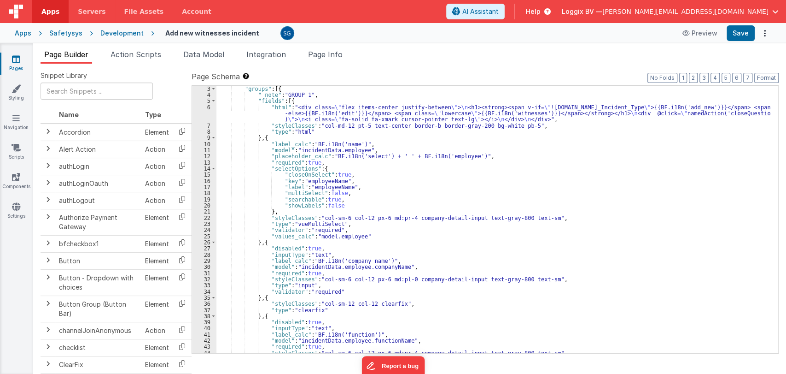
scroll to position [0, 0]
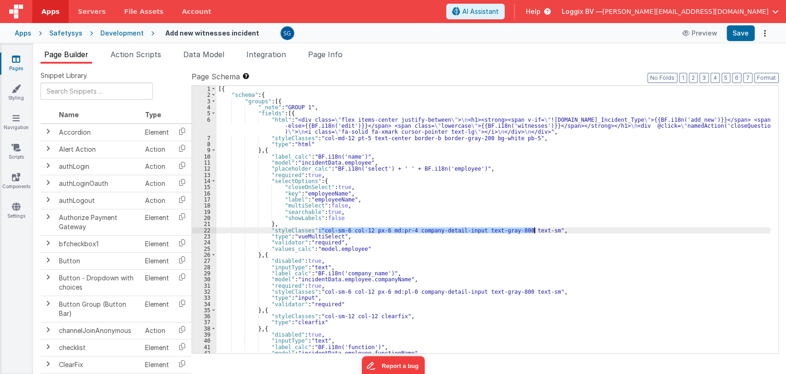
drag, startPoint x: 318, startPoint y: 231, endPoint x: 535, endPoint y: 232, distance: 217.4
click at [535, 232] on div "[{ "schema" : { "groups" : [{ "_note" : "GROUP 1" , "fields" : [{ "html" : "<di…" at bounding box center [493, 226] width 554 height 280
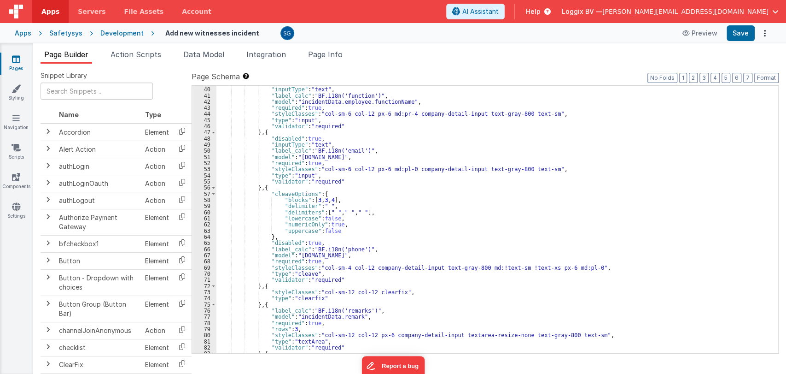
scroll to position [251, 0]
click at [320, 266] on div ""disabled" : true , "inputType" : "text" , "label_calc" : "BF.i18n('function')"…" at bounding box center [493, 220] width 554 height 280
drag, startPoint x: 319, startPoint y: 267, endPoint x: 574, endPoint y: 269, distance: 255.2
click at [574, 269] on div ""disabled" : true , "inputType" : "text" , "label_calc" : "BF.i18n('function')"…" at bounding box center [493, 220] width 554 height 280
click at [739, 34] on button "Save" at bounding box center [741, 33] width 28 height 16
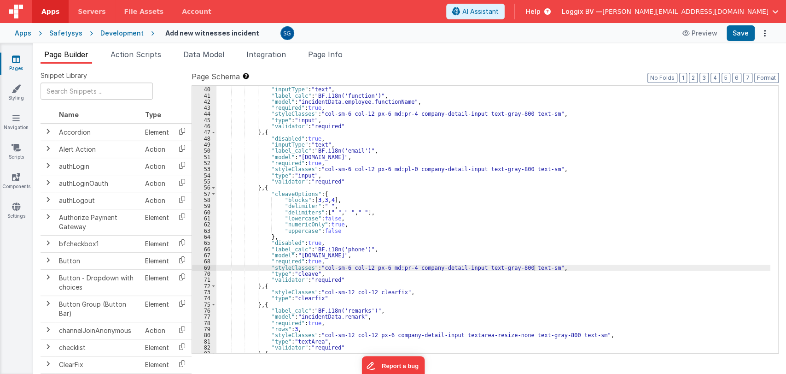
click at [421, 155] on div ""disabled" : true , "inputType" : "text" , "label_calc" : "BF.i18n('function')"…" at bounding box center [493, 220] width 554 height 280
click at [15, 65] on link "Pages" at bounding box center [16, 63] width 33 height 18
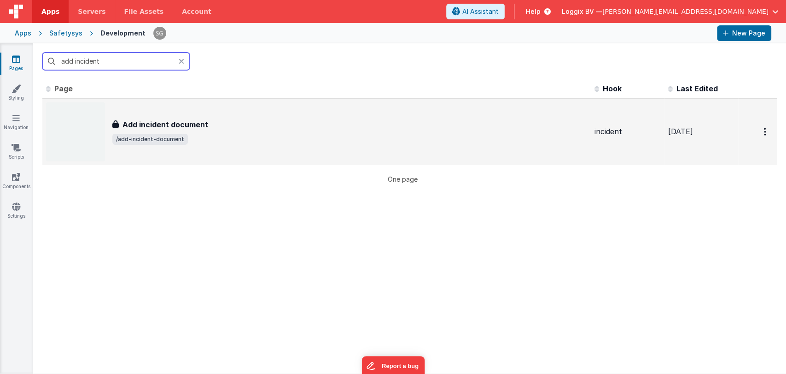
type input "add incident"
click at [168, 121] on h3 "Add incident document" at bounding box center [166, 124] width 86 height 11
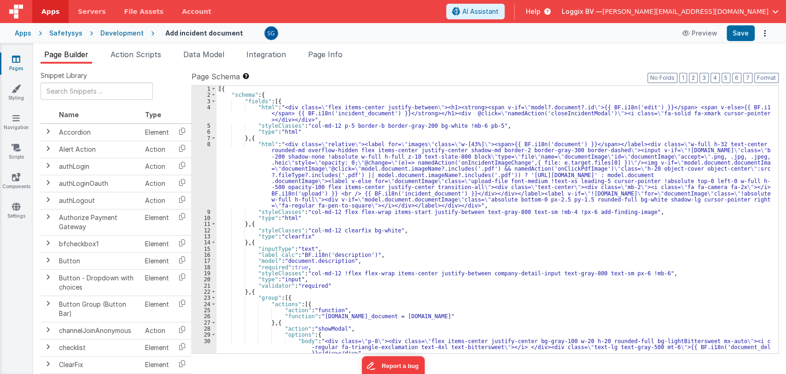
click at [442, 232] on div "[{ "schema" : { "fields" : [{ "html" : "<div class= \" flex items-center justif…" at bounding box center [493, 226] width 554 height 280
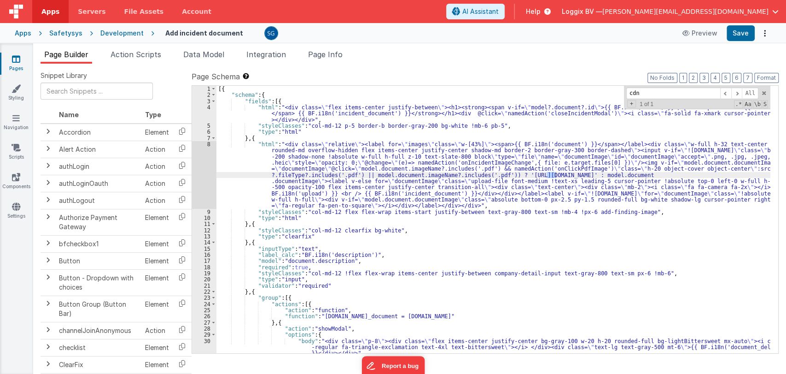
type input "cdn"
click at [508, 173] on div "[{ "schema" : { "fields" : [{ "html" : "<div class= \" flex items-center justif…" at bounding box center [493, 226] width 554 height 280
drag, startPoint x: 506, startPoint y: 173, endPoint x: 683, endPoint y: 174, distance: 176.4
click at [683, 174] on div "[{ "schema" : { "fields" : [{ "html" : "<div class= \" flex items-center justif…" at bounding box center [493, 226] width 554 height 280
click at [742, 36] on button "Save" at bounding box center [741, 33] width 28 height 16
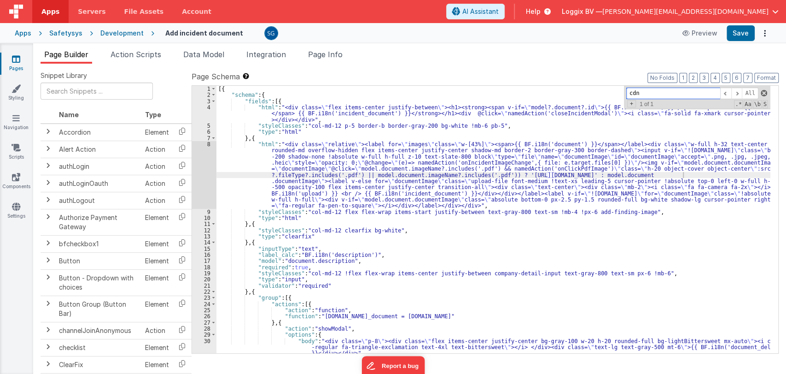
click at [764, 93] on span at bounding box center [764, 93] width 6 height 6
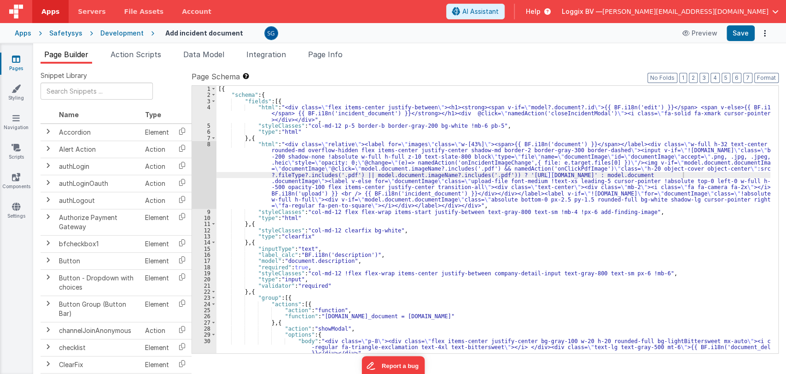
click at [16, 56] on icon at bounding box center [16, 58] width 8 height 9
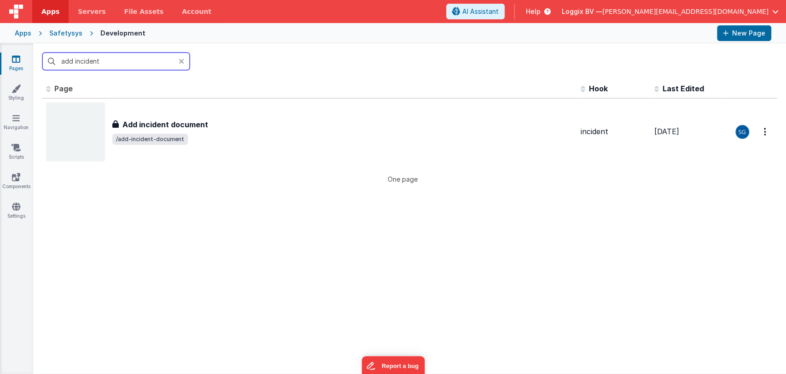
click at [146, 58] on input "add incident" at bounding box center [115, 62] width 147 height 18
type input "add"
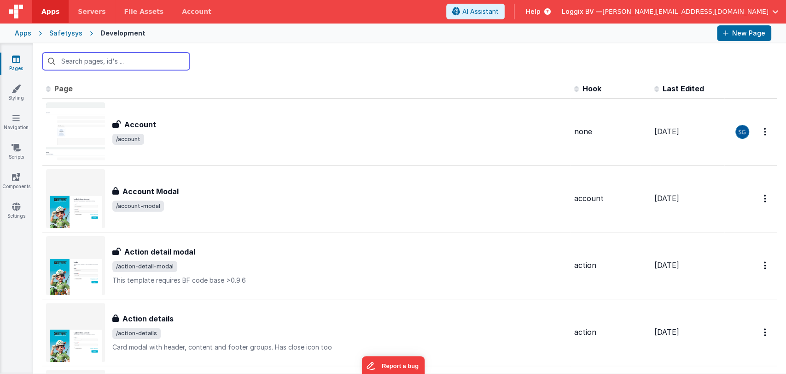
click at [146, 58] on input "text" at bounding box center [115, 62] width 147 height 18
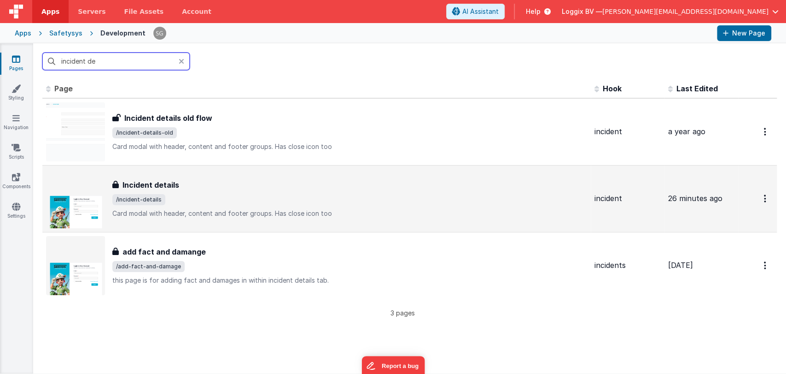
type input "incident de"
click at [170, 192] on div "Incident details Incident details /incident-details Card modal with header, con…" at bounding box center [349, 198] width 475 height 39
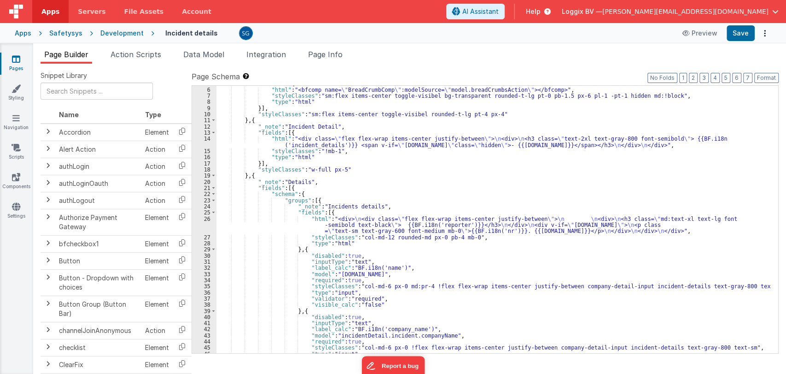
scroll to position [29, 0]
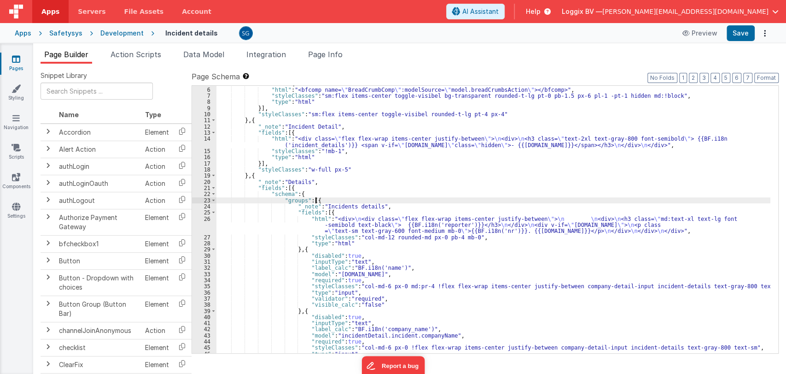
click at [409, 197] on div ""fields" : [{ "html" : "<bfcomp name= \" BreadCrumbComp \" :modelSource= \" mod…" at bounding box center [493, 220] width 554 height 280
click at [404, 201] on div ""fields" : [{ "html" : "<bfcomp name= \" BreadCrumbComp \" :modelSource= \" mod…" at bounding box center [493, 220] width 554 height 280
click at [402, 203] on div ""fields" : [{ "html" : "<bfcomp name= \" BreadCrumbComp \" :modelSource= \" mod…" at bounding box center [493, 220] width 554 height 280
click at [400, 206] on div ""fields" : [{ "html" : "<bfcomp name= \" BreadCrumbComp \" :modelSource= \" mod…" at bounding box center [493, 220] width 554 height 280
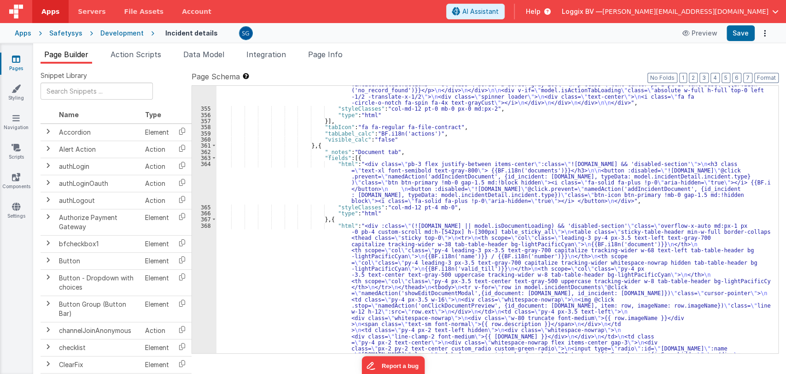
scroll to position [3532, 0]
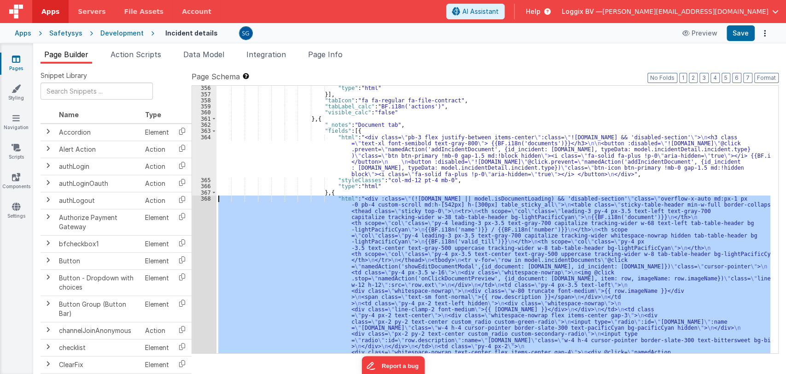
click at [207, 197] on div "368" at bounding box center [204, 296] width 24 height 203
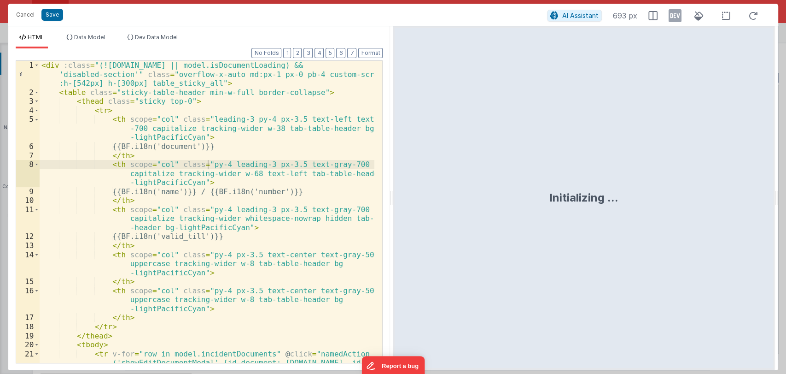
drag, startPoint x: 391, startPoint y: 196, endPoint x: 785, endPoint y: 194, distance: 393.8
click at [785, 194] on html "Cancel Save AI Assistant 693 px HTML Data Model Dev Data Model Format 7 6 5 4 3…" at bounding box center [393, 187] width 786 height 374
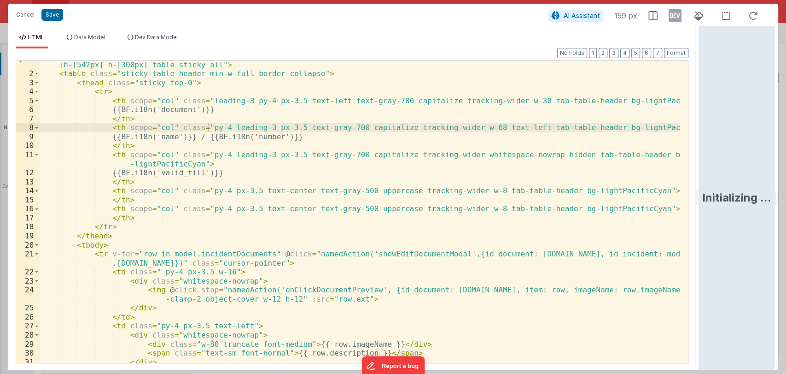
scroll to position [0, 0]
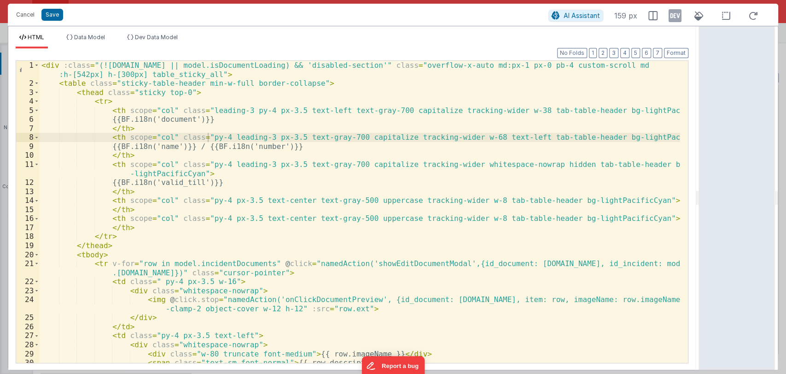
click at [268, 146] on div "< div :class = "(!model.incidentDetail.incident.id || model.isDocumentLoading) …" at bounding box center [360, 225] width 641 height 329
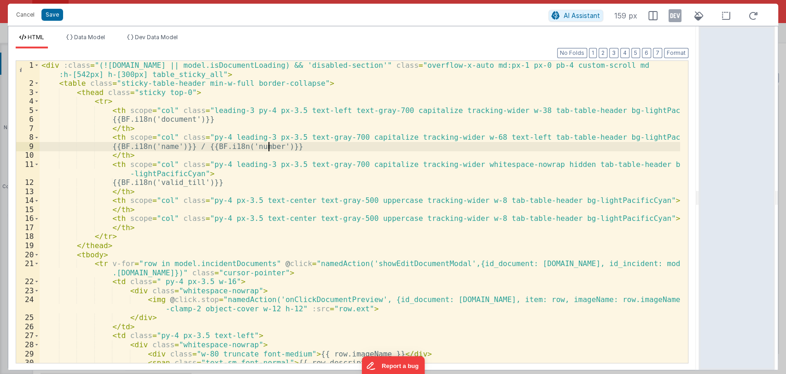
click at [268, 146] on div "< div :class = "(!model.incidentDetail.incident.id || model.isDocumentLoading) …" at bounding box center [360, 225] width 641 height 329
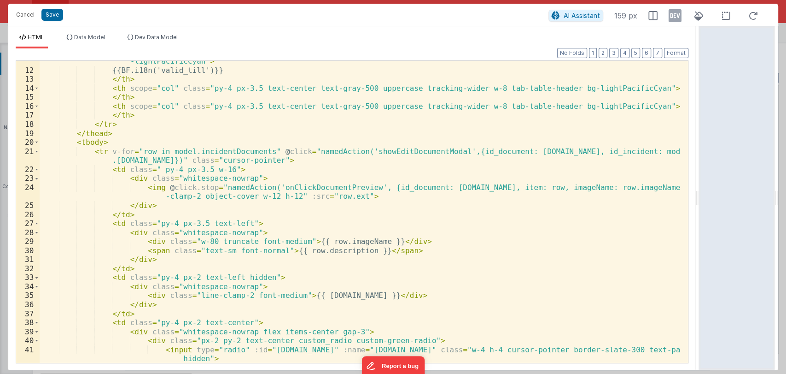
scroll to position [113, 0]
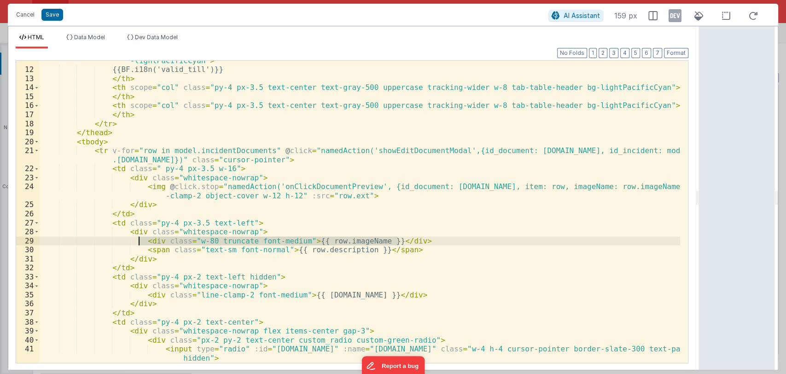
drag, startPoint x: 406, startPoint y: 238, endPoint x: 139, endPoint y: 242, distance: 266.7
click at [139, 242] on div "< th scope = "col" class = "py-4 leading-3 px-3.5 text-gray-700 capitalize trac…" at bounding box center [360, 211] width 641 height 329
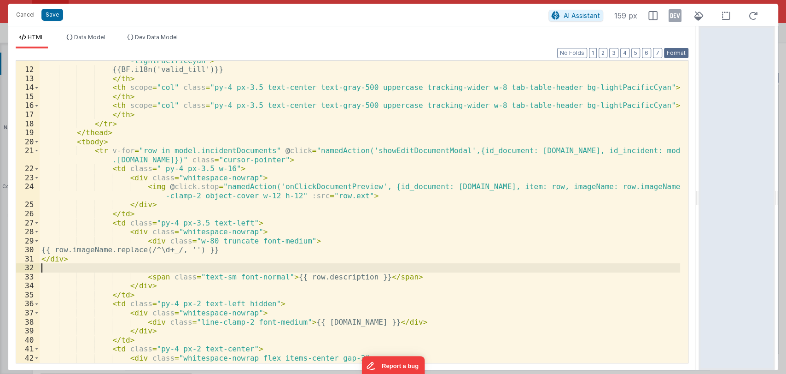
click at [681, 53] on button "Format" at bounding box center [676, 53] width 24 height 10
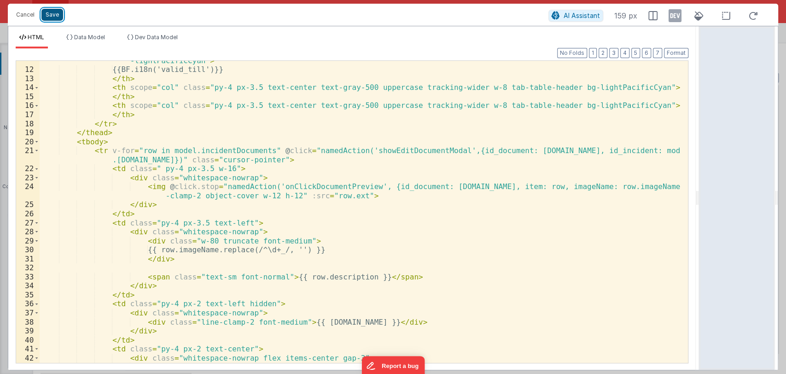
click at [54, 16] on button "Save" at bounding box center [52, 15] width 22 height 12
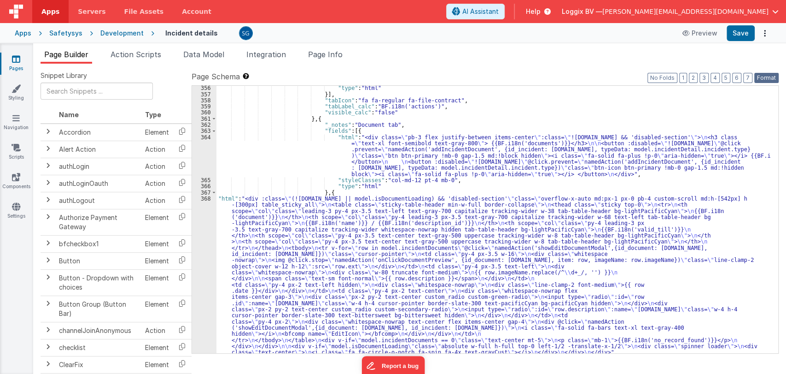
click at [771, 75] on button "Format" at bounding box center [766, 78] width 24 height 10
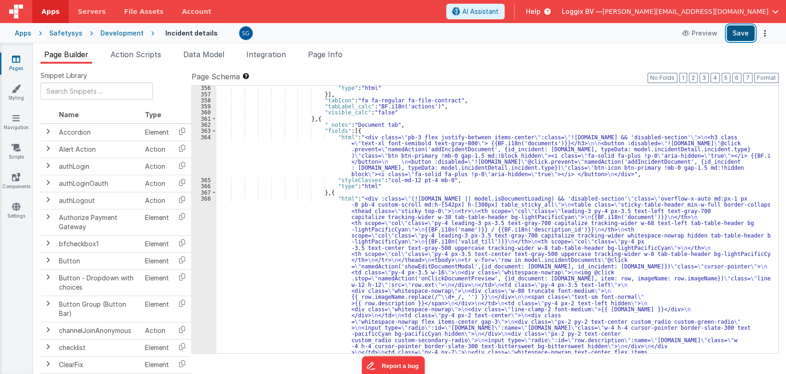
click at [737, 26] on button "Save" at bounding box center [741, 33] width 28 height 16
click at [17, 63] on icon at bounding box center [16, 58] width 8 height 9
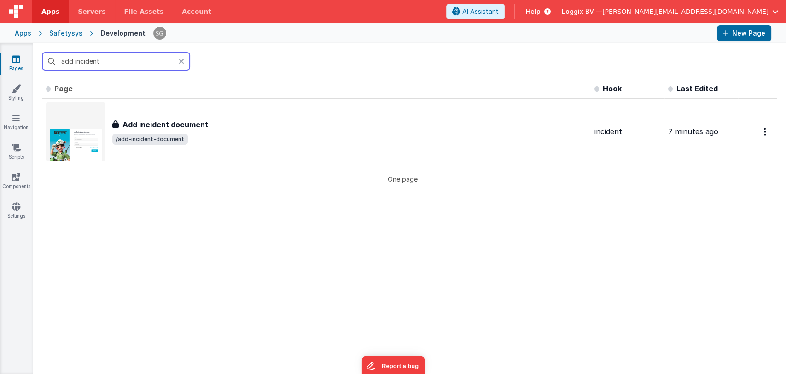
type input "add incident"
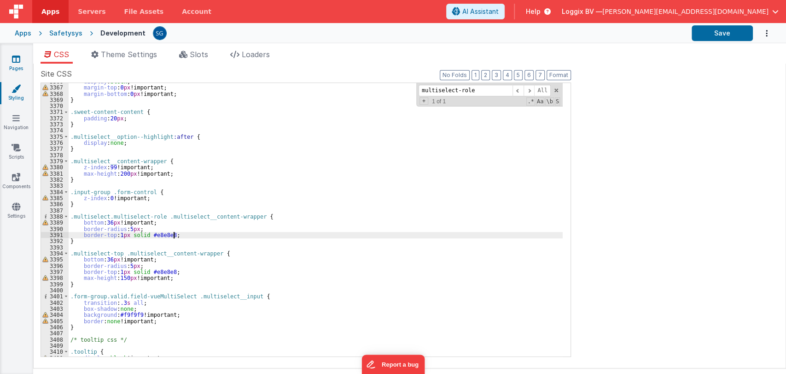
scroll to position [10080, 0]
click at [135, 12] on span "File Assets" at bounding box center [144, 11] width 40 height 9
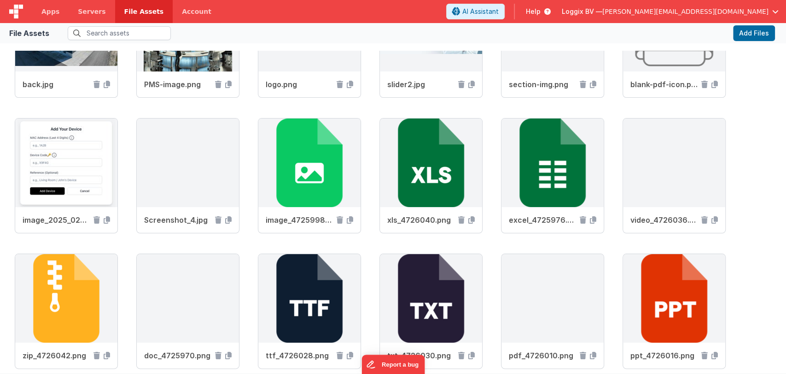
scroll to position [2310, 0]
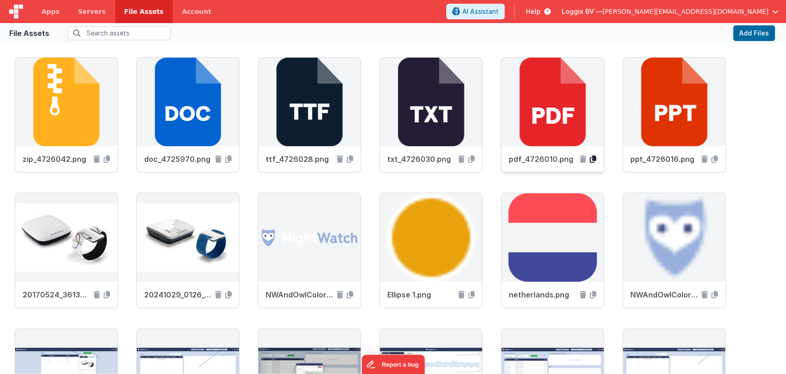
click at [593, 157] on icon at bounding box center [593, 158] width 6 height 7
click at [591, 156] on icon at bounding box center [593, 158] width 6 height 7
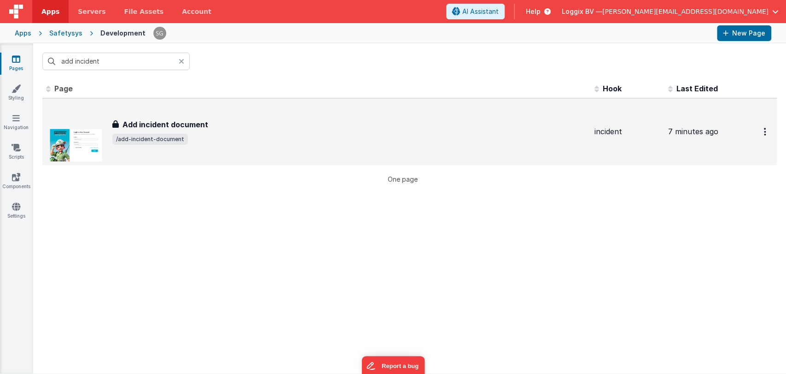
type input "add incident"
click at [185, 126] on h3 "Add incident document" at bounding box center [166, 124] width 86 height 11
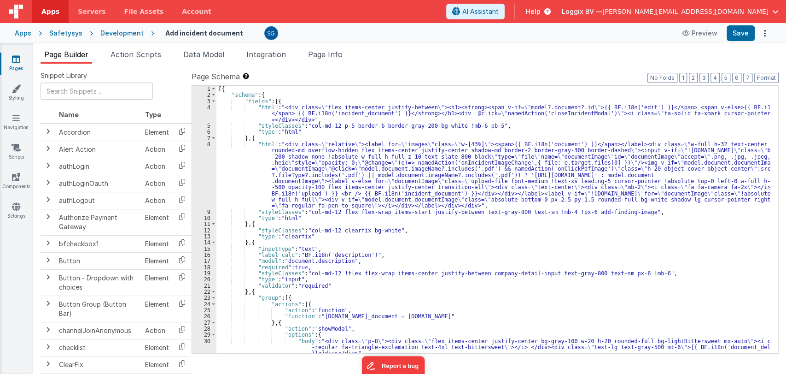
click at [422, 232] on div "[{ "schema" : { "fields" : [{ "html" : "<div class= \" flex items-center justif…" at bounding box center [493, 226] width 554 height 280
click at [361, 253] on div "[{ "schema" : { "fields" : [{ "html" : "<div class= \" flex items-center justif…" at bounding box center [493, 226] width 554 height 280
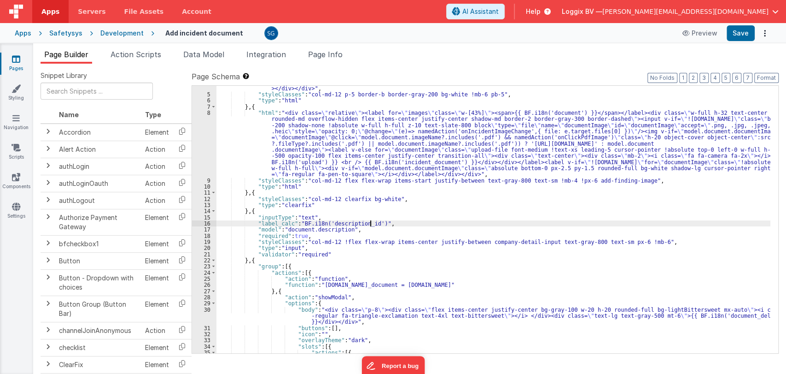
scroll to position [32, 0]
click at [745, 29] on button "Save" at bounding box center [741, 33] width 28 height 16
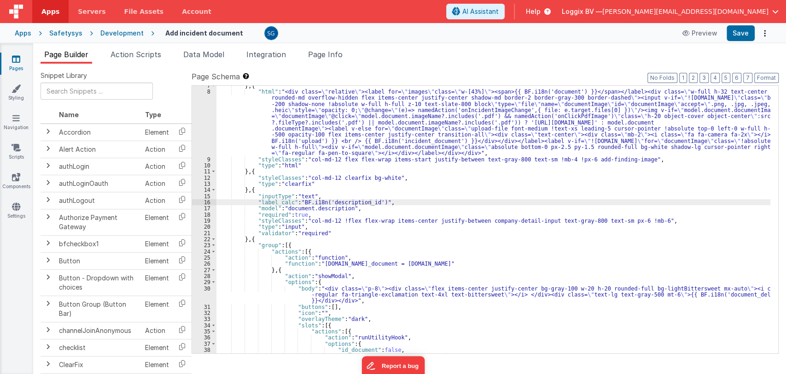
scroll to position [53, 0]
click at [659, 222] on div "} , { "html" : "<div class= \" relative \" ><label for= \" images \" class= \" …" at bounding box center [493, 222] width 554 height 280
click at [455, 259] on div "} , { "html" : "<div class= \" relative \" ><label for= \" images \" class= \" …" at bounding box center [493, 222] width 554 height 280
click at [448, 263] on div "} , { "html" : "<div class= \" relative \" ><label for= \" images \" class= \" …" at bounding box center [493, 219] width 554 height 267
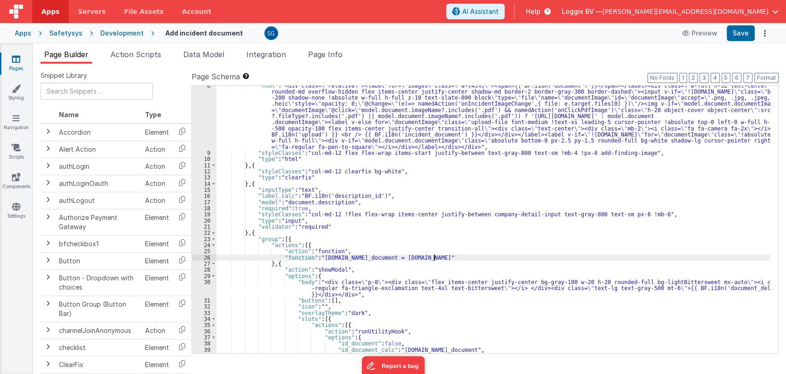
scroll to position [67, 0]
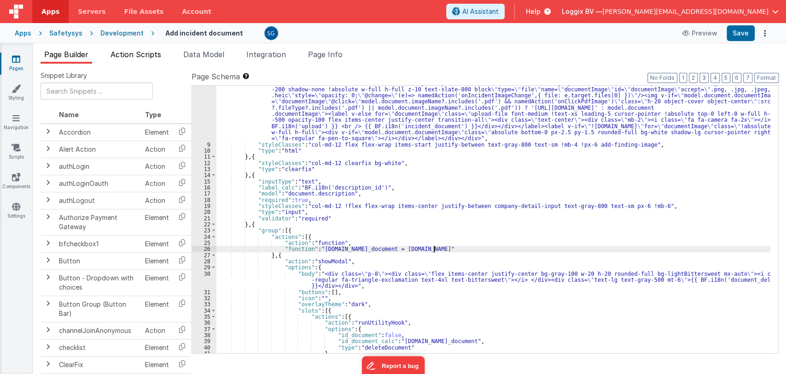
click at [128, 58] on li "Action Scripts" at bounding box center [136, 56] width 58 height 15
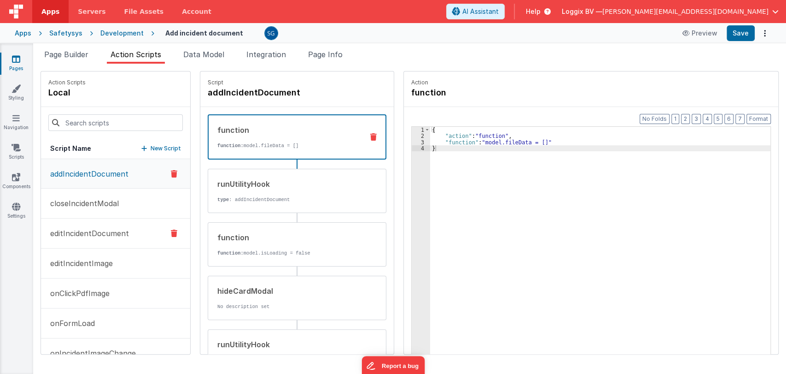
scroll to position [21, 0]
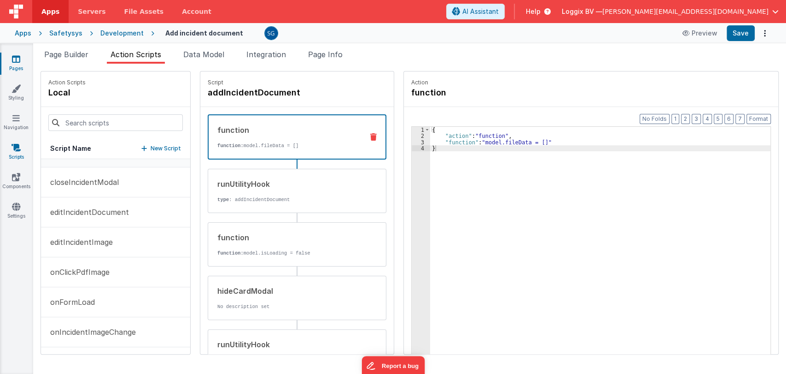
click at [16, 149] on icon at bounding box center [16, 147] width 9 height 9
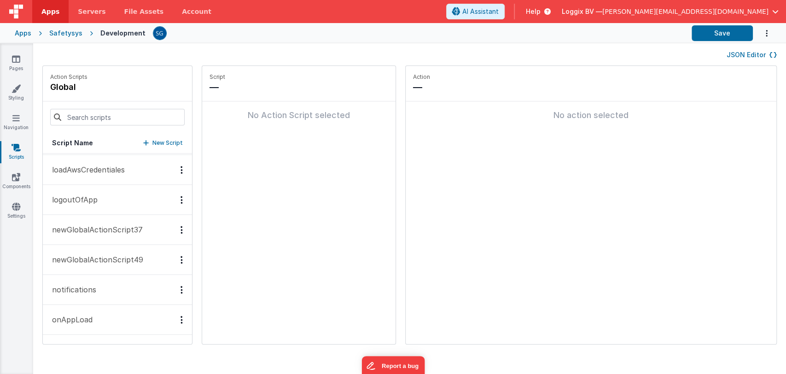
scroll to position [634, 0]
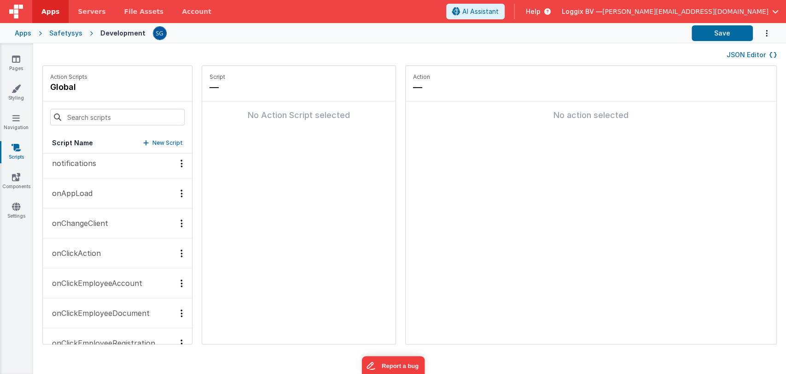
click at [89, 312] on p "onClickEmployeeDocument" at bounding box center [98, 312] width 103 height 11
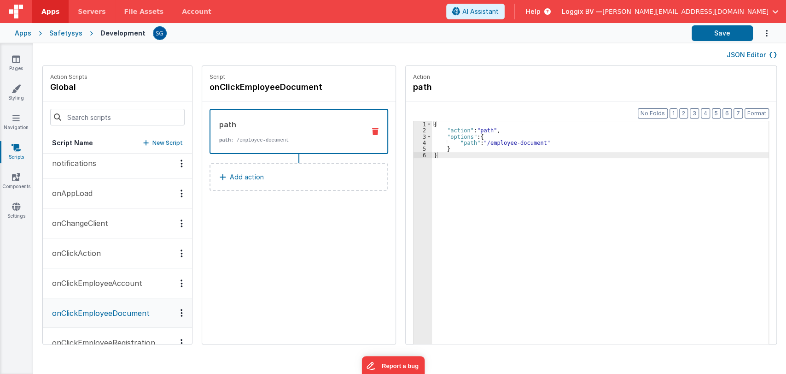
click at [74, 189] on p "onAppLoad" at bounding box center [70, 192] width 46 height 11
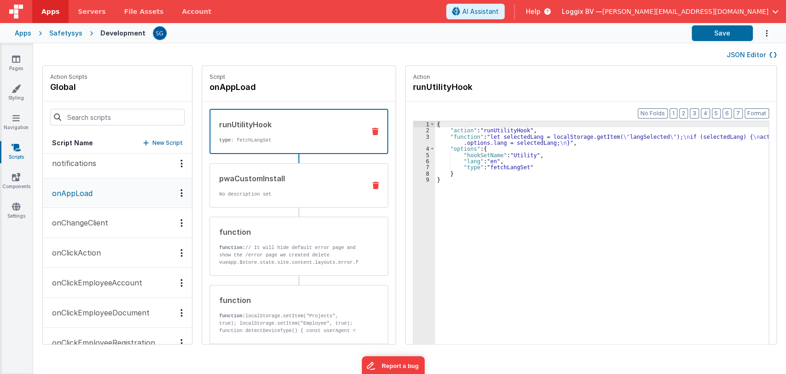
click at [280, 181] on div "pwaCustomInstall" at bounding box center [288, 178] width 139 height 11
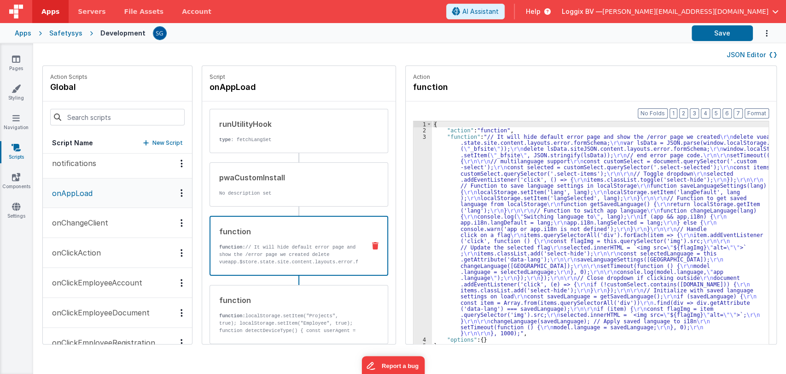
click at [286, 241] on div "function function: // It will hide default error page and show the /error page …" at bounding box center [283, 246] width 147 height 40
click at [414, 139] on div "3" at bounding box center [423, 235] width 18 height 203
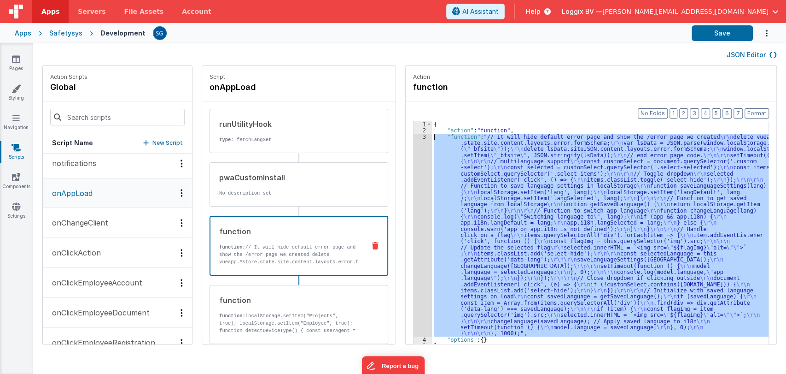
click at [416, 136] on div "3" at bounding box center [423, 235] width 18 height 203
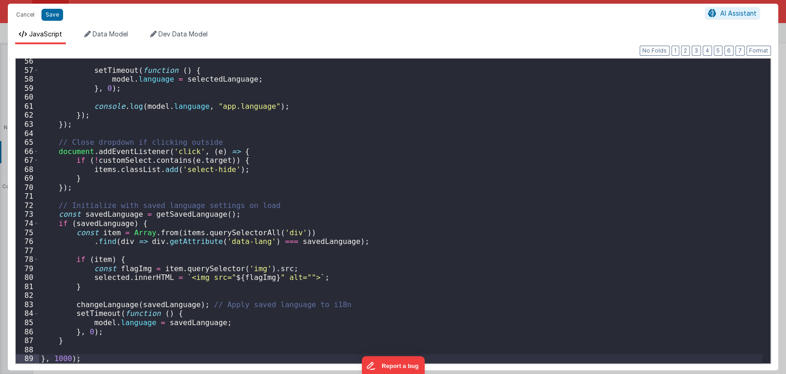
scroll to position [497, 0]
click at [15, 13] on button "Cancel" at bounding box center [26, 14] width 28 height 13
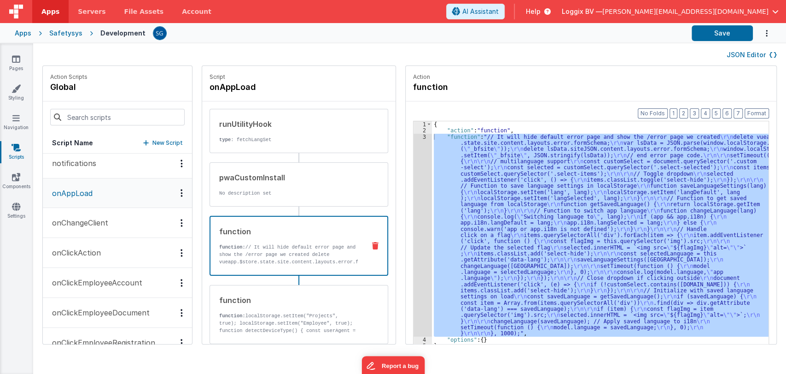
click at [543, 79] on p "Action" at bounding box center [591, 76] width 356 height 7
click at [18, 61] on icon at bounding box center [16, 58] width 8 height 9
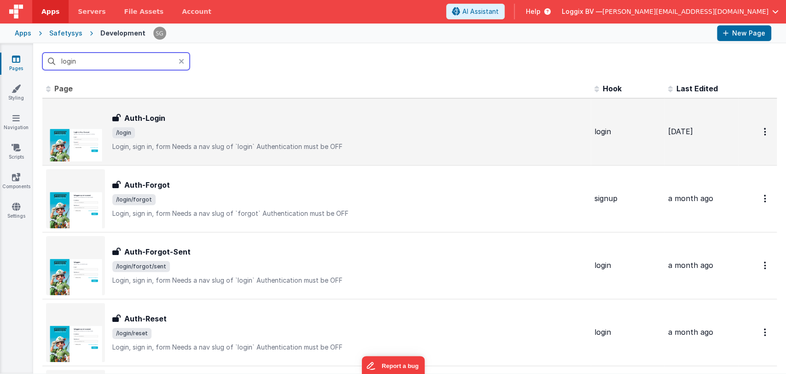
type input "login"
click at [171, 138] on div "Auth-Login Auth-Login /login Login, sign in, formNeeds a nav slug of `login`A…" at bounding box center [349, 131] width 475 height 39
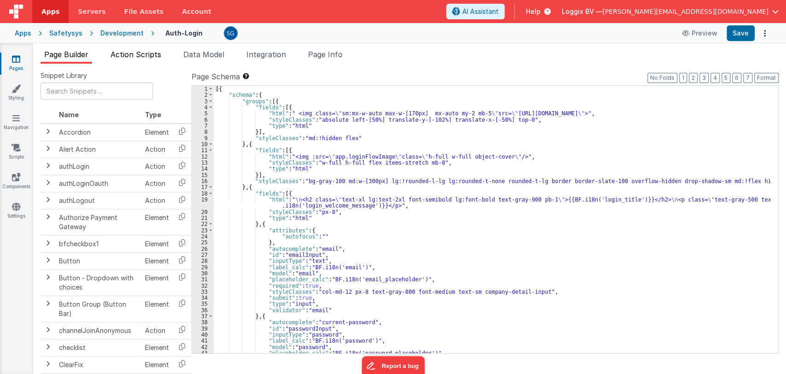
click at [146, 60] on li "Action Scripts" at bounding box center [136, 56] width 58 height 15
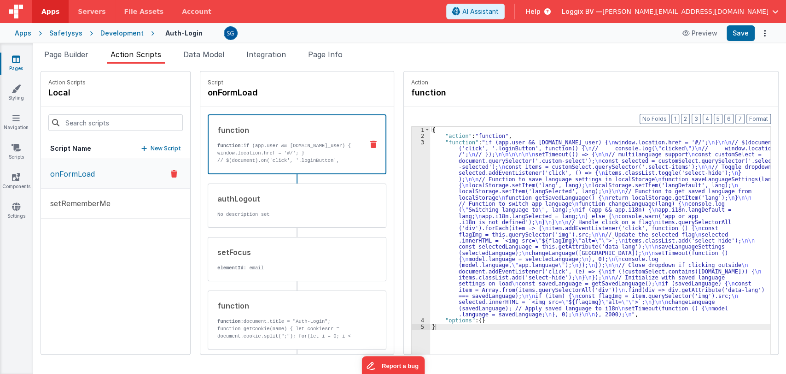
click at [415, 141] on div "3" at bounding box center [421, 228] width 18 height 178
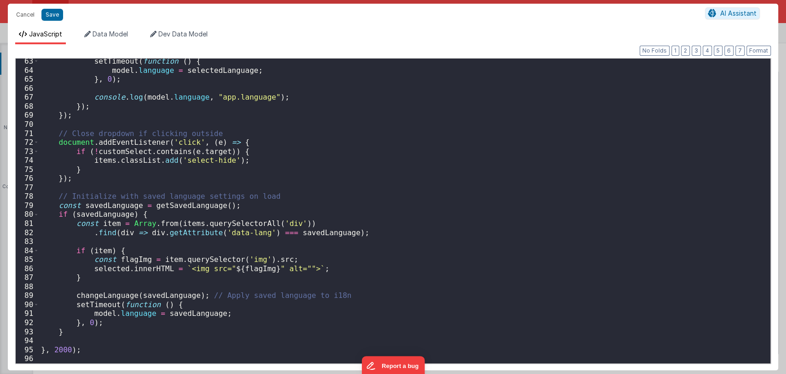
scroll to position [560, 0]
click at [27, 14] on button "Cancel" at bounding box center [26, 14] width 28 height 13
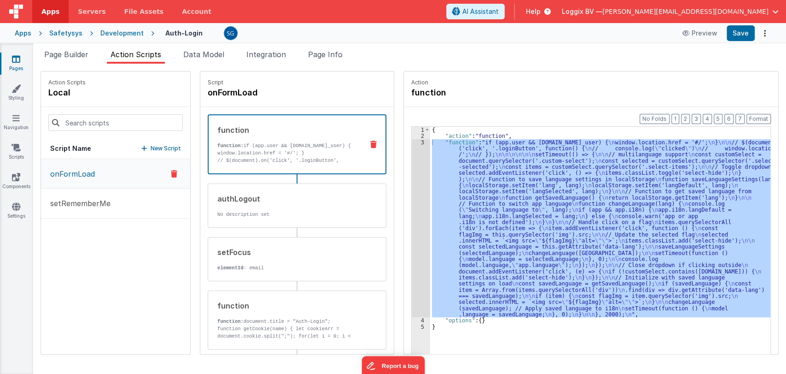
click at [147, 237] on div "onFormLoad setRememberMe" at bounding box center [115, 256] width 149 height 195
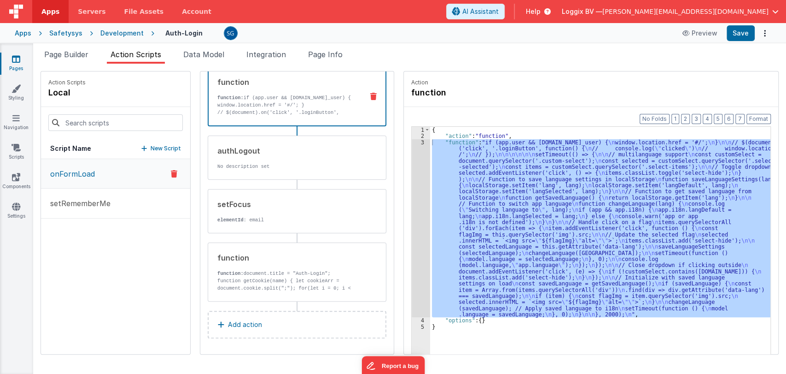
scroll to position [0, 0]
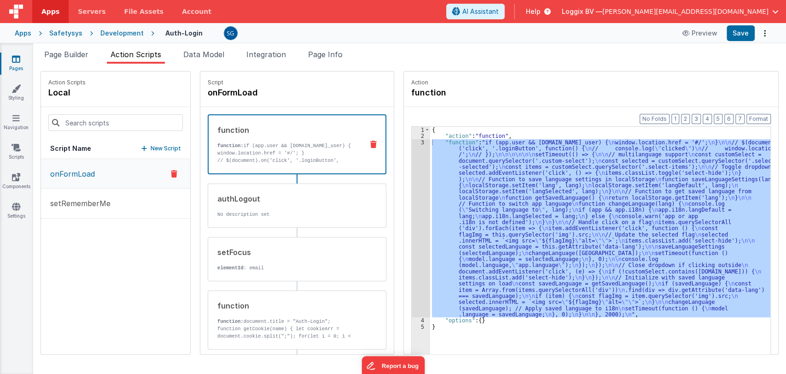
click at [456, 115] on div "Format 7 6 5 4 3 2 1 No Folds 1 2 3 4 5 { "action" : "function" , "function" : …" at bounding box center [591, 248] width 374 height 282
click at [488, 156] on div "{ "action" : "function" , "function" : "if (app.user && app.user.id_user) { \n …" at bounding box center [600, 255] width 340 height 256
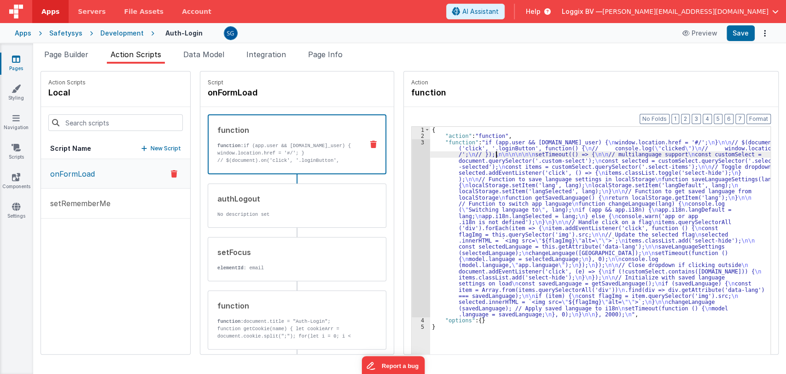
click at [415, 143] on div "3" at bounding box center [421, 228] width 18 height 178
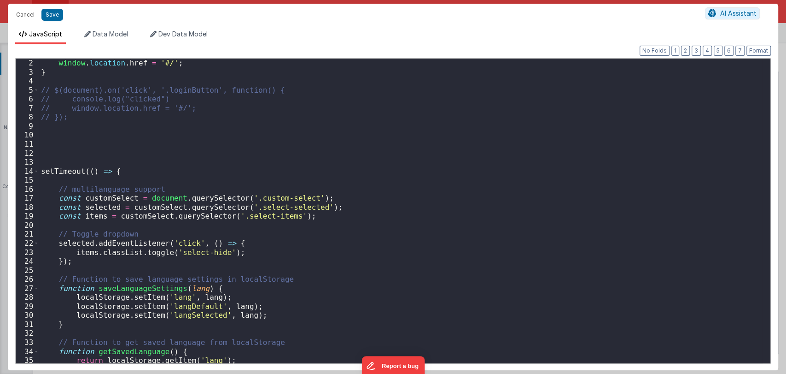
scroll to position [14, 0]
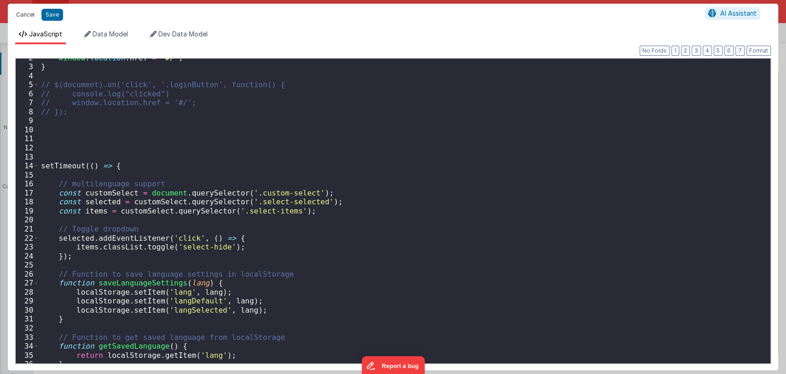
click at [22, 16] on button "Cancel" at bounding box center [26, 14] width 28 height 13
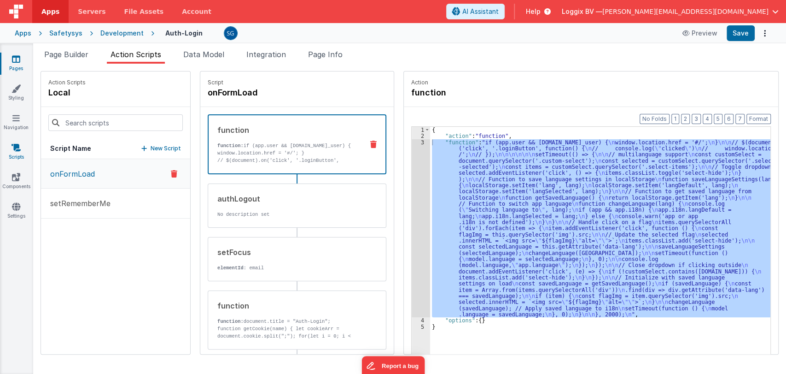
click at [14, 152] on link "Scripts" at bounding box center [16, 152] width 33 height 18
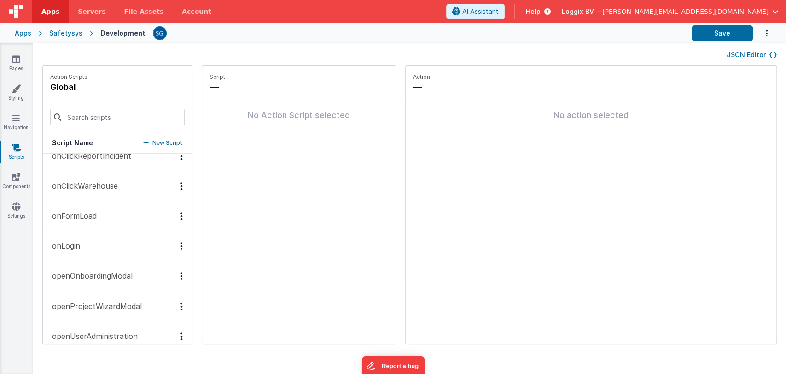
scroll to position [1025, 0]
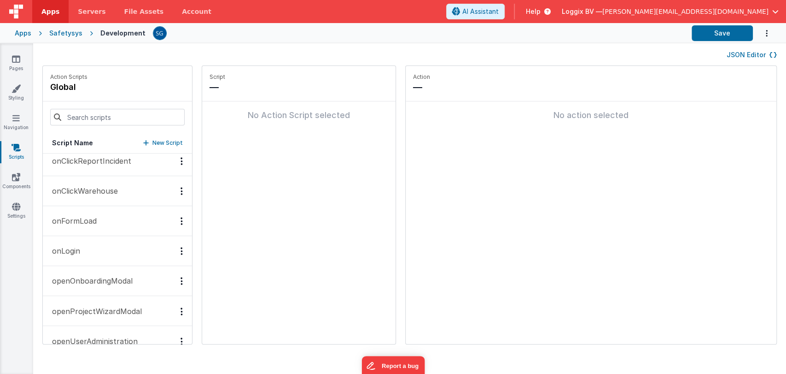
click at [79, 221] on p "onFormLoad" at bounding box center [72, 220] width 50 height 11
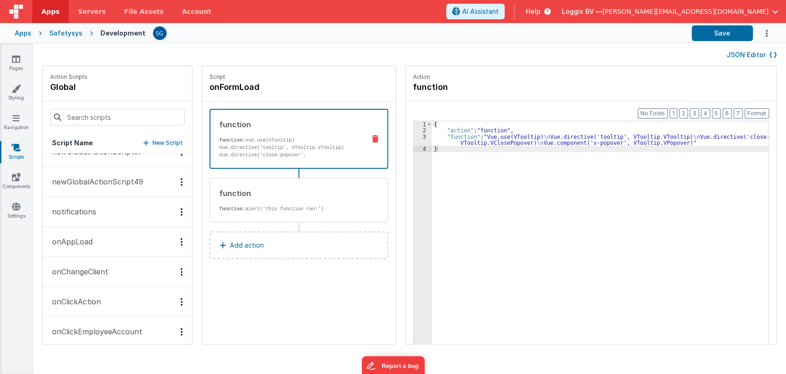
scroll to position [588, 0]
click at [76, 241] on p "onAppLoad" at bounding box center [70, 239] width 46 height 11
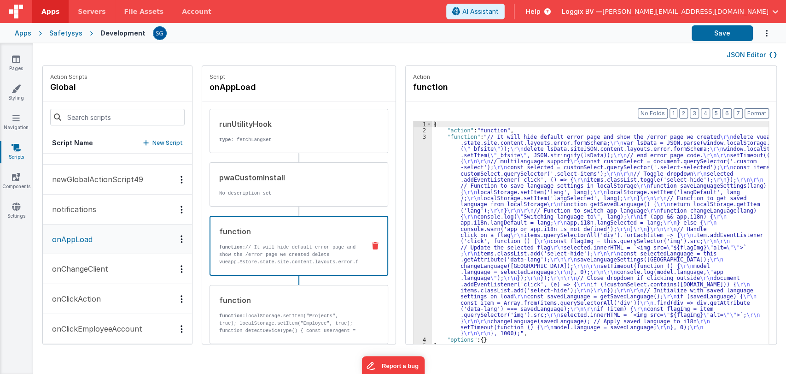
click at [269, 242] on div "function function: // It will hide default error page and show the /error page …" at bounding box center [283, 246] width 147 height 40
click at [415, 137] on div "3" at bounding box center [423, 235] width 18 height 203
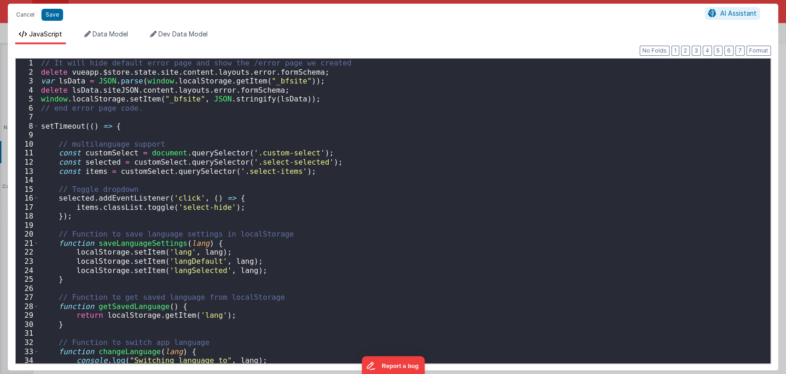
scroll to position [0, 0]
click at [25, 15] on button "Cancel" at bounding box center [26, 14] width 28 height 13
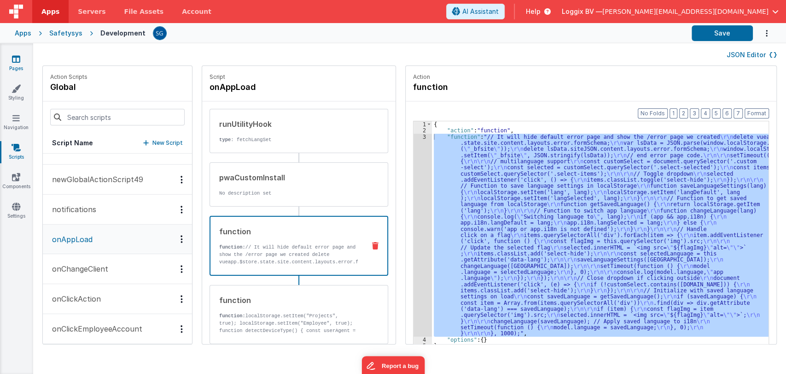
click at [18, 67] on link "Pages" at bounding box center [16, 63] width 33 height 18
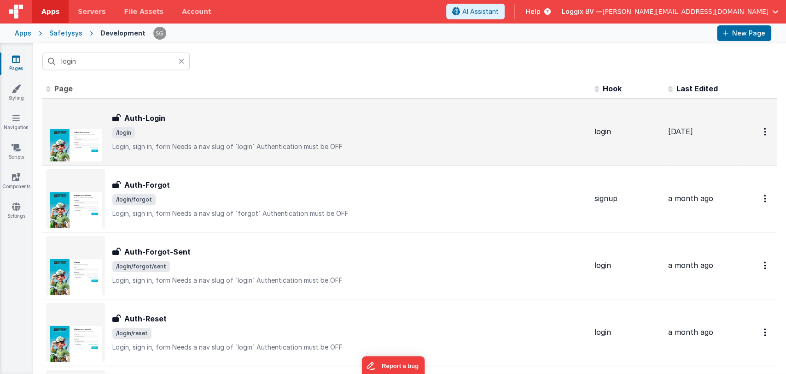
click at [123, 122] on span "Auth-Login" at bounding box center [143, 117] width 45 height 11
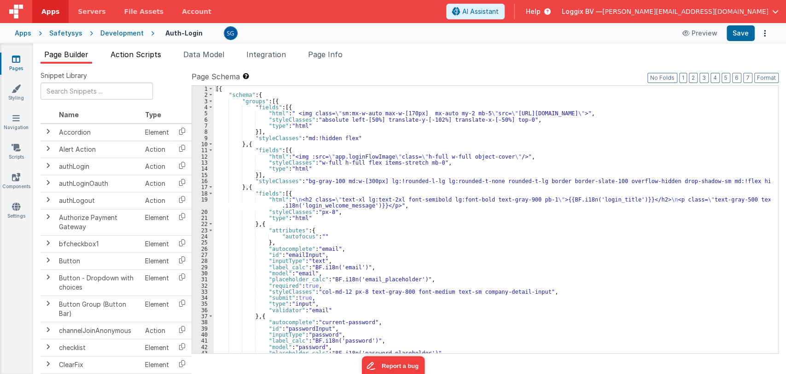
click at [151, 56] on span "Action Scripts" at bounding box center [136, 54] width 51 height 9
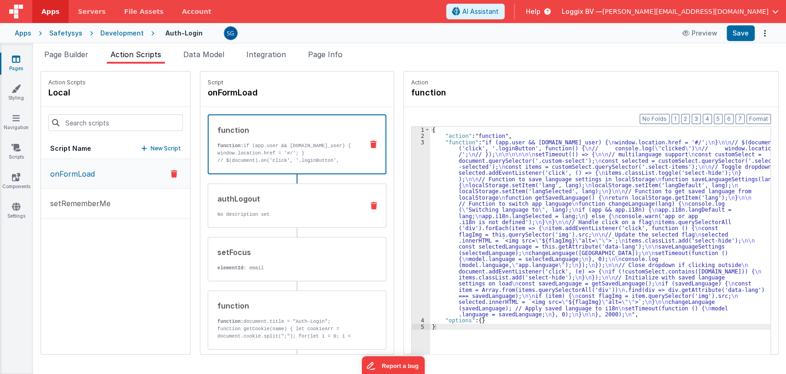
scroll to position [48, 0]
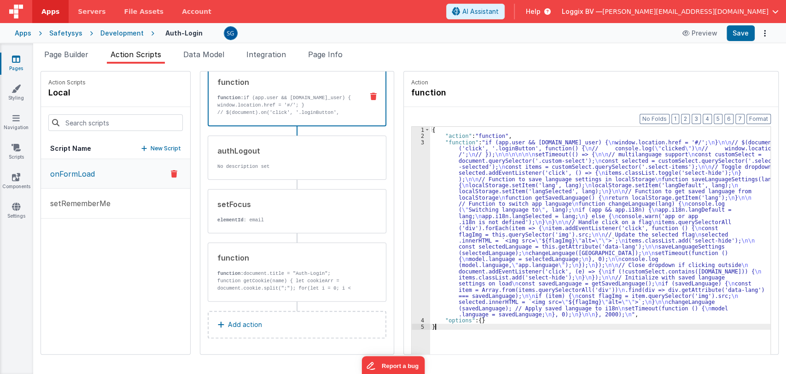
click at [413, 143] on div "3" at bounding box center [421, 228] width 18 height 178
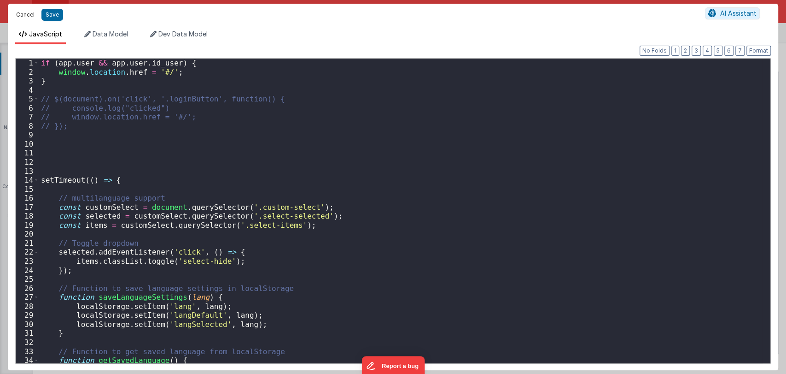
click at [24, 16] on button "Cancel" at bounding box center [26, 14] width 28 height 13
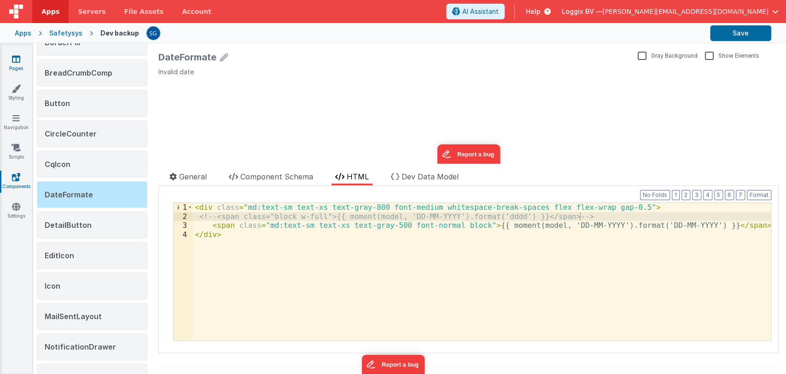
click at [16, 66] on link "Pages" at bounding box center [16, 63] width 33 height 18
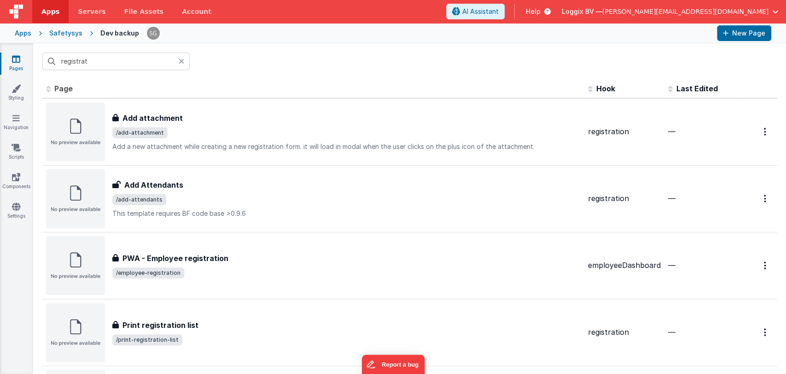
click at [25, 35] on div "Apps" at bounding box center [23, 33] width 17 height 9
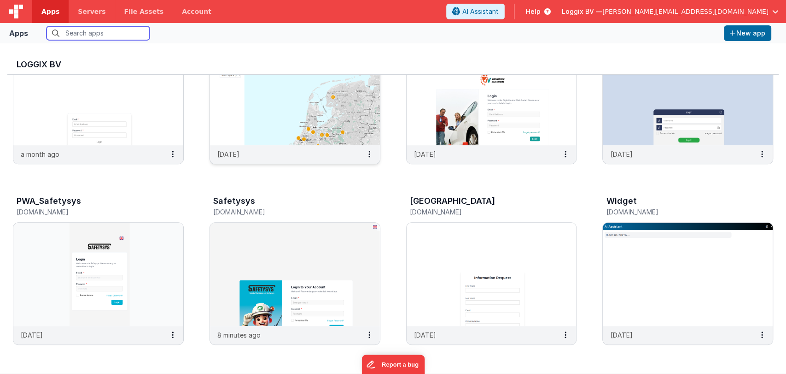
scroll to position [260, 0]
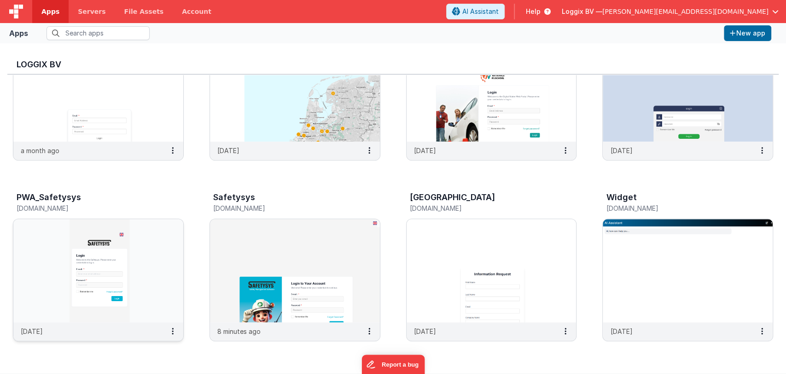
click at [108, 245] on img at bounding box center [98, 270] width 170 height 103
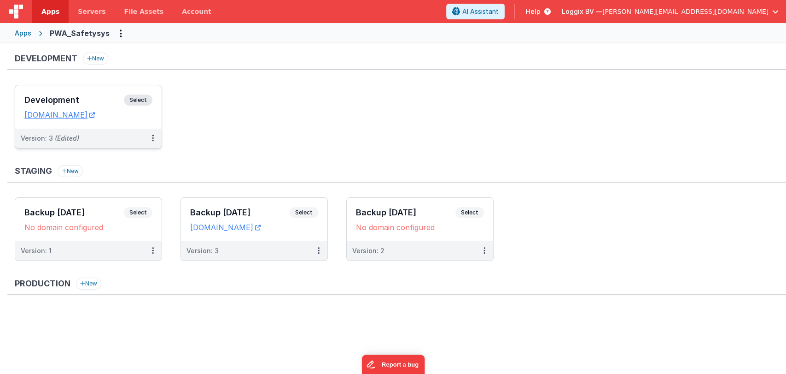
click at [81, 99] on h3 "Development" at bounding box center [73, 99] width 99 height 9
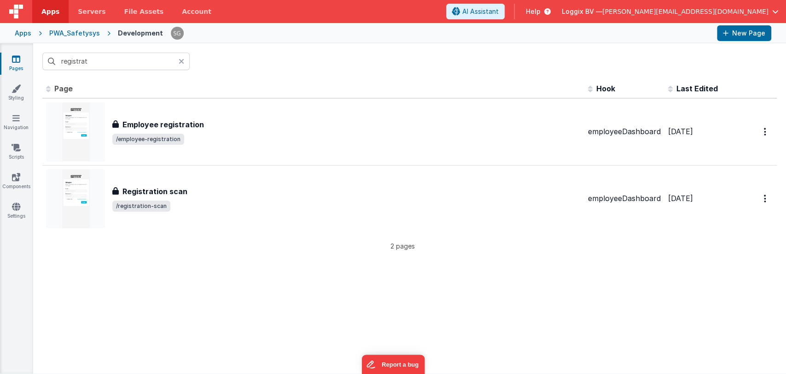
click at [182, 64] on icon at bounding box center [182, 61] width 6 height 7
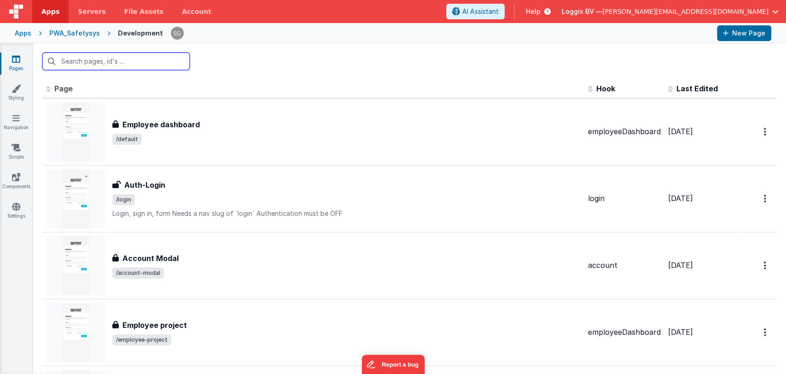
click at [144, 61] on input "text" at bounding box center [115, 62] width 147 height 18
click at [17, 84] on icon at bounding box center [16, 88] width 9 height 9
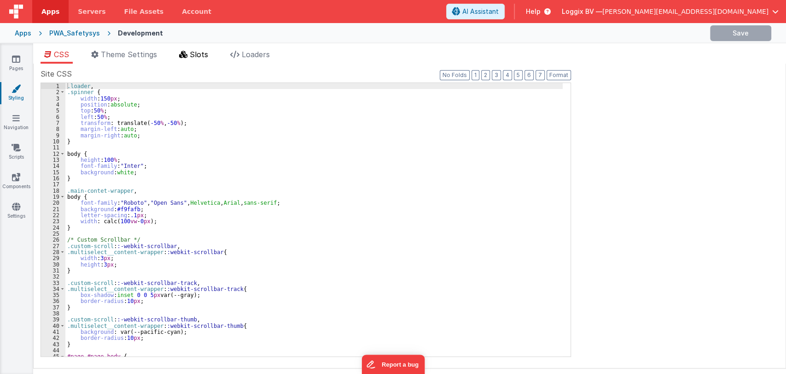
click at [191, 58] on li "Slots" at bounding box center [193, 56] width 36 height 15
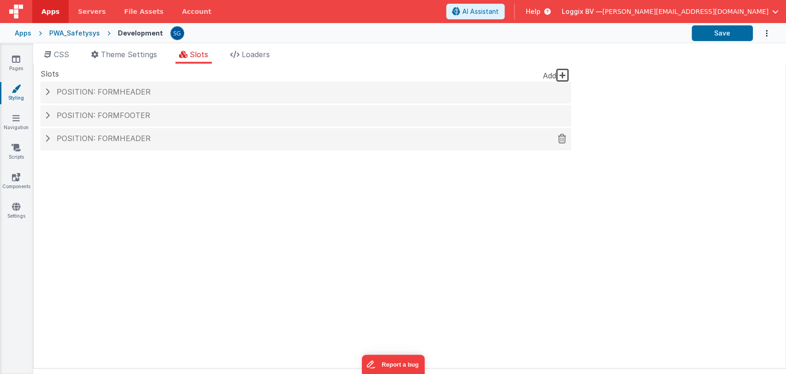
click at [170, 141] on h4 "Position: formHeader" at bounding box center [305, 138] width 521 height 8
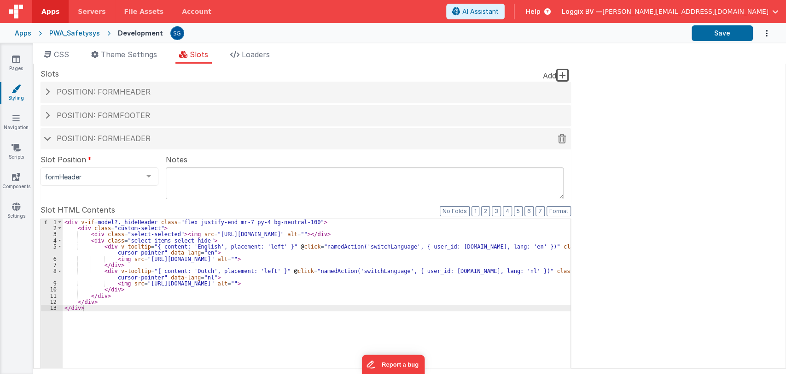
click at [172, 142] on h4 "Position: formHeader" at bounding box center [305, 138] width 521 height 8
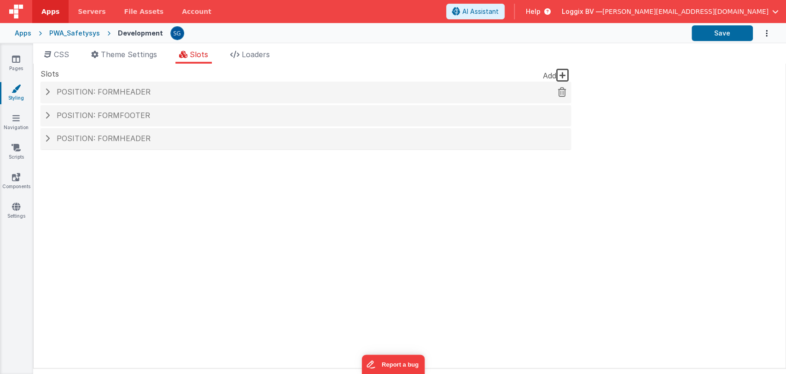
click at [107, 91] on span "Position: formHeader" at bounding box center [104, 91] width 94 height 9
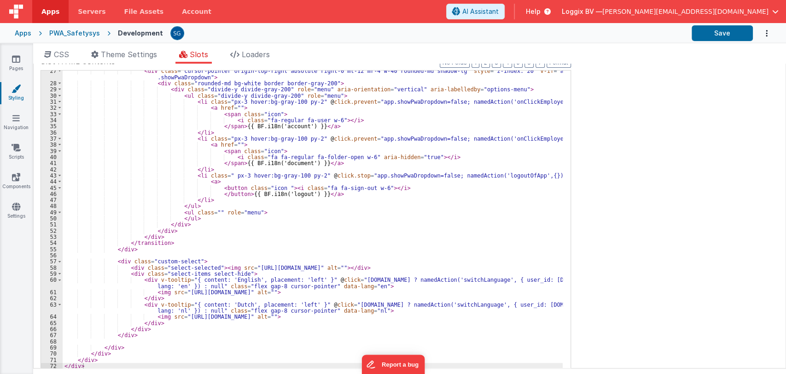
scroll to position [166, 0]
